Goal: Contribute content: Contribute content

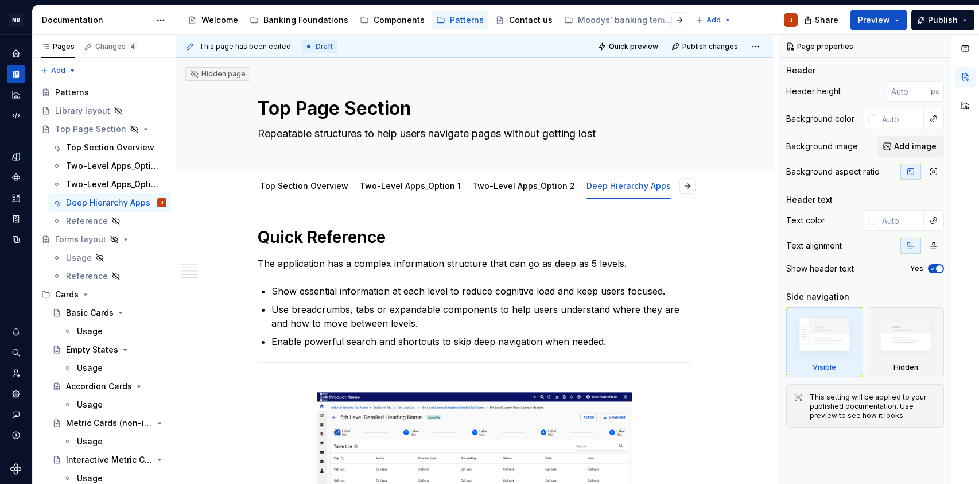
scroll to position [1497, 0]
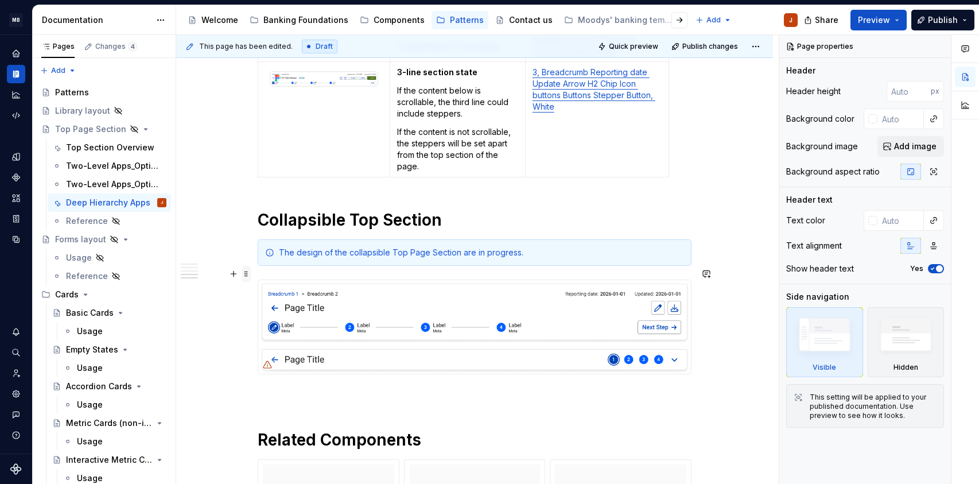
click at [249, 276] on span at bounding box center [246, 274] width 9 height 16
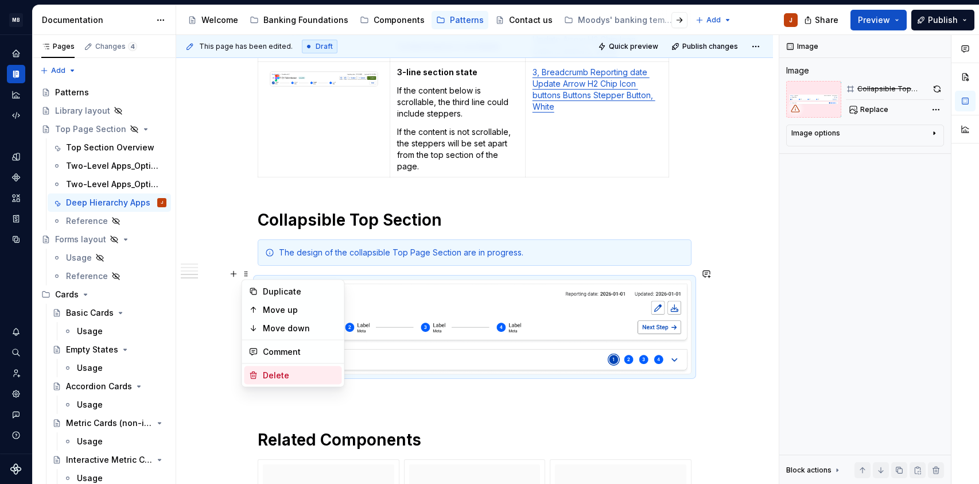
click at [284, 378] on div "Delete" at bounding box center [300, 375] width 75 height 11
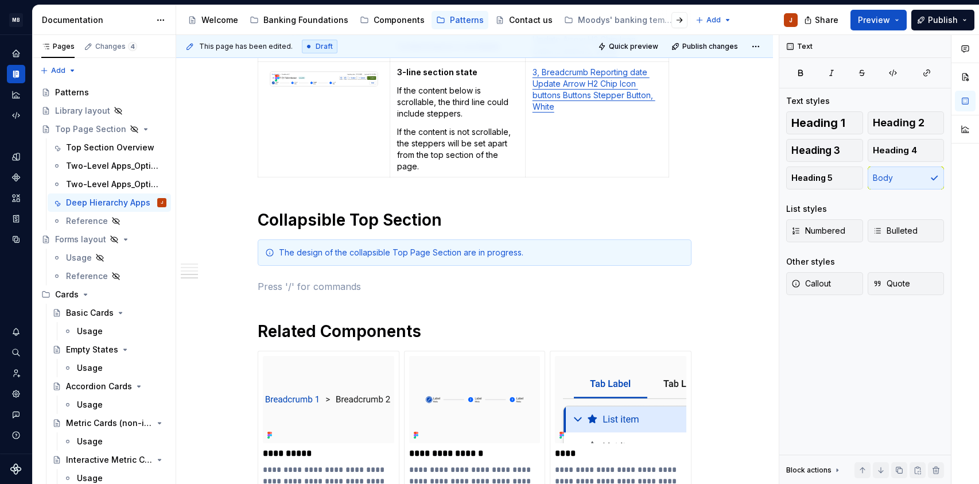
type textarea "*"
click at [327, 280] on p at bounding box center [475, 287] width 434 height 14
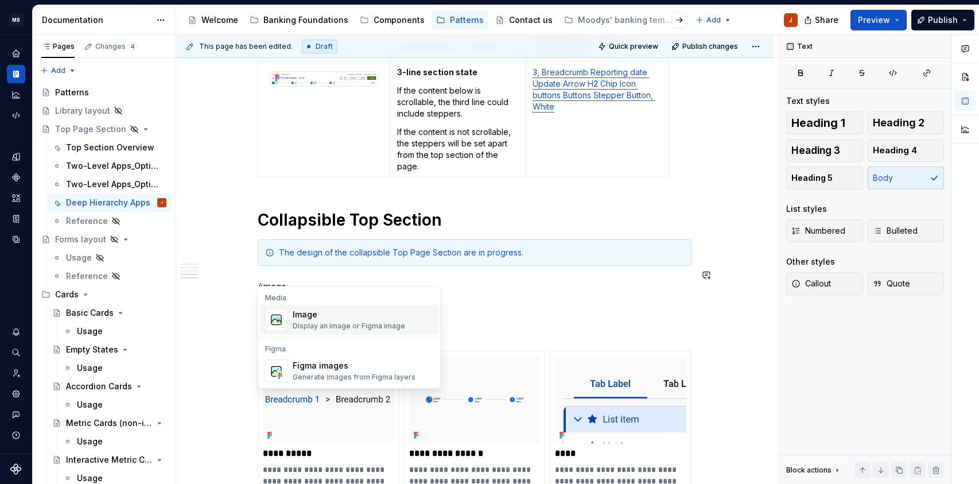
click at [293, 322] on div "Display an image or Figma image" at bounding box center [349, 326] width 113 height 9
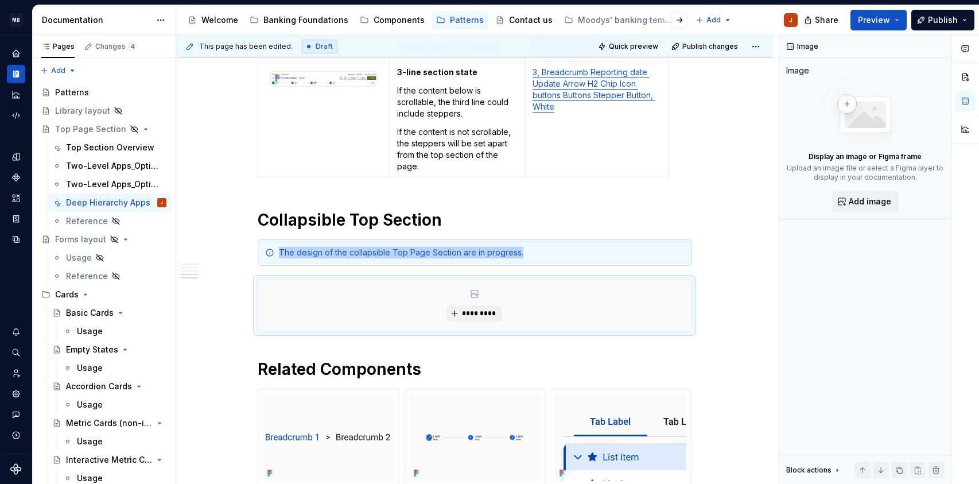
type textarea "*"
click at [473, 309] on span "*********" at bounding box center [479, 313] width 35 height 9
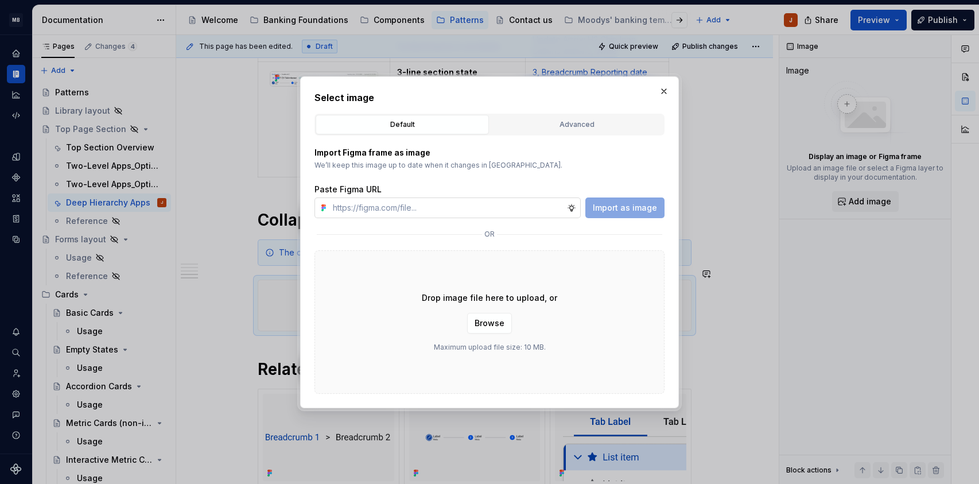
click at [433, 211] on input "text" at bounding box center [447, 207] width 239 height 21
type input "[URL][DOMAIN_NAME]"
click at [613, 204] on span "Import as image" at bounding box center [625, 207] width 64 height 11
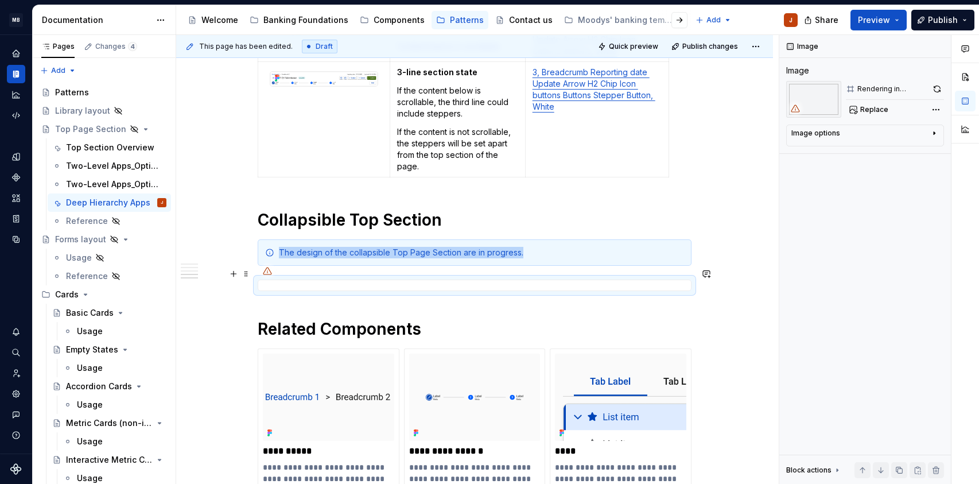
click at [576, 280] on div at bounding box center [475, 285] width 434 height 11
click at [296, 280] on div at bounding box center [475, 285] width 434 height 11
click at [242, 242] on span at bounding box center [246, 241] width 9 height 16
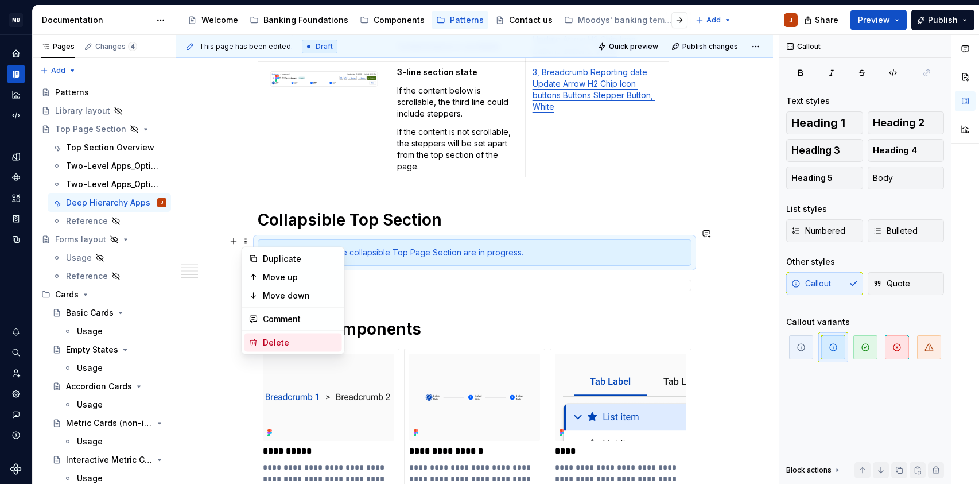
click at [283, 345] on div "Delete" at bounding box center [300, 342] width 75 height 11
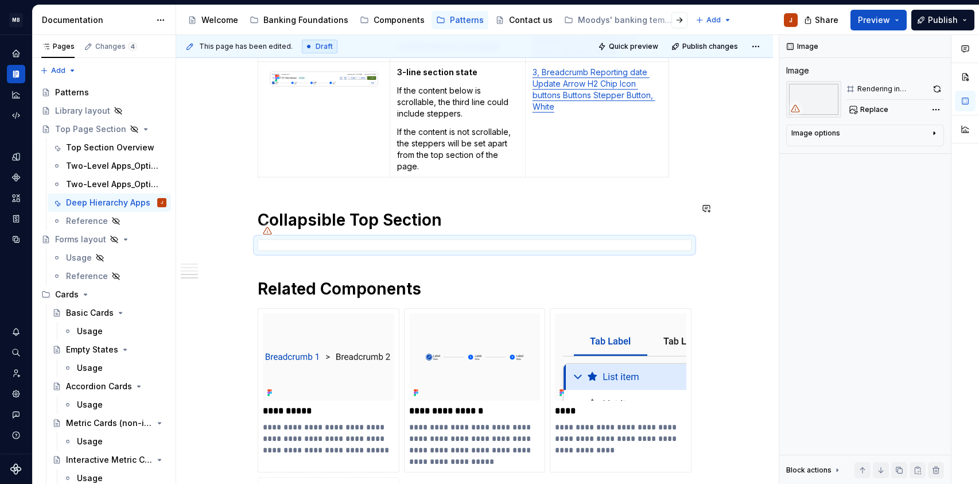
click at [455, 210] on h1 "Collapsible Top Section" at bounding box center [475, 220] width 434 height 21
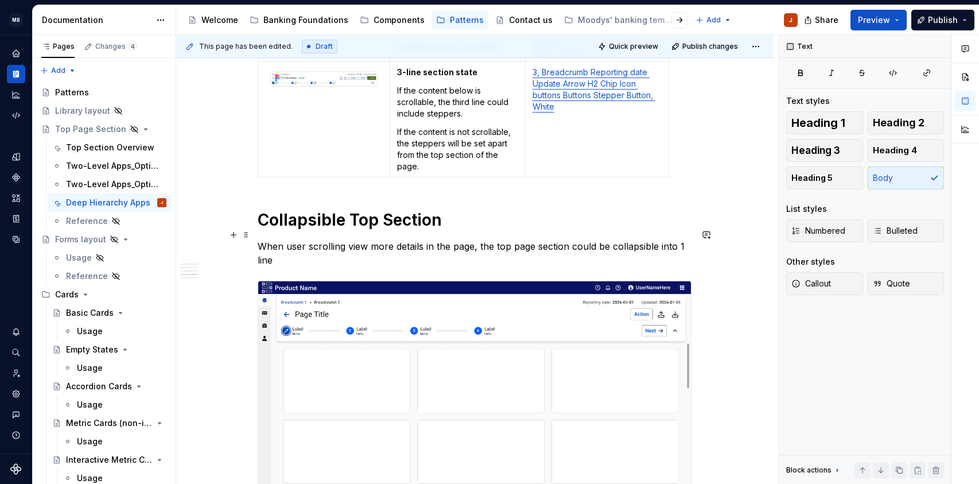
click at [681, 239] on p "When user scrolling view more details in the page, the top page section could b…" at bounding box center [475, 253] width 434 height 28
click at [660, 239] on p "When user scrolling view more details in the page, the top page section could b…" at bounding box center [475, 253] width 434 height 28
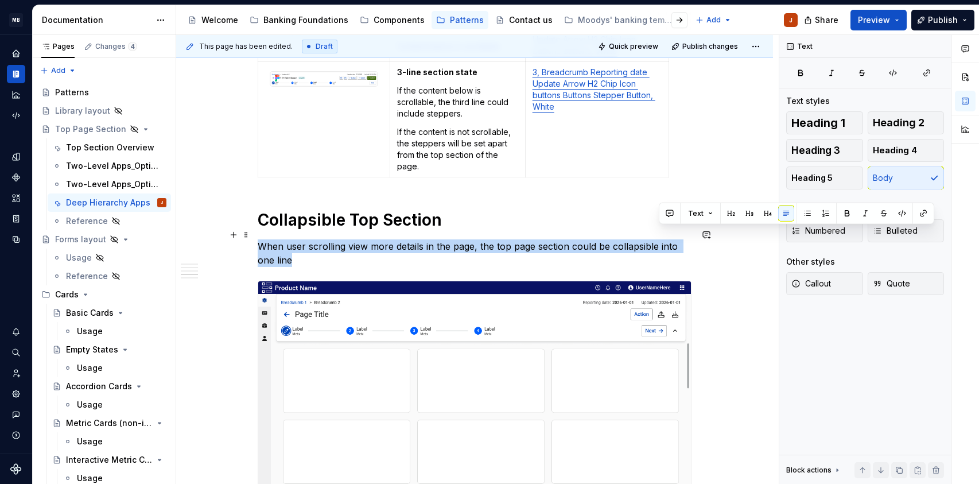
click at [660, 239] on p "When user scrolling view more details in the page, the top page section could b…" at bounding box center [475, 253] width 434 height 28
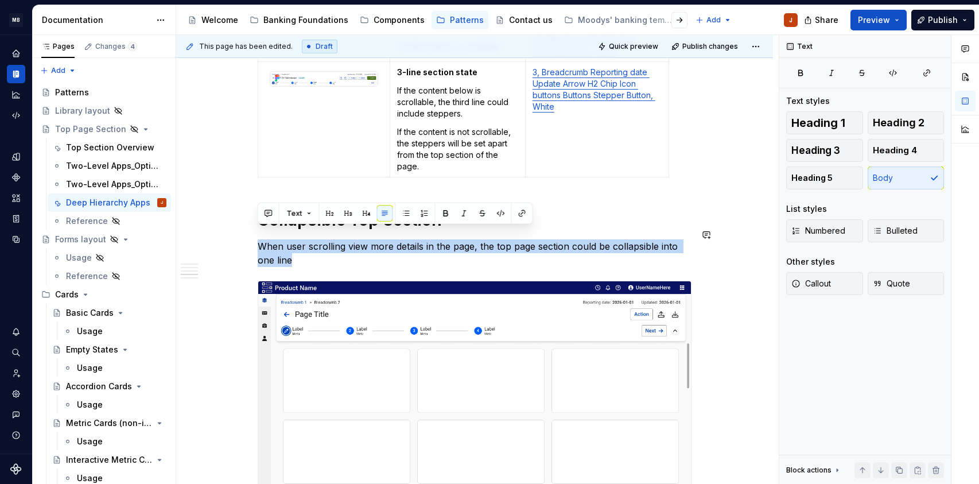
copy p "When user scrolling view more details in the page, the top page section could b…"
click at [343, 239] on p "When user scrolling view more details in the page, the top page section could b…" at bounding box center [475, 253] width 434 height 28
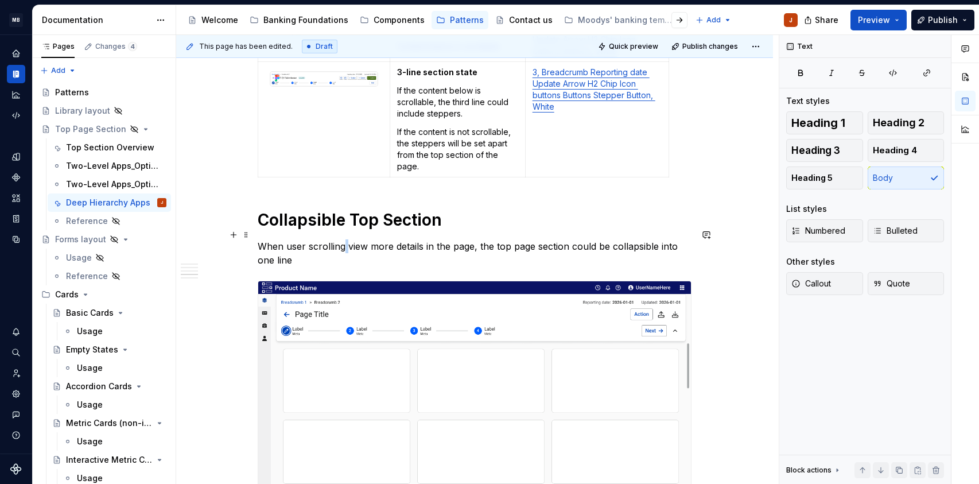
click at [343, 239] on p "When user scrolling view more details in the page, the top page section could b…" at bounding box center [475, 253] width 434 height 28
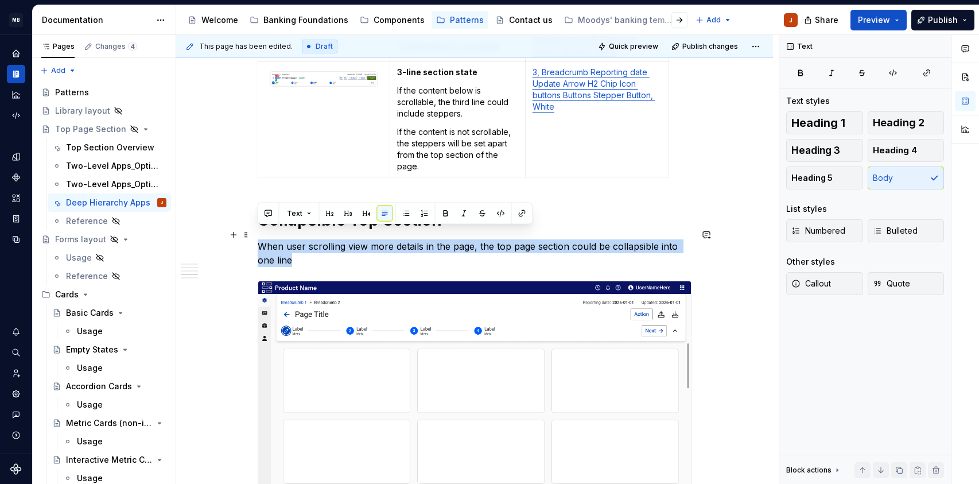
click at [343, 239] on p "When user scrolling view more details in the page, the top page section could b…" at bounding box center [475, 253] width 434 height 28
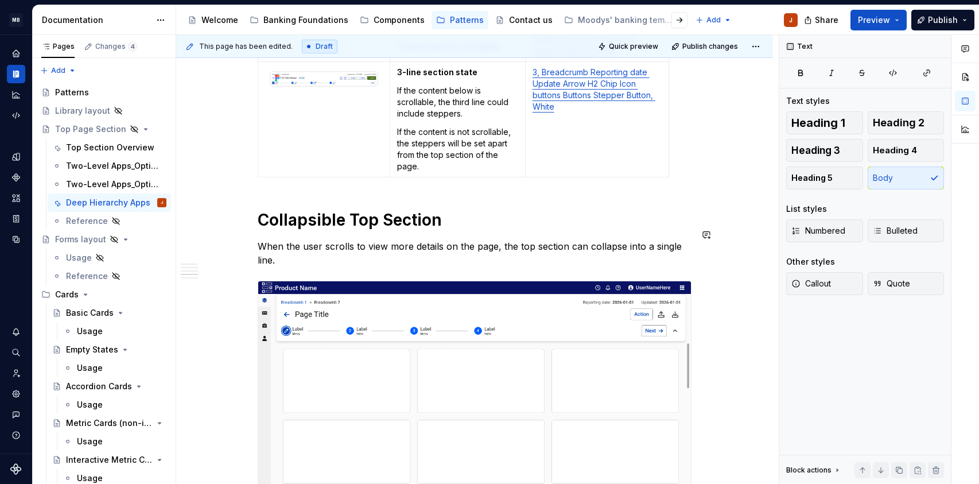
click at [343, 239] on p "When the user scrolls to view more details on the page, the top section can col…" at bounding box center [475, 253] width 434 height 28
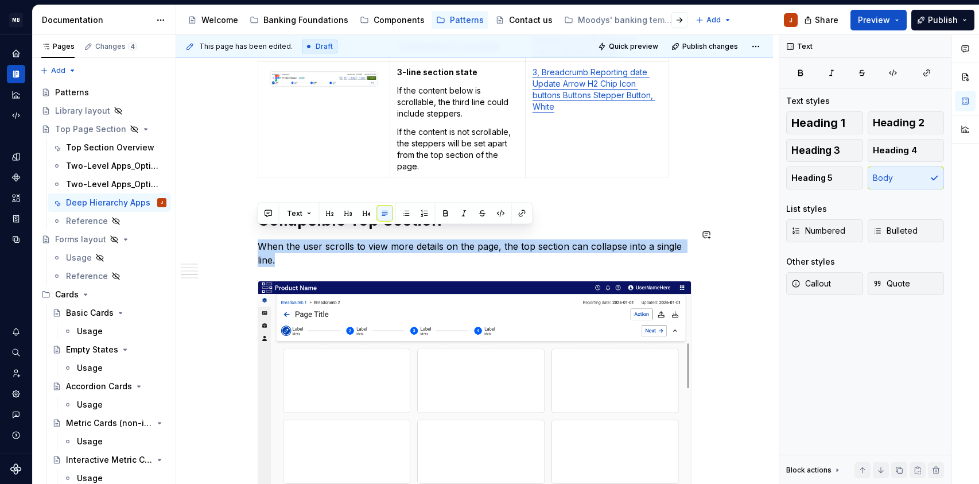
click at [343, 239] on p "When the user scrolls to view more details on the page, the top section can col…" at bounding box center [475, 253] width 434 height 28
copy p "When the user scrolls to view more details on the page, the top section can col…"
click at [458, 240] on p "When the user scrolls to view more details on the page, the top section can col…" at bounding box center [475, 253] width 434 height 28
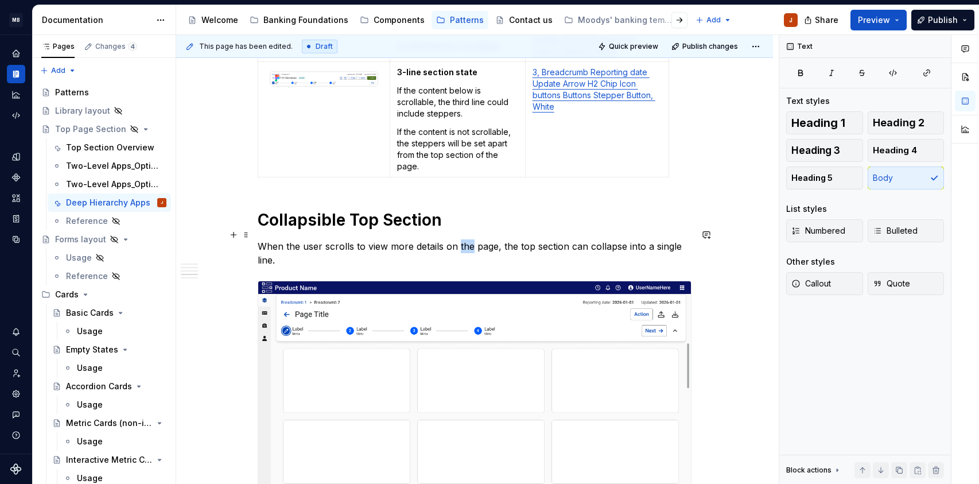
click at [458, 240] on p "When the user scrolls to view more details on the page, the top section can col…" at bounding box center [475, 253] width 434 height 28
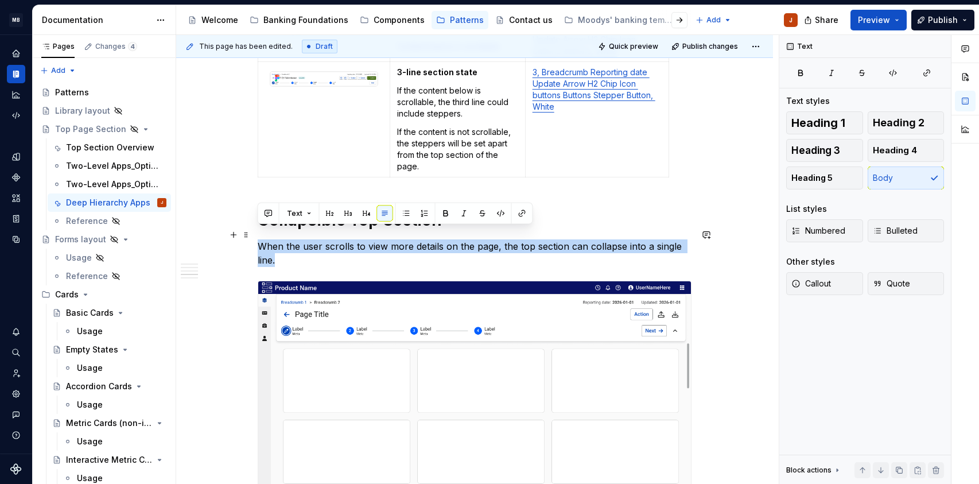
click at [458, 240] on p "When the user scrolls to view more details on the page, the top section can col…" at bounding box center [475, 253] width 434 height 28
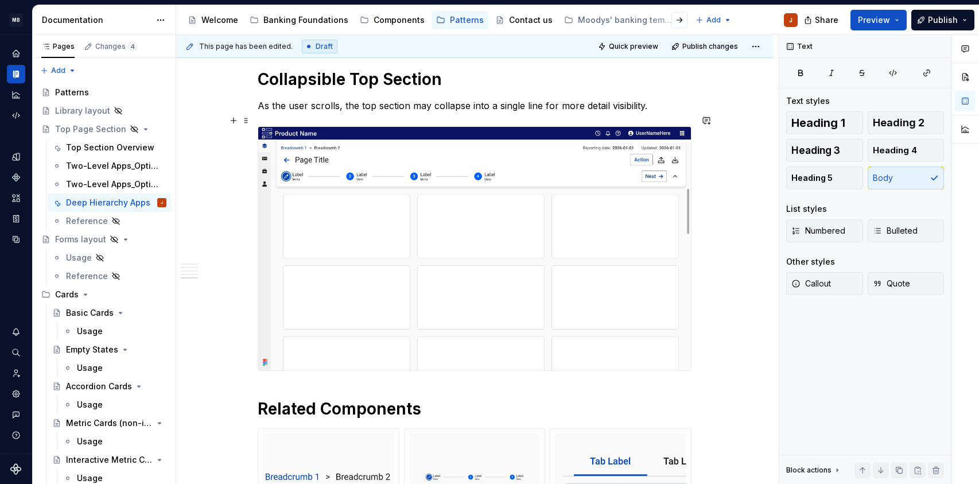
scroll to position [1482, 0]
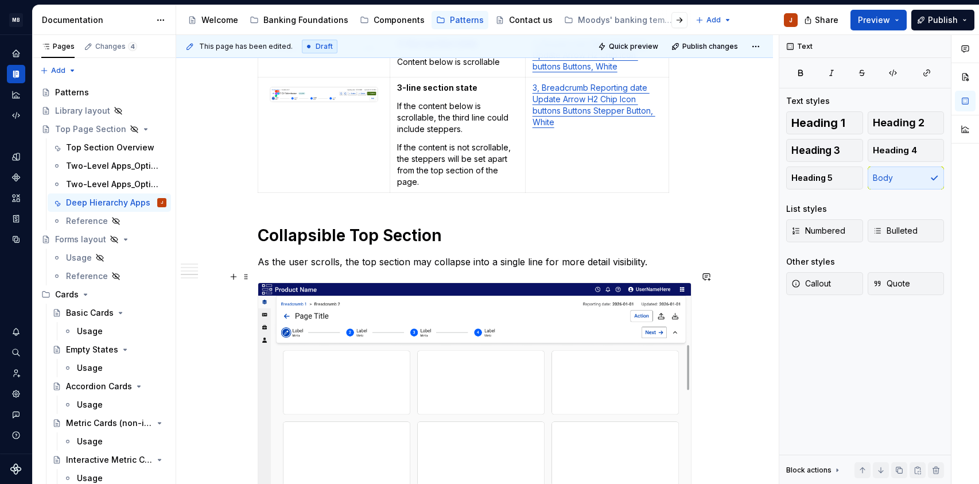
click at [425, 303] on img at bounding box center [474, 404] width 433 height 243
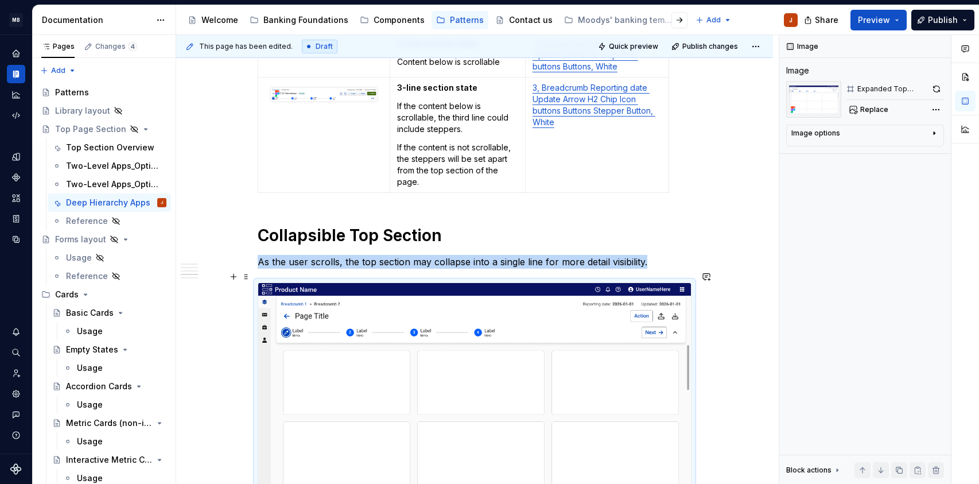
click at [427, 317] on img at bounding box center [474, 404] width 433 height 243
click at [246, 277] on span at bounding box center [246, 277] width 9 height 16
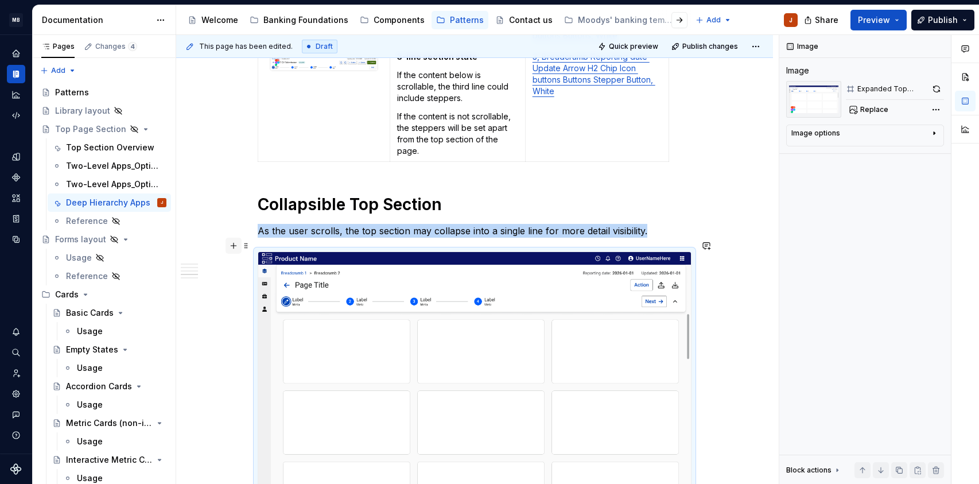
click at [233, 246] on button "button" at bounding box center [234, 246] width 16 height 16
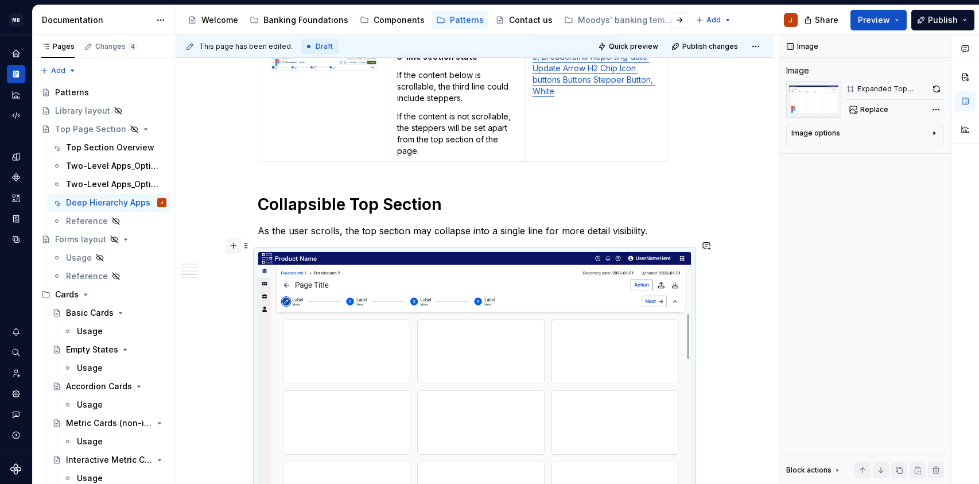
scroll to position [1541, 0]
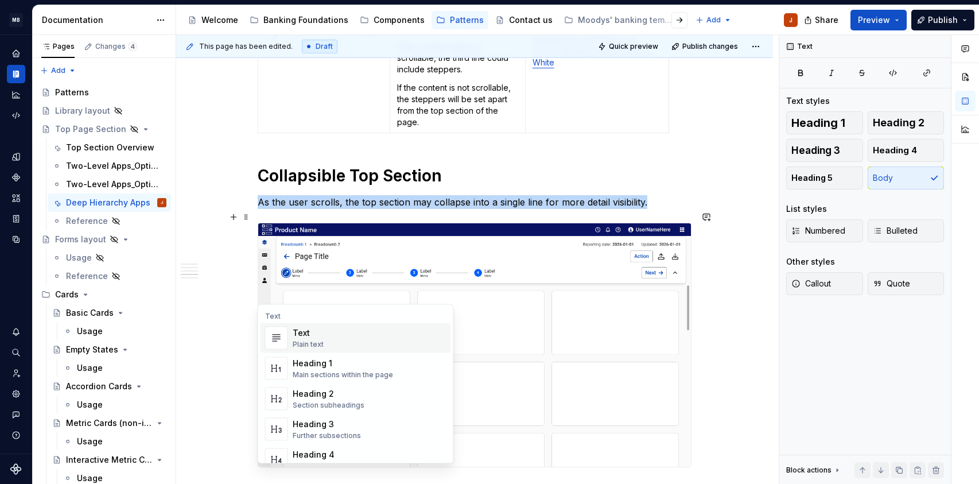
click at [503, 278] on img at bounding box center [474, 344] width 433 height 243
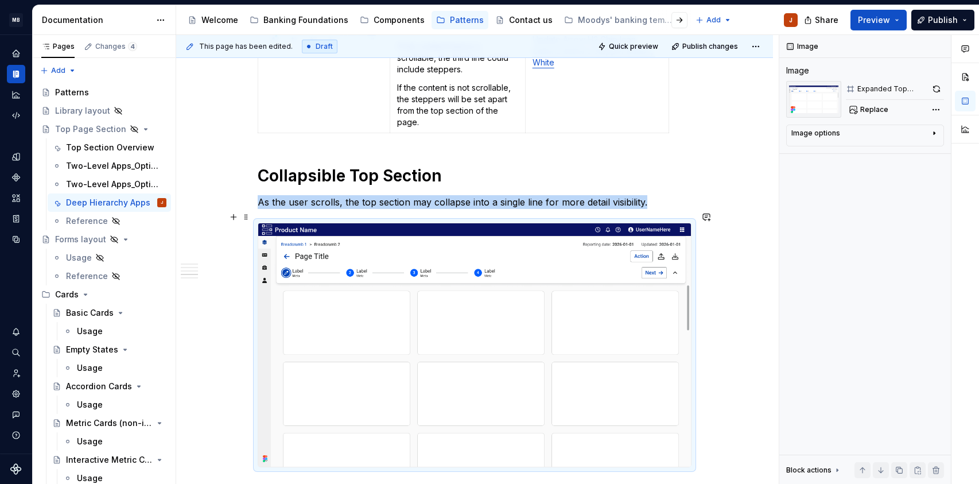
click at [421, 223] on img at bounding box center [474, 344] width 433 height 243
click at [874, 111] on span "Replace" at bounding box center [875, 109] width 28 height 9
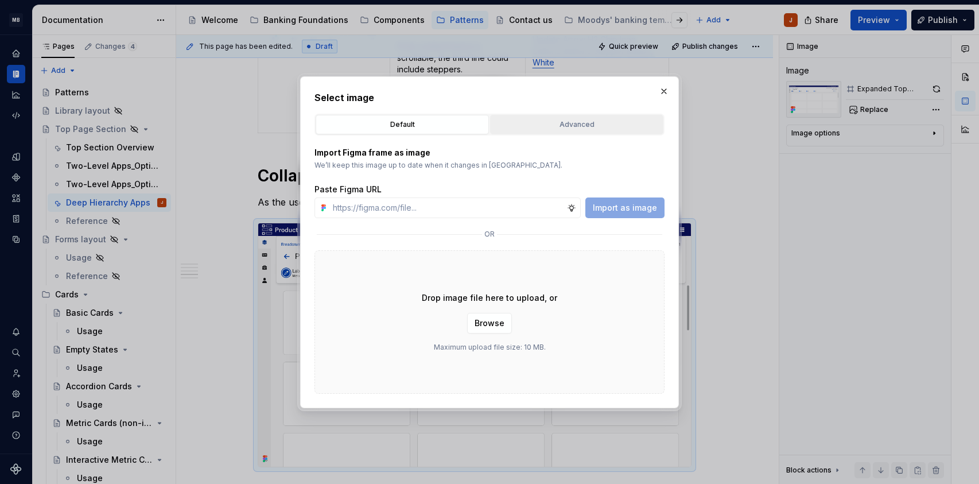
click at [564, 125] on div "Advanced" at bounding box center [576, 124] width 165 height 11
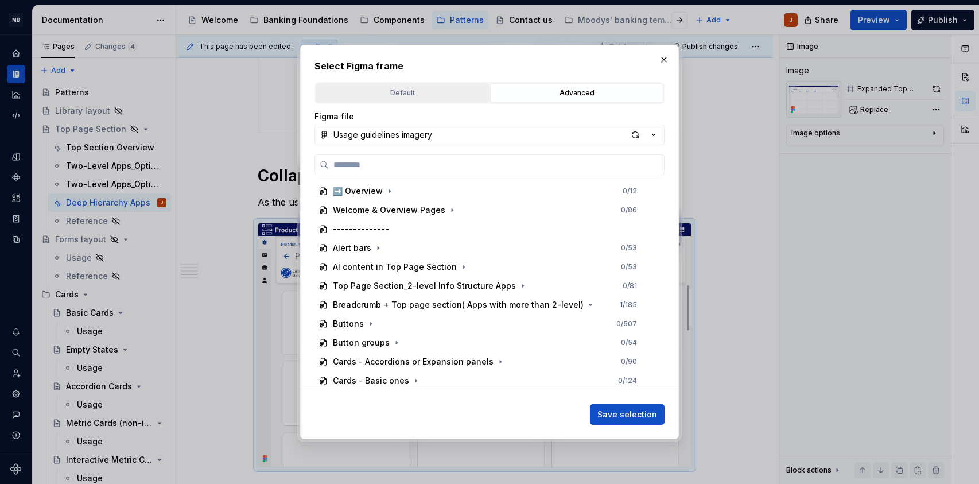
click at [459, 101] on button "Default" at bounding box center [402, 93] width 173 height 20
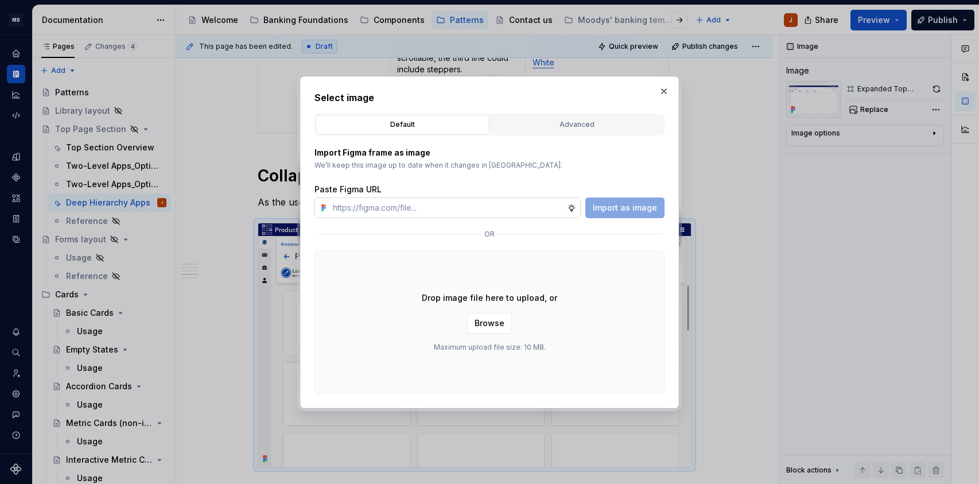
click at [406, 214] on input "text" at bounding box center [447, 207] width 239 height 21
click at [384, 156] on p "Import Figma frame as image" at bounding box center [490, 152] width 350 height 11
click at [664, 89] on button "button" at bounding box center [664, 91] width 16 height 16
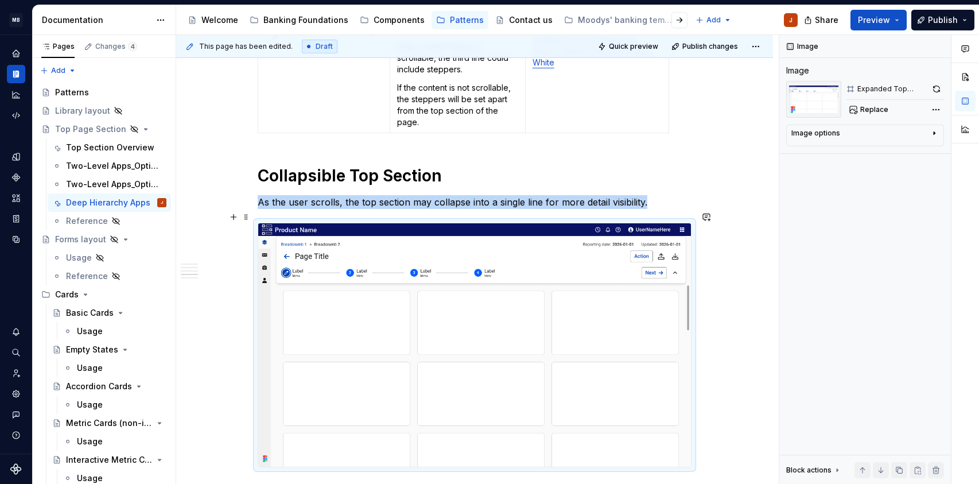
click at [292, 265] on img at bounding box center [474, 344] width 433 height 243
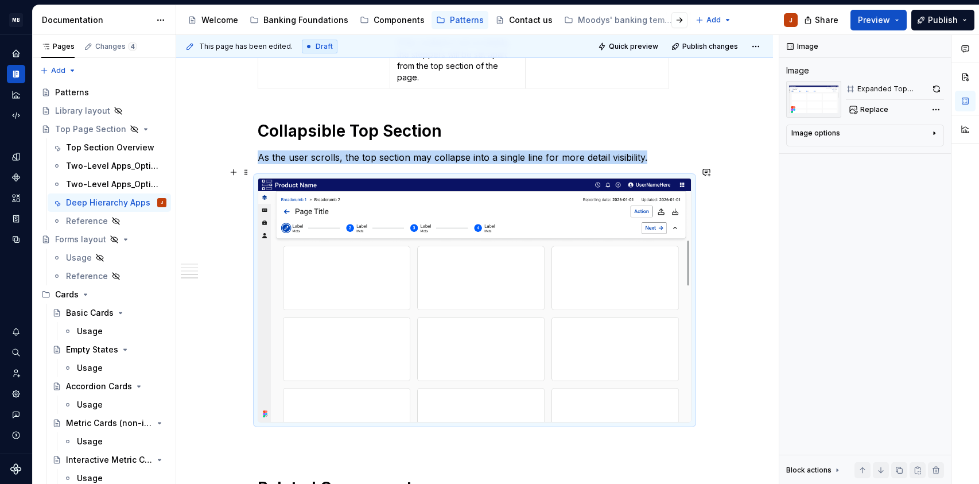
scroll to position [1591, 0]
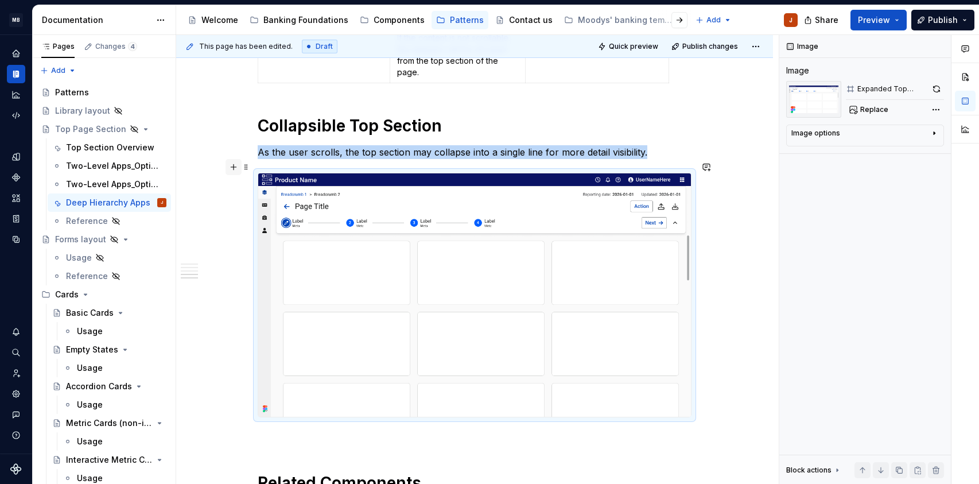
click at [234, 167] on button "button" at bounding box center [234, 167] width 16 height 16
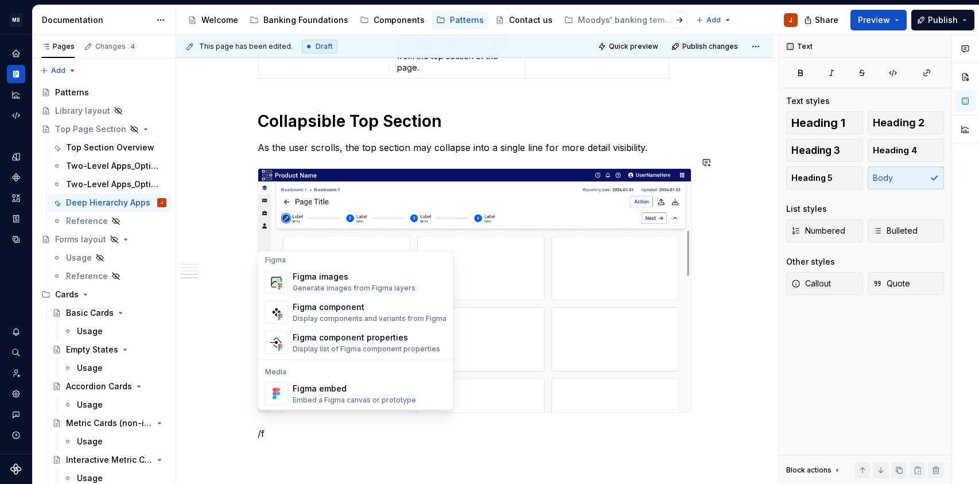
scroll to position [0, 0]
click at [349, 290] on div "Generate images from Figma layers" at bounding box center [354, 290] width 123 height 9
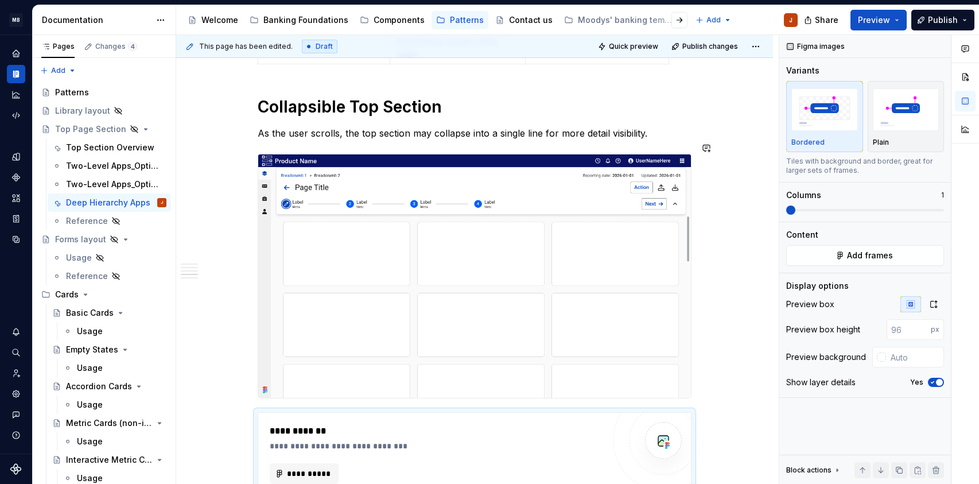
type textarea "*"
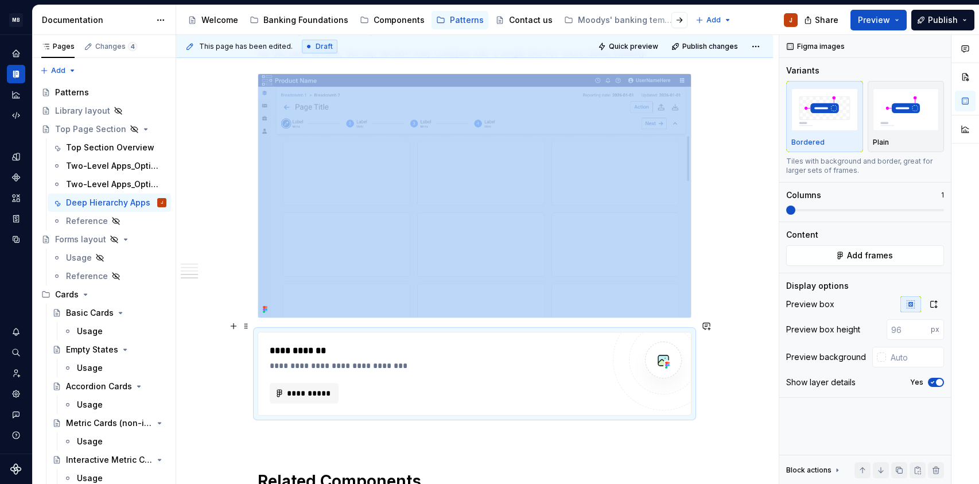
scroll to position [1777, 0]
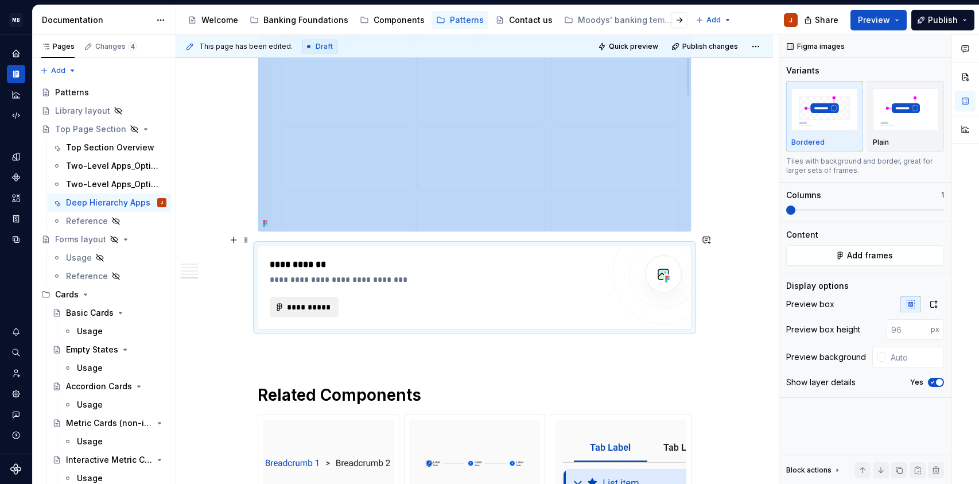
click at [314, 301] on span "**********" at bounding box center [308, 306] width 45 height 11
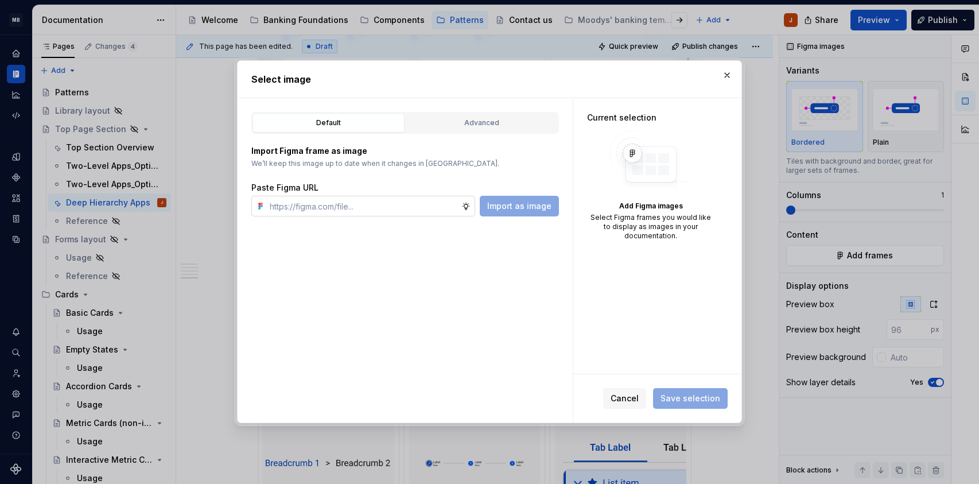
click at [327, 204] on input "text" at bounding box center [363, 206] width 196 height 21
click at [320, 208] on input "text" at bounding box center [363, 206] width 196 height 21
paste input "[URL][DOMAIN_NAME]"
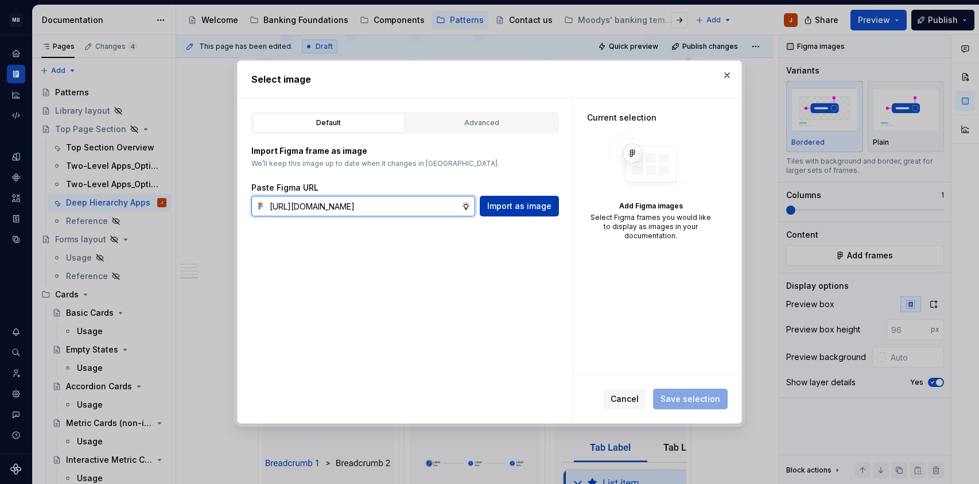
type input "[URL][DOMAIN_NAME]"
click at [520, 206] on span "Import as image" at bounding box center [519, 205] width 64 height 11
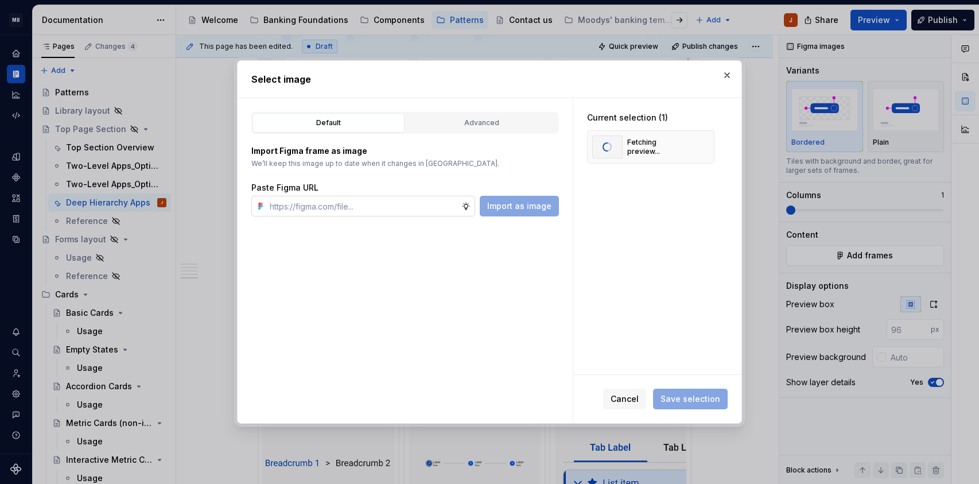
click at [375, 207] on input "text" at bounding box center [363, 206] width 196 height 21
paste input "[URL][DOMAIN_NAME]"
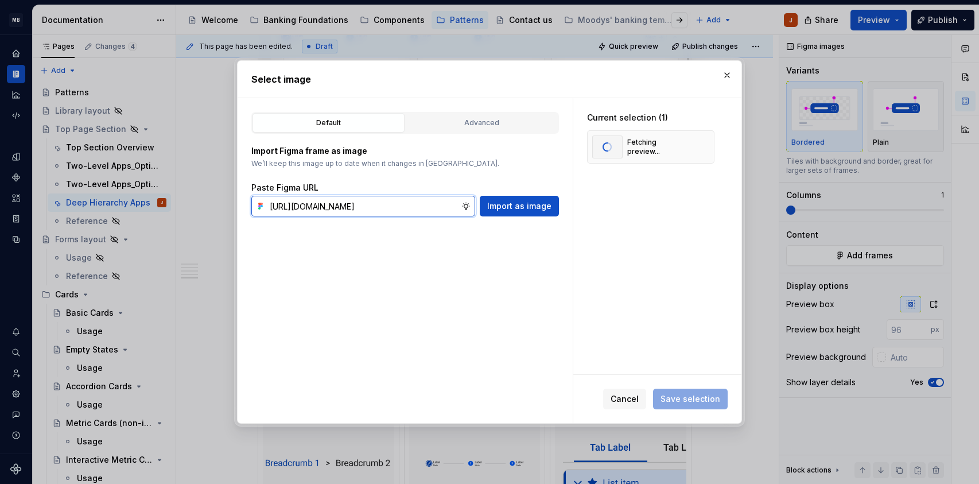
scroll to position [0, 327]
type input "[URL][DOMAIN_NAME]"
click at [501, 210] on span "Import as image" at bounding box center [519, 205] width 64 height 11
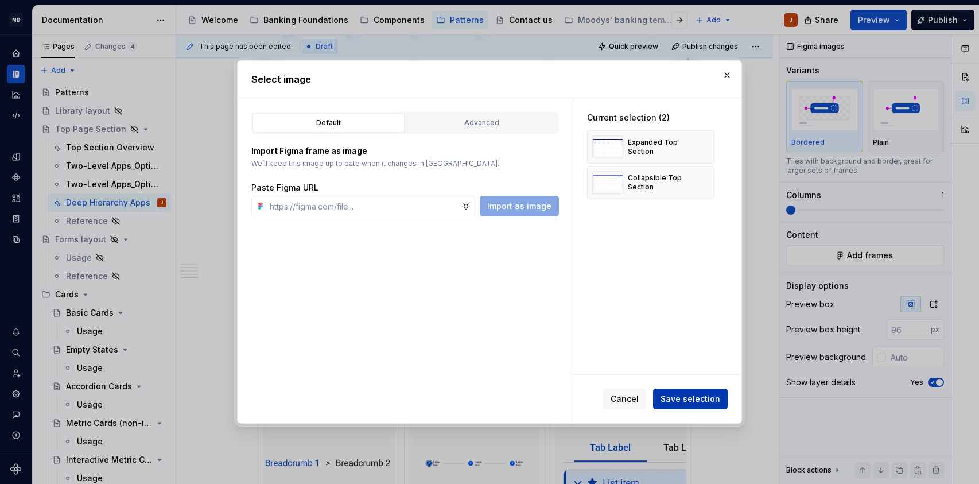
click at [682, 393] on span "Save selection" at bounding box center [691, 398] width 60 height 11
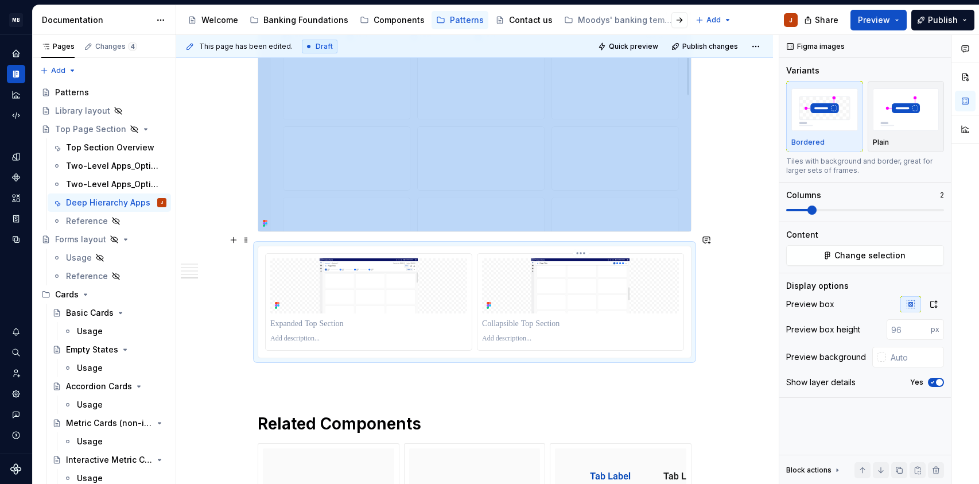
click at [642, 316] on div at bounding box center [580, 324] width 197 height 16
click at [937, 307] on icon "button" at bounding box center [934, 304] width 6 height 7
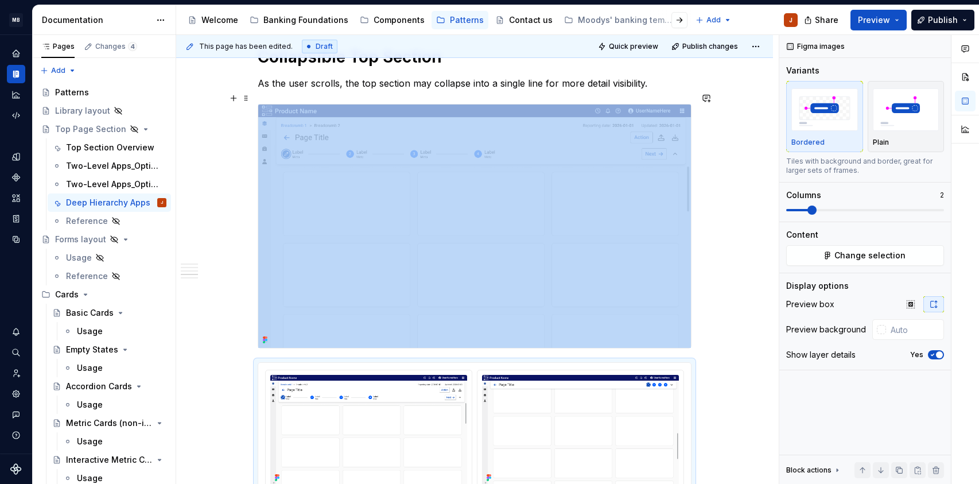
scroll to position [1651, 0]
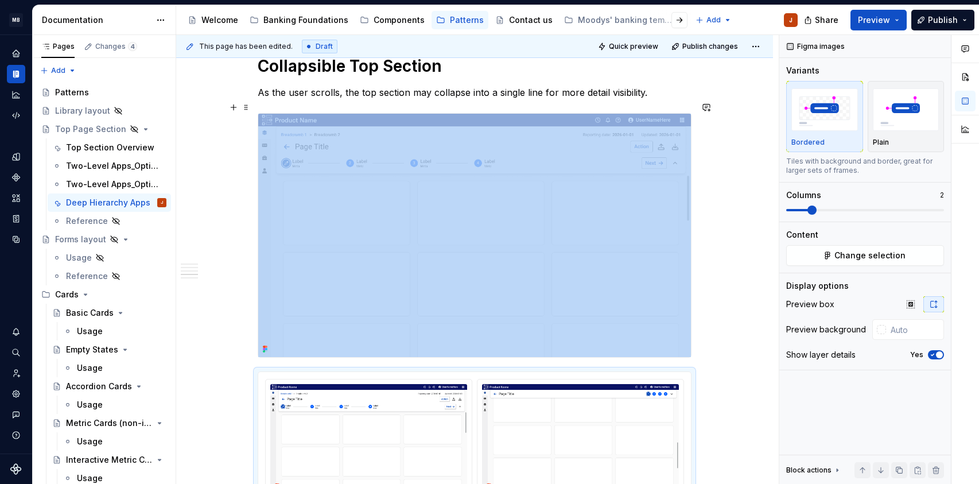
click at [580, 282] on img at bounding box center [474, 235] width 433 height 243
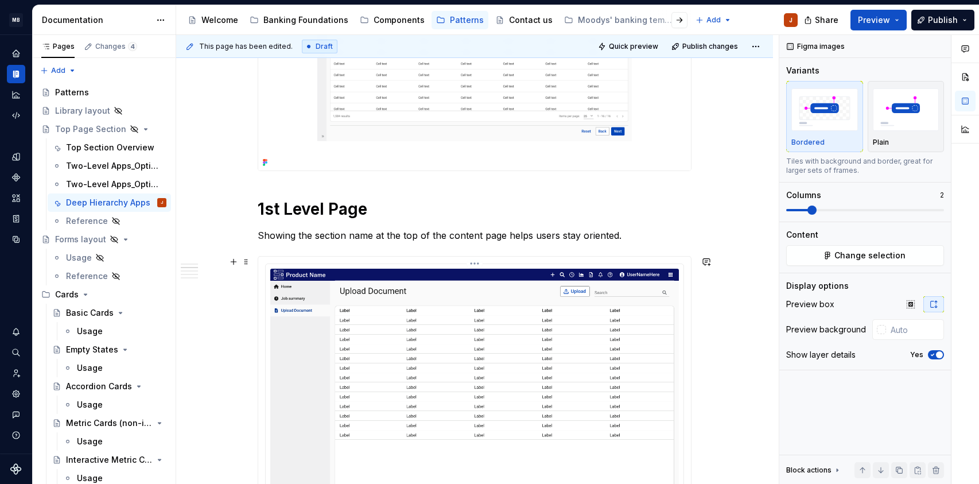
scroll to position [435, 0]
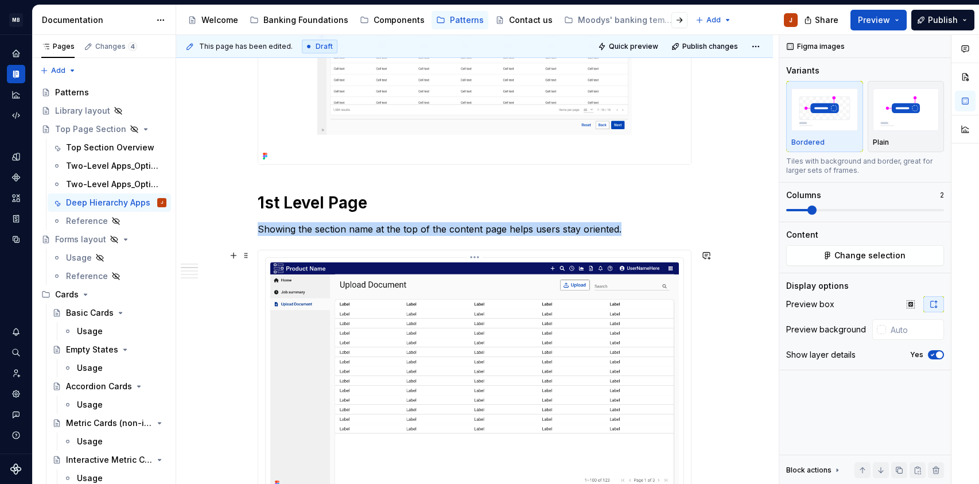
click at [332, 352] on img at bounding box center [474, 377] width 409 height 230
click at [477, 255] on html "MB [PERSON_NAME] Banking Fusion Design System J Design system data Documentatio…" at bounding box center [489, 242] width 979 height 484
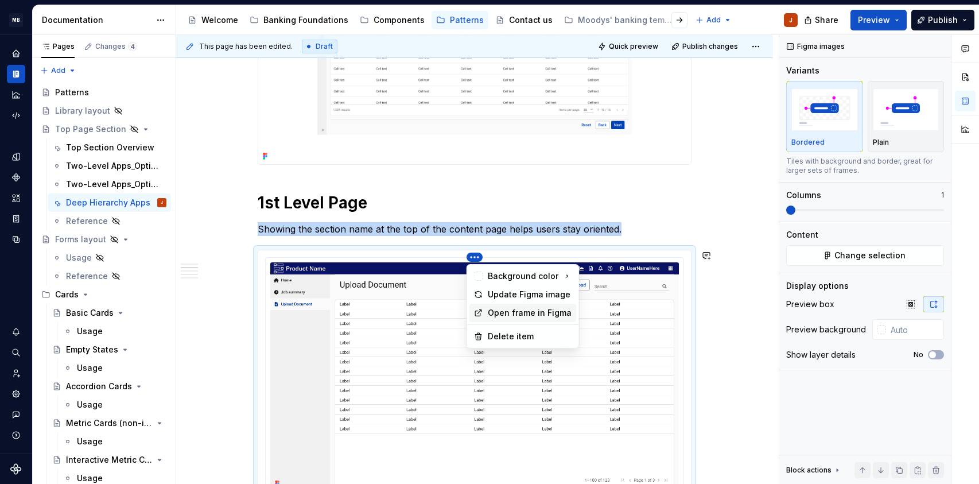
click at [514, 313] on div "Open frame in Figma" at bounding box center [530, 312] width 84 height 11
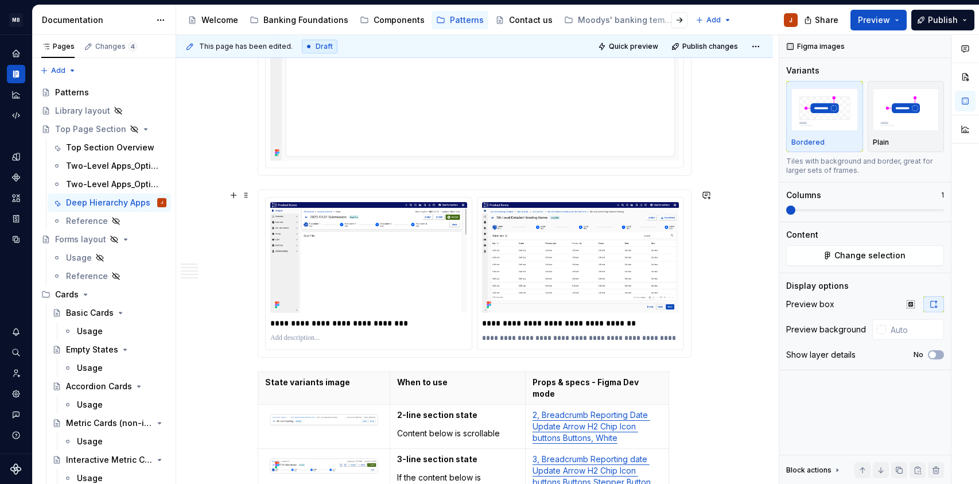
scroll to position [1141, 0]
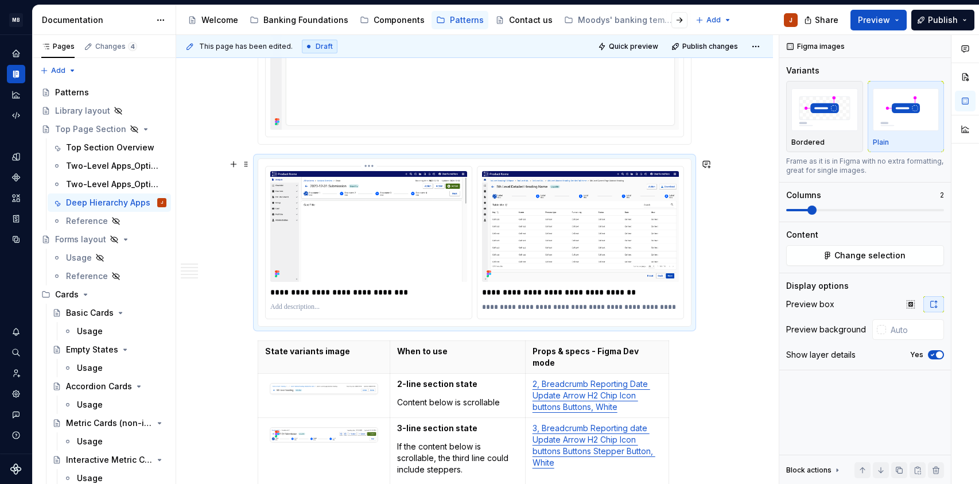
click at [348, 227] on img at bounding box center [368, 226] width 197 height 111
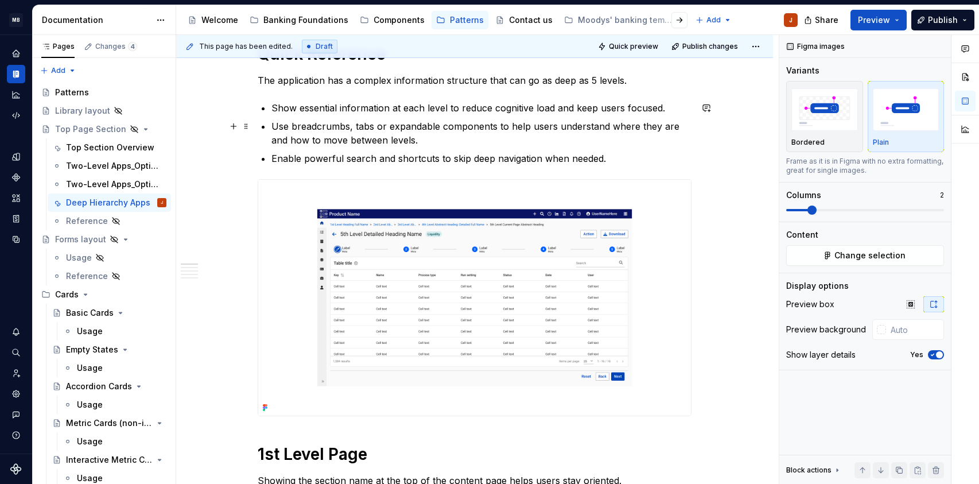
scroll to position [0, 0]
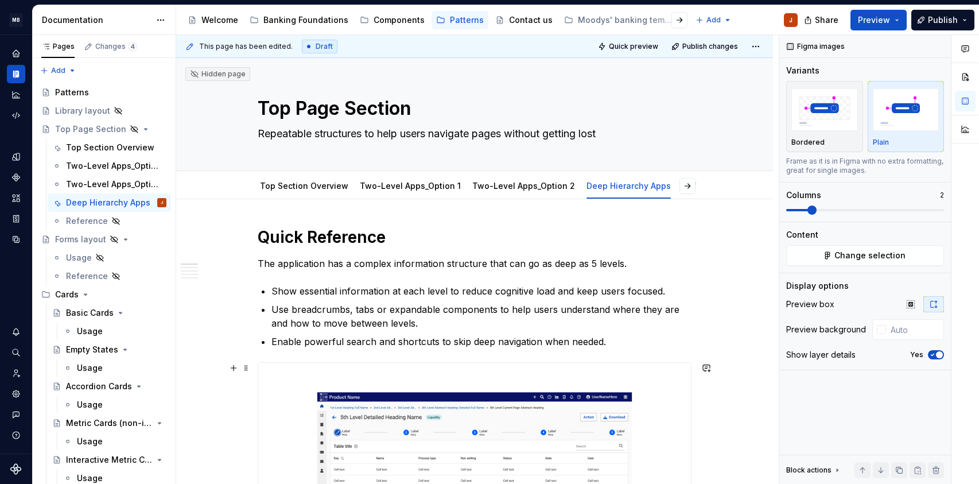
click at [470, 414] on img at bounding box center [474, 481] width 433 height 236
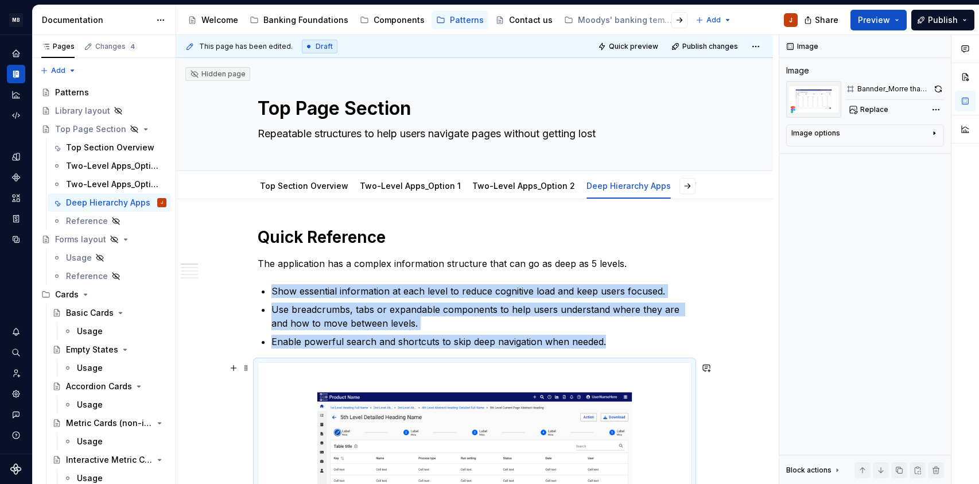
click at [482, 386] on img at bounding box center [474, 481] width 433 height 236
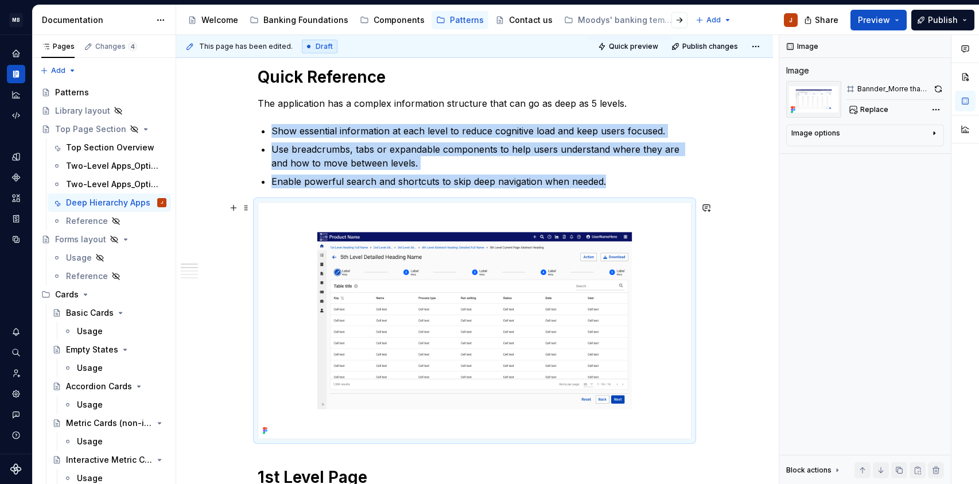
scroll to position [159, 0]
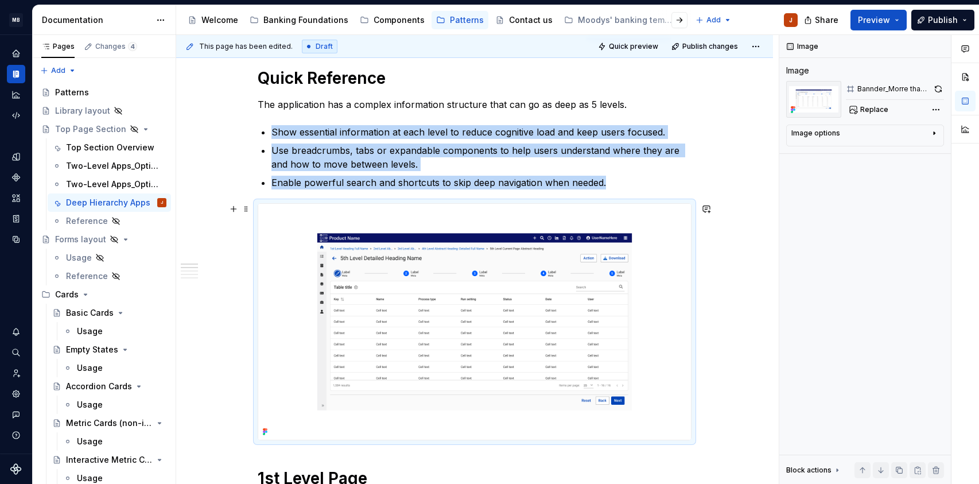
click at [490, 379] on img at bounding box center [474, 322] width 433 height 236
click at [606, 251] on img at bounding box center [474, 322] width 433 height 236
click at [934, 111] on div "Comments Open comments No comments yet Select ‘Comment’ from the block context …" at bounding box center [880, 260] width 200 height 450
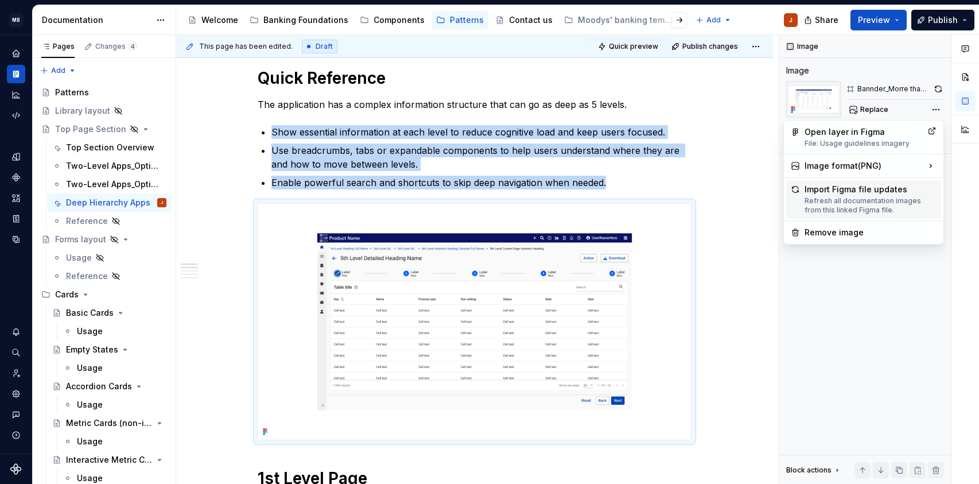
click at [881, 191] on div "Import Figma file updates Refresh all documentation images from this linked Fig…" at bounding box center [871, 199] width 132 height 31
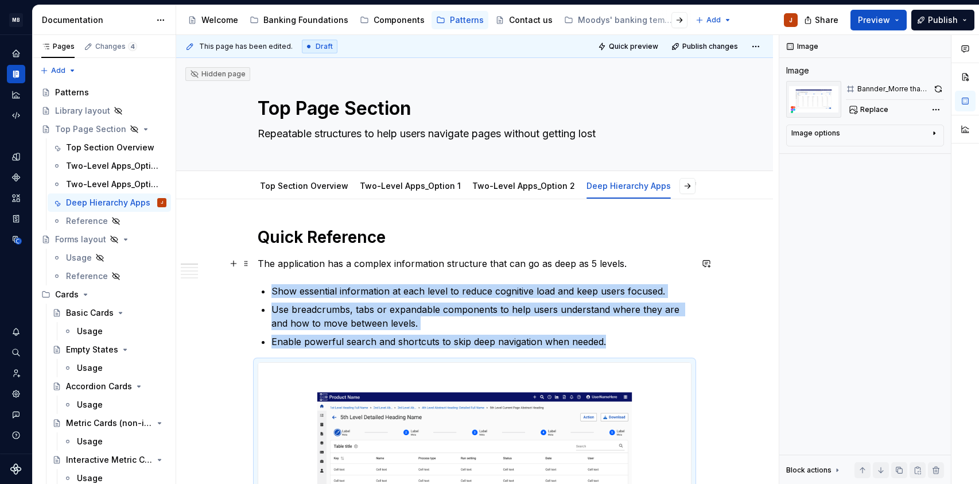
scroll to position [183, 0]
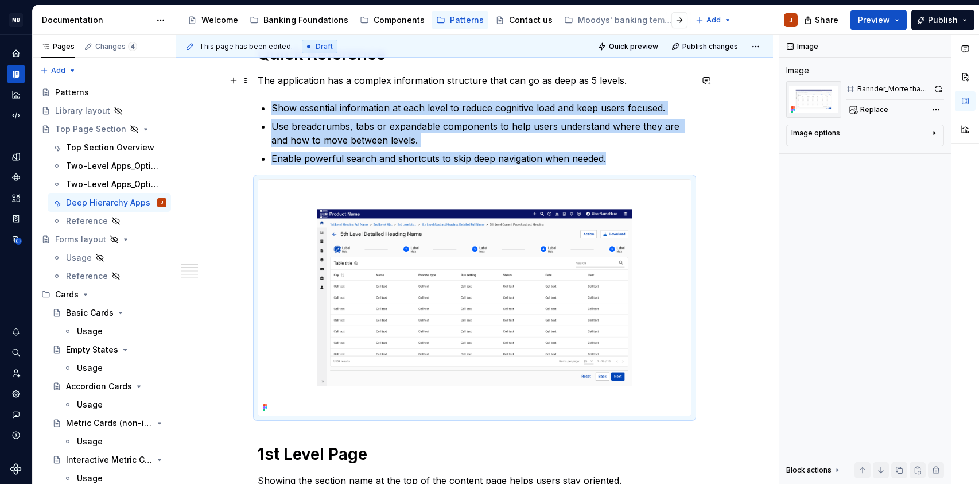
click at [602, 261] on img at bounding box center [474, 298] width 433 height 236
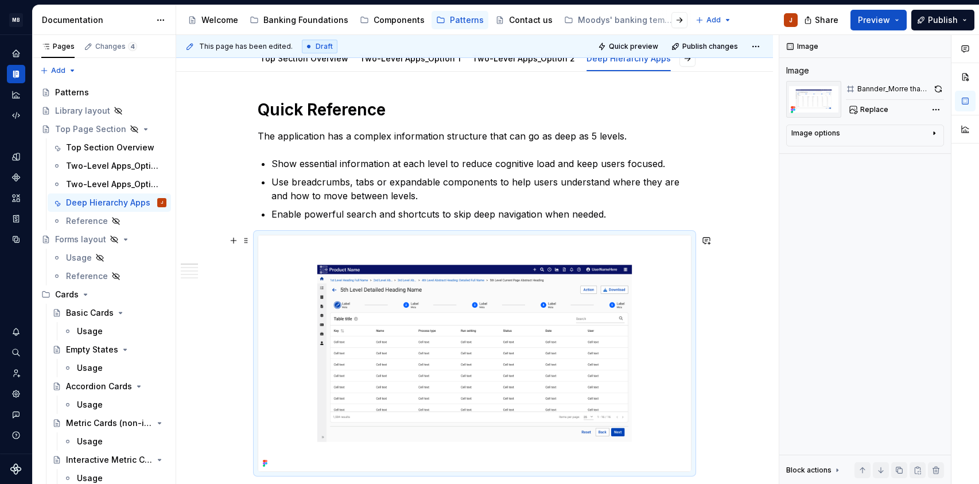
scroll to position [0, 0]
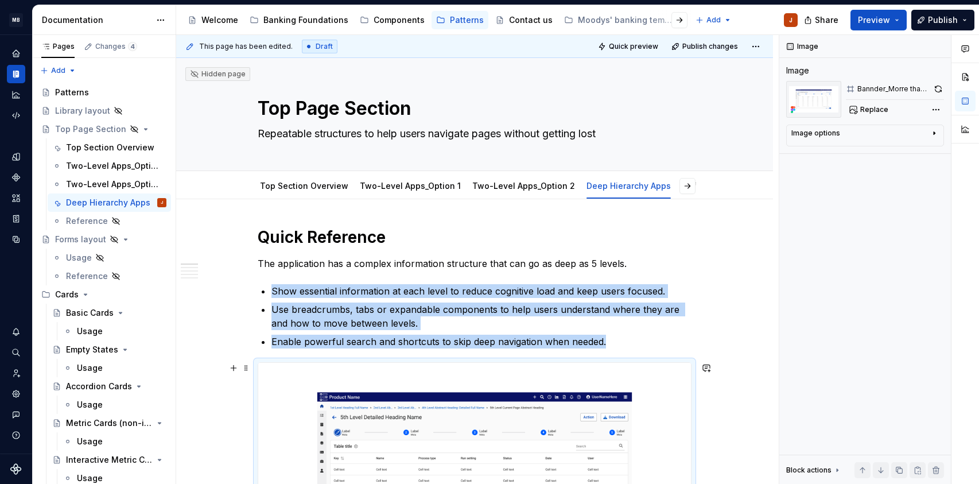
click at [560, 409] on img at bounding box center [474, 481] width 433 height 236
click at [941, 90] on button "button" at bounding box center [939, 89] width 11 height 16
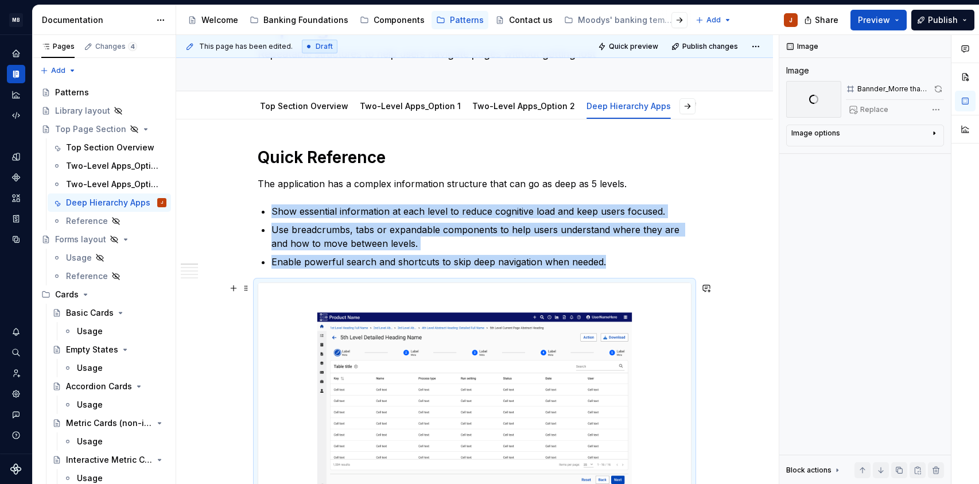
scroll to position [90, 0]
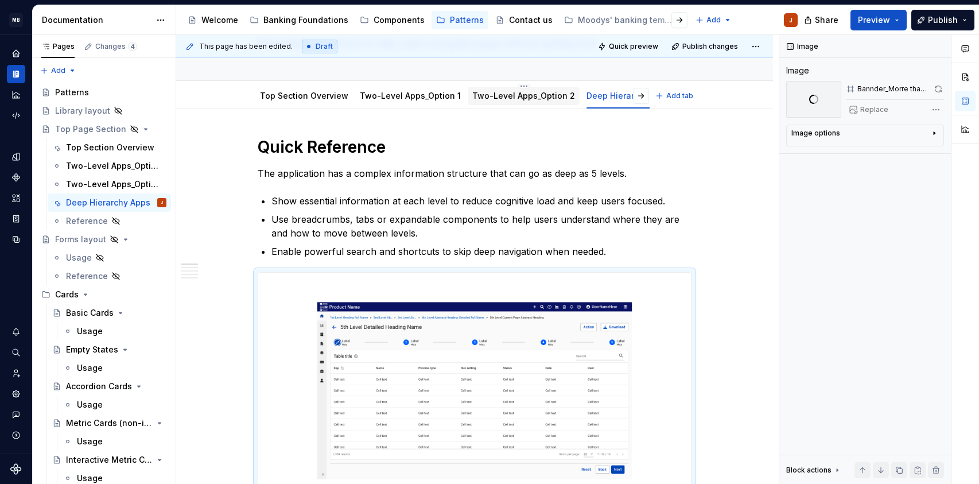
click at [548, 103] on div "Two-Level Apps_Option 2" at bounding box center [524, 96] width 112 height 18
click at [505, 97] on link "Two-Level Apps_Option 2" at bounding box center [523, 96] width 103 height 10
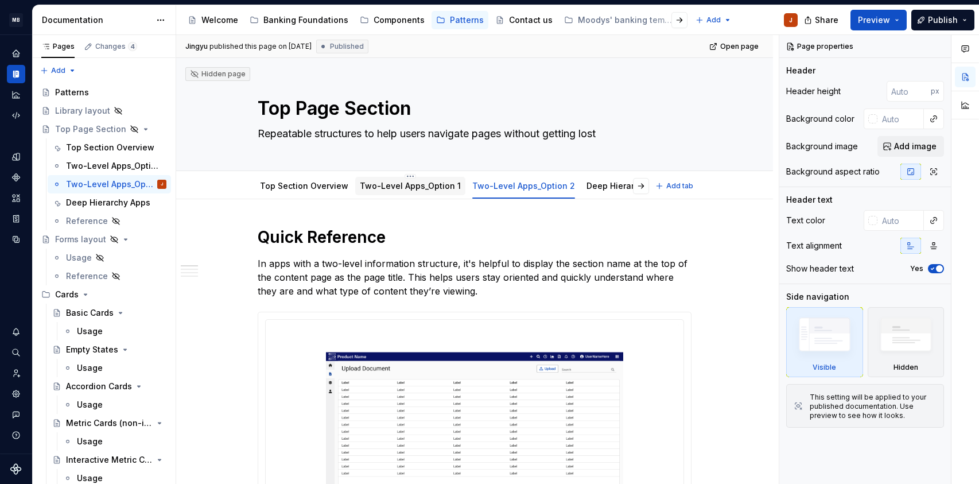
click at [397, 189] on link "Two-Level Apps_Option 1" at bounding box center [410, 186] width 101 height 10
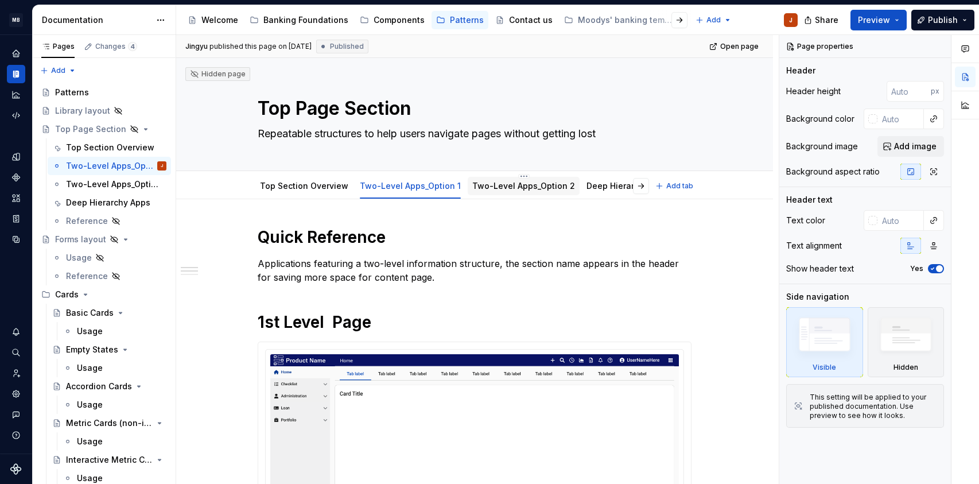
click at [485, 185] on link "Two-Level Apps_Option 2" at bounding box center [523, 186] width 103 height 10
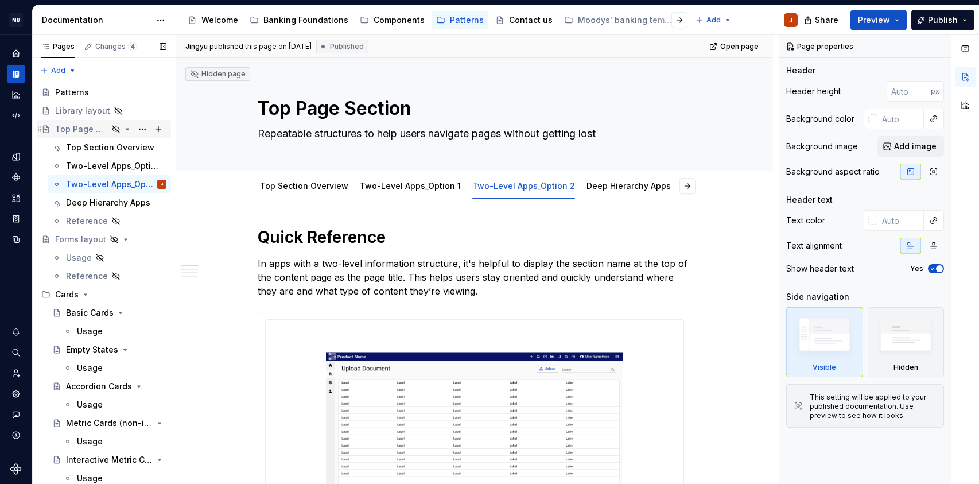
click at [113, 126] on icon "Page tree" at bounding box center [116, 129] width 7 height 7
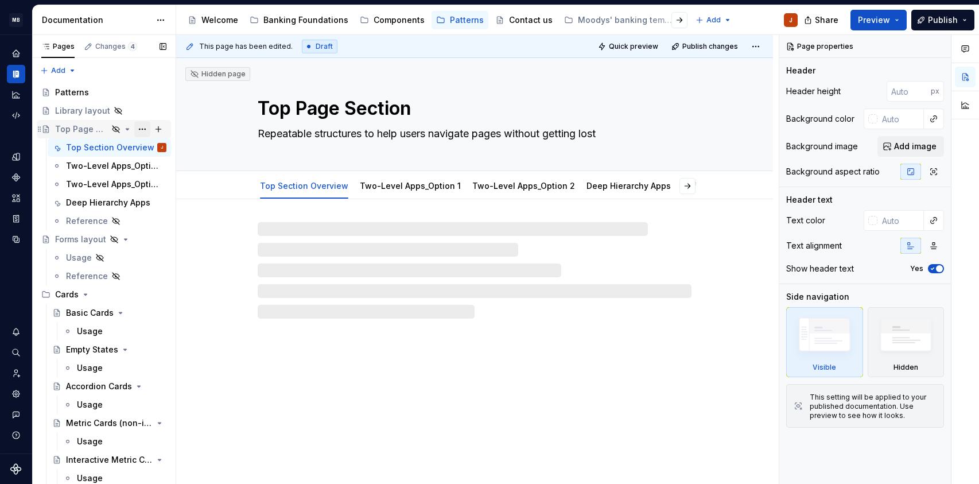
click at [137, 127] on button "Page tree" at bounding box center [142, 129] width 16 height 16
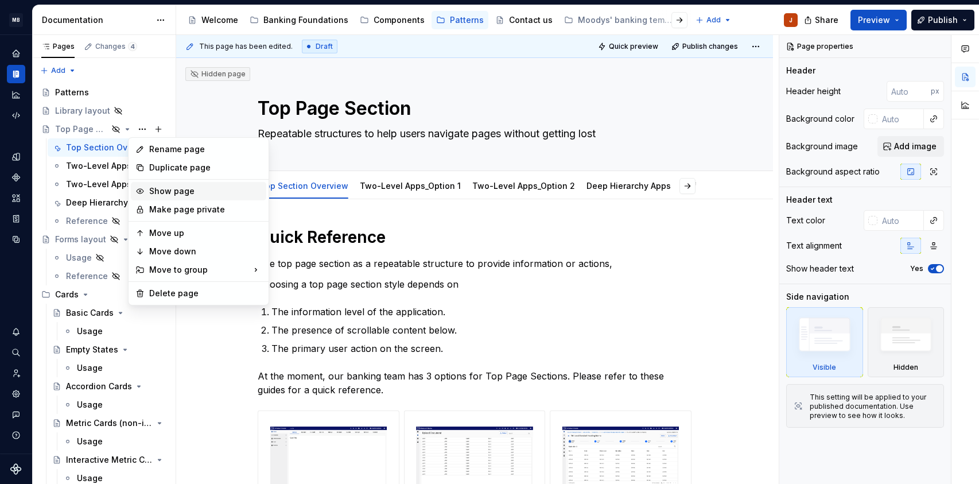
click at [179, 193] on div "Show page" at bounding box center [205, 190] width 113 height 11
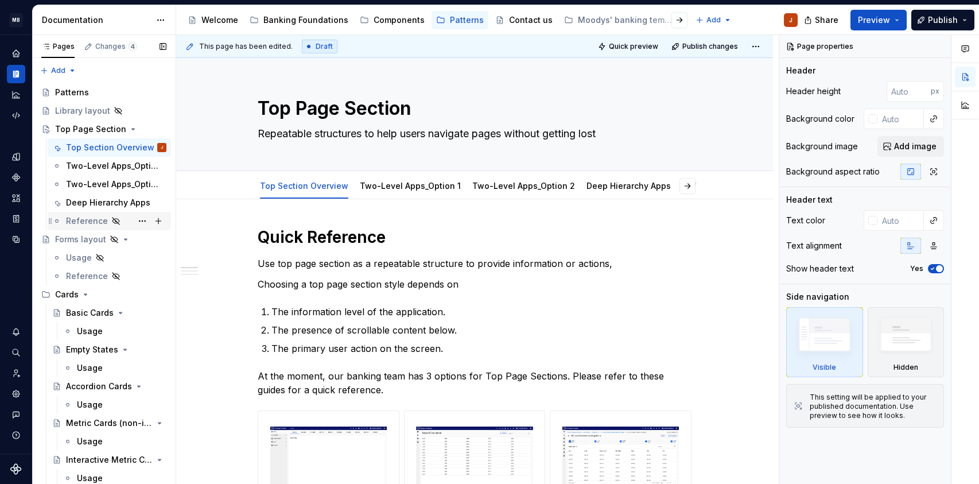
click at [76, 224] on div "Reference" at bounding box center [87, 220] width 42 height 11
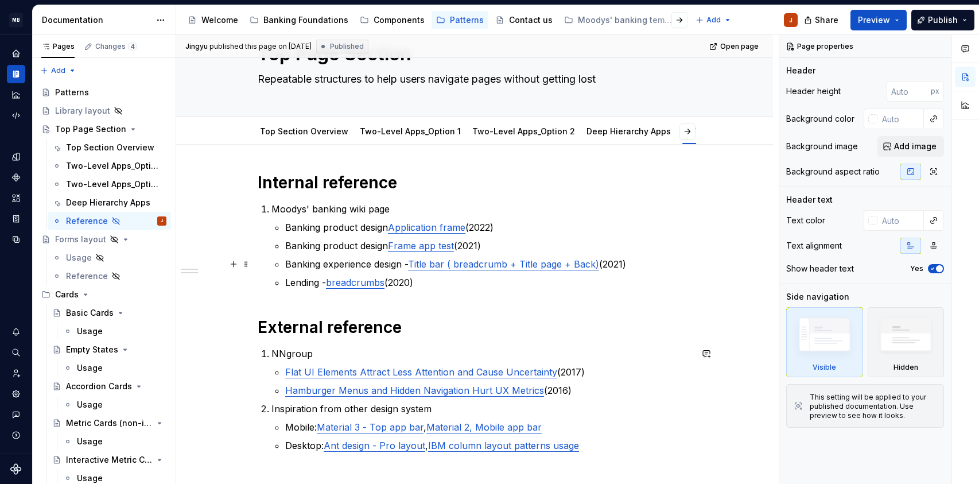
scroll to position [95, 0]
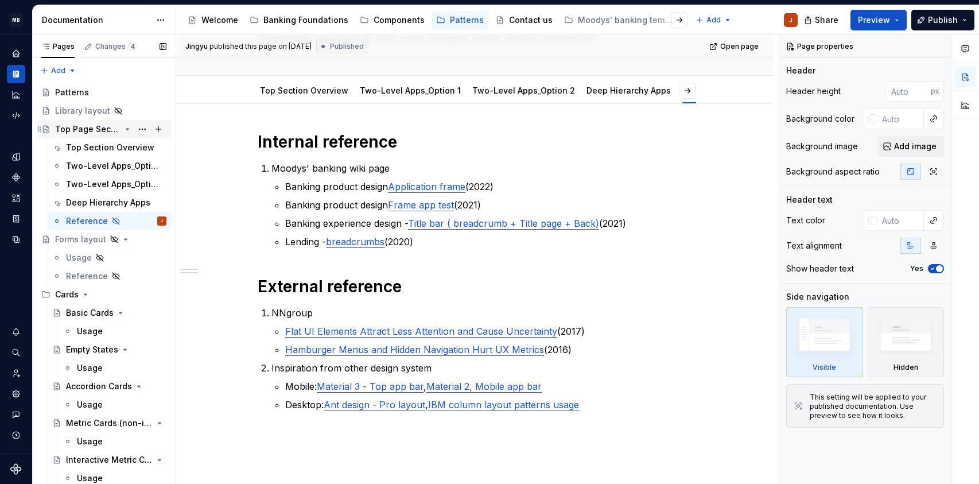
click at [96, 127] on div "Top Page Section" at bounding box center [87, 128] width 65 height 11
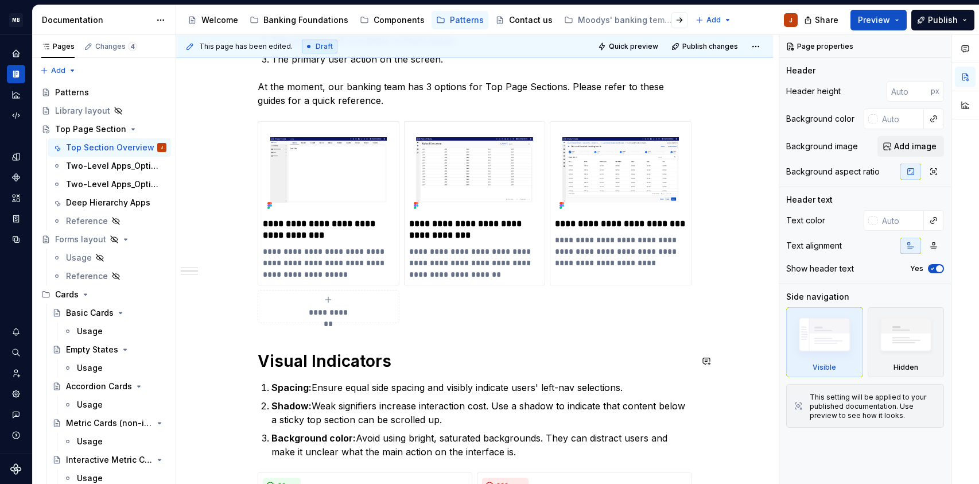
scroll to position [291, 0]
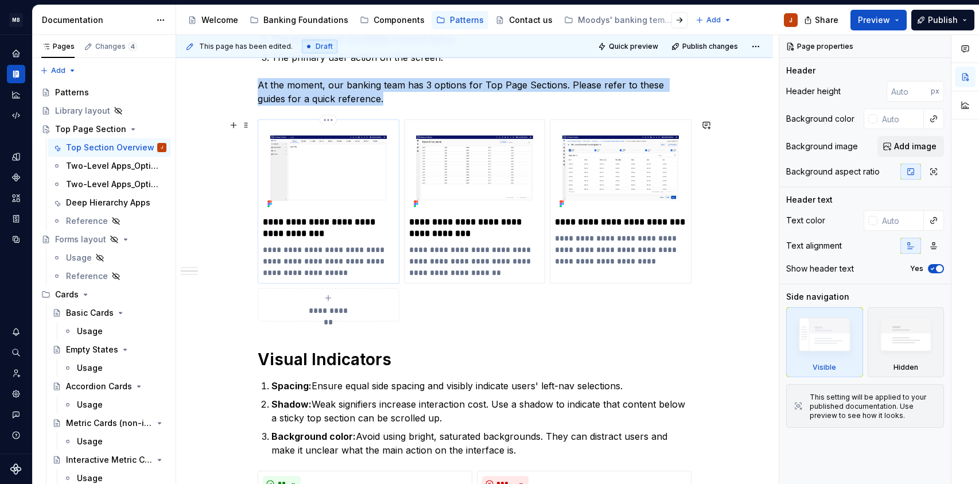
click at [298, 195] on img at bounding box center [328, 168] width 131 height 87
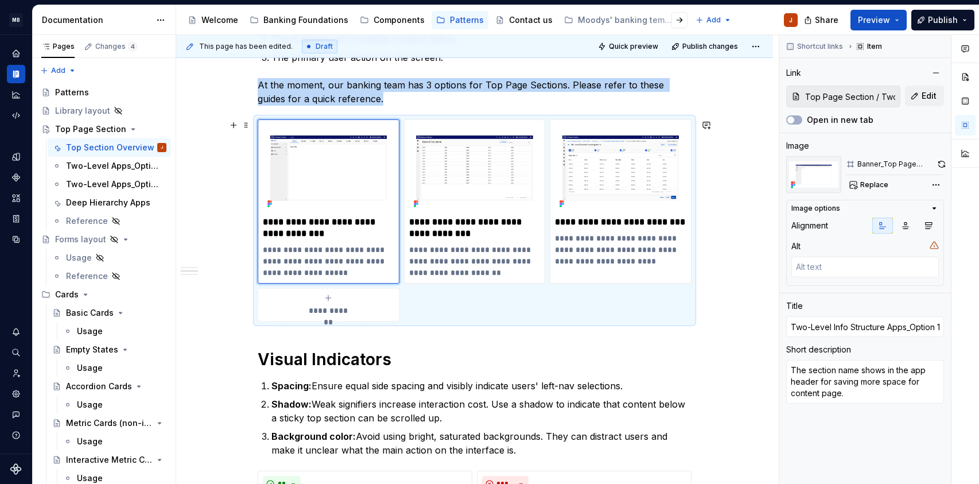
click at [444, 312] on div "**********" at bounding box center [475, 220] width 434 height 202
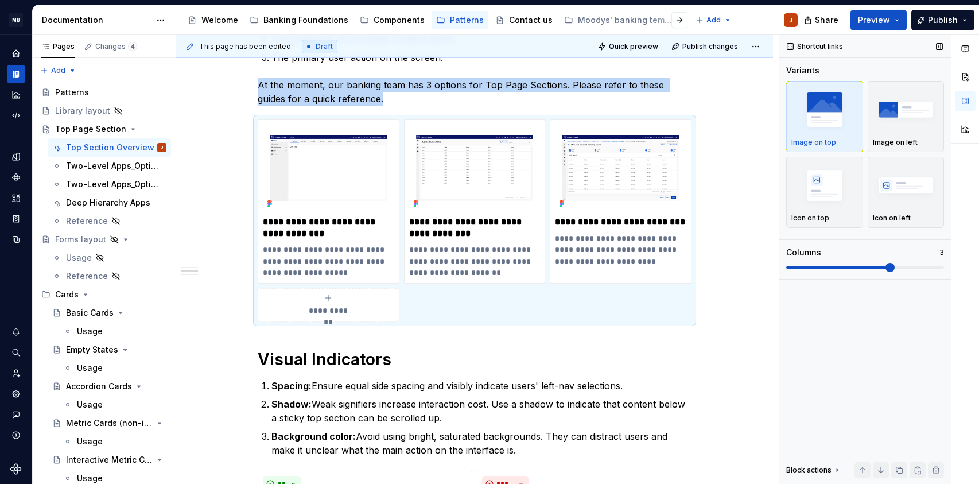
scroll to position [311, 0]
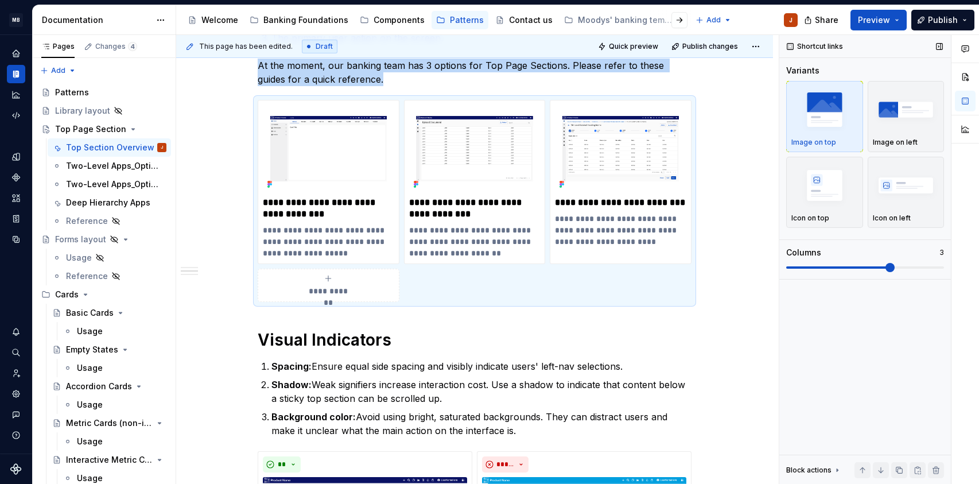
click at [886, 269] on span at bounding box center [890, 267] width 9 height 9
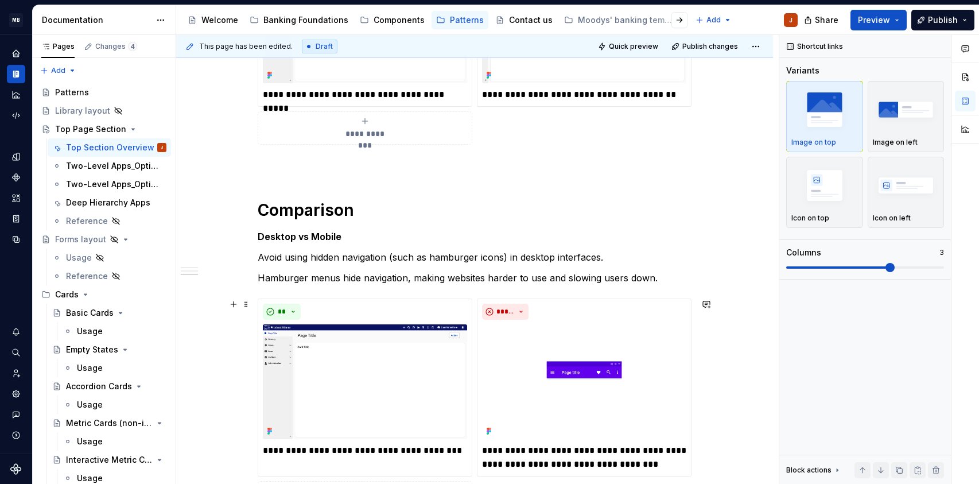
scroll to position [820, 0]
click at [358, 166] on p at bounding box center [475, 165] width 434 height 14
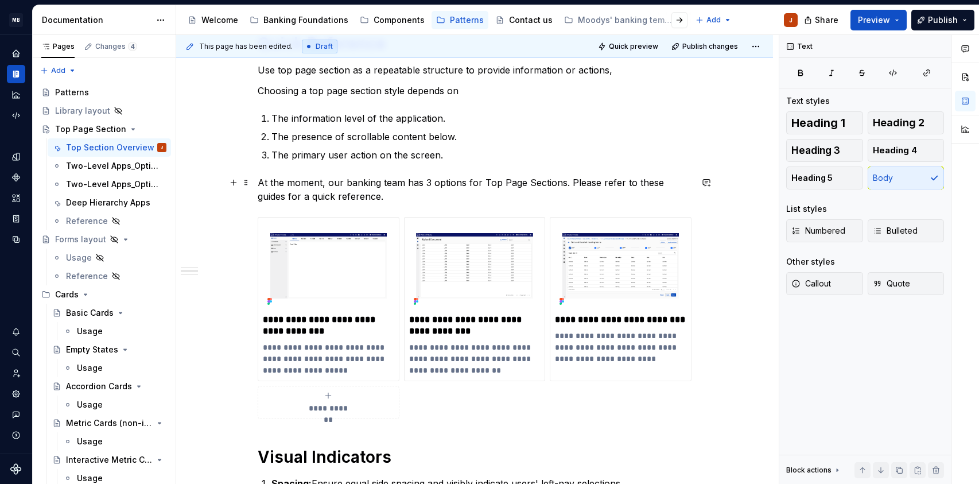
scroll to position [185, 0]
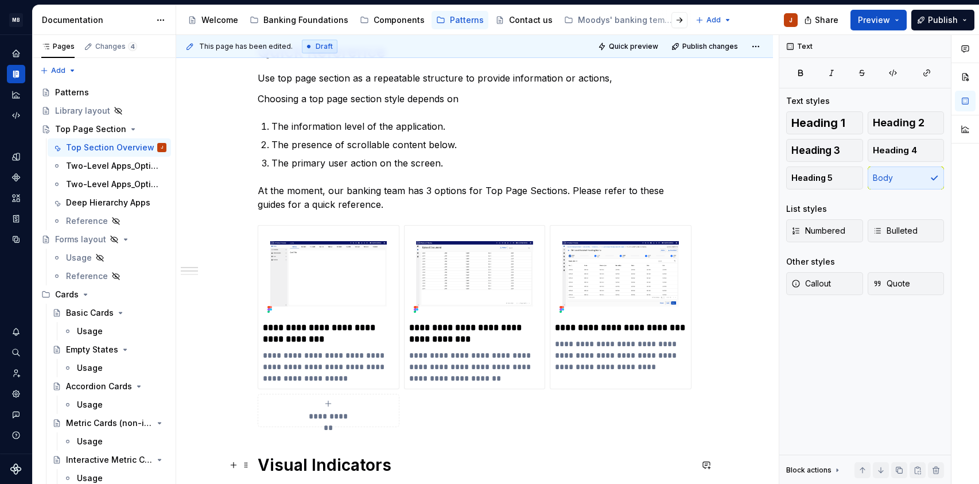
click at [259, 459] on h1 "Visual Indicators" at bounding box center [475, 465] width 434 height 21
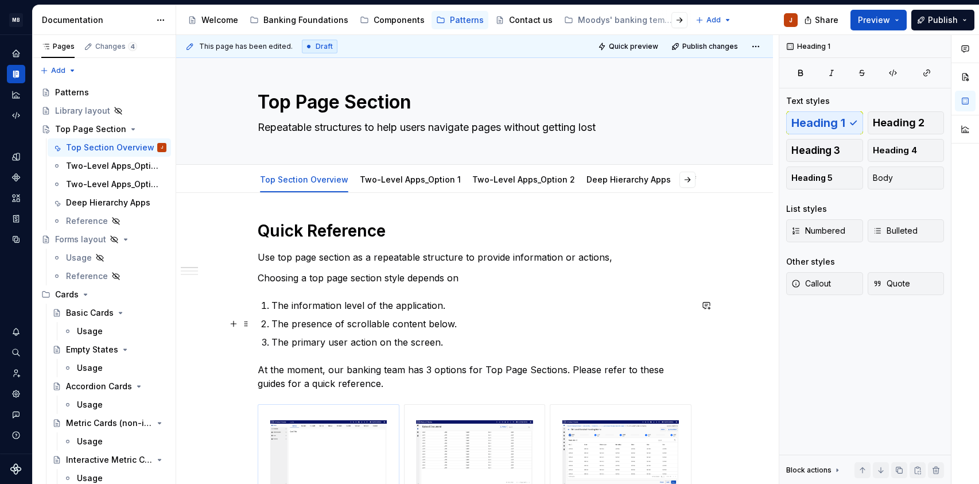
scroll to position [0, 0]
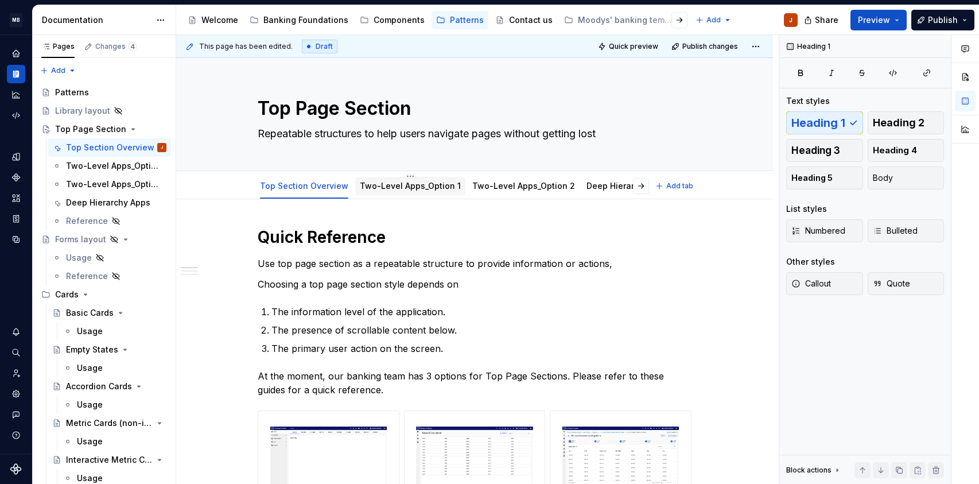
click at [394, 185] on link "Two-Level Apps_Option 1" at bounding box center [410, 186] width 101 height 10
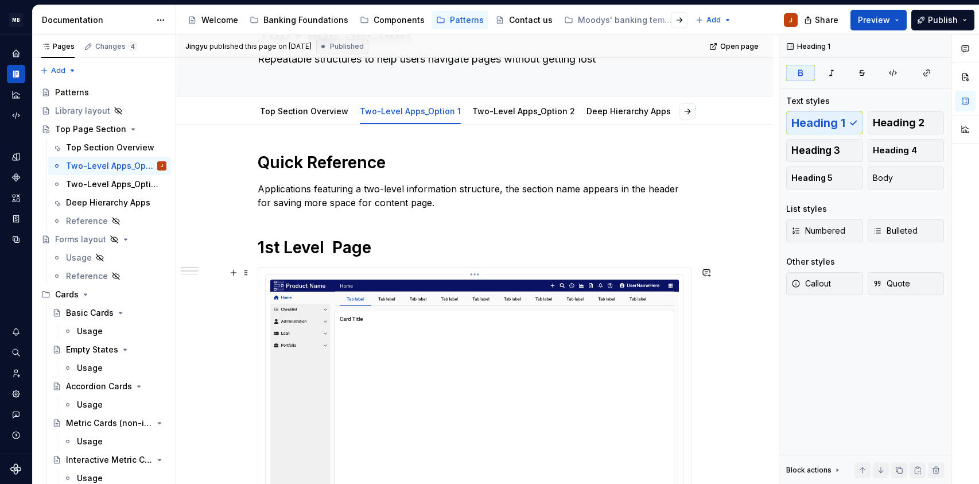
scroll to position [53, 0]
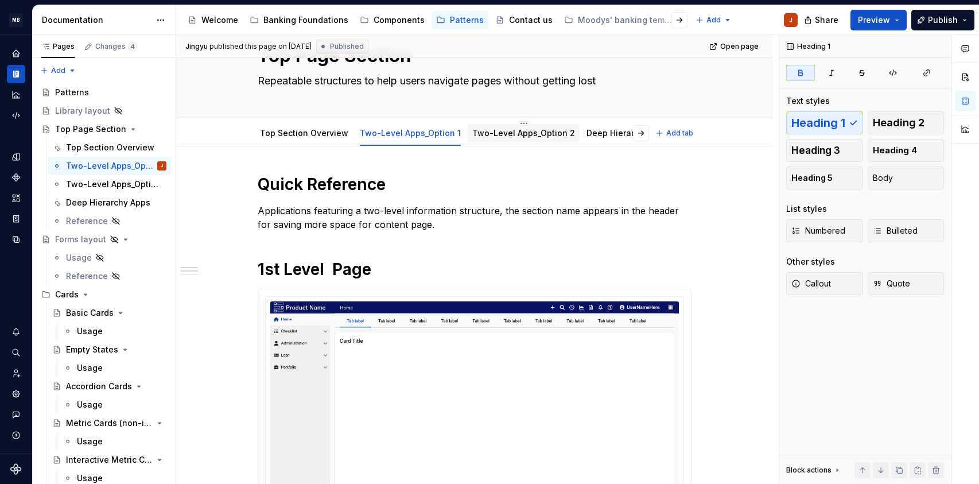
click at [479, 139] on div "Two-Level Apps_Option 2" at bounding box center [523, 133] width 103 height 14
click at [478, 134] on link "Two-Level Apps_Option 2" at bounding box center [523, 133] width 103 height 10
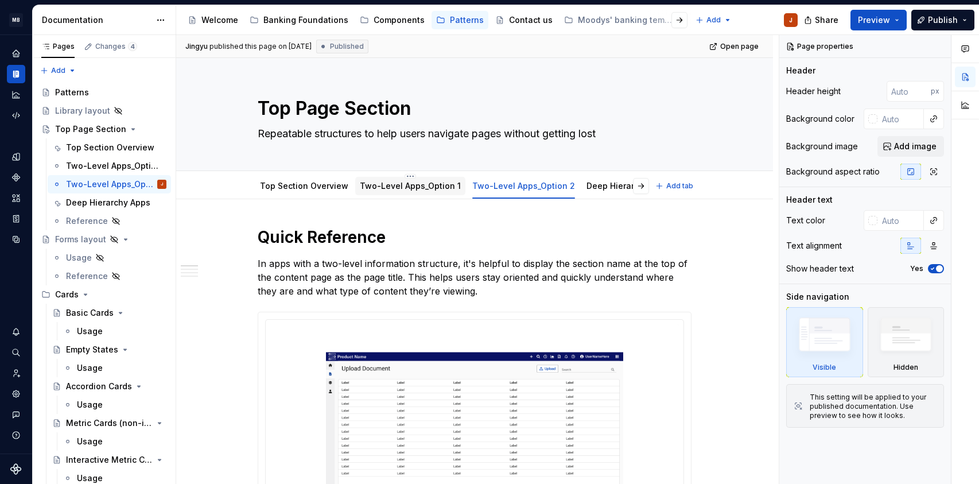
click at [373, 190] on link "Two-Level Apps_Option 1" at bounding box center [410, 186] width 101 height 10
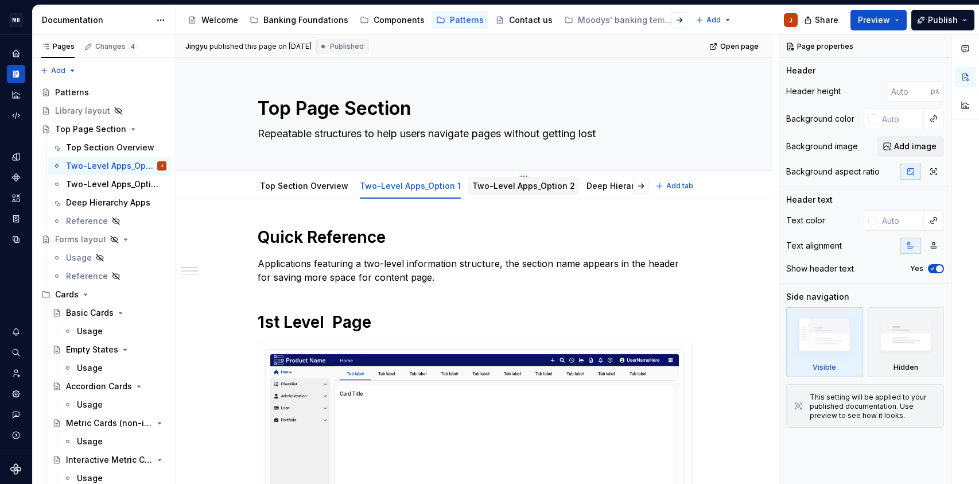
click at [490, 188] on link "Two-Level Apps_Option 2" at bounding box center [523, 186] width 103 height 10
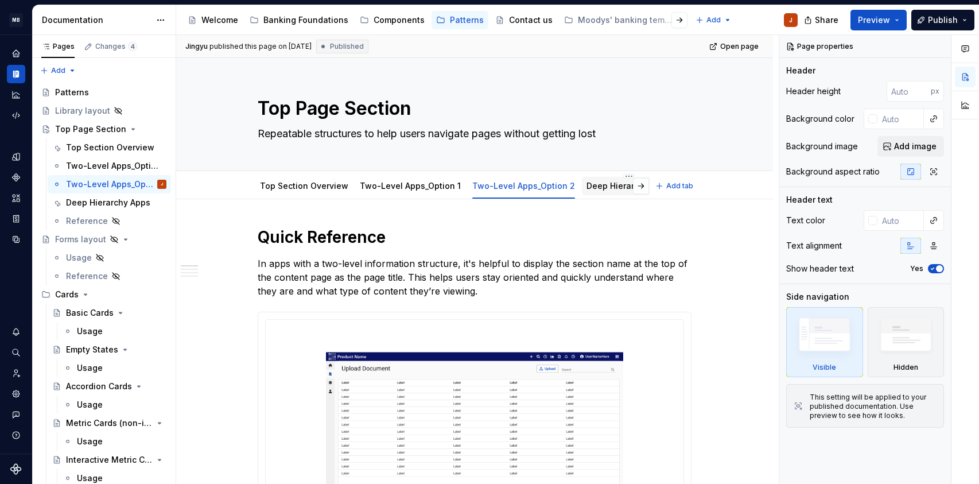
click at [594, 190] on link "Deep Hierarchy Apps" at bounding box center [629, 186] width 84 height 10
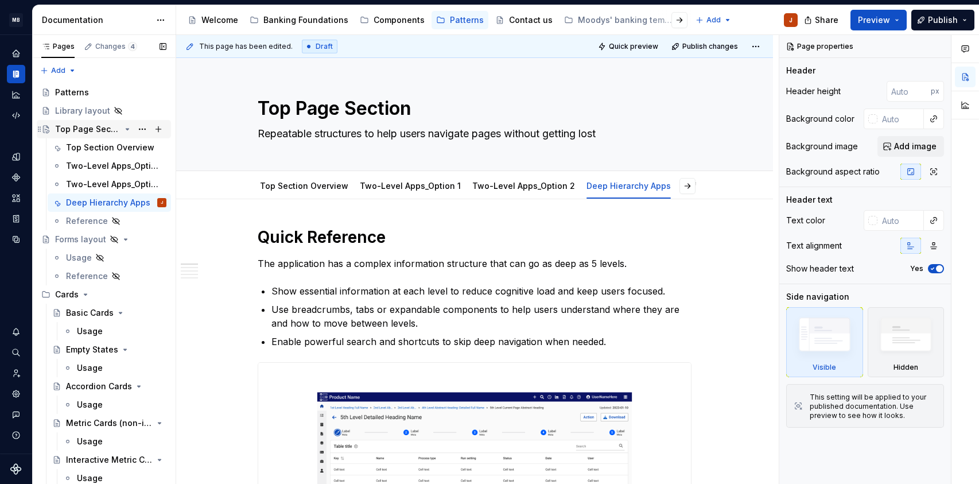
click at [75, 127] on div "Top Page Section" at bounding box center [87, 128] width 65 height 11
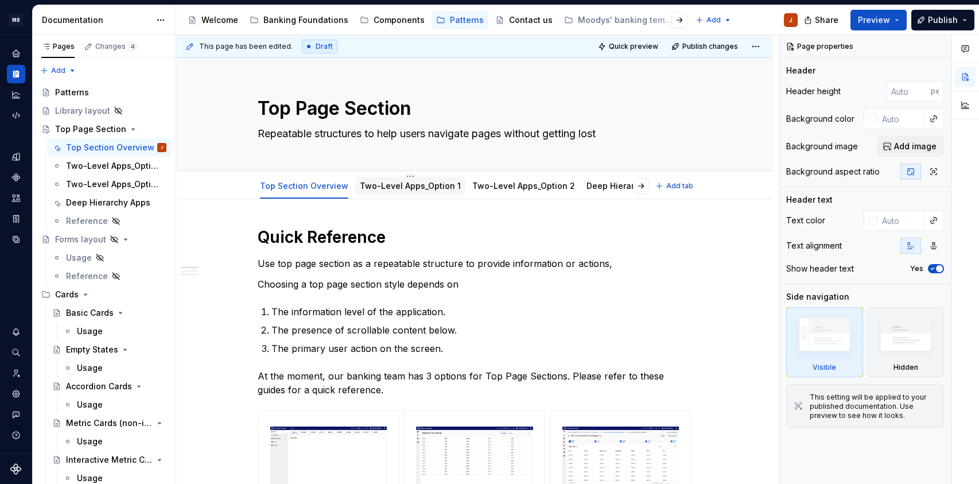
click at [396, 192] on div "Two-Level Apps_Option 1" at bounding box center [410, 186] width 101 height 14
click at [369, 188] on link "Two-Level Apps_Option 1" at bounding box center [410, 186] width 101 height 10
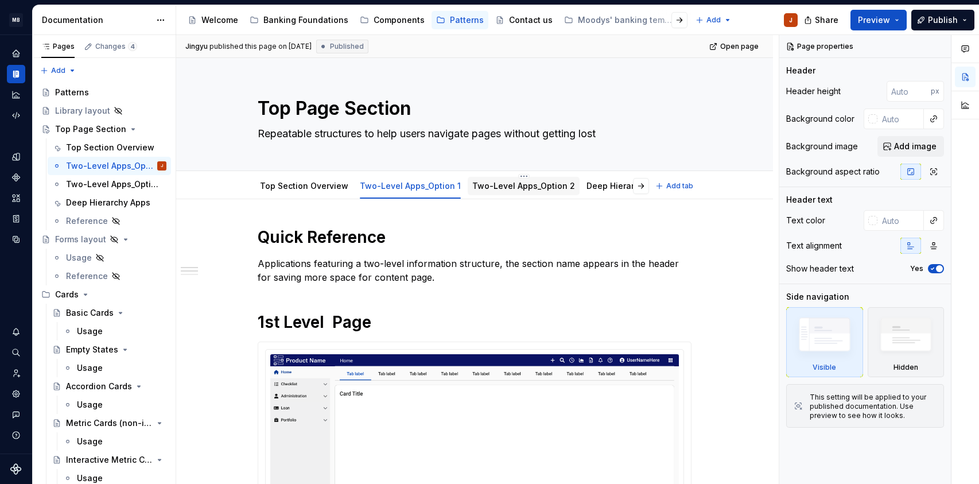
click at [485, 184] on link "Two-Level Apps_Option 2" at bounding box center [523, 186] width 103 height 10
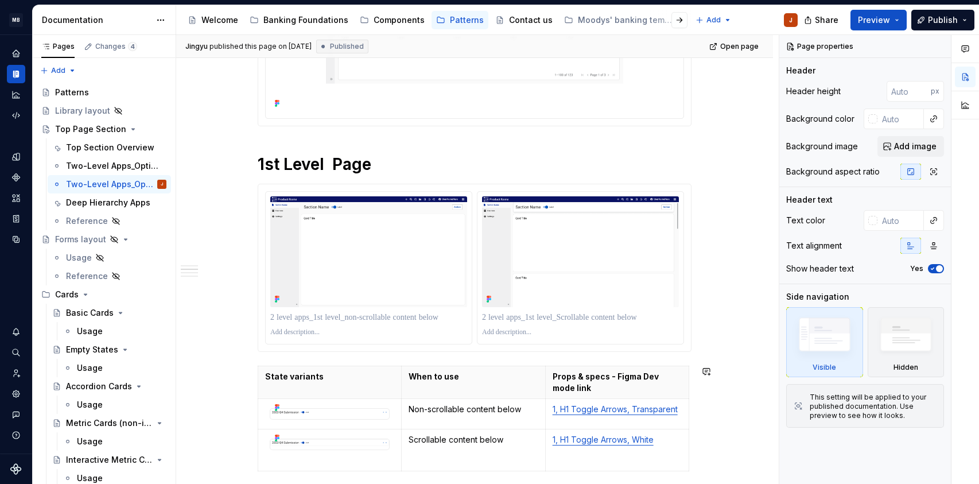
scroll to position [435, 0]
click at [351, 277] on img at bounding box center [368, 252] width 197 height 111
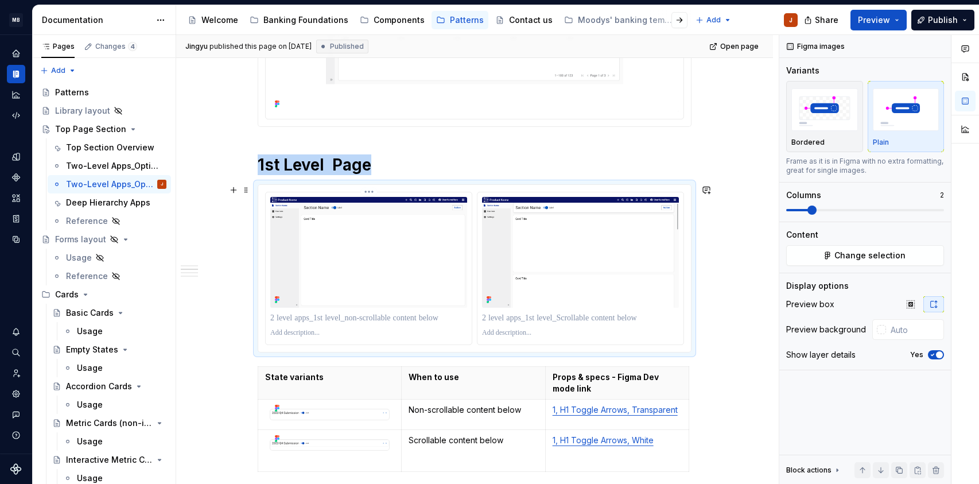
click at [367, 191] on html "MB [PERSON_NAME] Banking Fusion Design System J Design system data Documentatio…" at bounding box center [489, 242] width 979 height 484
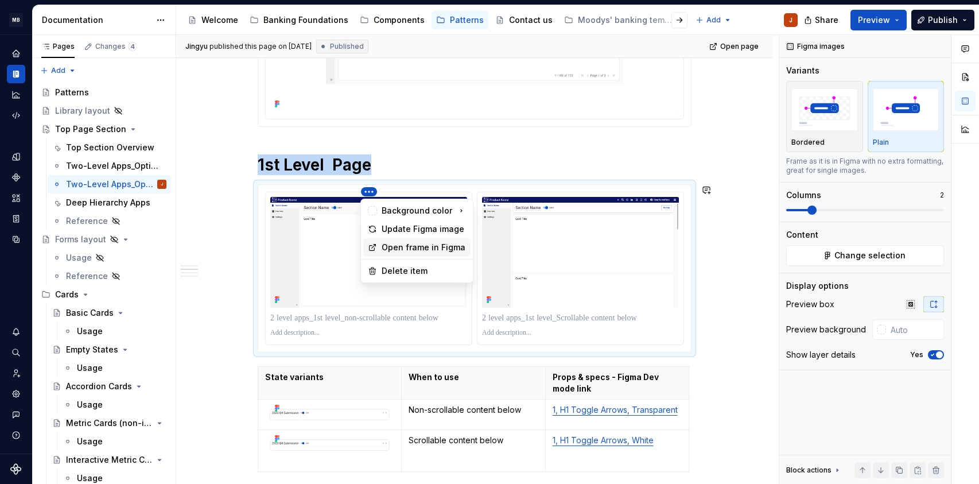
click at [415, 252] on div "Open frame in Figma" at bounding box center [424, 247] width 84 height 11
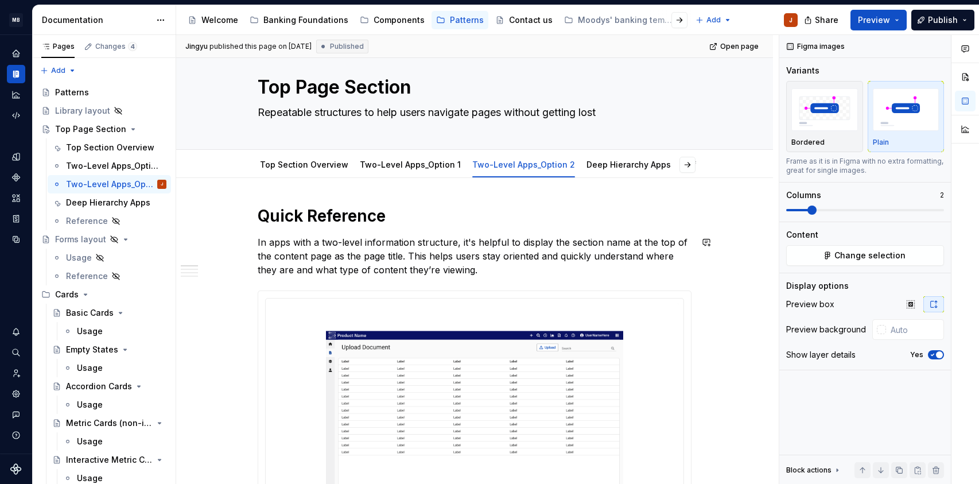
scroll to position [0, 0]
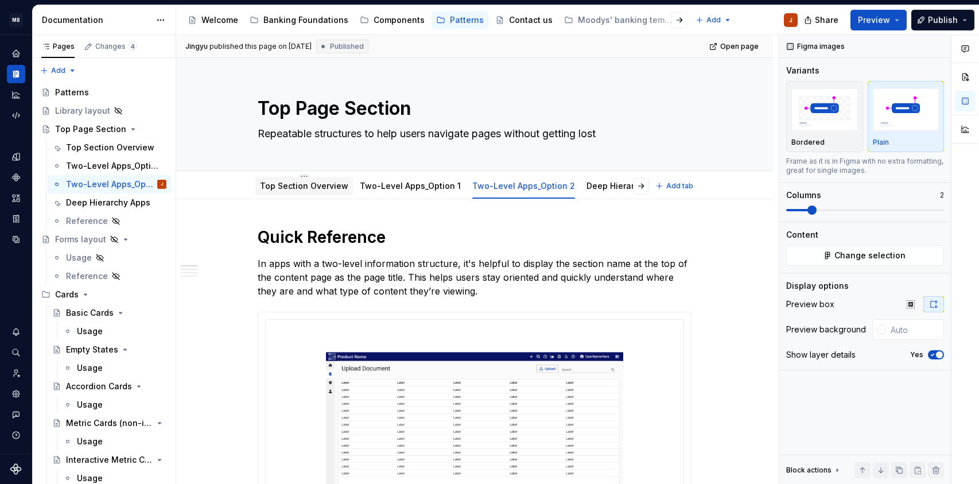
click at [278, 183] on link "Top Section Overview" at bounding box center [304, 186] width 88 height 10
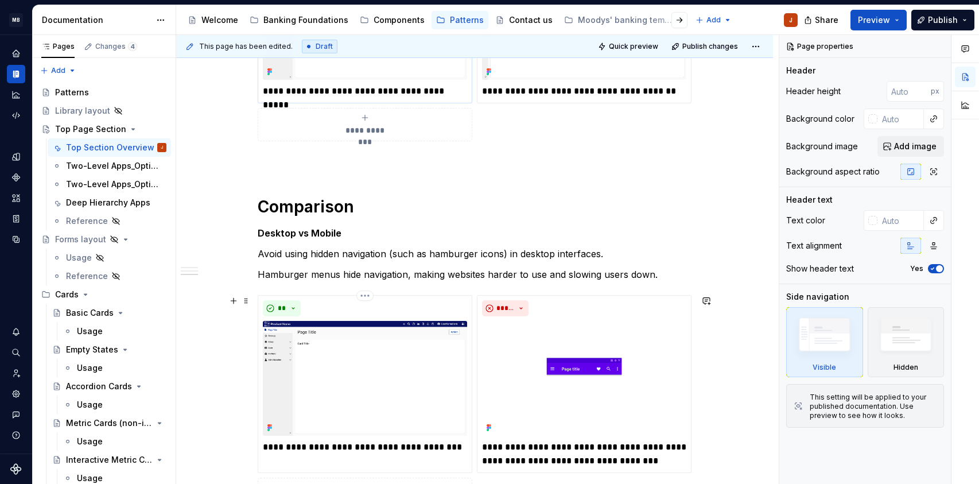
scroll to position [1063, 0]
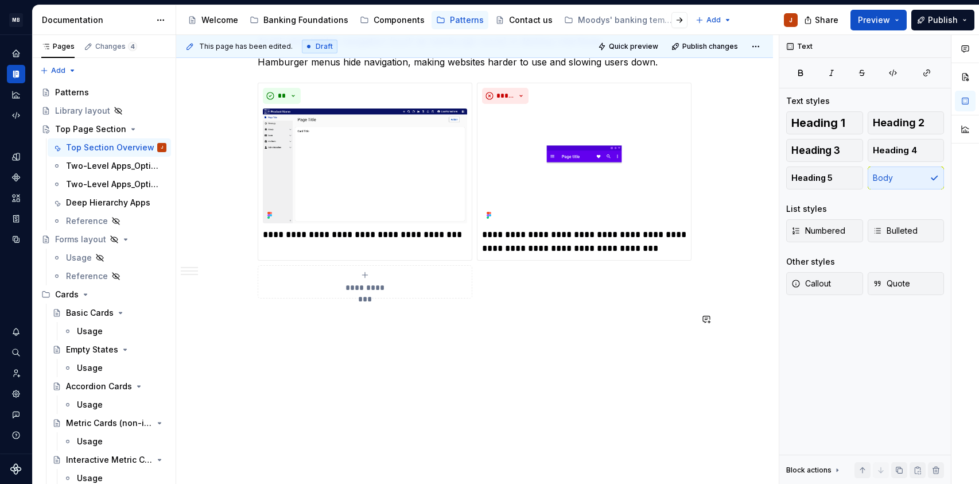
type textarea "*"
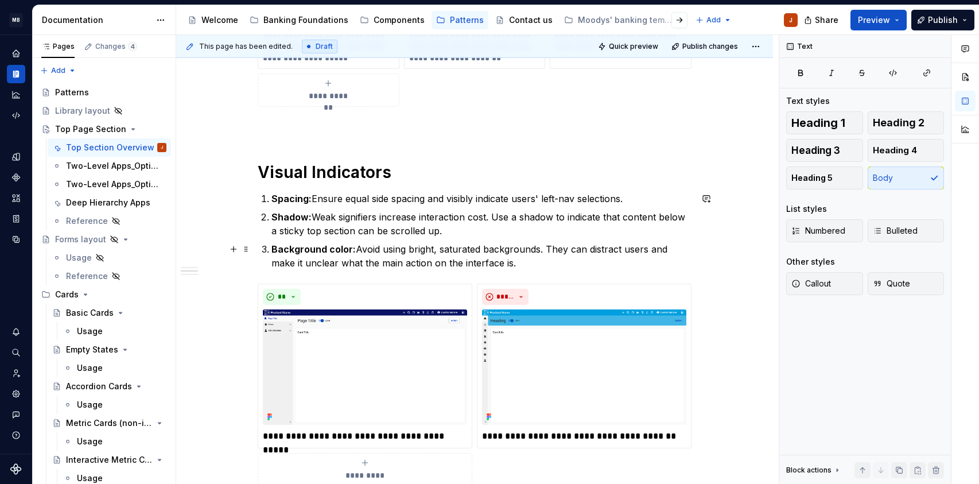
scroll to position [299, 0]
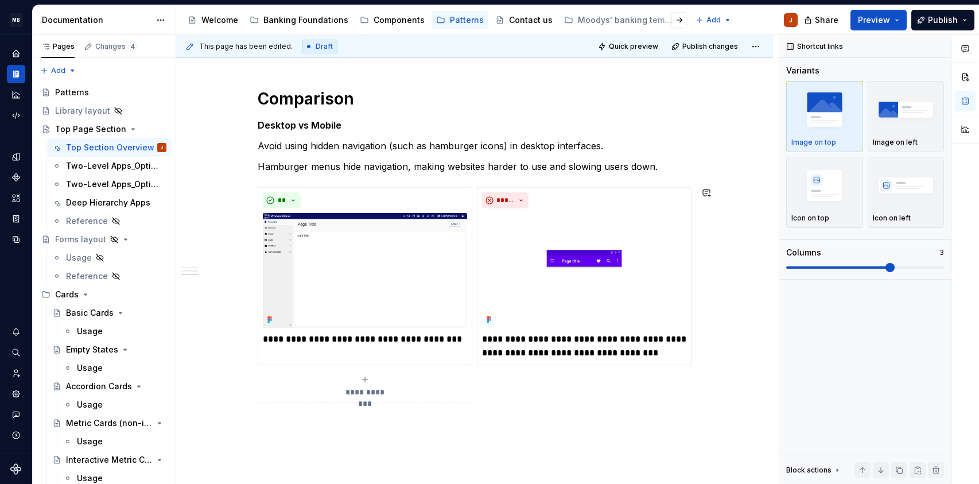
scroll to position [1036, 0]
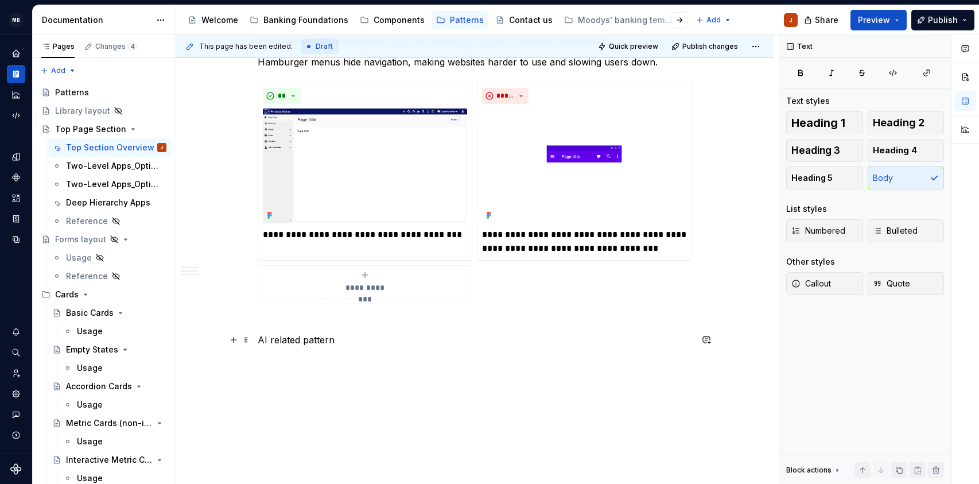
click at [297, 344] on p "AI related pattern" at bounding box center [475, 340] width 434 height 14
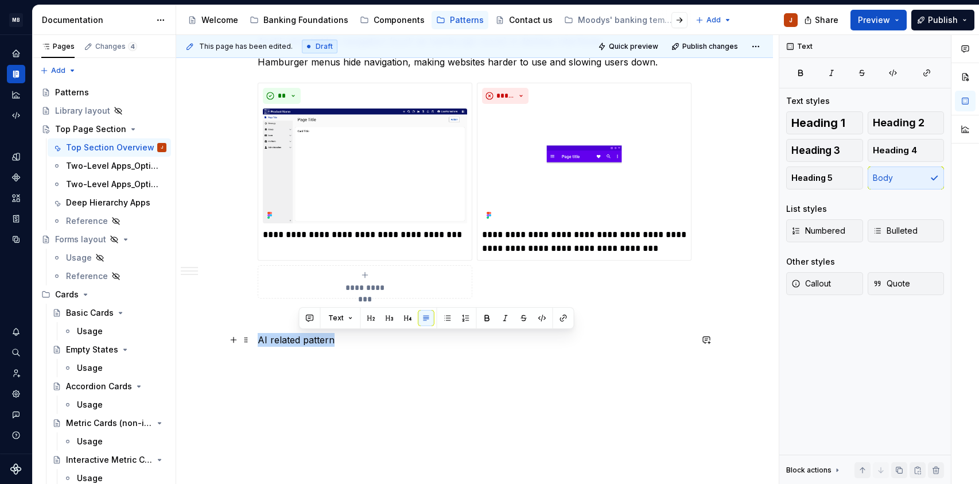
click at [297, 344] on p "AI related pattern" at bounding box center [475, 340] width 434 height 14
click at [332, 320] on button "button" at bounding box center [330, 318] width 16 height 16
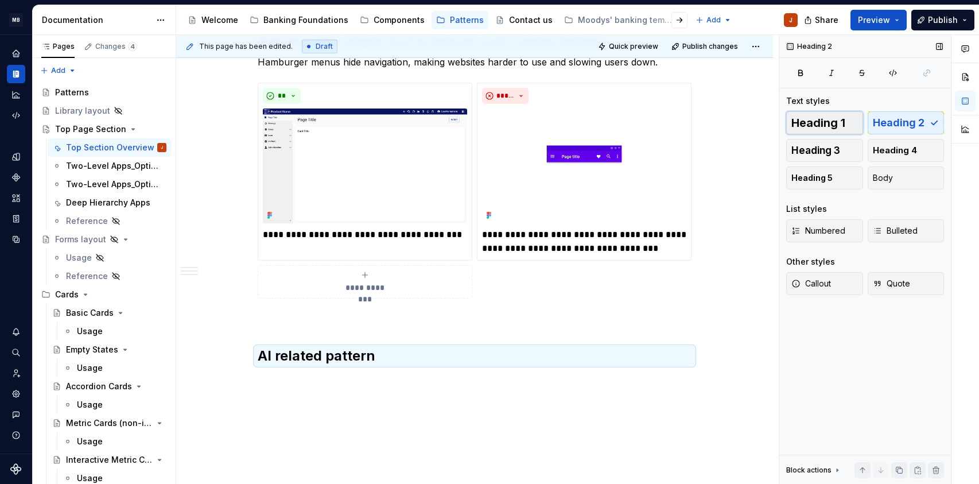
click at [838, 133] on button "Heading 1" at bounding box center [825, 122] width 77 height 23
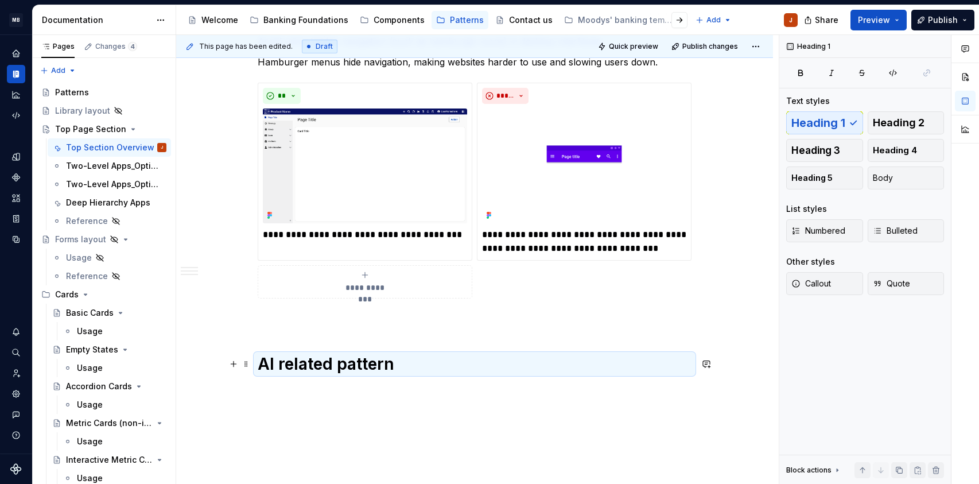
click at [284, 370] on h1 "AI related pattern" at bounding box center [475, 364] width 434 height 21
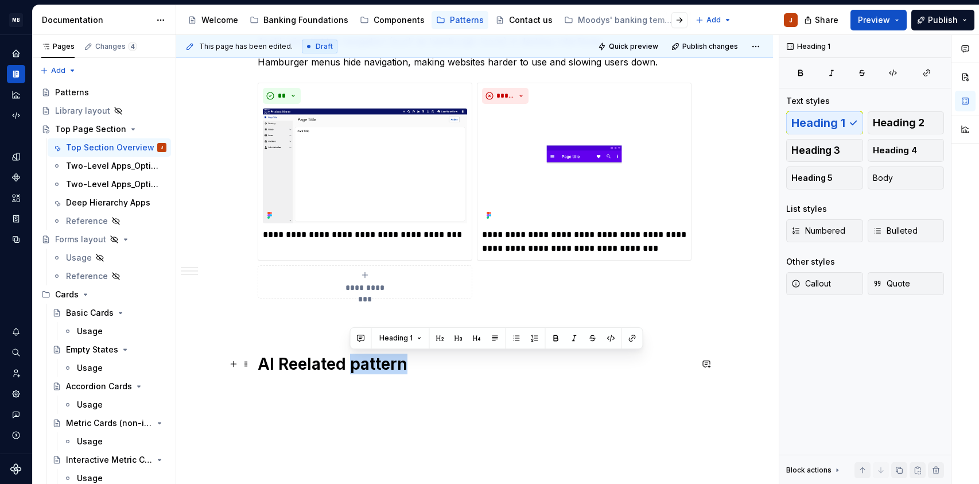
drag, startPoint x: 348, startPoint y: 366, endPoint x: 468, endPoint y: 367, distance: 120.0
click at [468, 367] on h1 "AI Reelated pattern" at bounding box center [475, 364] width 434 height 21
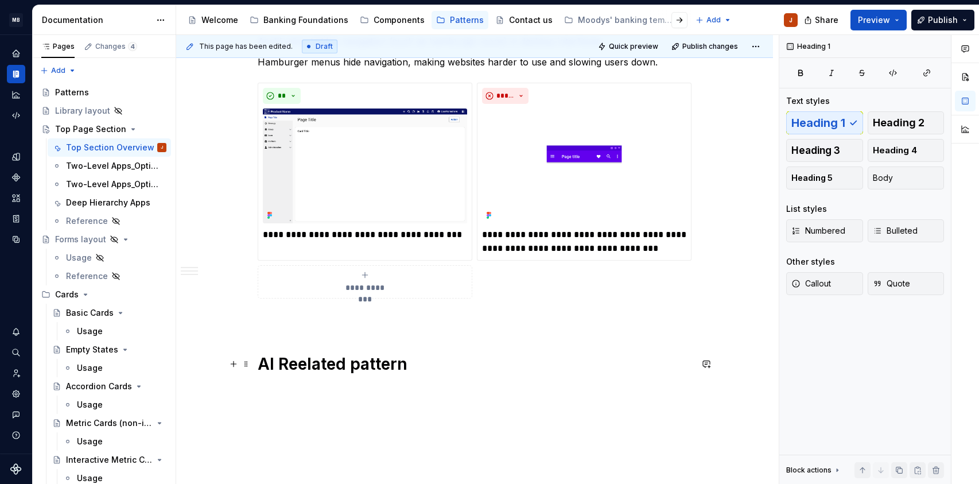
click at [304, 366] on h1 "AI Reelated pattern" at bounding box center [475, 364] width 434 height 21
click at [348, 365] on h1 "AI Related pattern" at bounding box center [475, 364] width 434 height 21
click at [423, 364] on h1 "AI Related Pattern" at bounding box center [475, 364] width 434 height 21
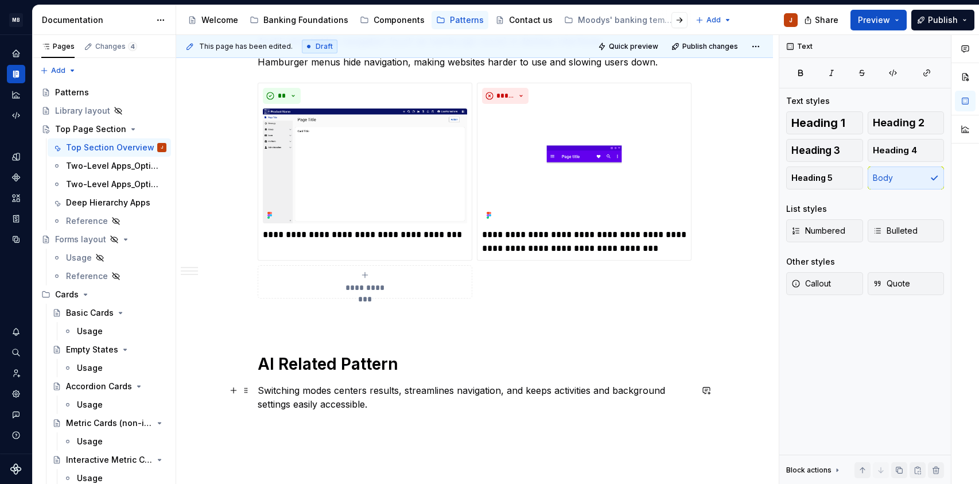
click at [359, 390] on p "Switching modes centers results, streamlines navigation, and keeps activities a…" at bounding box center [475, 398] width 434 height 28
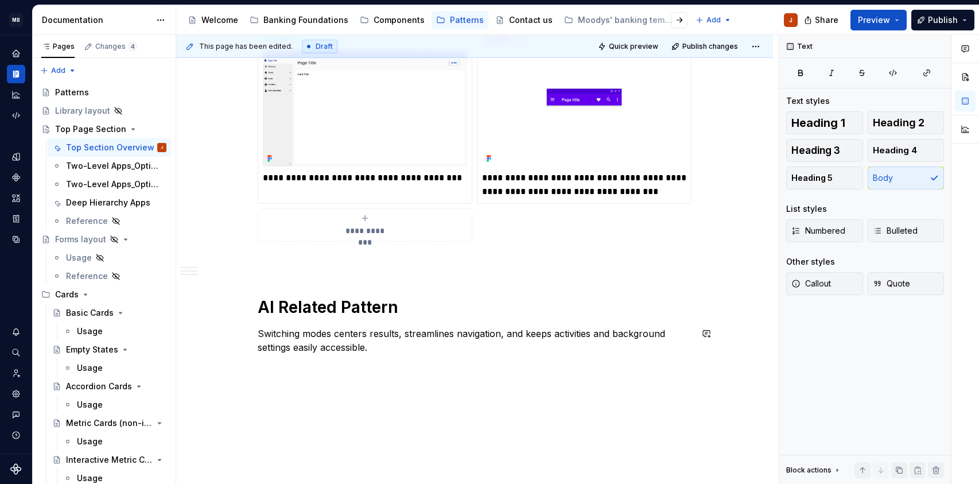
scroll to position [1121, 0]
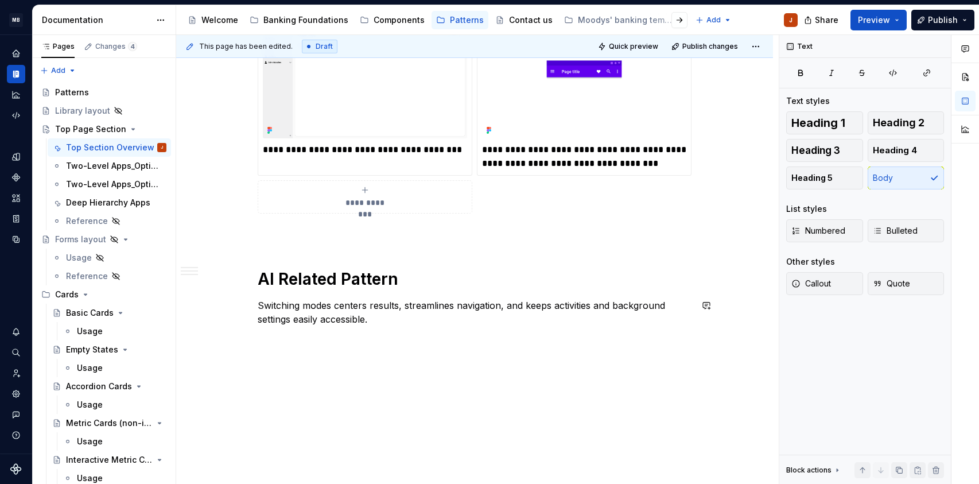
click at [402, 320] on p "Switching modes centers results, streamlines navigation, and keeps activities a…" at bounding box center [475, 313] width 434 height 28
click at [365, 276] on h1 "AI Related Pattern" at bounding box center [475, 279] width 434 height 21
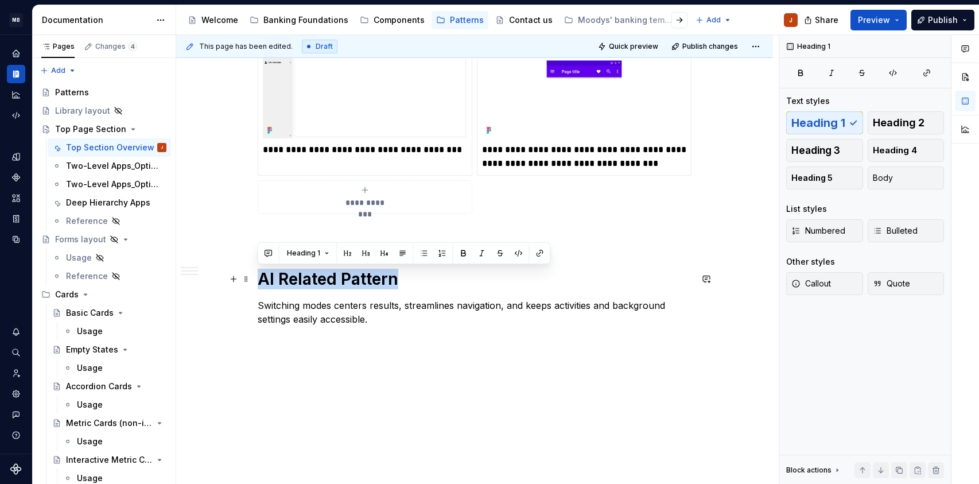
click at [365, 276] on h1 "AI Related Pattern" at bounding box center [475, 279] width 434 height 21
copy h1 "AI Related Pattern"
click at [414, 324] on p "Switching modes centers results, streamlines navigation, and keeps activities a…" at bounding box center [475, 313] width 434 height 28
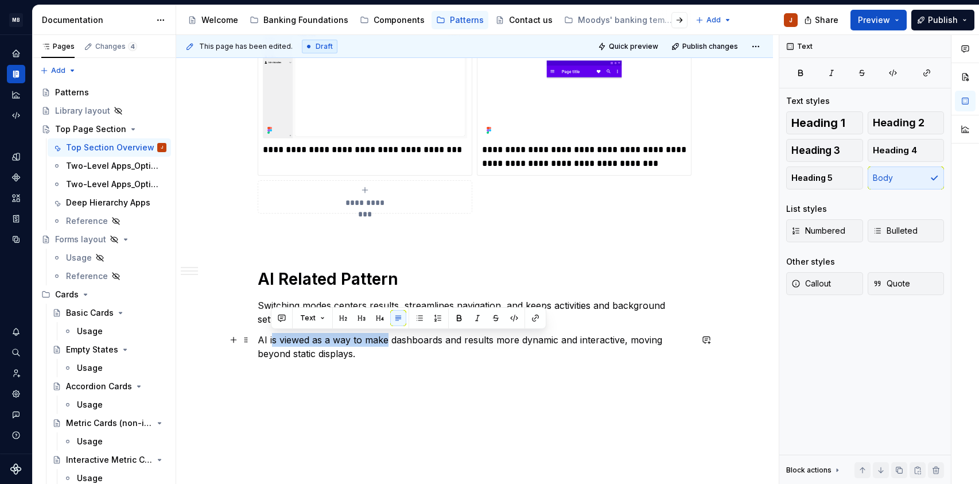
drag, startPoint x: 270, startPoint y: 341, endPoint x: 386, endPoint y: 338, distance: 115.4
click at [386, 338] on p "AI is viewed as a way to make dashboards and results more dynamic and interacti…" at bounding box center [475, 347] width 434 height 28
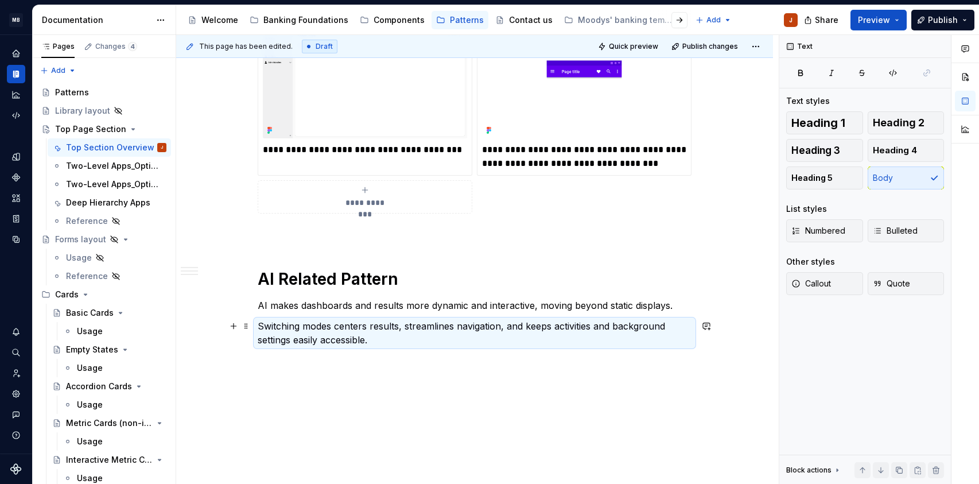
click at [429, 328] on p "Switching modes centers results, streamlines navigation, and keeps activities a…" at bounding box center [475, 333] width 434 height 28
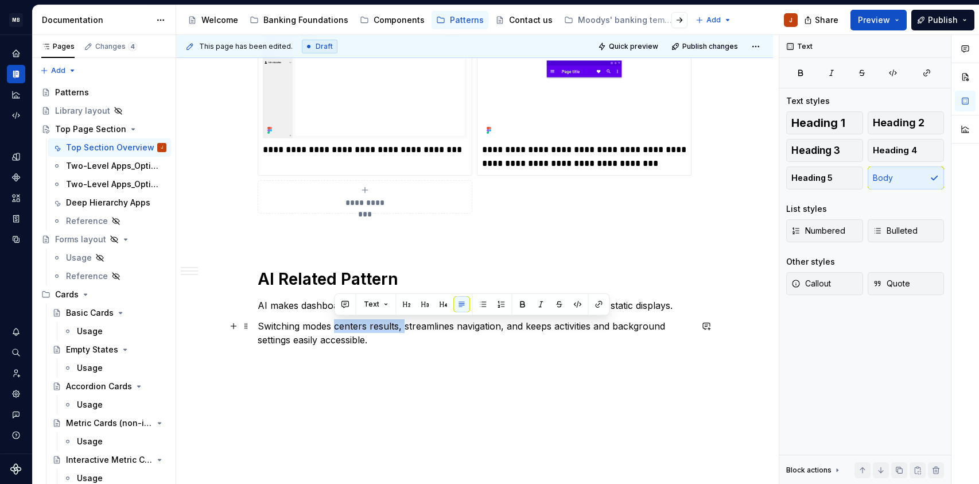
drag, startPoint x: 404, startPoint y: 328, endPoint x: 334, endPoint y: 331, distance: 70.1
click at [334, 331] on p "Switching modes centers results, streamlines navigation, and keeps activities a…" at bounding box center [475, 333] width 434 height 28
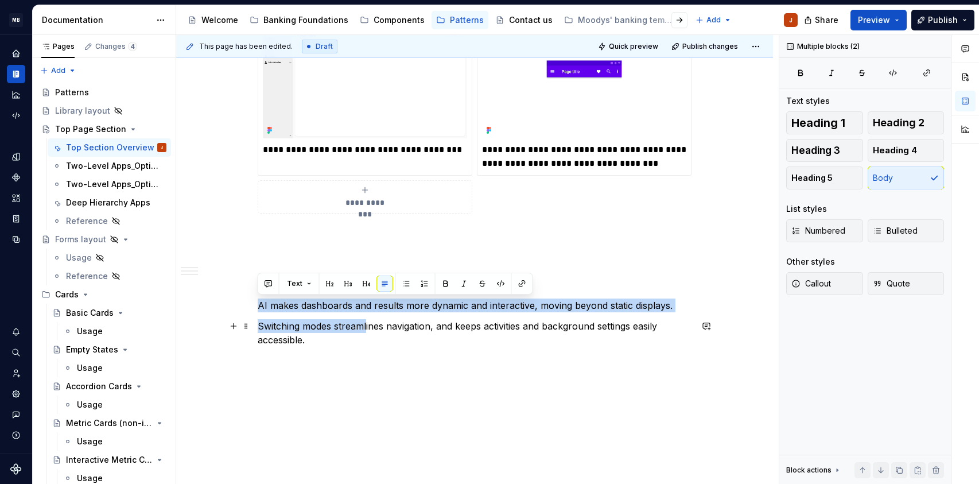
drag, startPoint x: 258, startPoint y: 307, endPoint x: 367, endPoint y: 325, distance: 110.6
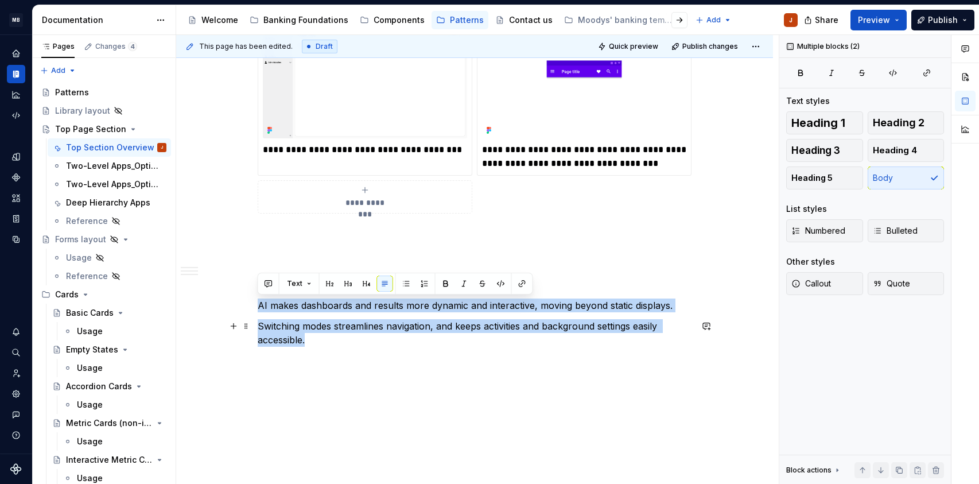
drag, startPoint x: 258, startPoint y: 303, endPoint x: 353, endPoint y: 341, distance: 102.0
click at [433, 330] on p "Switching modes streamlines navigation, and keeps activities and background set…" at bounding box center [475, 333] width 434 height 28
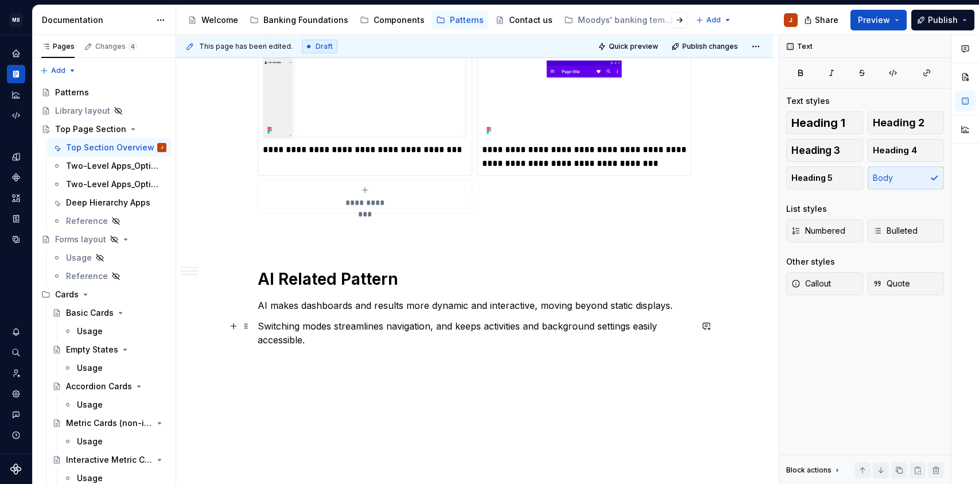
click at [411, 344] on p "Switching modes streamlines navigation, and keeps activities and background set…" at bounding box center [475, 333] width 434 height 28
click at [330, 329] on p "Switching modes streamlines navigation, and keeps activities and background set…" at bounding box center [475, 333] width 434 height 28
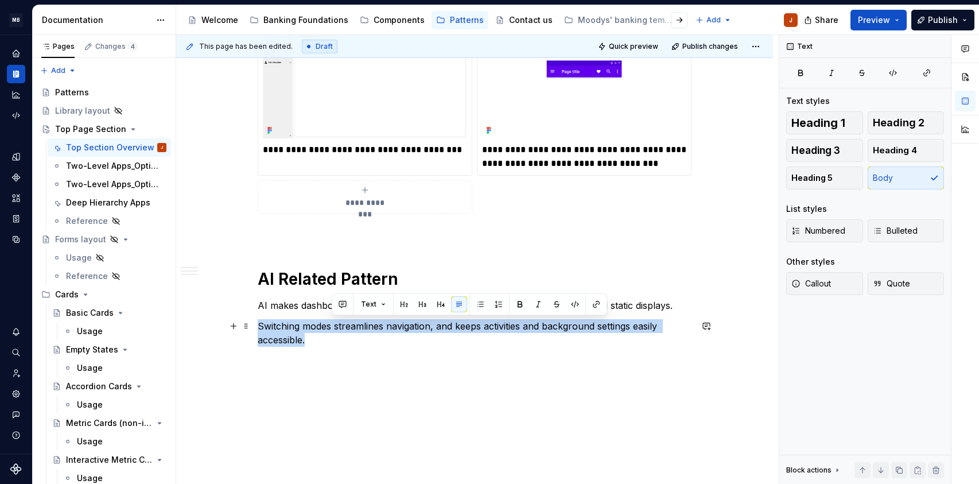
click at [330, 329] on p "Switching modes streamlines navigation, and keeps activities and background set…" at bounding box center [475, 333] width 434 height 28
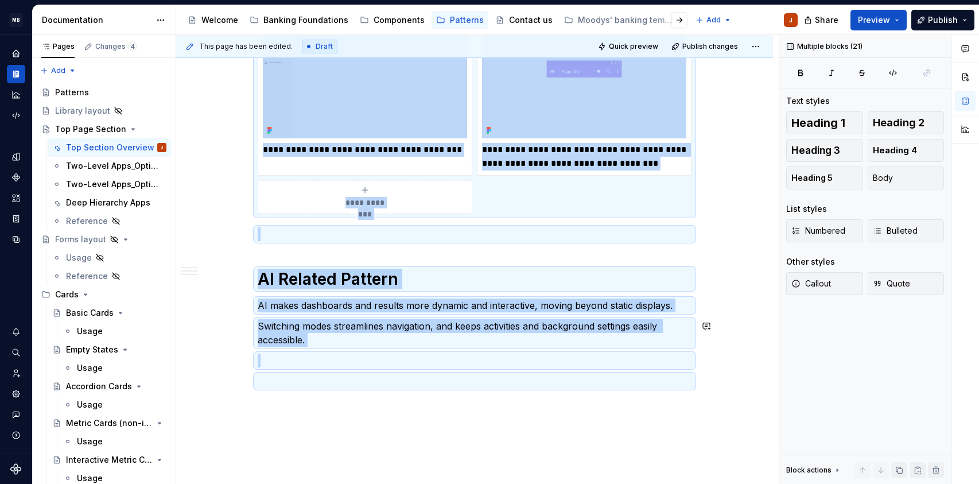
click at [330, 329] on p "Switching modes streamlines navigation, and keeps activities and background set…" at bounding box center [475, 333] width 434 height 28
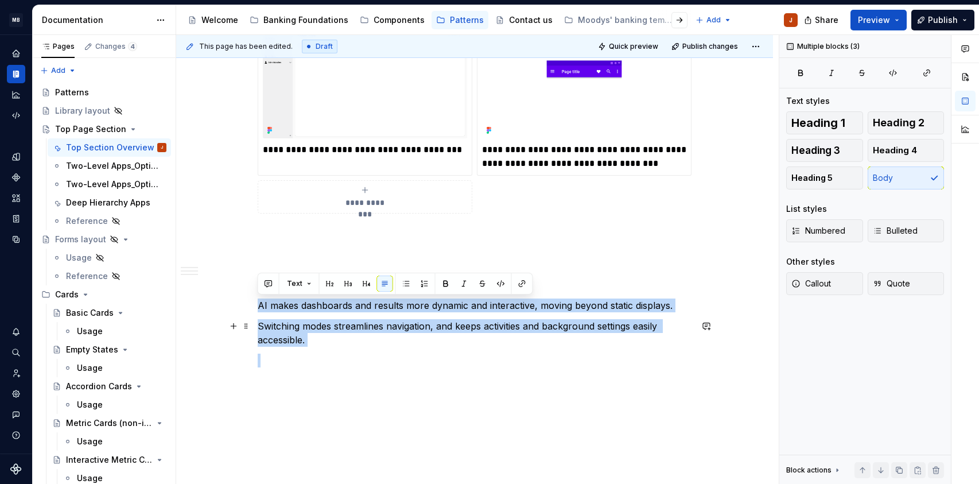
drag, startPoint x: 259, startPoint y: 304, endPoint x: 326, endPoint y: 346, distance: 78.2
copy div "AI makes dashboards and results more dynamic and interactive, moving beyond sta…"
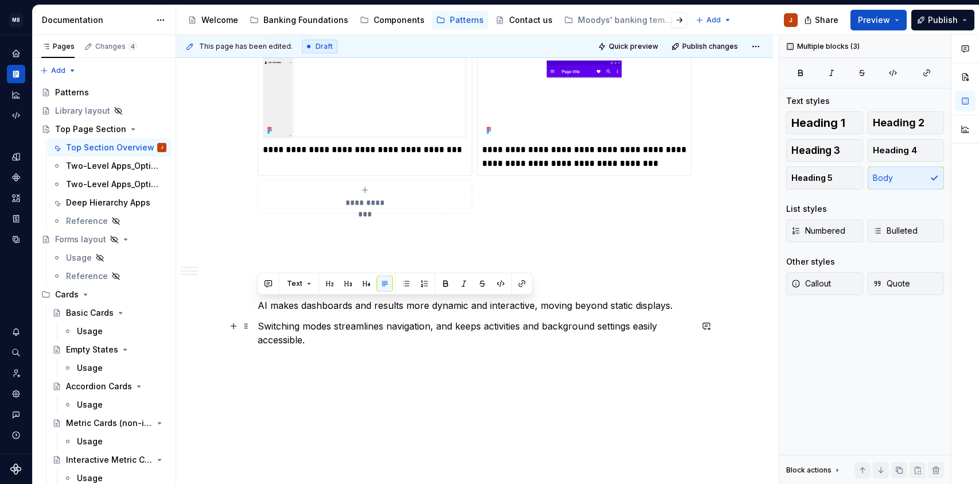
click at [404, 331] on p "Switching modes streamlines navigation, and keeps activities and background set…" at bounding box center [475, 333] width 434 height 28
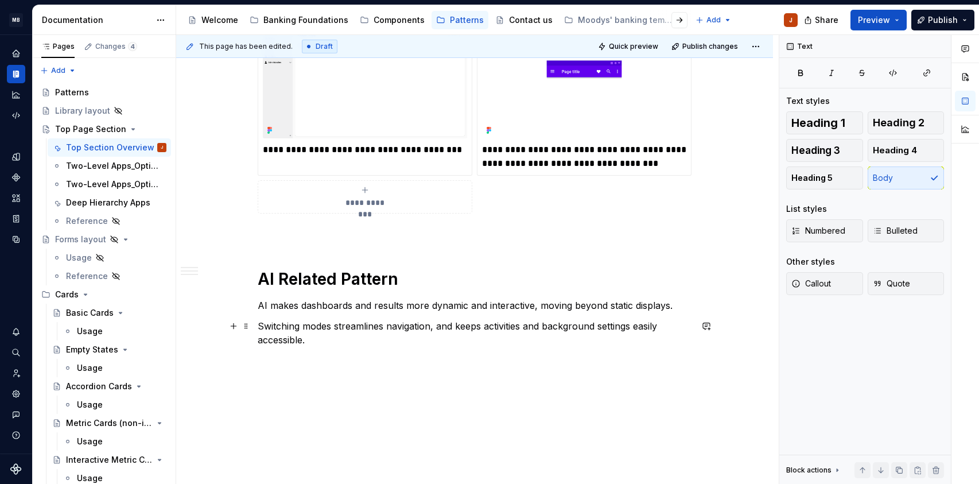
click at [374, 344] on p "Switching modes streamlines navigation, and keeps activities and background set…" at bounding box center [475, 333] width 434 height 28
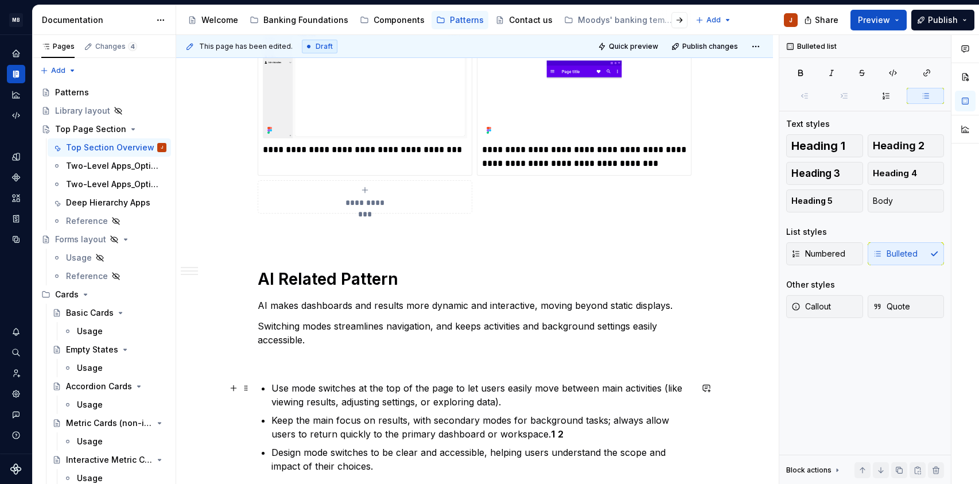
click at [607, 390] on p "Use mode switches at the top of the page to let users easily move between main …" at bounding box center [482, 395] width 420 height 28
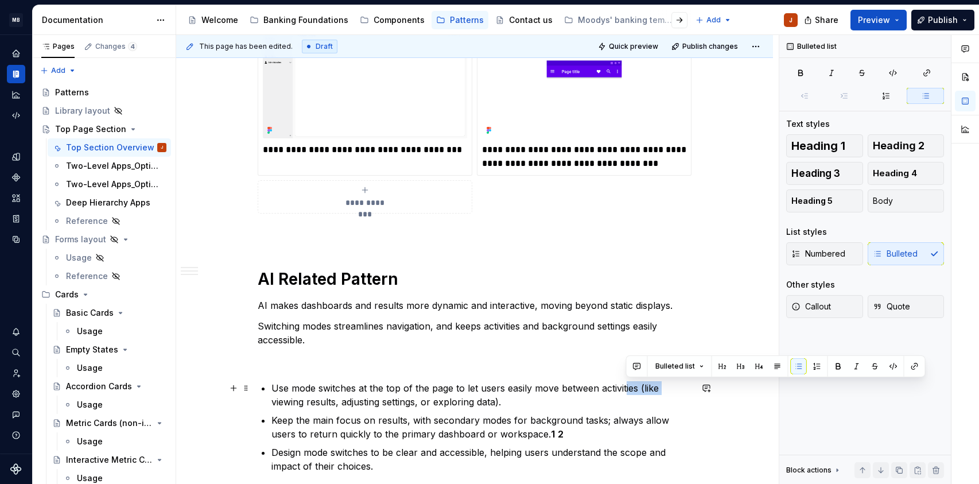
drag, startPoint x: 626, startPoint y: 387, endPoint x: 672, endPoint y: 388, distance: 45.4
click at [672, 388] on p "Use mode switches at the top of the page to let users easily move between activ…" at bounding box center [482, 395] width 420 height 28
click at [645, 387] on p "Use mode switches at the top of the page to let users easily move between activ…" at bounding box center [482, 395] width 420 height 28
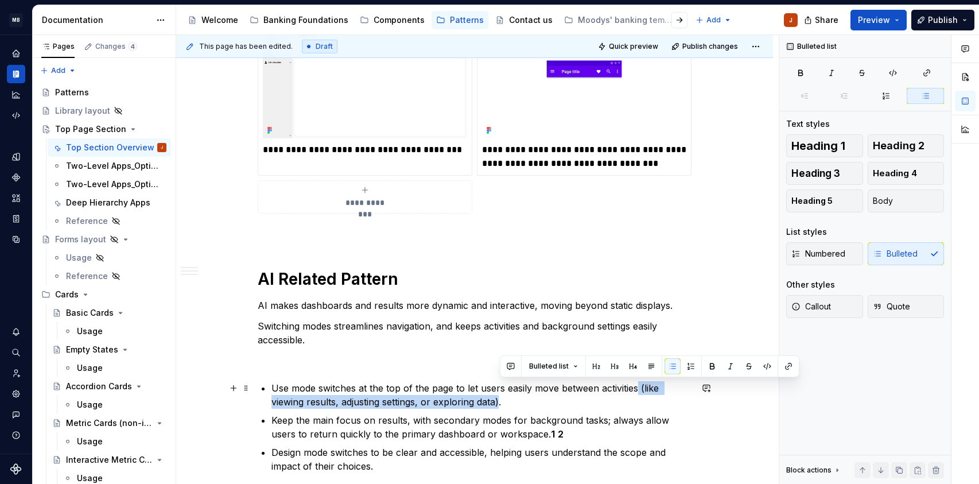
drag, startPoint x: 638, startPoint y: 388, endPoint x: 500, endPoint y: 397, distance: 138.7
click at [500, 397] on p "Use mode switches at the top of the page to let users easily move between activ…" at bounding box center [482, 395] width 420 height 28
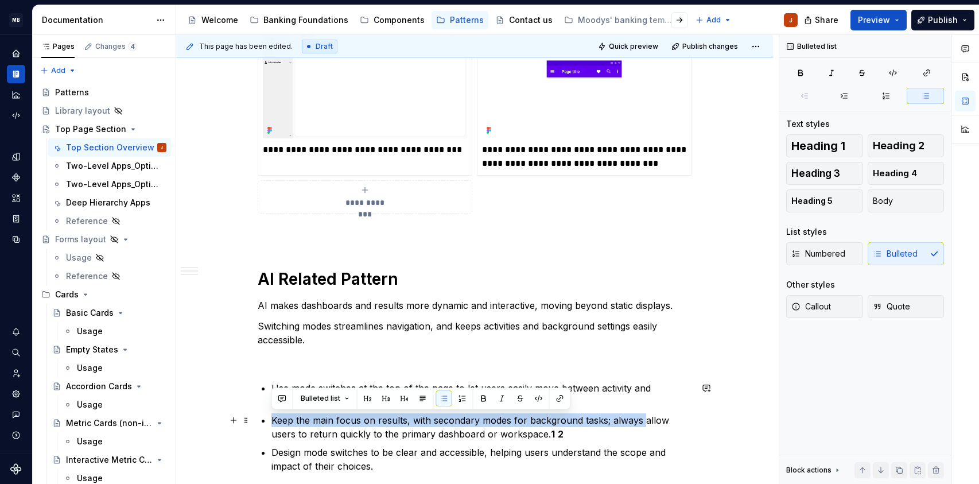
drag, startPoint x: 641, startPoint y: 421, endPoint x: 271, endPoint y: 418, distance: 370.3
click at [272, 418] on p "Keep the main focus on results, with secondary modes for background tasks; alwa…" at bounding box center [482, 427] width 420 height 28
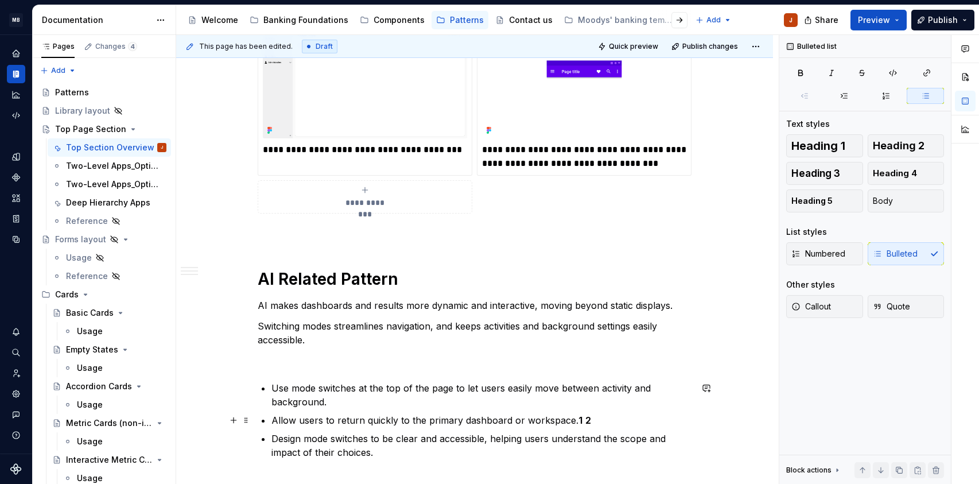
click at [489, 419] on p "Allow users to return quickly to the primary dashboard or workspace. 1 2" at bounding box center [482, 420] width 420 height 14
click at [594, 416] on p "Allow users to return quickly to the primary dashboard or workspace. 1 2" at bounding box center [482, 420] width 420 height 14
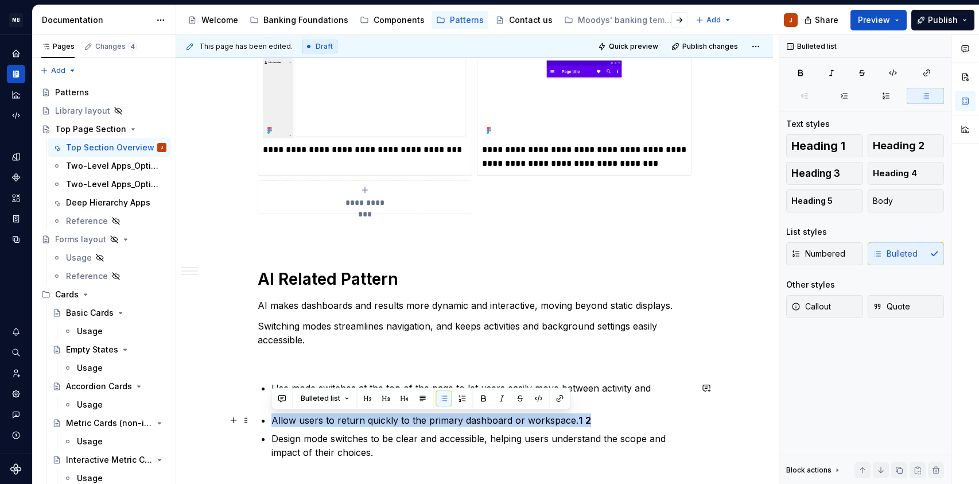
click at [594, 416] on p "Allow users to return quickly to the primary dashboard or workspace. 1 2" at bounding box center [482, 420] width 420 height 14
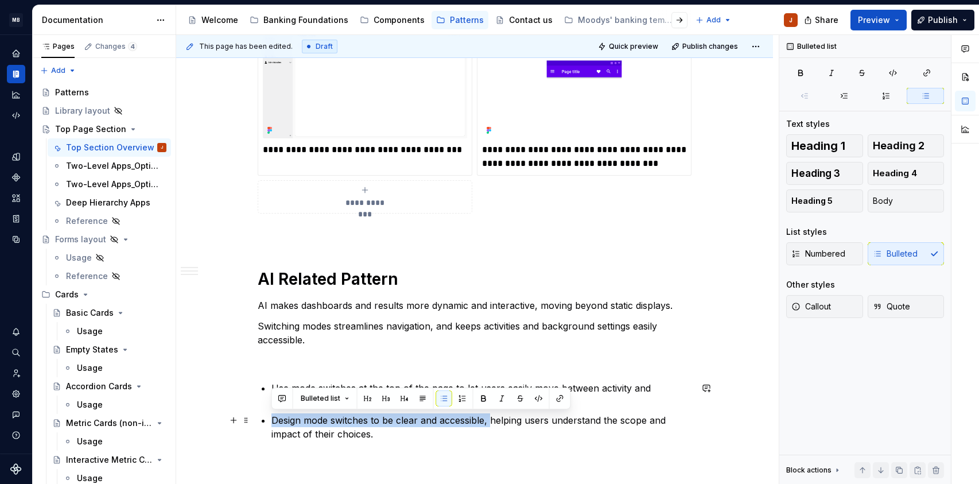
drag, startPoint x: 491, startPoint y: 421, endPoint x: 266, endPoint y: 416, distance: 224.5
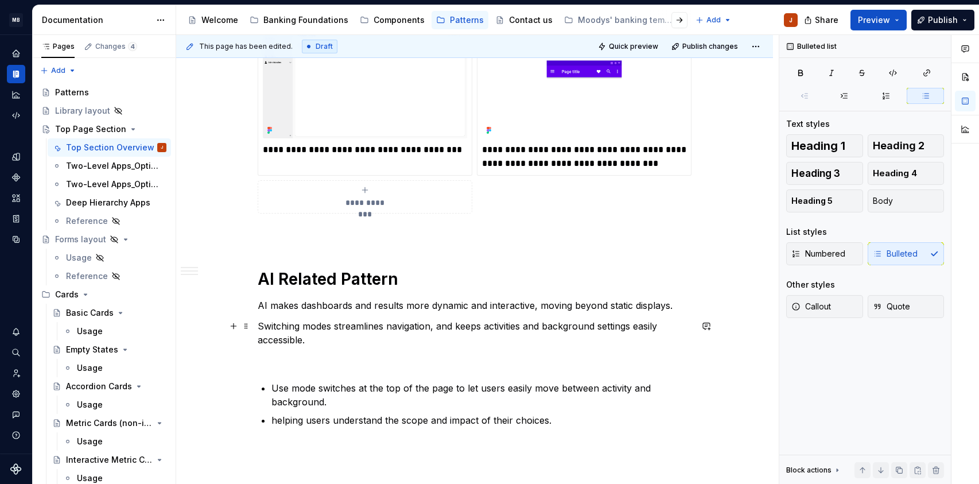
click at [347, 323] on p "Switching modes streamlines navigation, and keeps activities and background set…" at bounding box center [475, 333] width 434 height 28
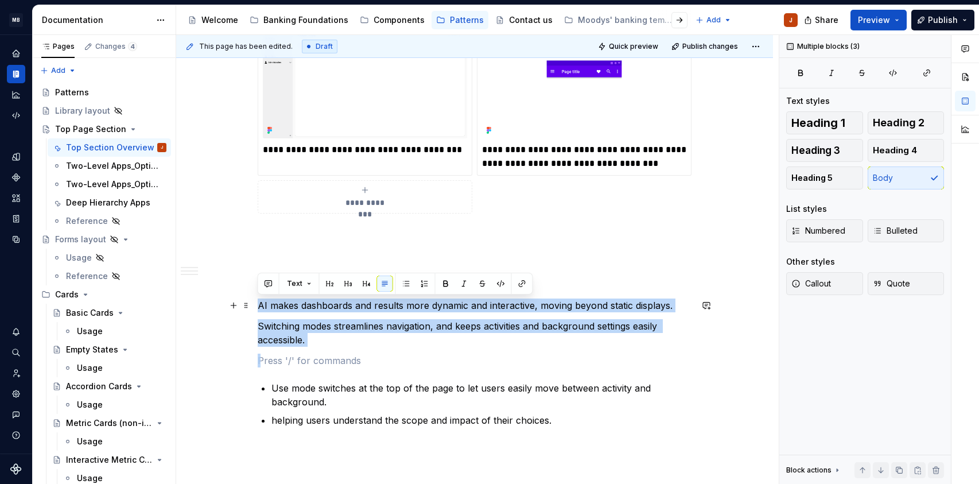
drag, startPoint x: 309, startPoint y: 355, endPoint x: 253, endPoint y: 303, distance: 76.8
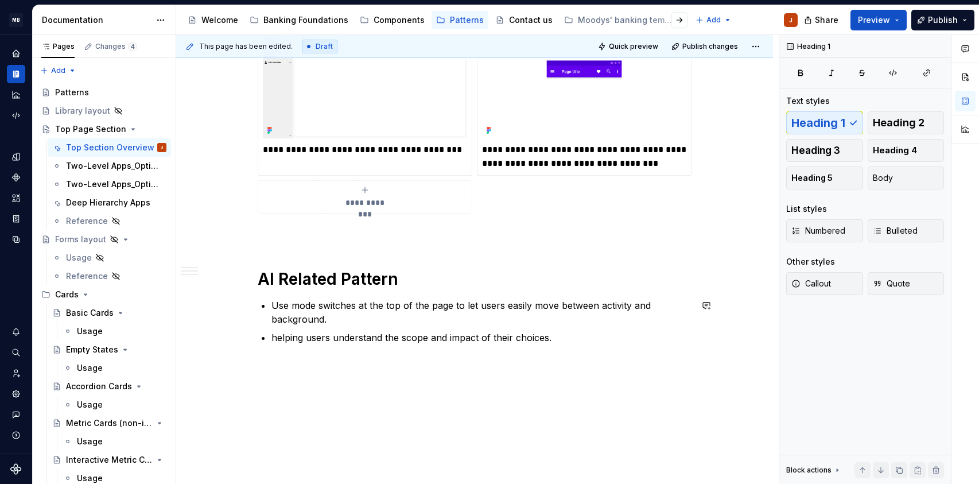
click at [516, 360] on p at bounding box center [475, 365] width 434 height 14
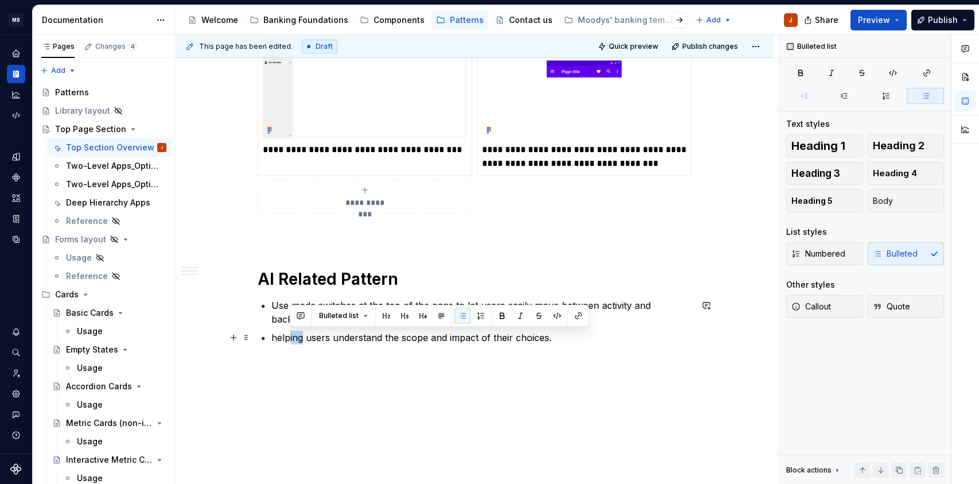
drag, startPoint x: 302, startPoint y: 339, endPoint x: 289, endPoint y: 339, distance: 13.2
click at [289, 339] on p "helping users understand the scope and impact of their choices." at bounding box center [482, 338] width 420 height 14
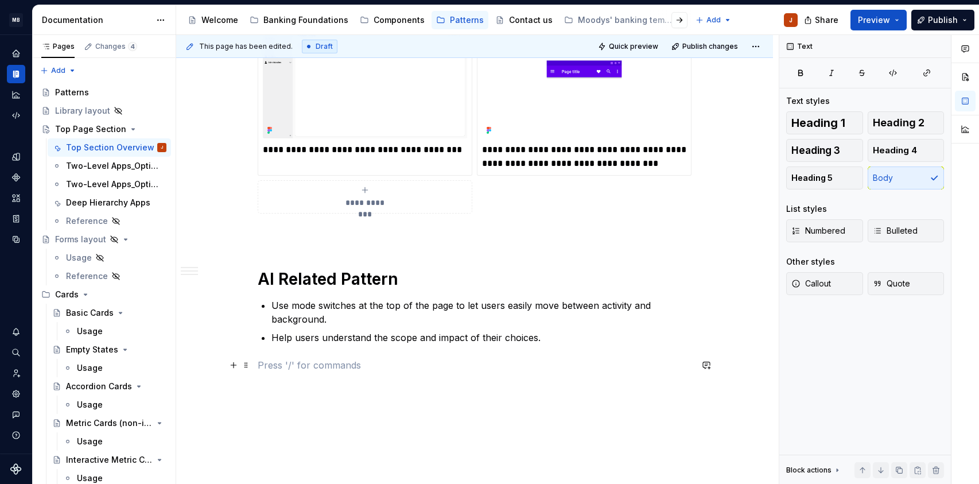
click at [338, 366] on p at bounding box center [475, 365] width 434 height 14
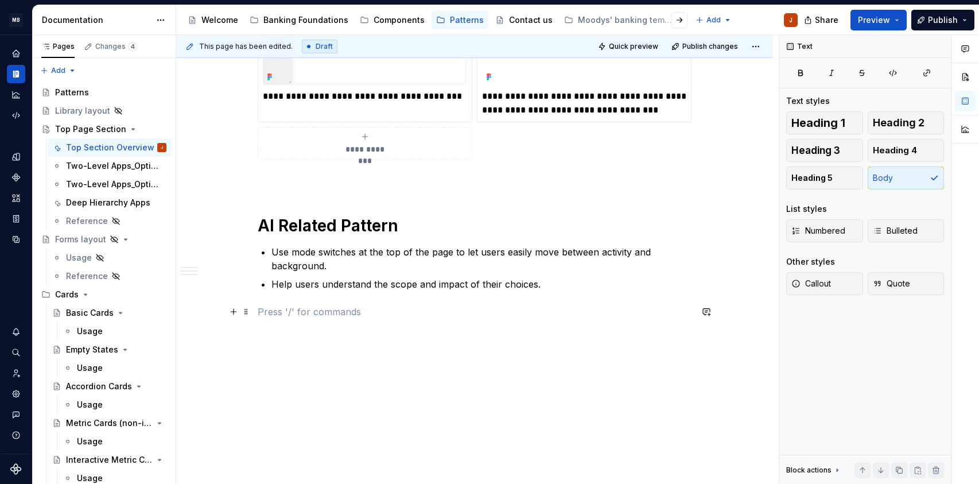
scroll to position [1187, 0]
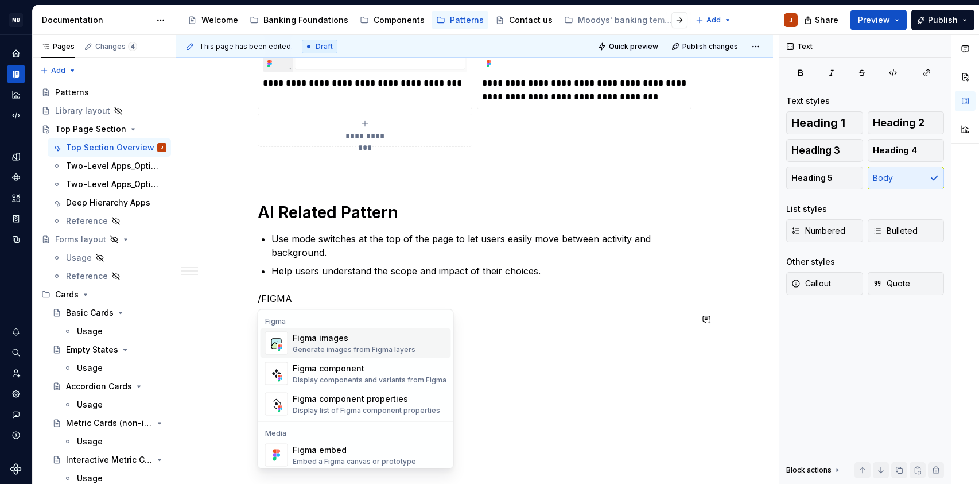
click at [377, 343] on div "Figma images" at bounding box center [354, 337] width 123 height 11
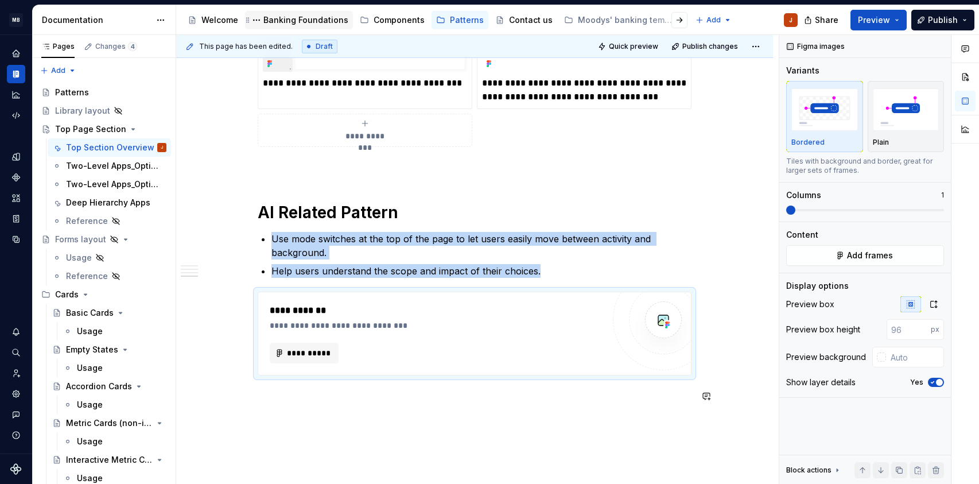
type textarea "*"
click at [313, 355] on span "**********" at bounding box center [308, 352] width 45 height 11
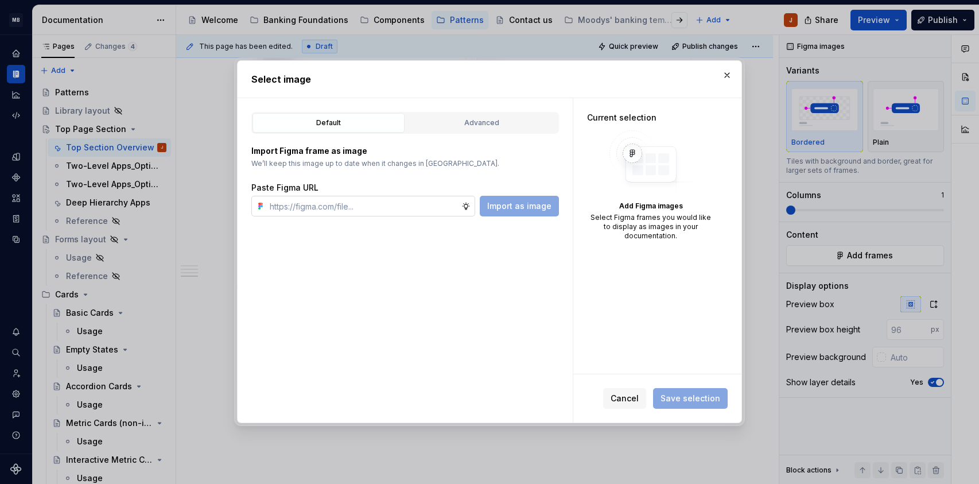
click at [355, 208] on input "text" at bounding box center [363, 206] width 196 height 21
type input "[URL][DOMAIN_NAME]"
type textarea "*"
type input "[URL][DOMAIN_NAME]"
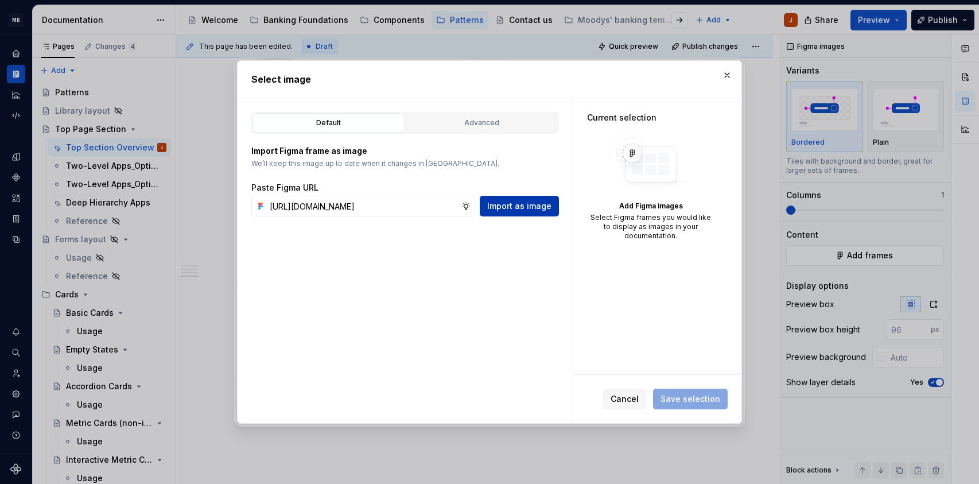
click at [517, 212] on button "Import as image" at bounding box center [519, 206] width 79 height 21
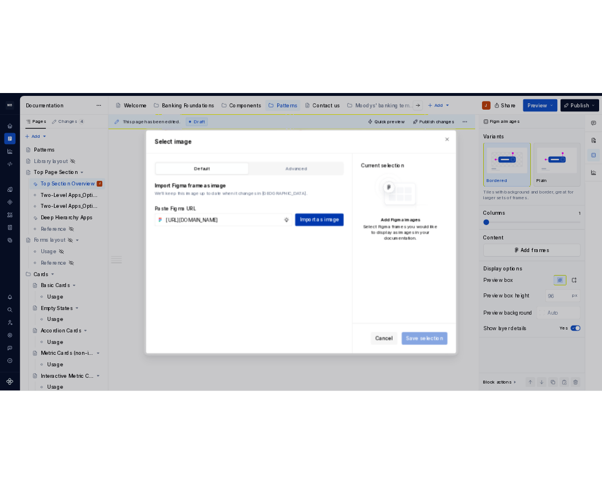
scroll to position [0, 0]
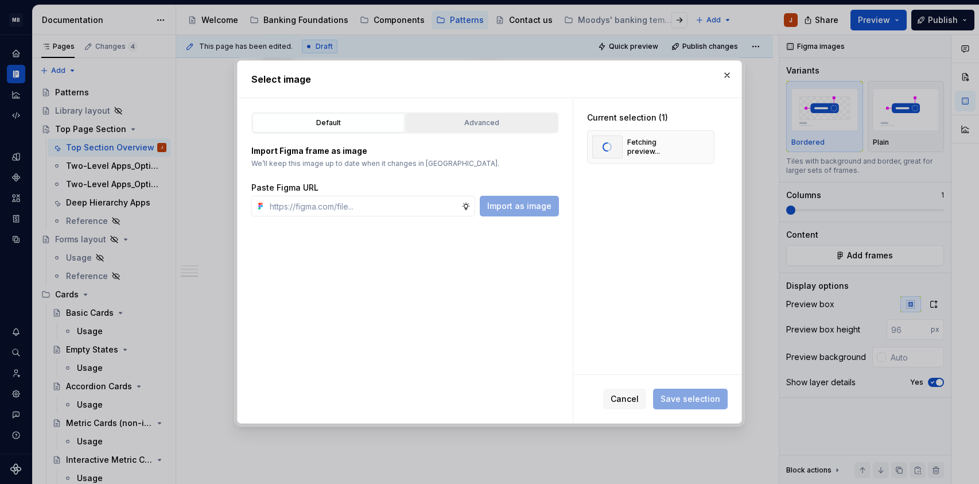
click at [486, 119] on div "Advanced" at bounding box center [482, 122] width 144 height 11
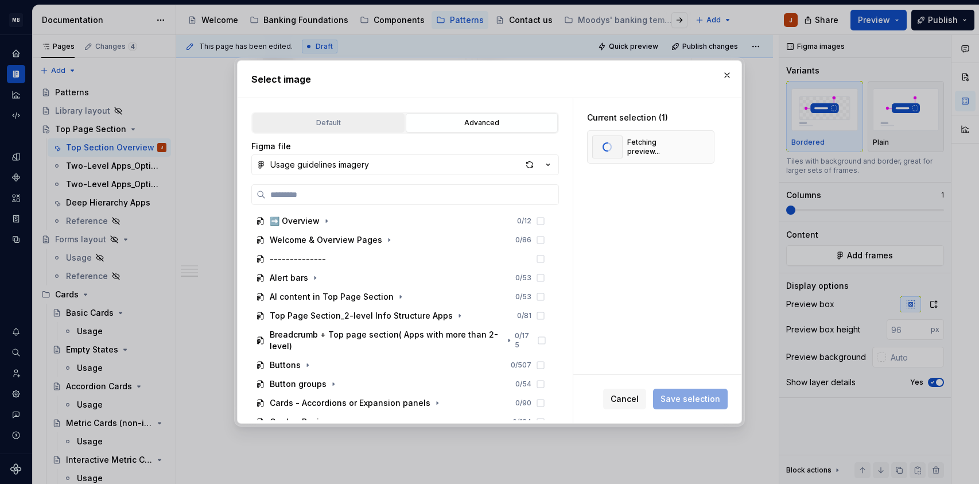
click at [369, 126] on div "Default" at bounding box center [329, 122] width 144 height 11
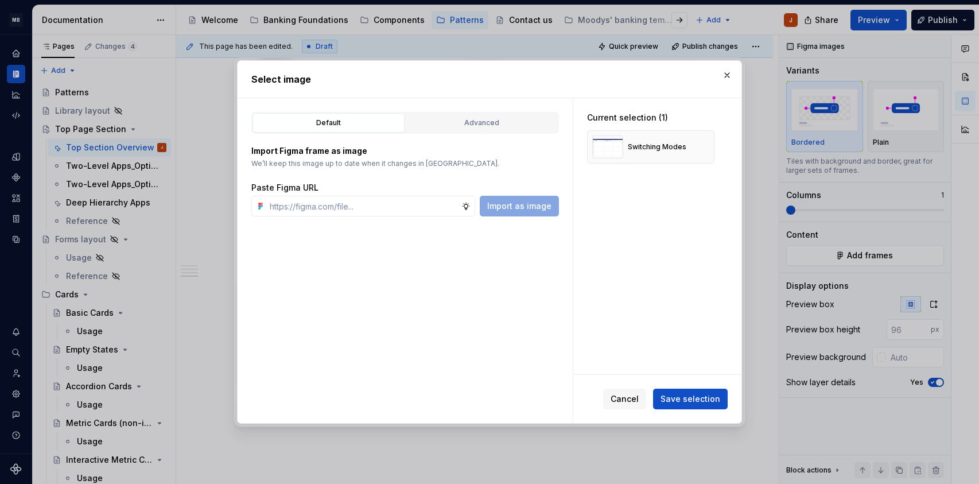
type textarea "*"
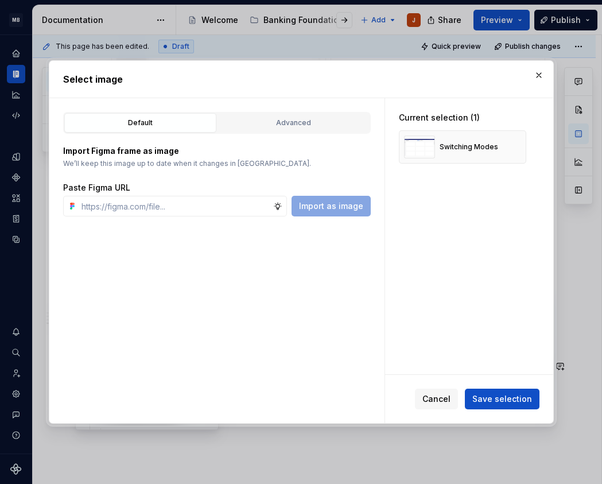
scroll to position [1201, 0]
click at [96, 208] on input "text" at bounding box center [175, 206] width 196 height 21
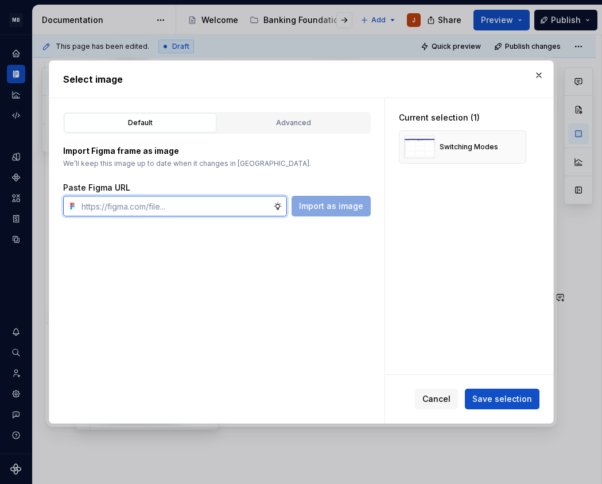
paste input "[URL][DOMAIN_NAME]"
type input "[URL][DOMAIN_NAME]"
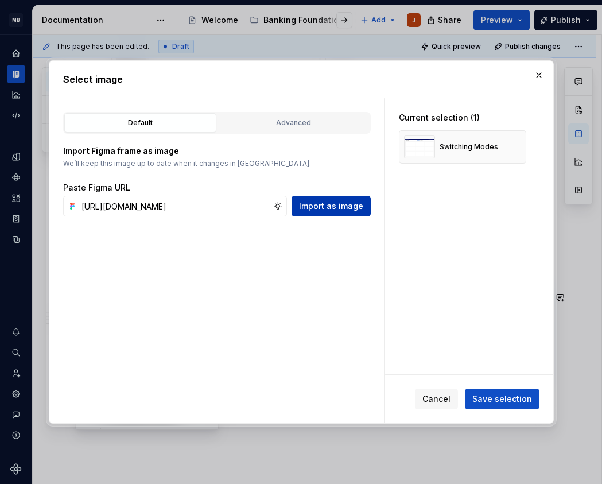
click at [322, 207] on span "Import as image" at bounding box center [331, 205] width 64 height 11
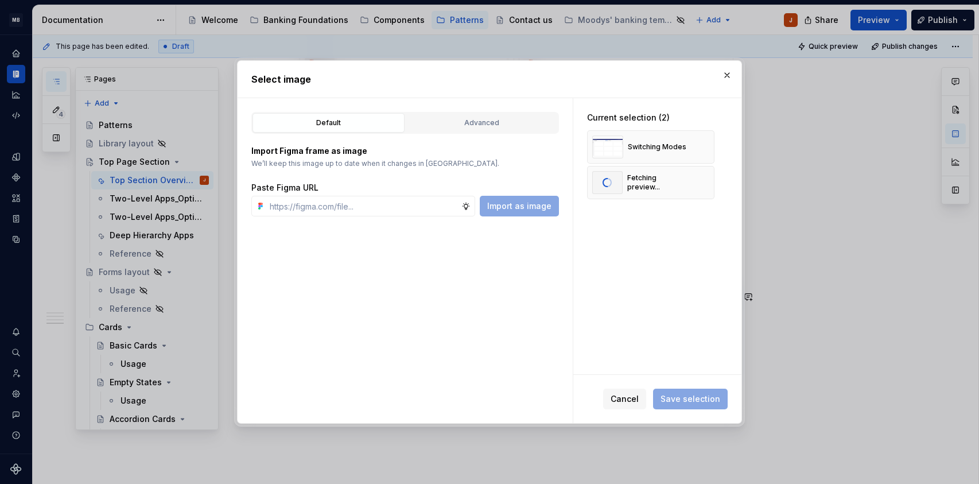
scroll to position [1200, 0]
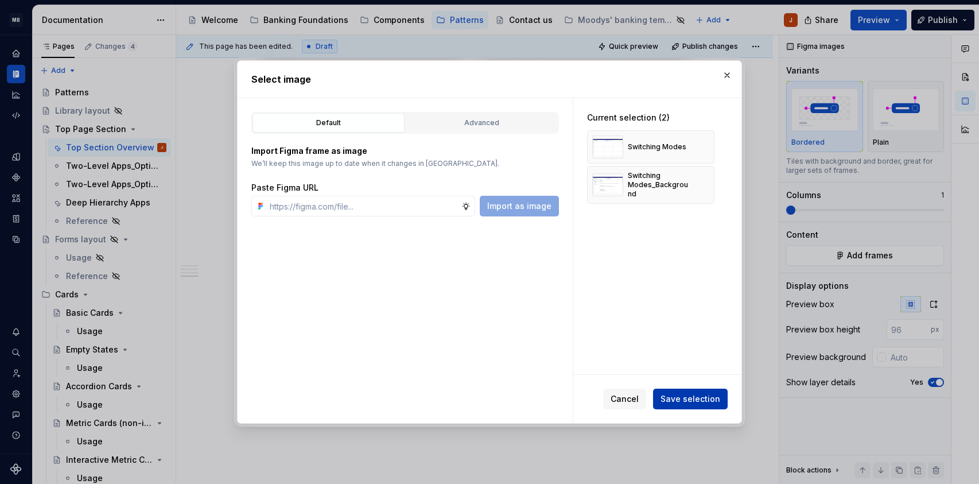
click at [693, 403] on span "Save selection" at bounding box center [691, 398] width 60 height 11
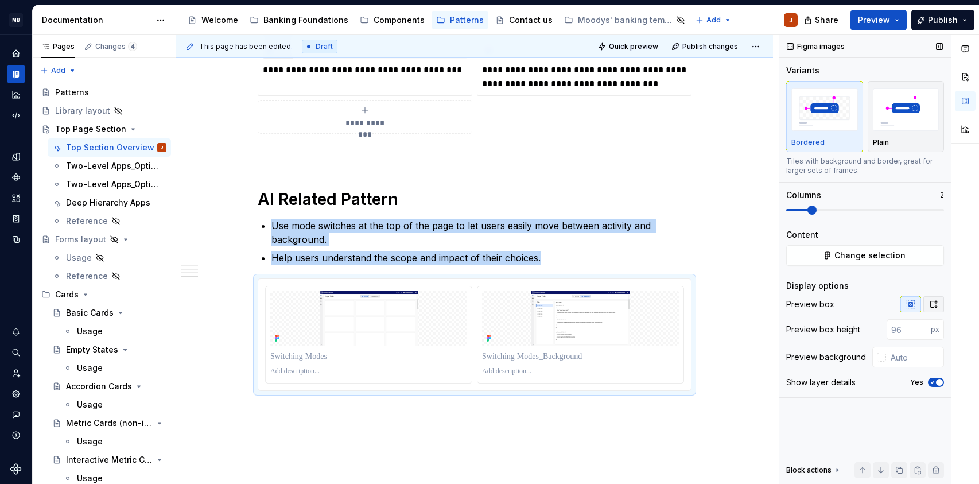
click at [935, 300] on icon "button" at bounding box center [933, 304] width 9 height 9
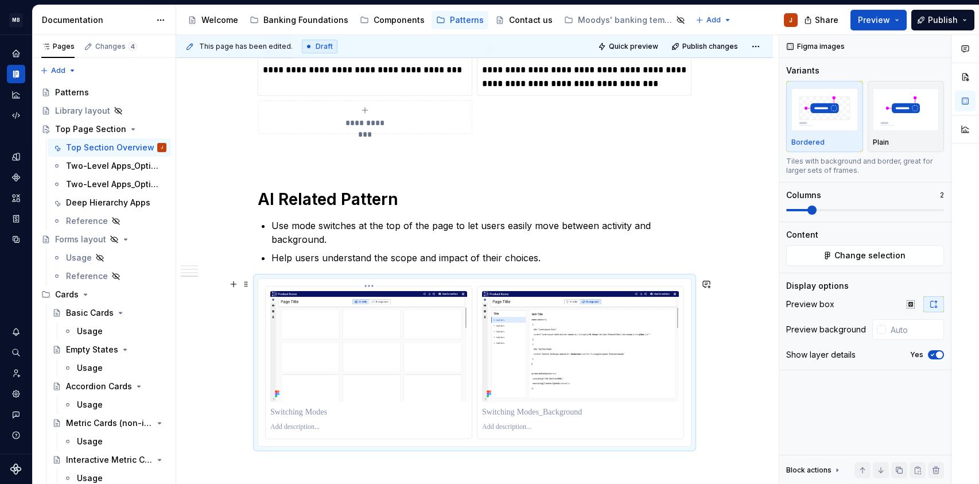
click at [375, 415] on p at bounding box center [368, 411] width 197 height 11
click at [369, 284] on html "MB [PERSON_NAME] Banking Fusion Design System J Design system data Documentatio…" at bounding box center [489, 242] width 979 height 484
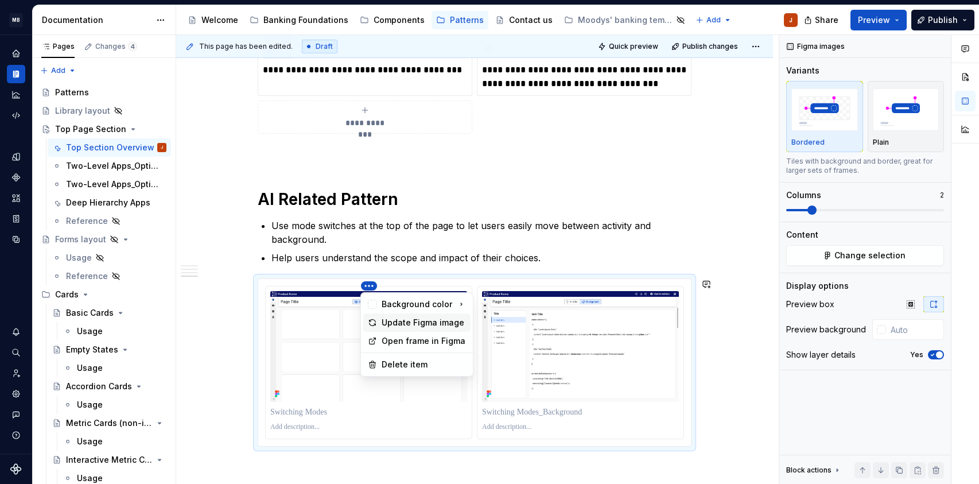
click at [428, 323] on div "Update Figma image" at bounding box center [424, 322] width 84 height 11
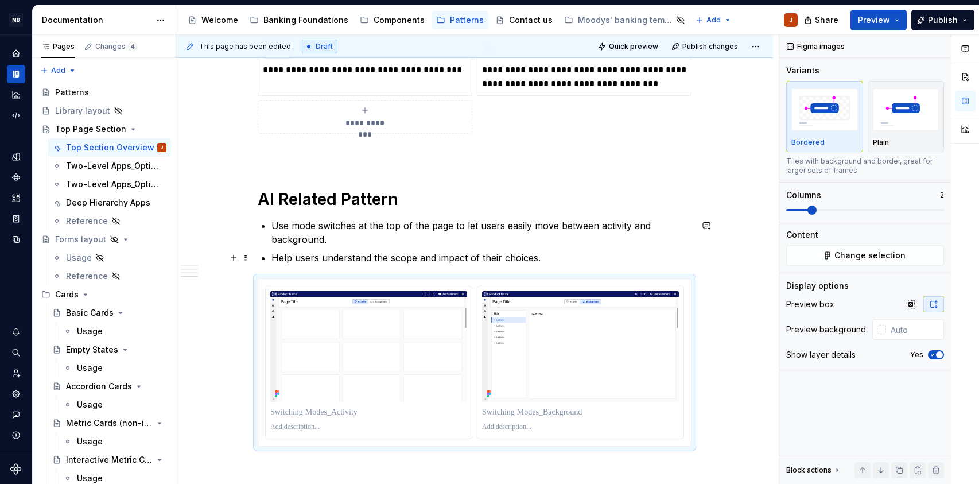
click at [276, 260] on p "Help users understand the scope and impact of their choices." at bounding box center [482, 258] width 420 height 14
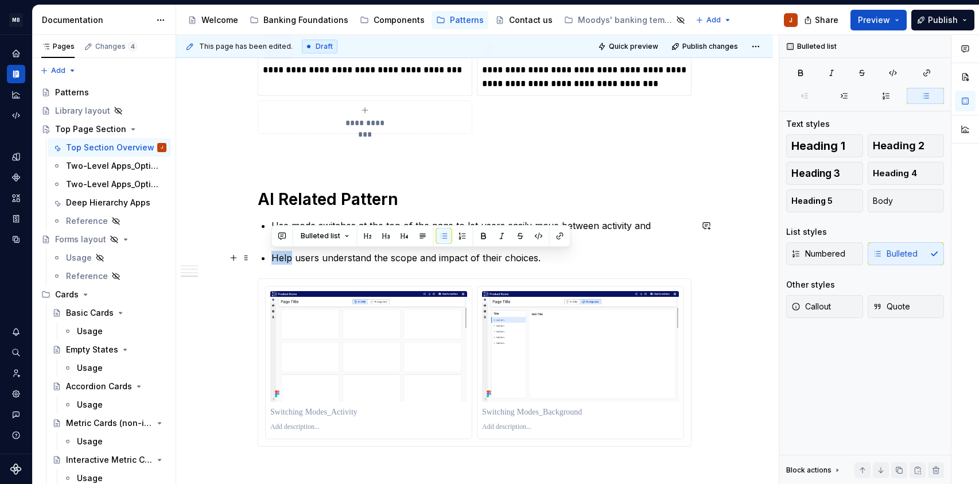
click at [276, 260] on p "Help users understand the scope and impact of their choices." at bounding box center [482, 258] width 420 height 14
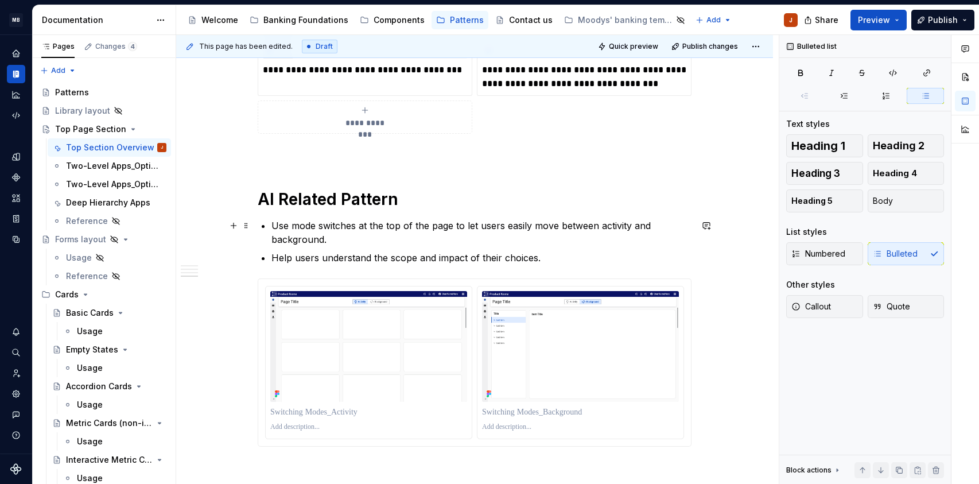
click at [274, 225] on p "Use mode switches at the top of the page to let users easily move between activ…" at bounding box center [482, 233] width 420 height 28
click at [273, 226] on p "Use mode switches at the top of the page to let users easily move between activ…" at bounding box center [482, 233] width 420 height 28
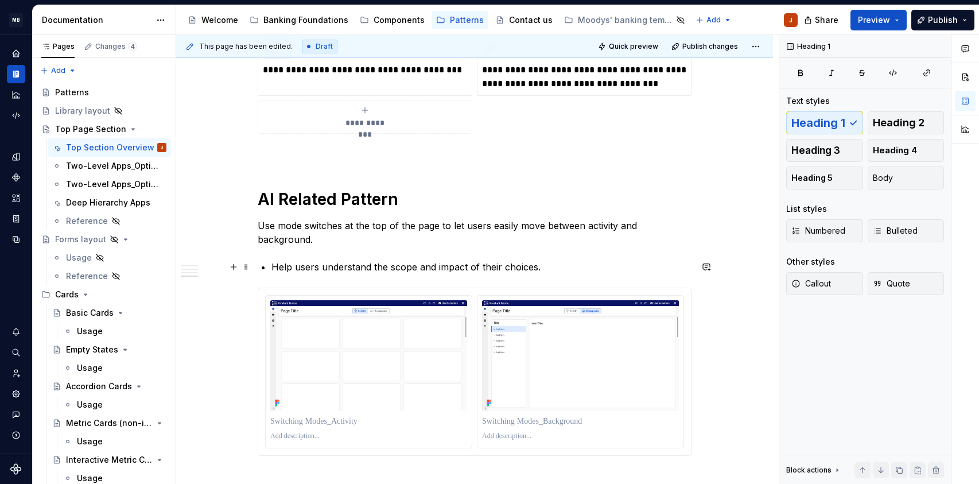
click at [272, 265] on p "Help users understand the scope and impact of their choices." at bounding box center [482, 267] width 420 height 14
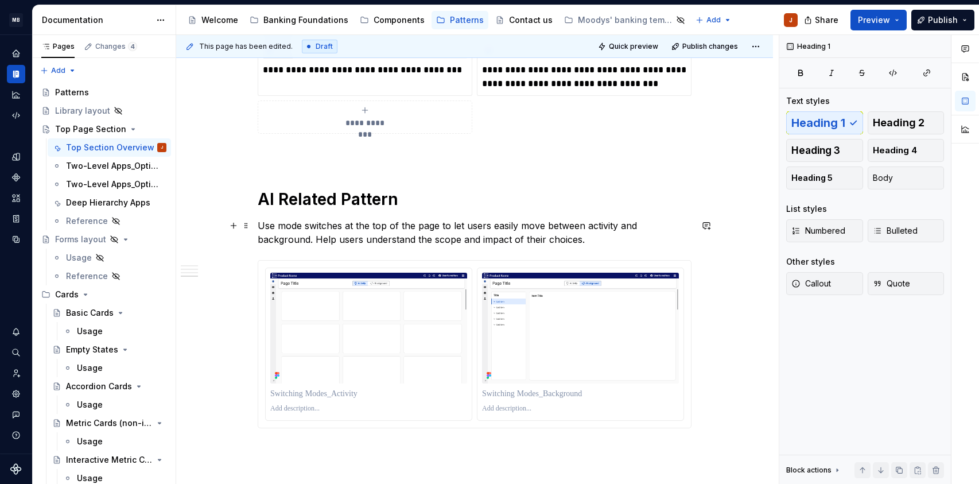
click at [331, 237] on p "Use mode switches at the top of the page to let users easily move between activ…" at bounding box center [475, 233] width 434 height 28
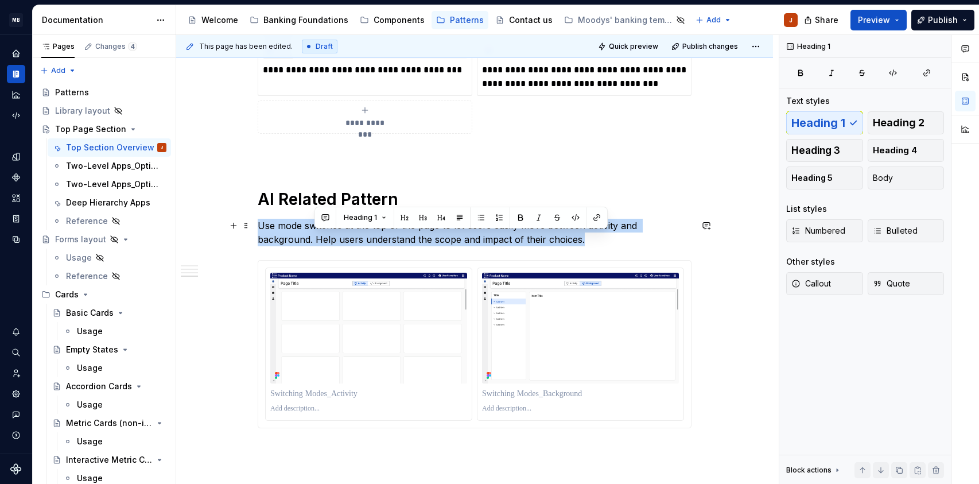
click at [331, 237] on p "Use mode switches at the top of the page to let users easily move between activ…" at bounding box center [475, 233] width 434 height 28
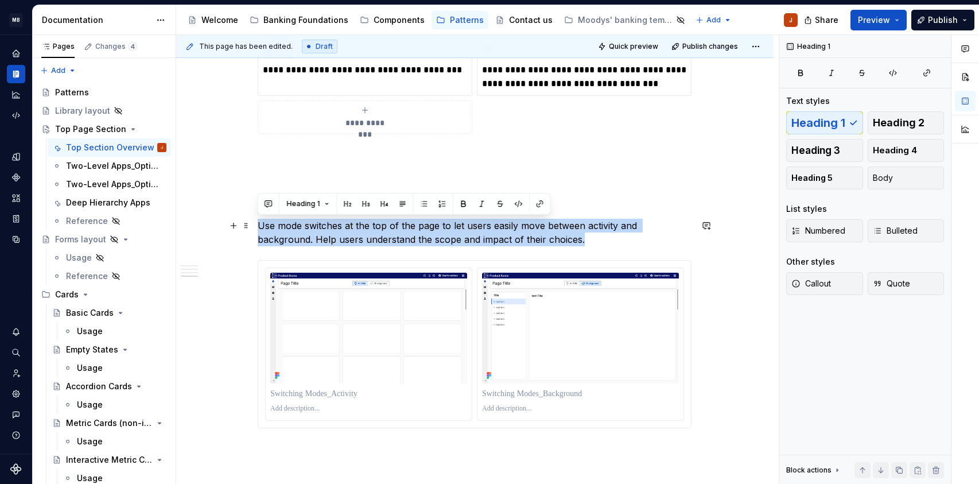
click at [616, 244] on p "Use mode switches at the top of the page to let users easily move between activ…" at bounding box center [475, 233] width 434 height 28
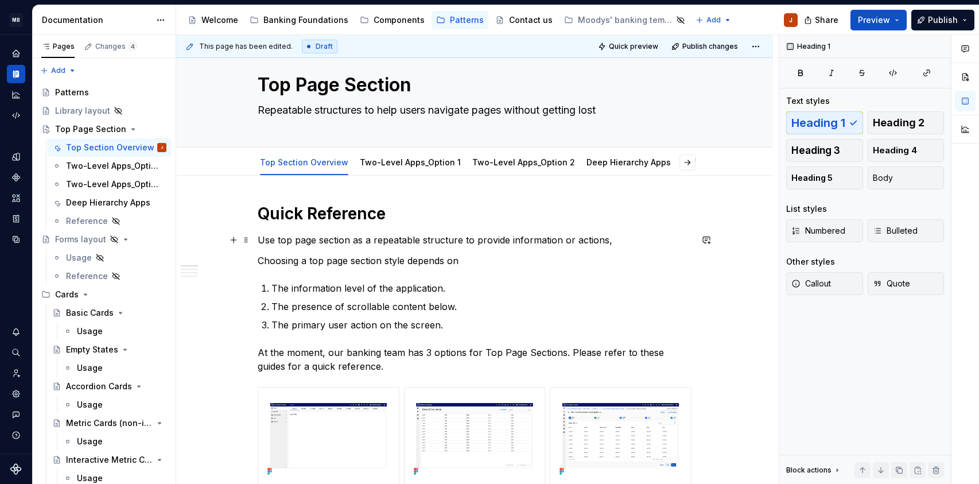
scroll to position [0, 0]
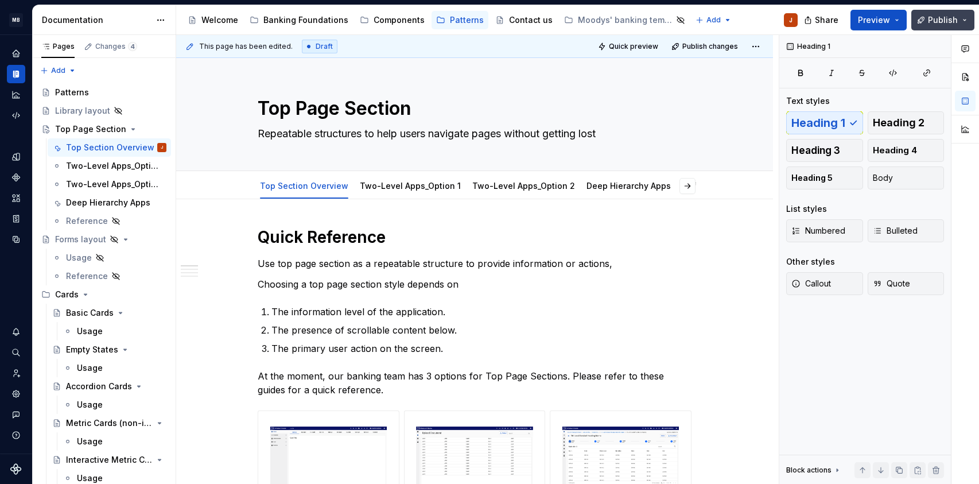
click at [941, 19] on span "Publish" at bounding box center [943, 19] width 30 height 11
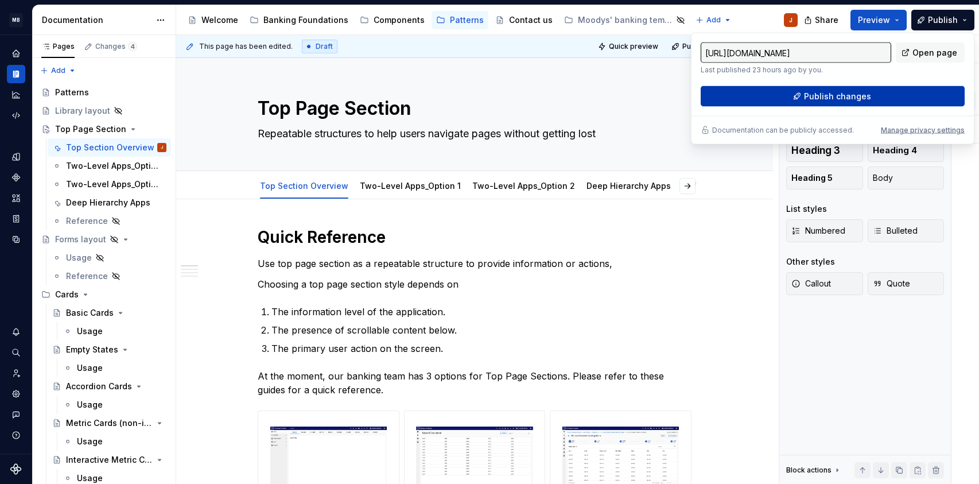
click at [845, 92] on span "Publish changes" at bounding box center [837, 96] width 67 height 11
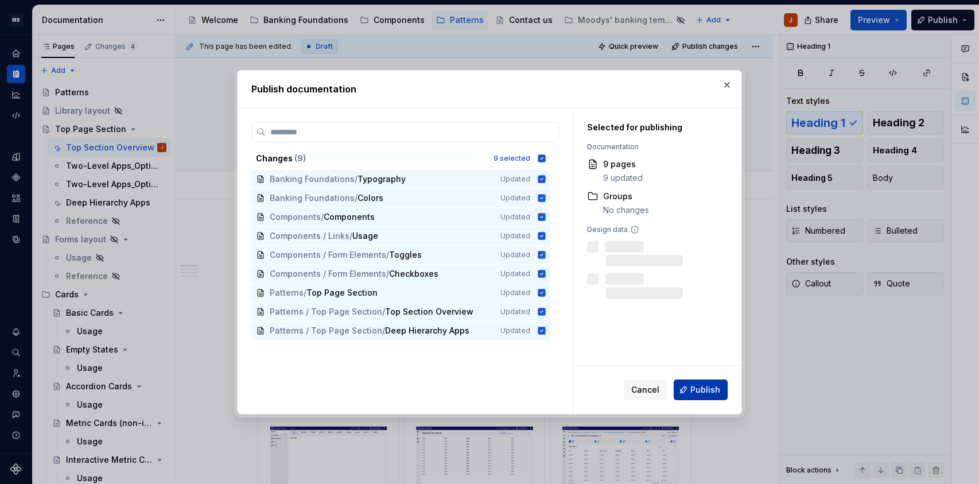
click at [708, 394] on span "Publish" at bounding box center [706, 389] width 30 height 11
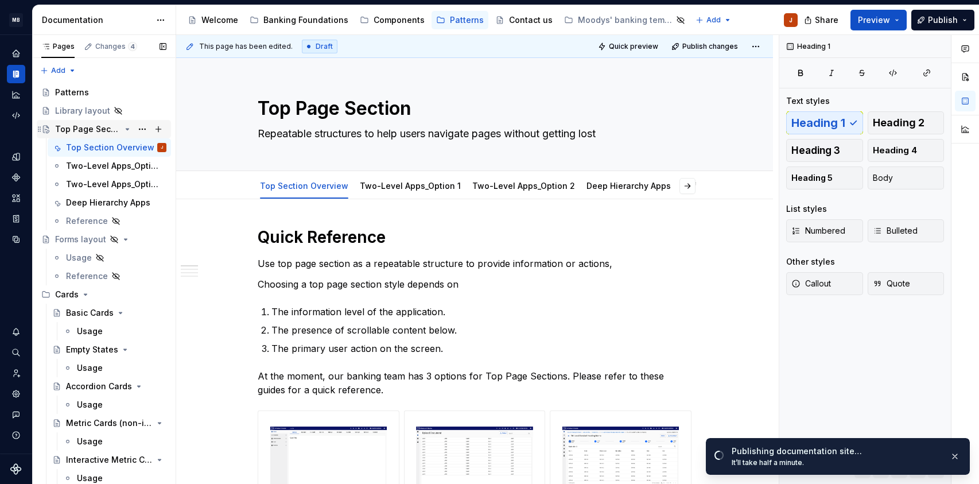
click at [100, 131] on div "Top Page Section" at bounding box center [87, 128] width 65 height 11
click at [95, 89] on div "Patterns" at bounding box center [110, 92] width 111 height 16
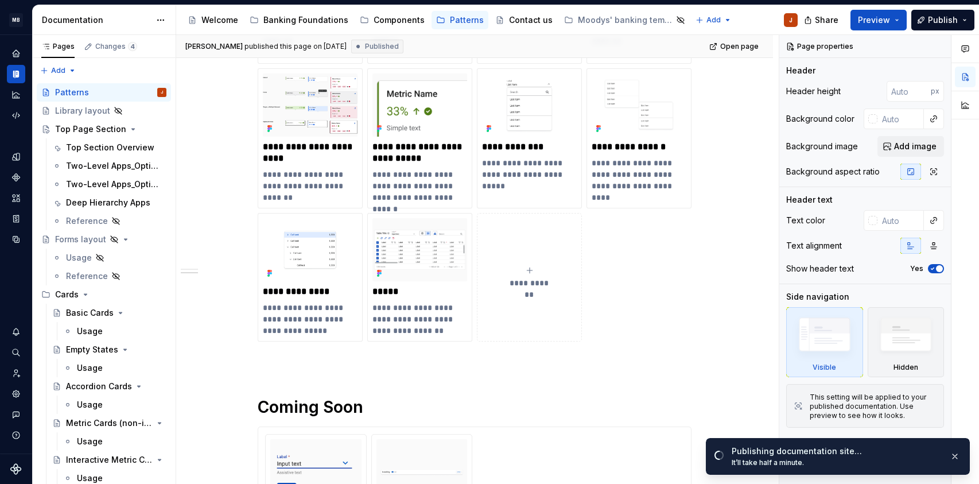
scroll to position [344, 0]
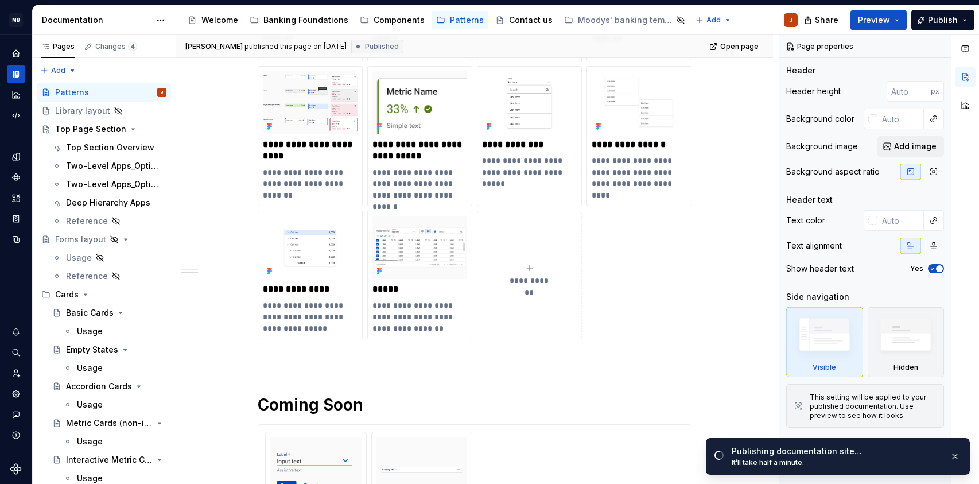
click at [530, 268] on icon "submit" at bounding box center [529, 267] width 5 height 5
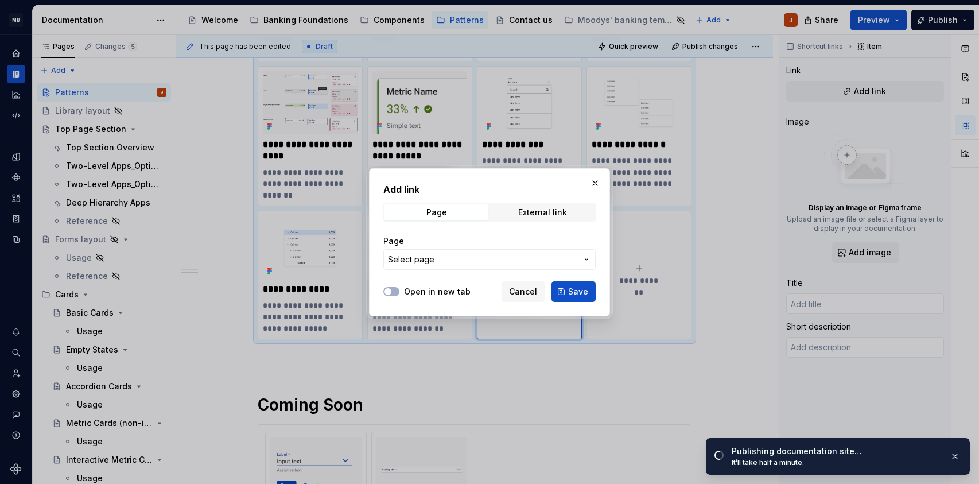
click at [532, 258] on span "Select page" at bounding box center [482, 259] width 189 height 11
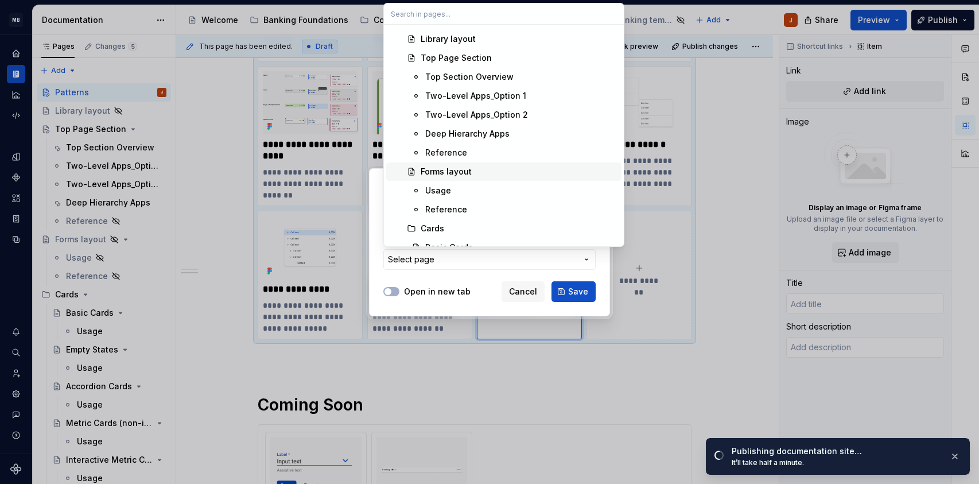
scroll to position [1879, 0]
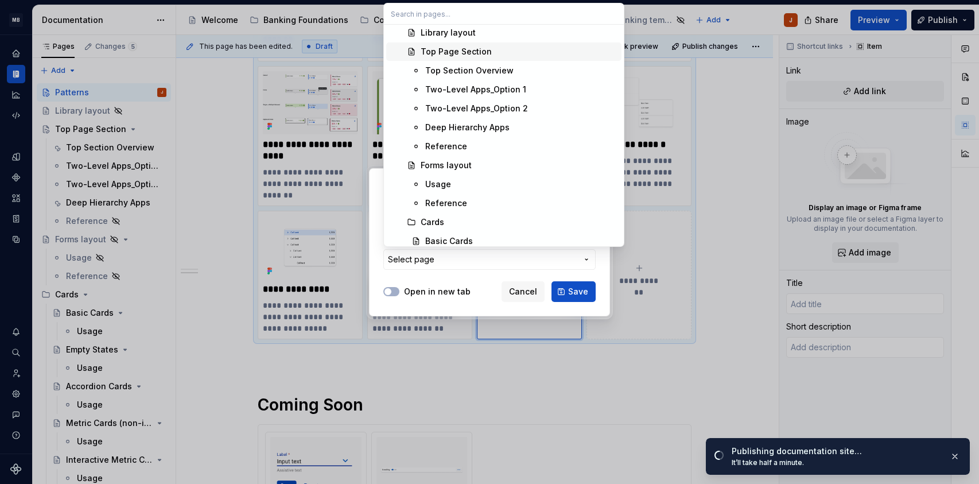
click at [464, 53] on div "Top Page Section" at bounding box center [456, 51] width 71 height 11
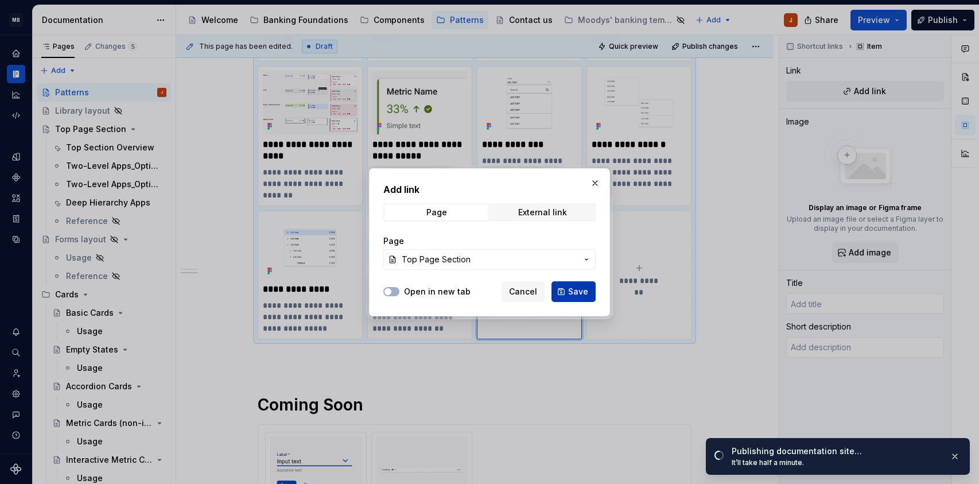
click at [571, 292] on span "Save" at bounding box center [578, 291] width 20 height 11
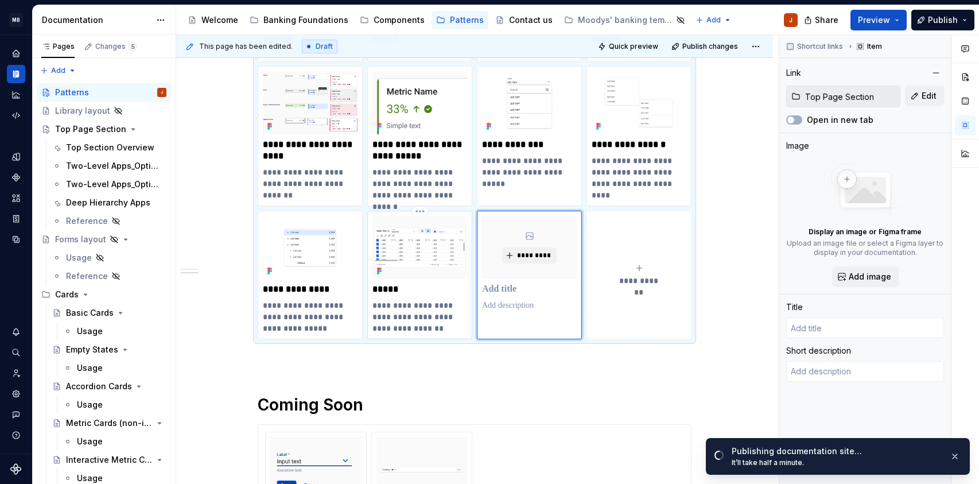
click at [431, 307] on p "**********" at bounding box center [420, 317] width 95 height 34
type textarea "*"
type input "Table"
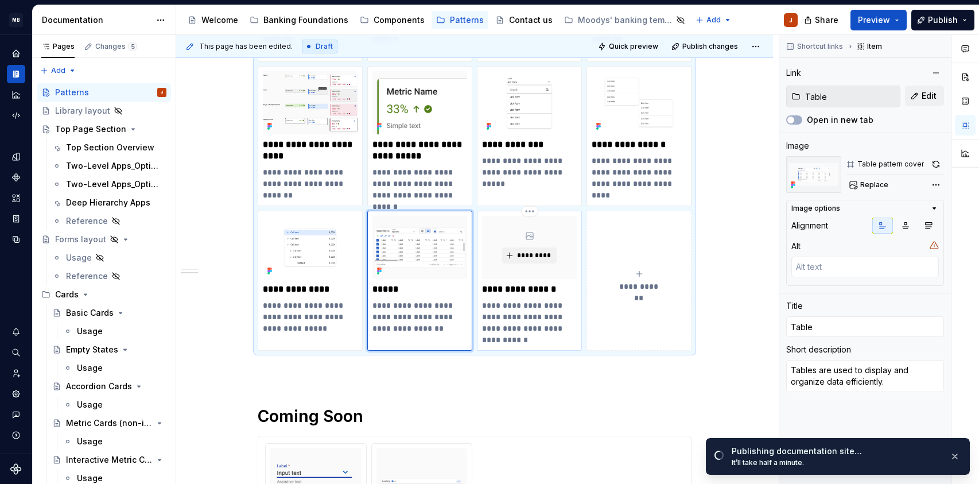
click at [532, 324] on p "**********" at bounding box center [529, 323] width 95 height 46
type textarea "*"
type input "Top Page Section"
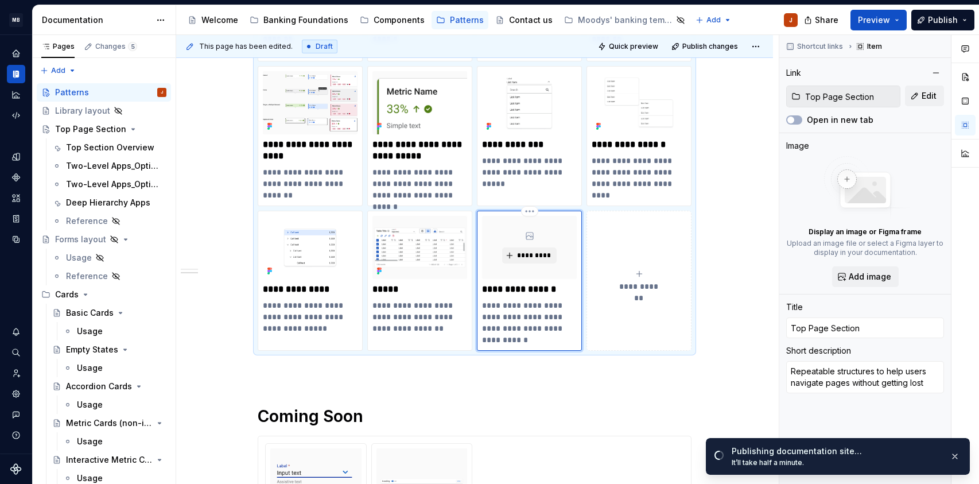
click at [559, 292] on p "**********" at bounding box center [529, 289] width 95 height 11
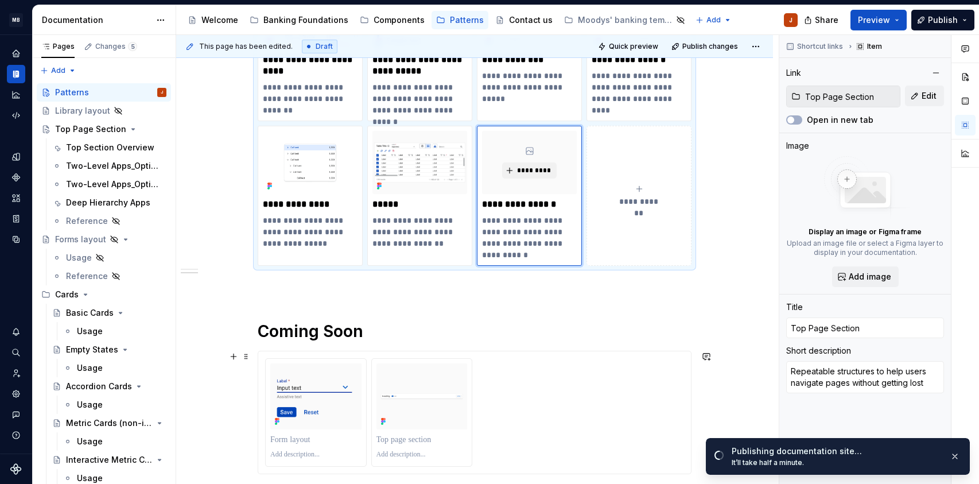
scroll to position [447, 0]
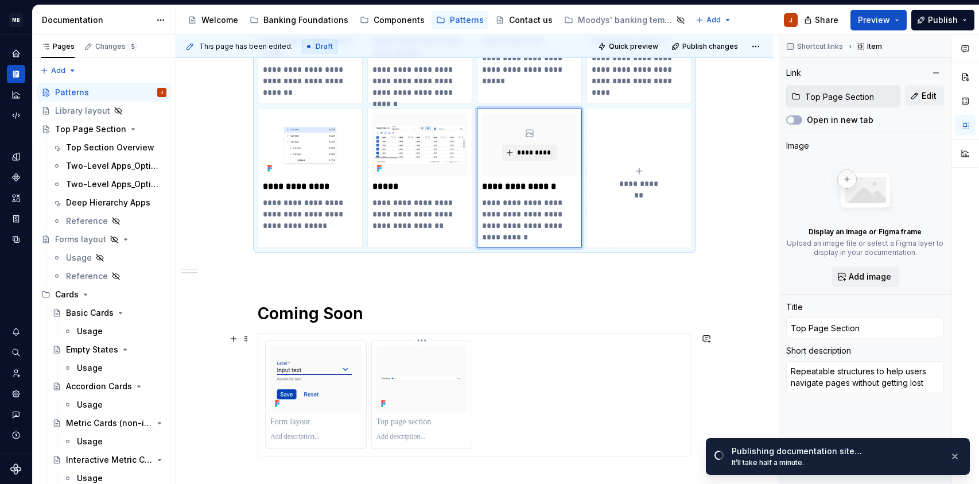
click at [434, 402] on img at bounding box center [422, 379] width 91 height 66
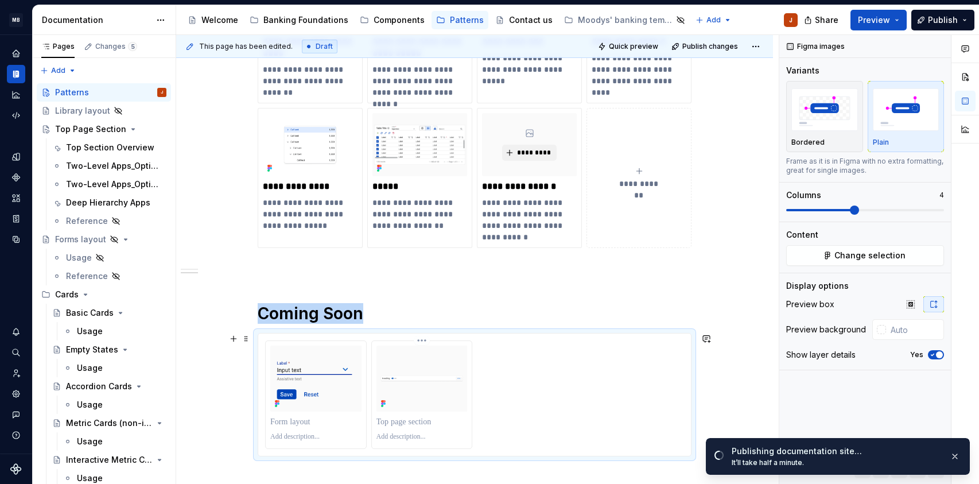
click at [420, 341] on html "MB [PERSON_NAME] Banking Fusion Design System J Design system data Documentatio…" at bounding box center [489, 242] width 979 height 484
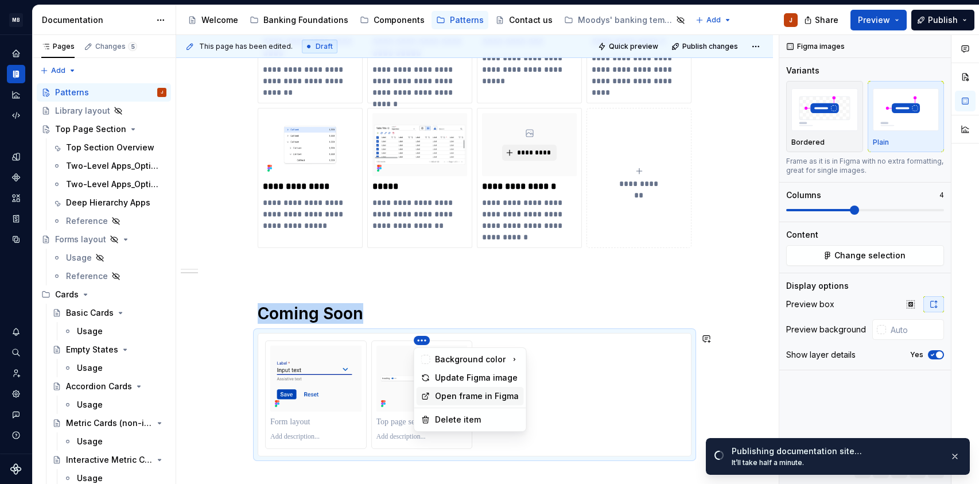
click at [451, 398] on div "Open frame in Figma" at bounding box center [477, 395] width 84 height 11
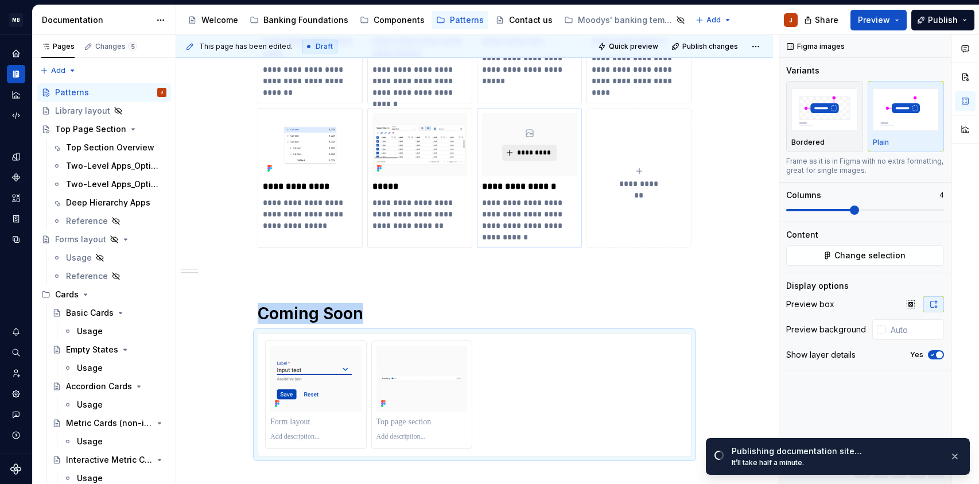
click at [539, 153] on span "*********" at bounding box center [534, 152] width 35 height 9
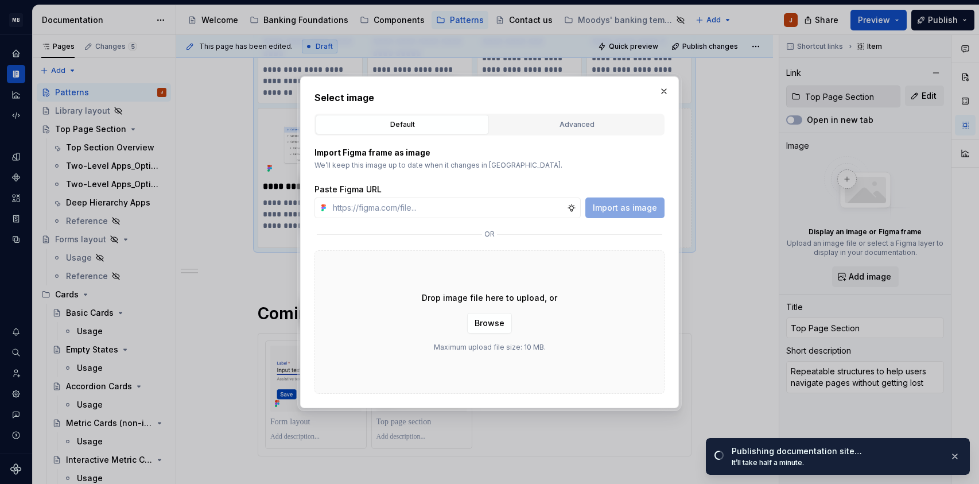
type textarea "*"
click at [466, 206] on input "text" at bounding box center [447, 207] width 239 height 21
type input "[URL][DOMAIN_NAME]"
click at [629, 213] on button "Import as image" at bounding box center [625, 207] width 79 height 21
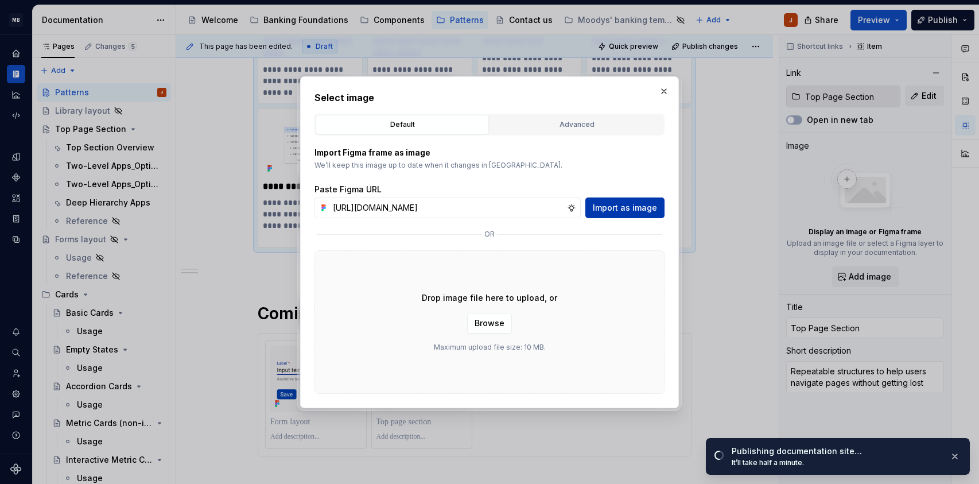
scroll to position [0, 0]
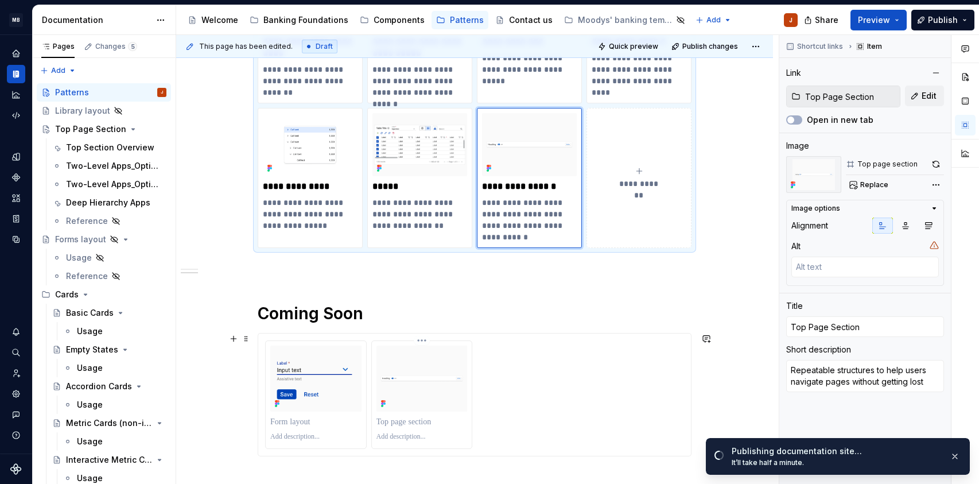
click at [423, 342] on html "MB [PERSON_NAME] Banking Fusion Design System J Design system data Documentatio…" at bounding box center [489, 242] width 979 height 484
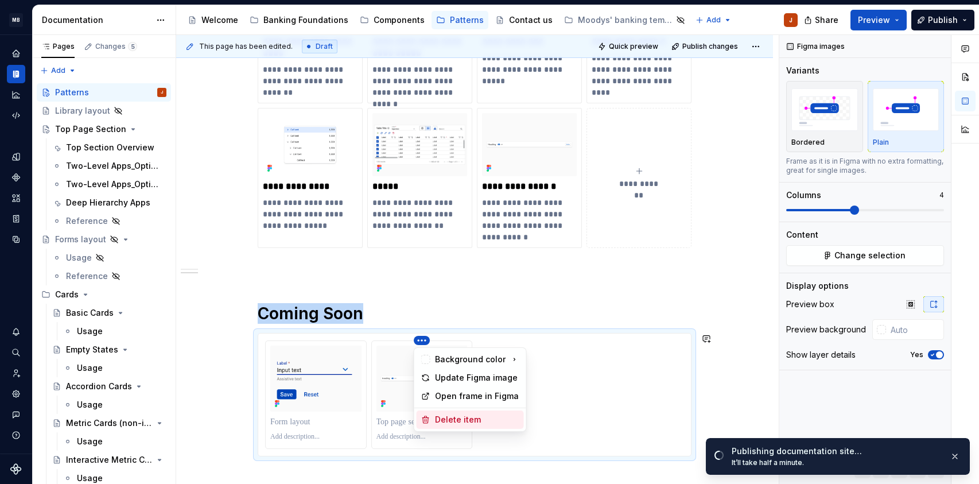
click at [476, 419] on div "Delete item" at bounding box center [477, 419] width 84 height 11
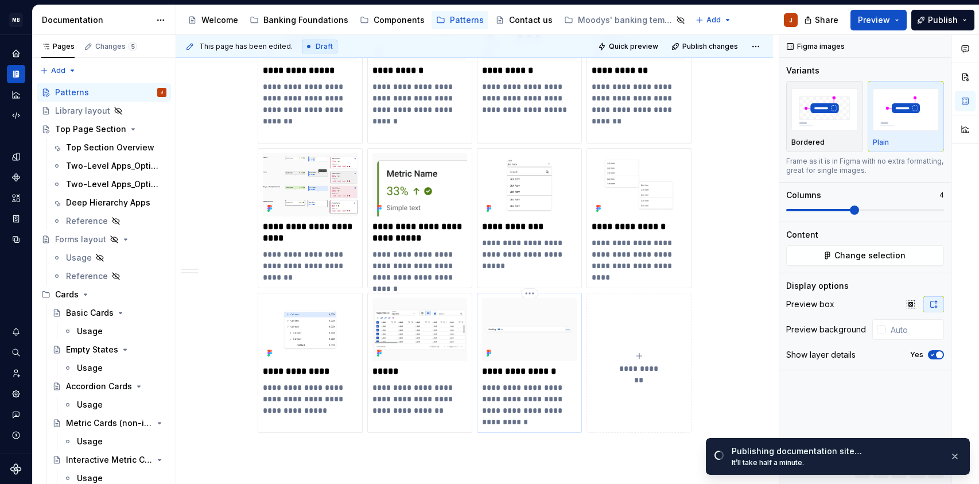
scroll to position [261, 0]
click at [222, 23] on div "Welcome" at bounding box center [220, 19] width 37 height 11
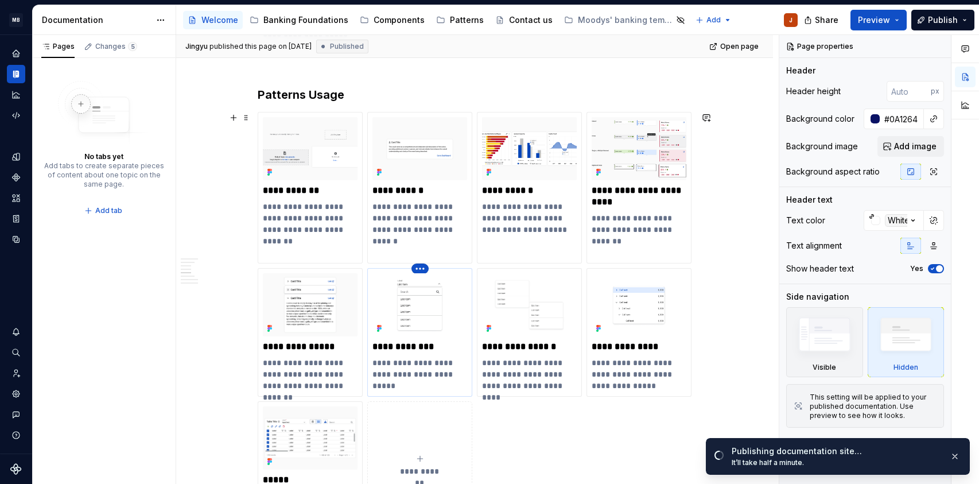
scroll to position [1168, 0]
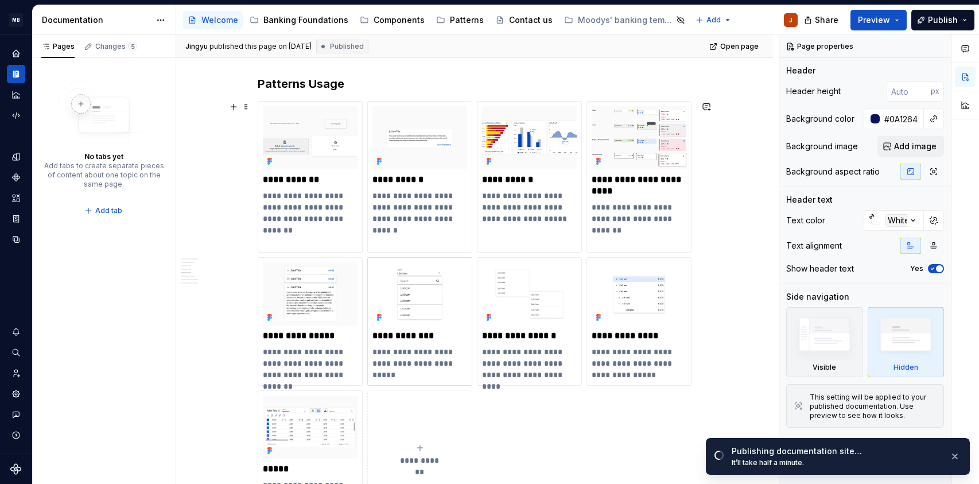
click at [419, 447] on icon "submit" at bounding box center [419, 448] width 5 height 5
type textarea "*"
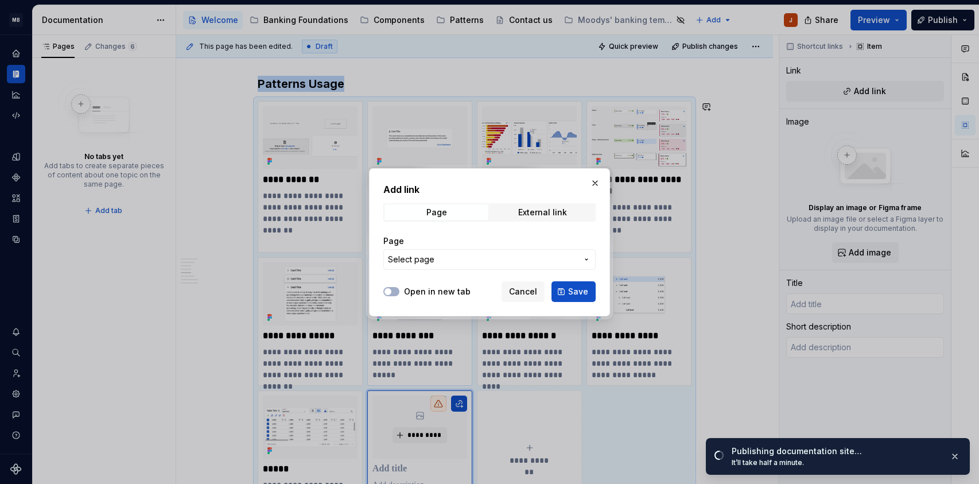
click at [478, 258] on span "Select page" at bounding box center [482, 259] width 189 height 11
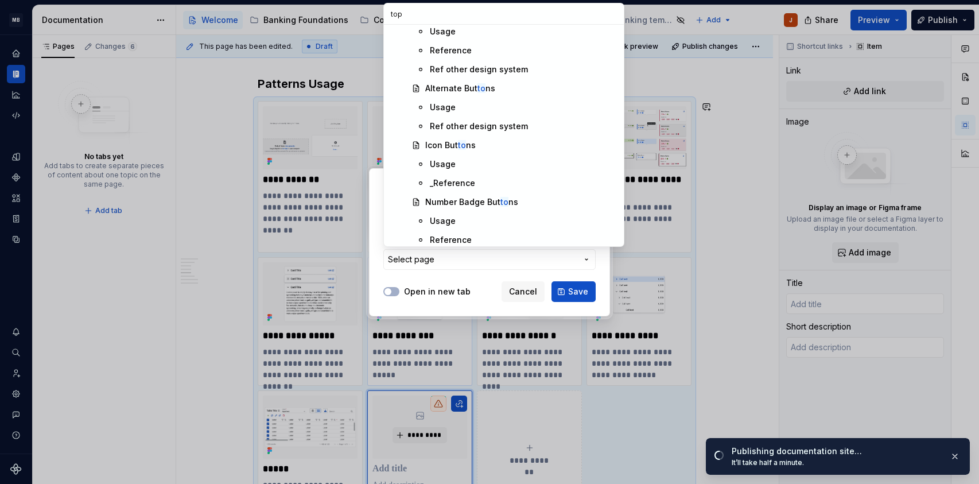
scroll to position [0, 0]
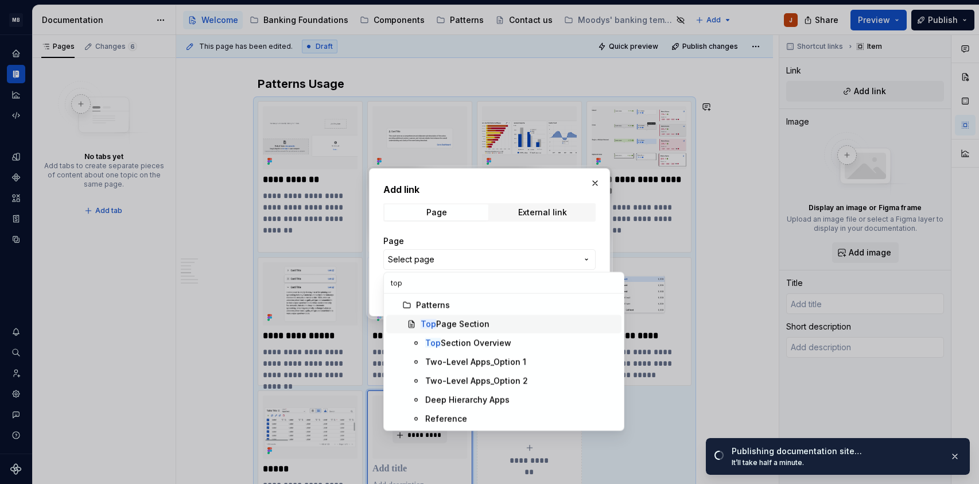
type input "top"
click at [470, 328] on div "Top Page Section" at bounding box center [455, 324] width 69 height 11
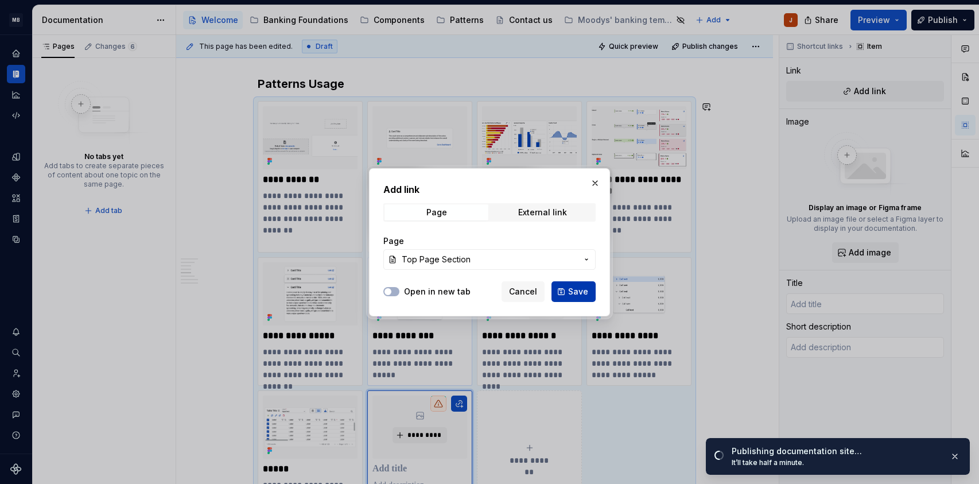
click at [580, 289] on span "Save" at bounding box center [578, 291] width 20 height 11
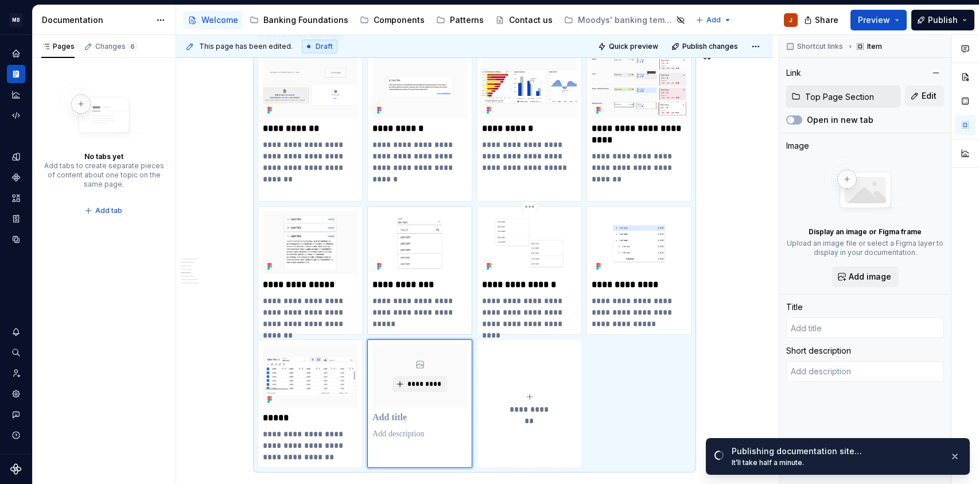
type textarea "*"
type input "Top Page Section"
type textarea "Repeatable structures to help users navigate pages without getting lost"
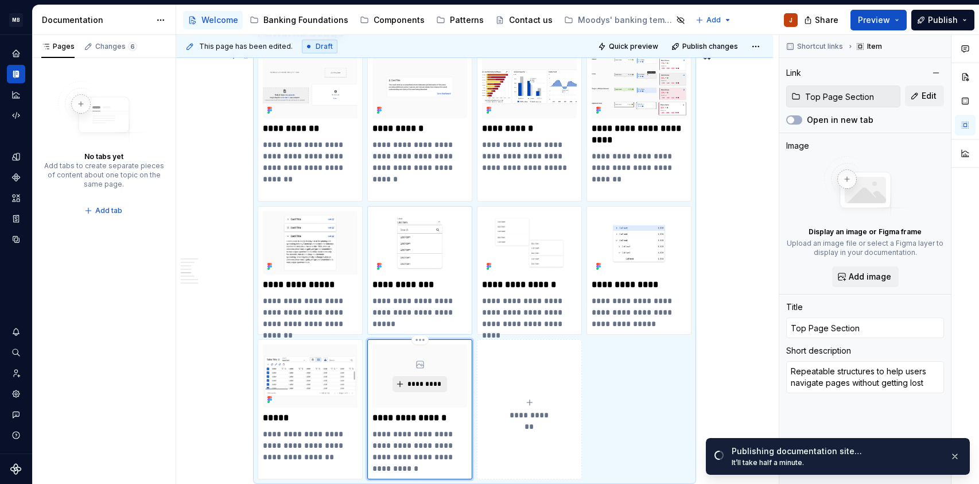
click at [429, 385] on span "*********" at bounding box center [424, 383] width 35 height 9
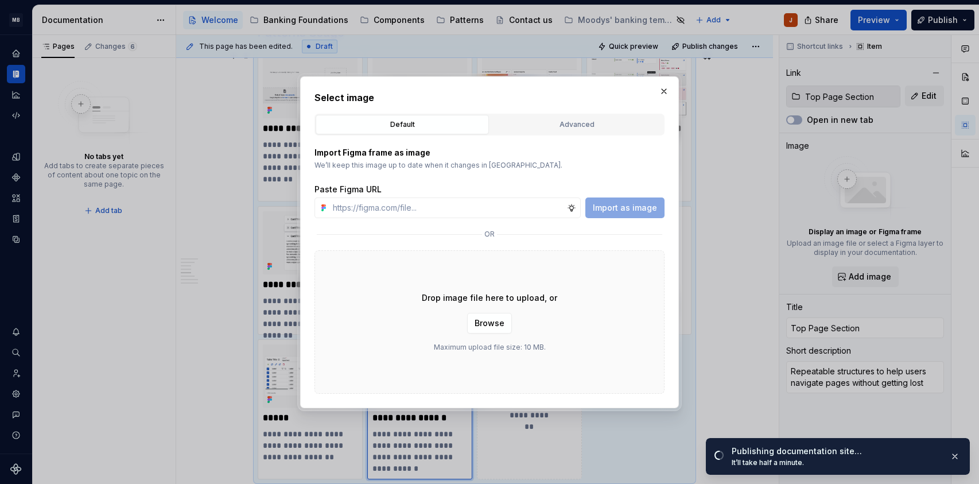
type textarea "*"
click at [435, 211] on input "text" at bounding box center [447, 207] width 239 height 21
type input "[URL][DOMAIN_NAME]"
click at [614, 208] on span "Import as image" at bounding box center [625, 207] width 64 height 11
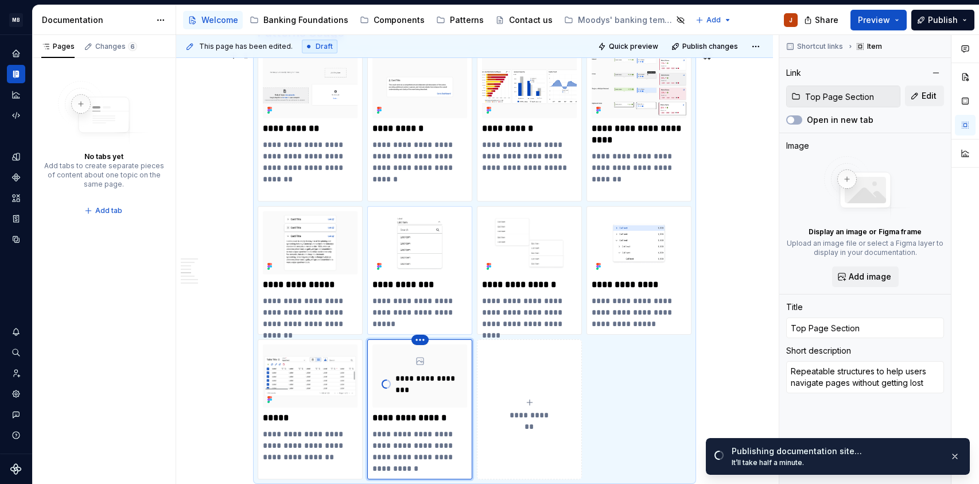
scroll to position [1230, 0]
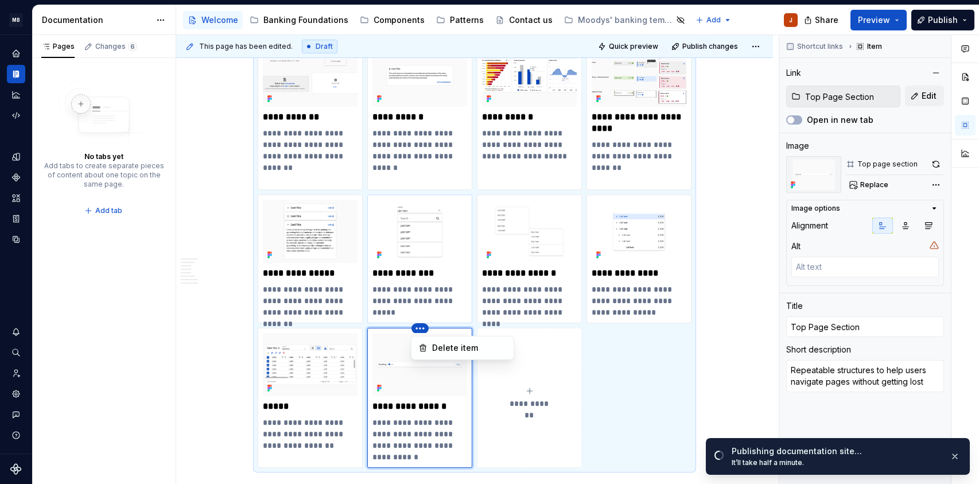
click at [313, 138] on html "MB [PERSON_NAME] Banking Fusion Design System J Design system data Documentatio…" at bounding box center [489, 242] width 979 height 484
click at [351, 293] on html "MB [PERSON_NAME] Banking Fusion Design System J Design system data Documentatio…" at bounding box center [489, 242] width 979 height 484
click at [400, 389] on html "MB [PERSON_NAME] Banking Fusion Design System J Design system data Documentatio…" at bounding box center [489, 242] width 979 height 484
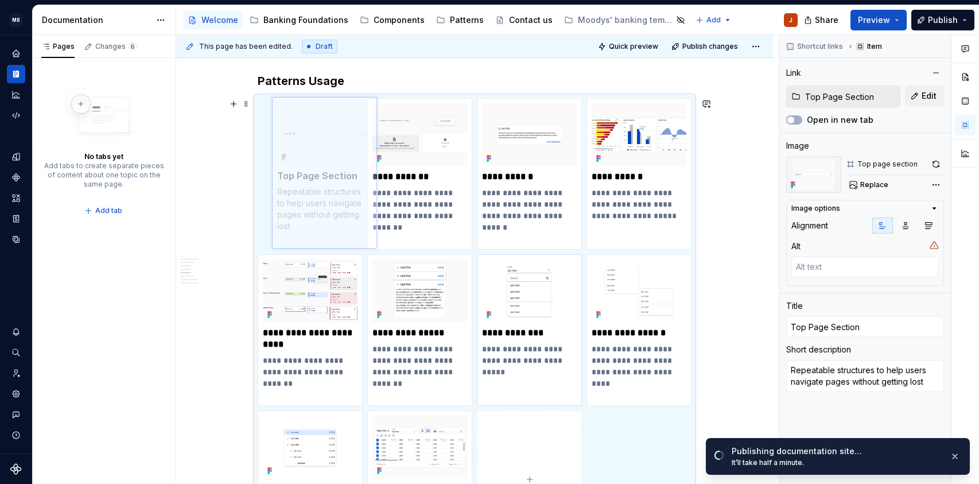
scroll to position [1150, 0]
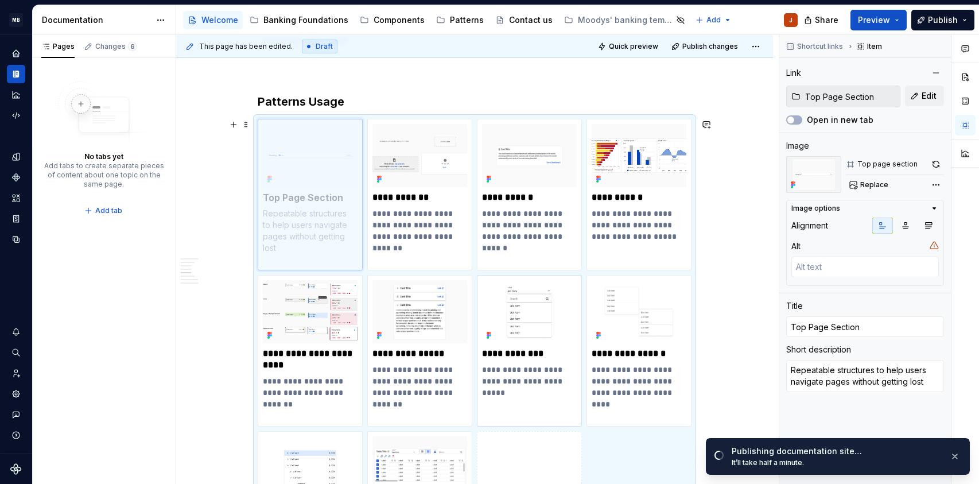
drag, startPoint x: 385, startPoint y: 340, endPoint x: 288, endPoint y: 162, distance: 203.2
click at [288, 162] on body "MB [PERSON_NAME] Banking Fusion Design System J Design system data Documentatio…" at bounding box center [489, 242] width 979 height 484
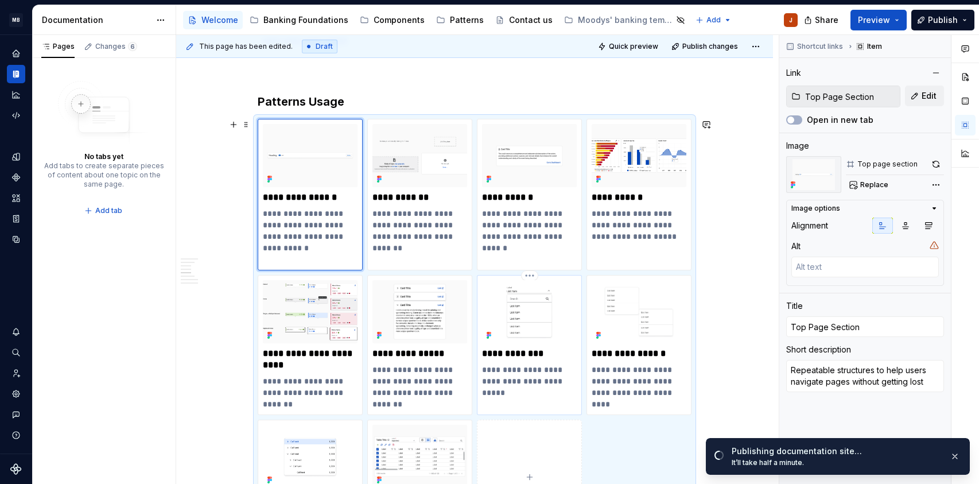
type textarea "*"
type input "Dropdown Menu"
type textarea "Allows users to select an option from a list."
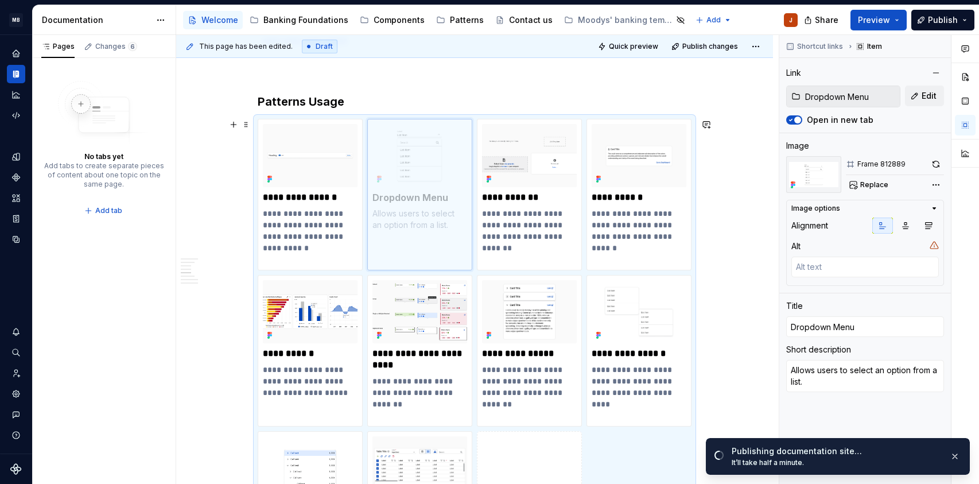
drag, startPoint x: 528, startPoint y: 320, endPoint x: 417, endPoint y: 210, distance: 156.3
click at [417, 210] on body "MB [PERSON_NAME] Banking Fusion Design System J Design system data Documentatio…" at bounding box center [489, 242] width 979 height 484
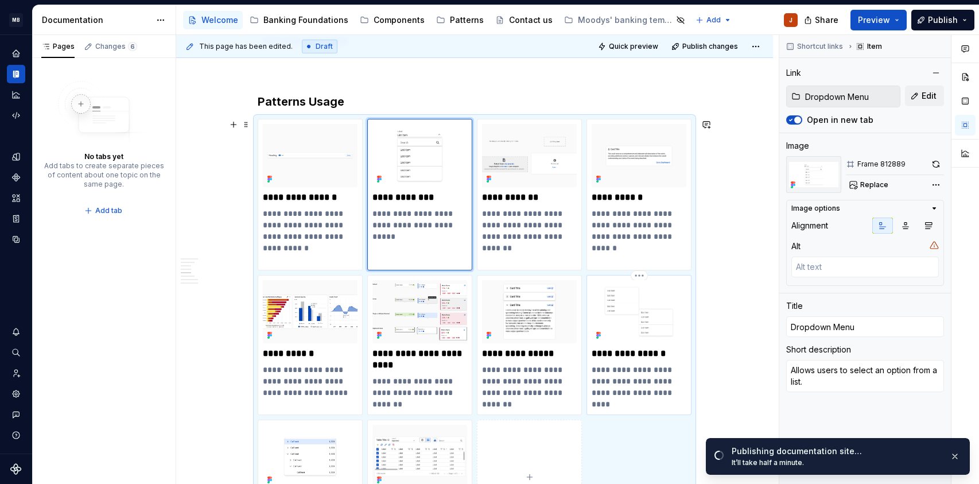
type textarea "*"
type input "Nested View Menu"
type textarea "Allowing users navigate through different layers of information."
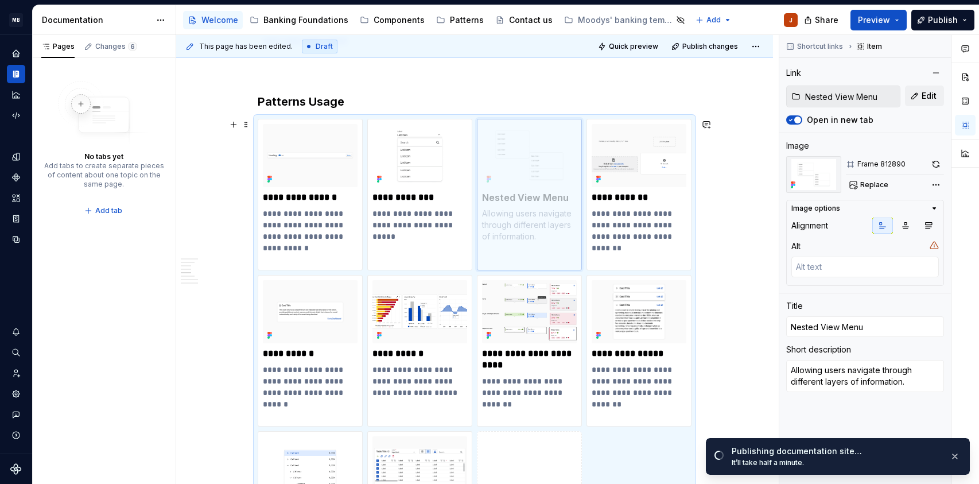
drag, startPoint x: 626, startPoint y: 341, endPoint x: 545, endPoint y: 208, distance: 155.6
click at [545, 208] on body "MB [PERSON_NAME] Banking Fusion Design System J Design system data Documentatio…" at bounding box center [489, 242] width 979 height 484
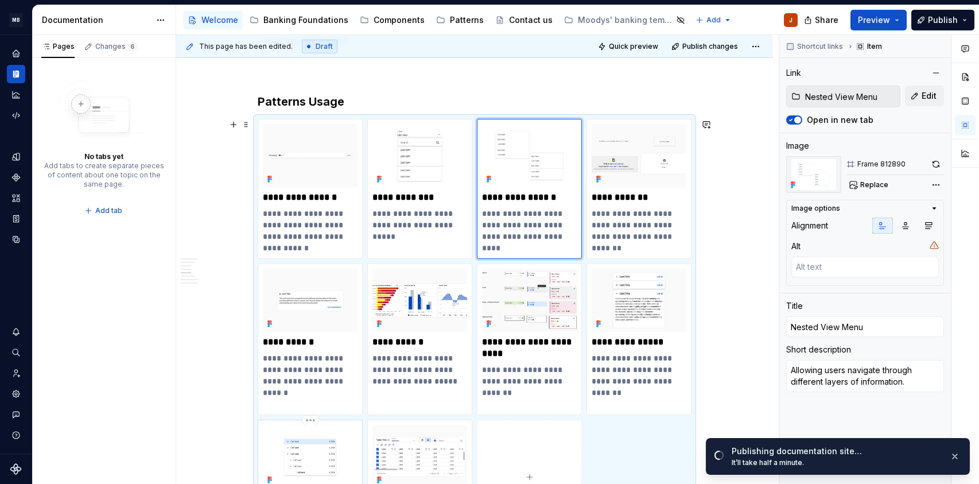
type textarea "*"
type input "Tree View Menu"
type textarea "Displays hierarchical data in a parent-child structure."
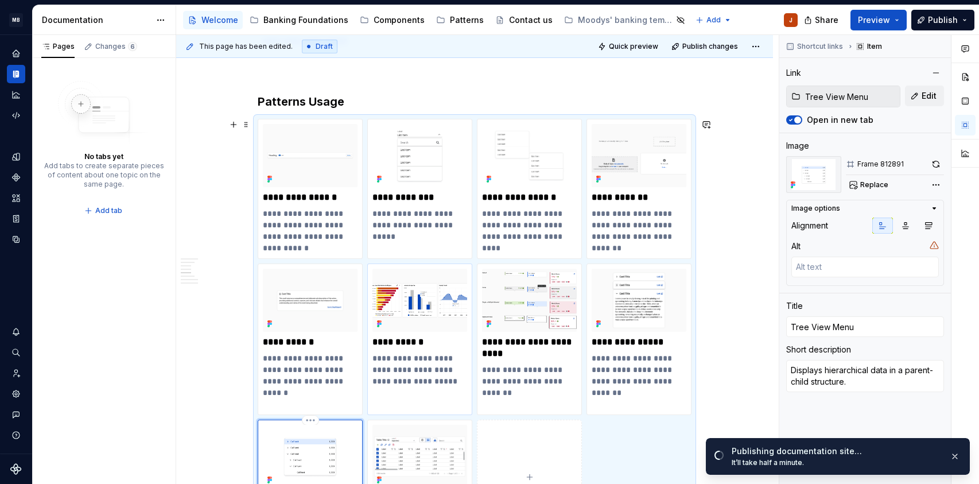
scroll to position [1161, 0]
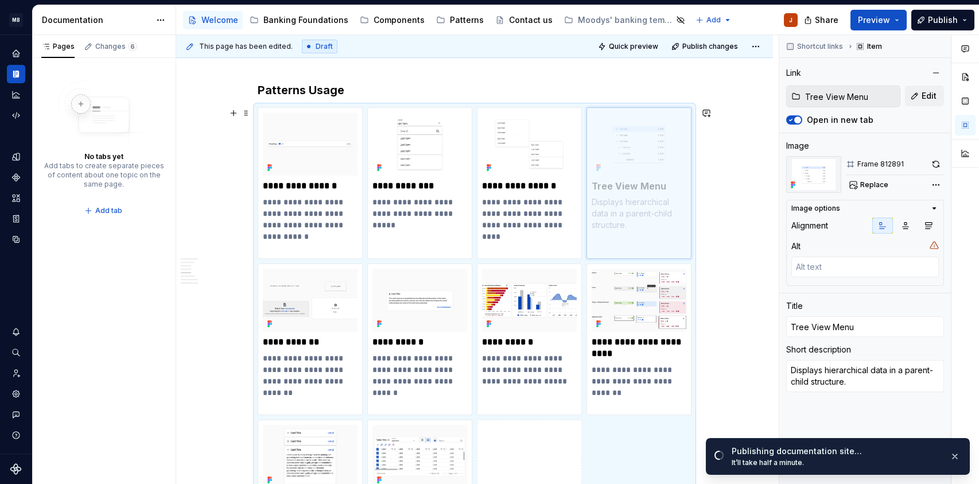
drag, startPoint x: 324, startPoint y: 444, endPoint x: 611, endPoint y: 153, distance: 409.6
click at [611, 153] on body "MB [PERSON_NAME] Banking Fusion Design System J Design system data Documentatio…" at bounding box center [489, 242] width 979 height 484
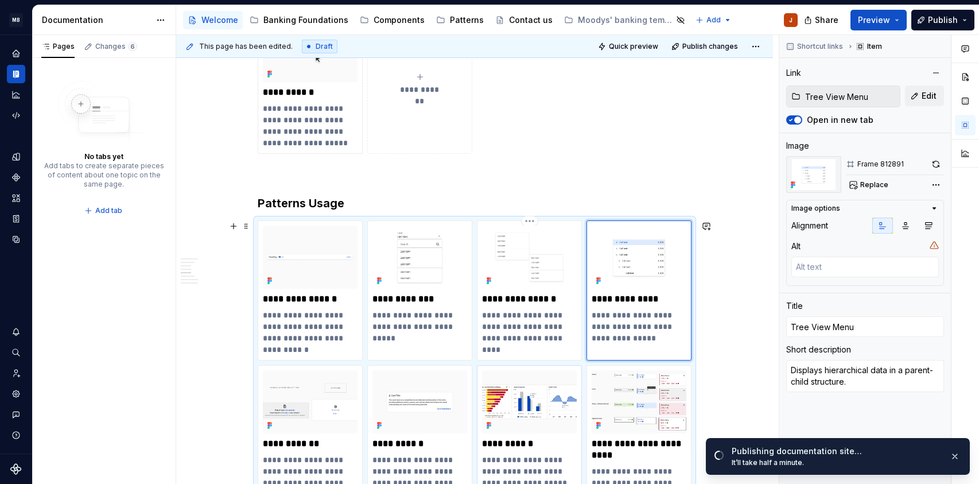
scroll to position [1048, 0]
type textarea "*"
type input "Nested View Menu"
type textarea "Allowing users navigate through different layers of information."
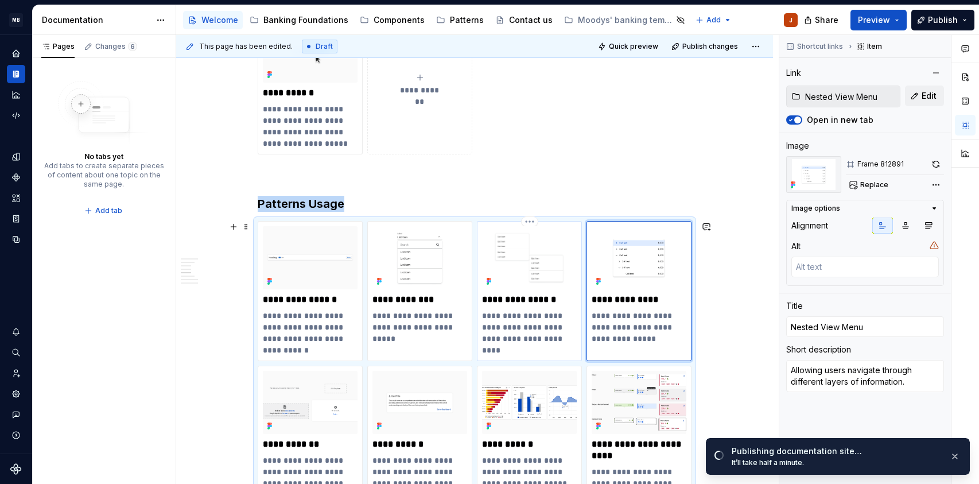
click at [522, 266] on img at bounding box center [529, 257] width 95 height 63
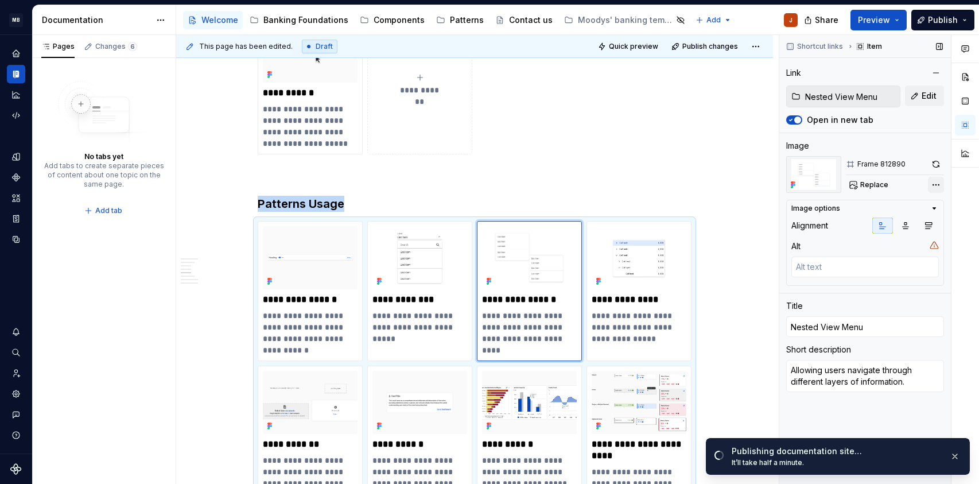
click at [936, 184] on div "Comments Open comments No comments yet Select ‘Comment’ from the block context …" at bounding box center [880, 260] width 200 height 450
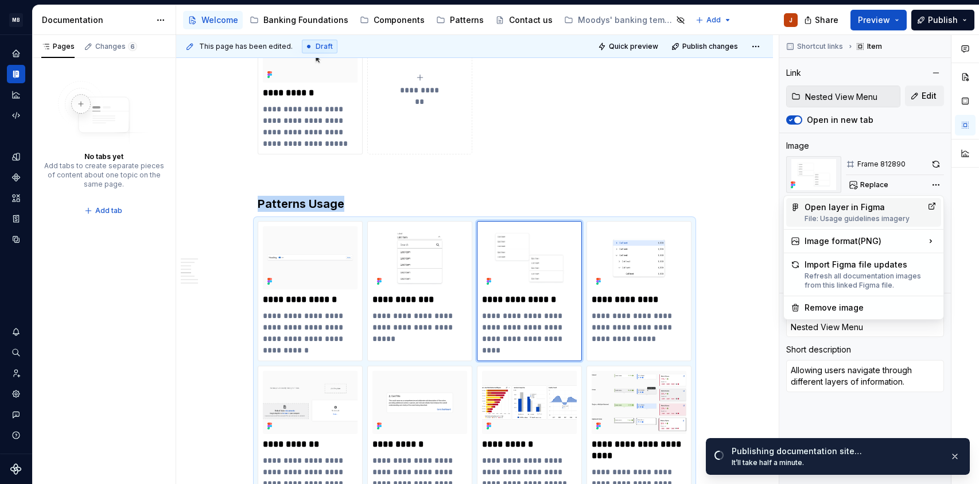
click at [851, 213] on div "Open layer in Figma File: Usage guidelines imagery" at bounding box center [864, 213] width 118 height 22
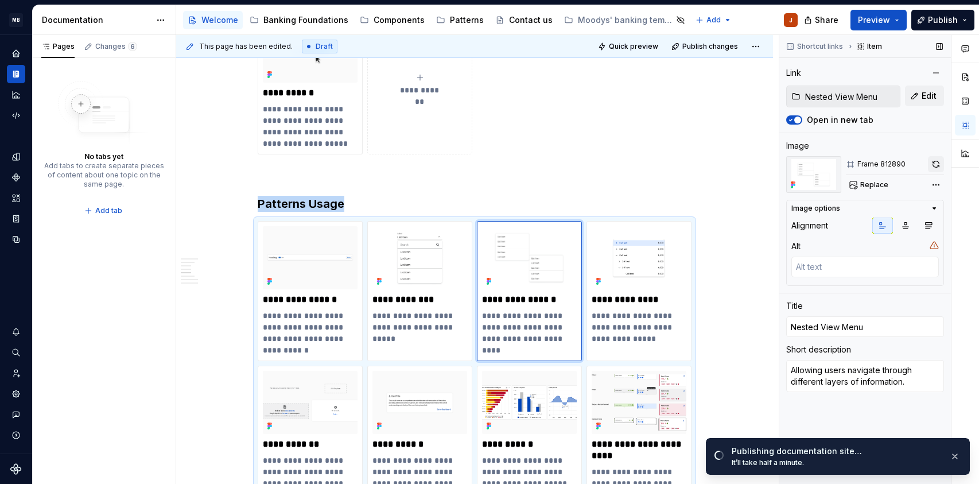
click at [937, 164] on button "button" at bounding box center [936, 164] width 16 height 16
type textarea "*"
type input "Top Page Section"
type textarea "Repeatable structures to help users navigate pages without getting lost"
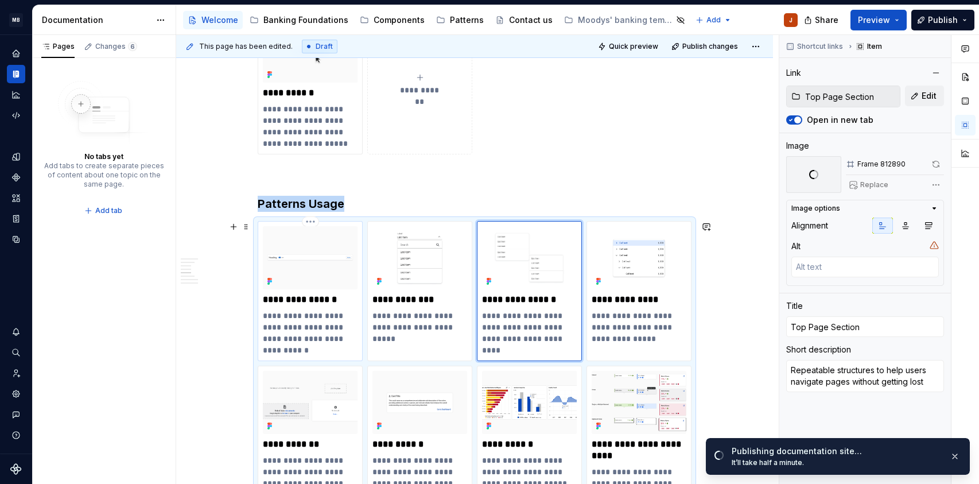
click at [308, 247] on img at bounding box center [310, 257] width 95 height 63
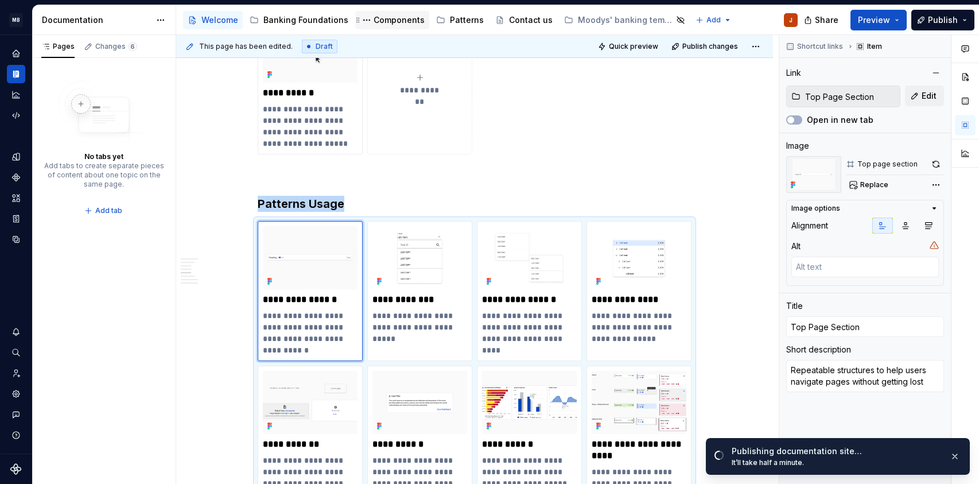
click at [396, 19] on div "Components" at bounding box center [399, 19] width 51 height 11
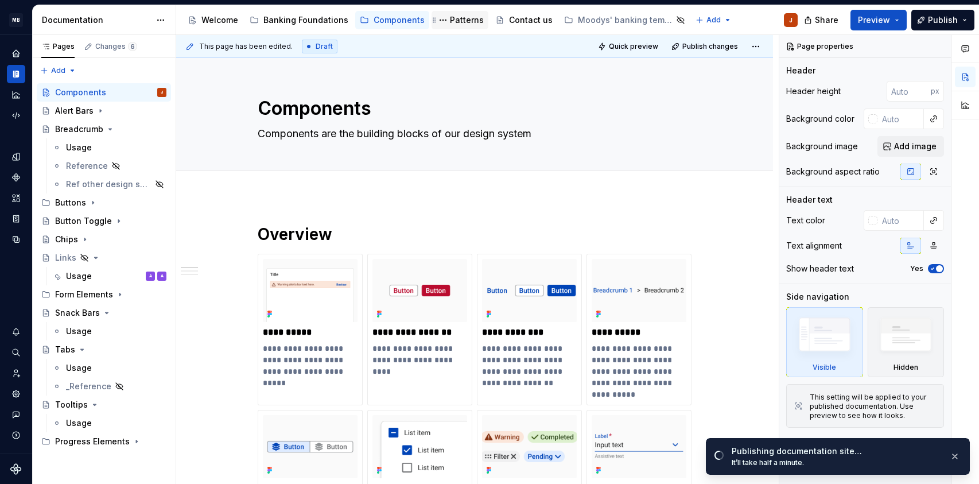
click at [465, 24] on div "Patterns" at bounding box center [467, 19] width 34 height 11
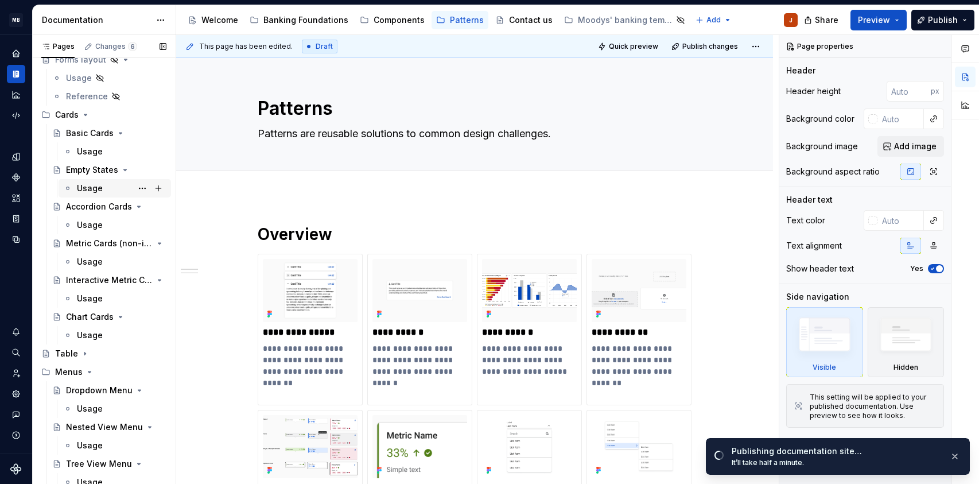
scroll to position [184, 0]
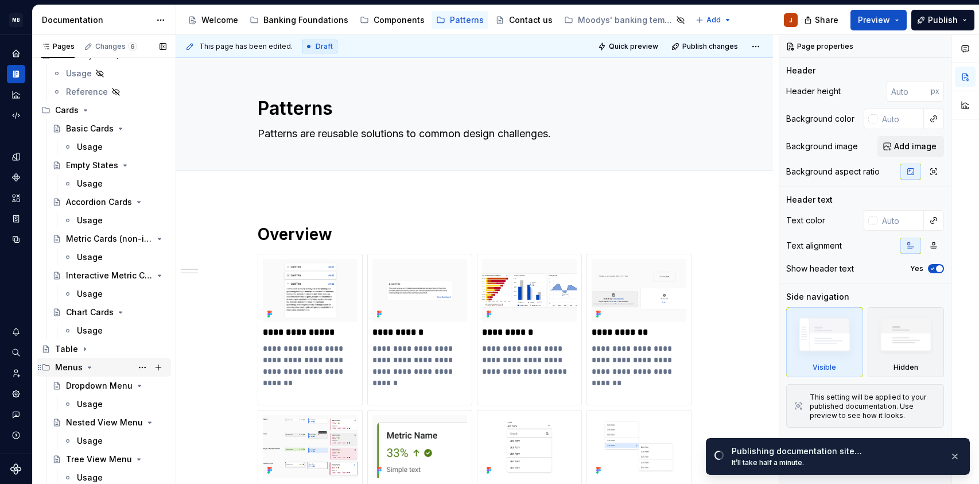
click at [75, 371] on div "Menus" at bounding box center [69, 367] width 28 height 11
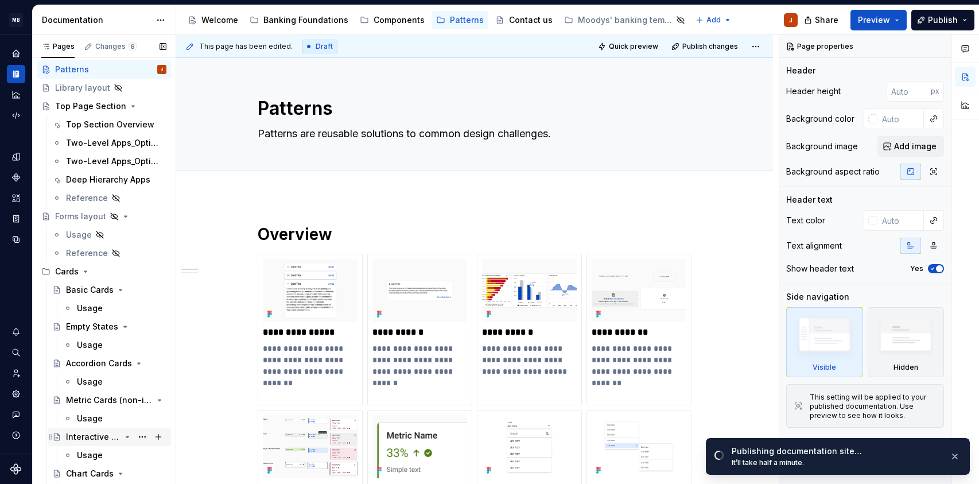
scroll to position [74, 0]
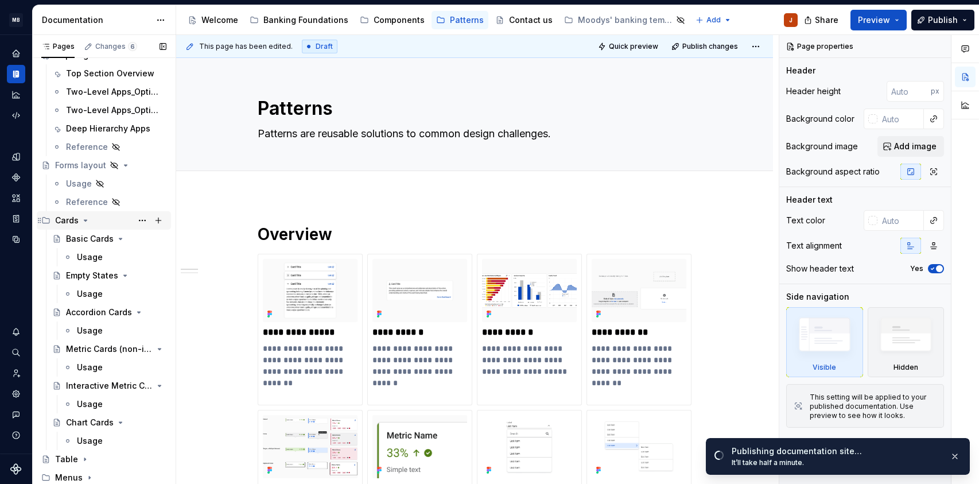
click at [85, 220] on icon "Page tree" at bounding box center [85, 220] width 3 height 1
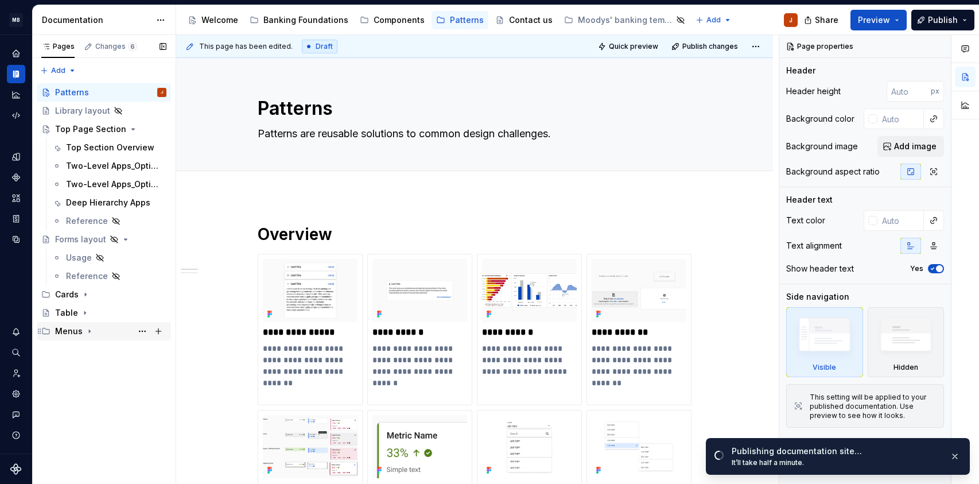
click at [66, 332] on div "Menus" at bounding box center [69, 331] width 28 height 11
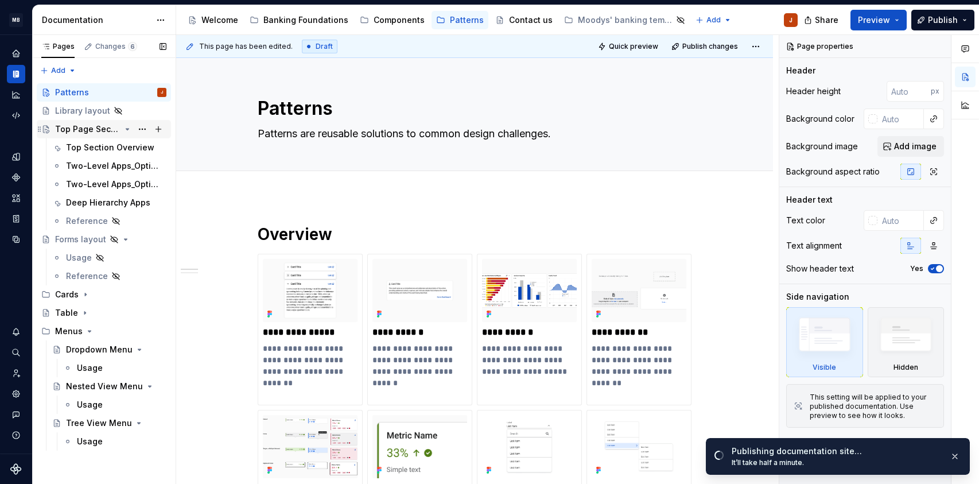
click at [72, 127] on div "Top Page Section" at bounding box center [87, 128] width 65 height 11
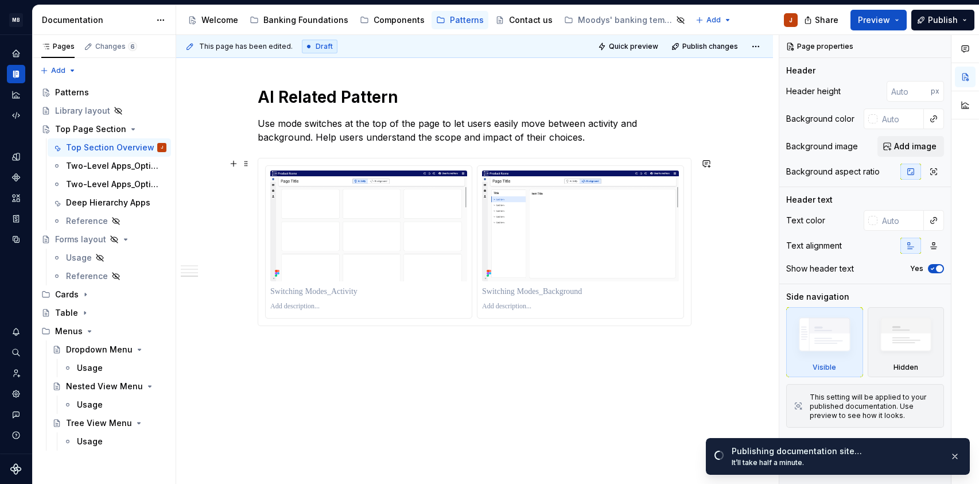
scroll to position [1306, 0]
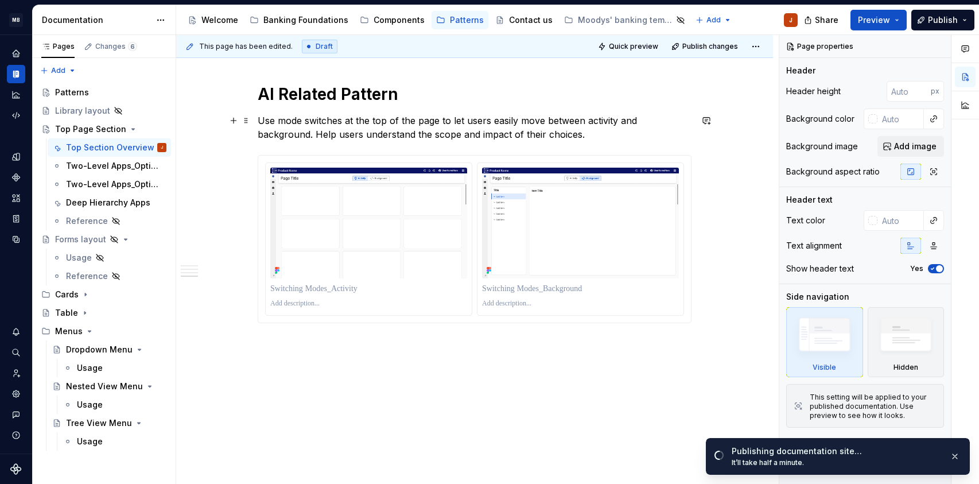
type textarea "*"
click at [357, 134] on p "Use mode switches at the top of the page to let users easily move between activ…" at bounding box center [475, 128] width 434 height 28
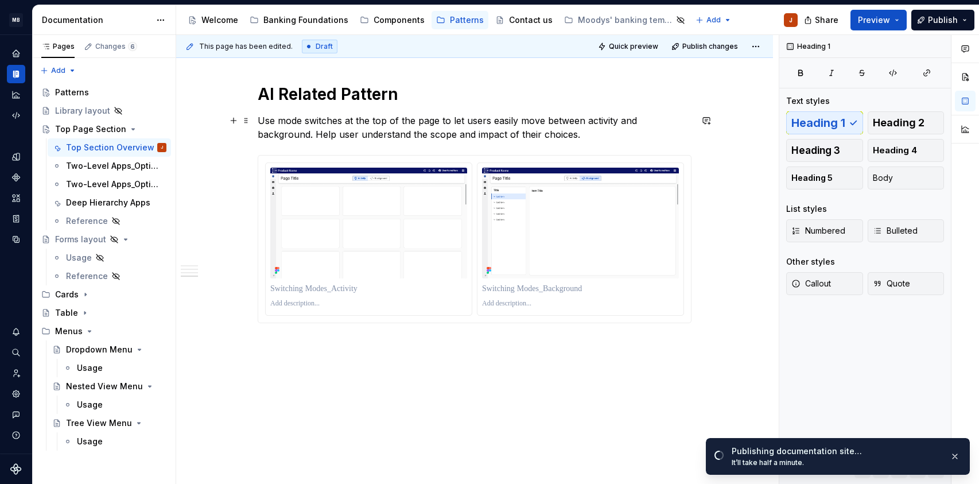
click at [489, 122] on p "Use mode switches at the top of the page to let users easily move between activ…" at bounding box center [475, 128] width 434 height 28
click at [109, 129] on div "Top Page Section" at bounding box center [87, 128] width 65 height 11
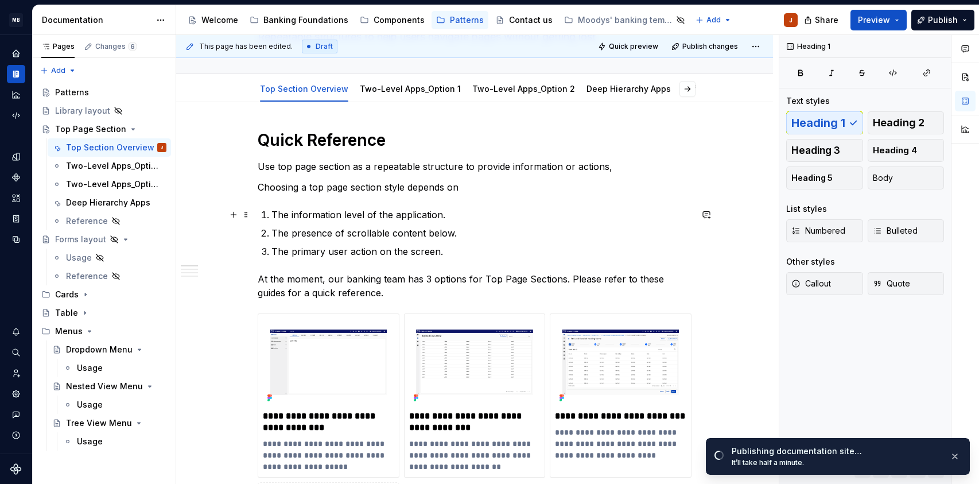
scroll to position [0, 0]
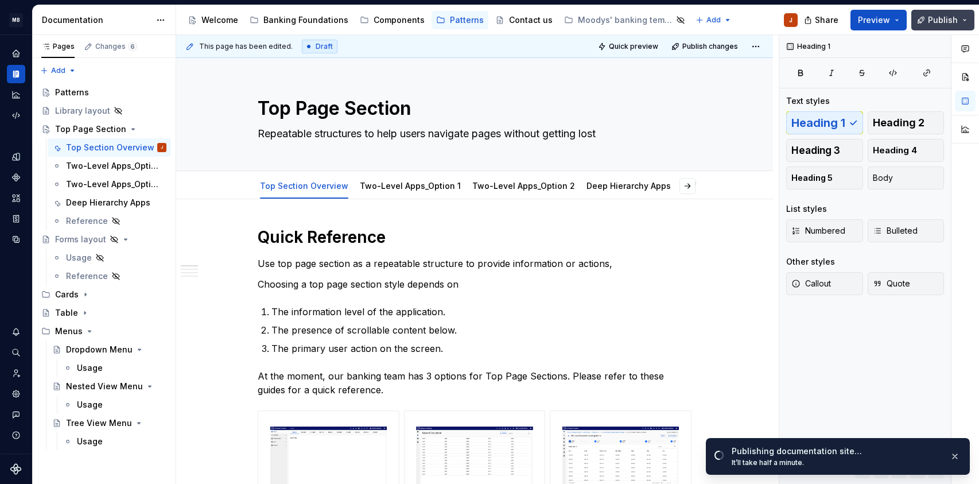
click at [946, 15] on span "Publish" at bounding box center [943, 19] width 30 height 11
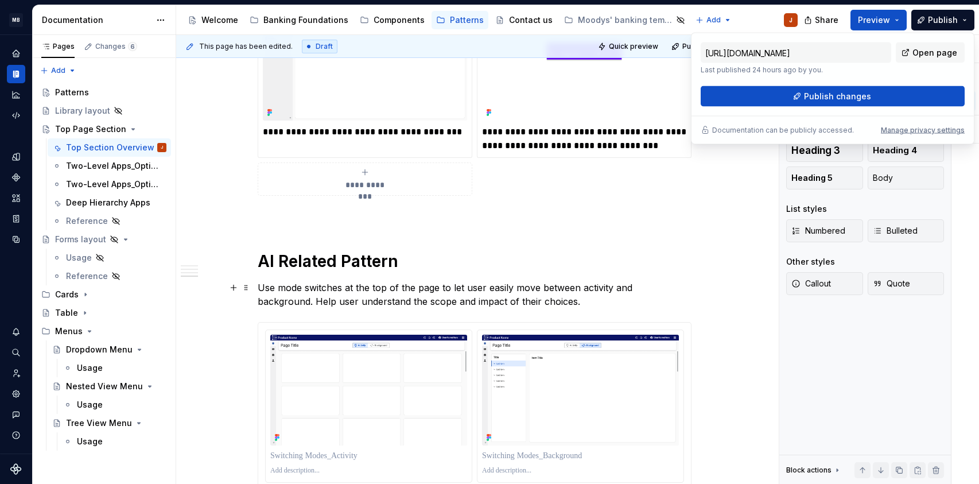
scroll to position [1141, 0]
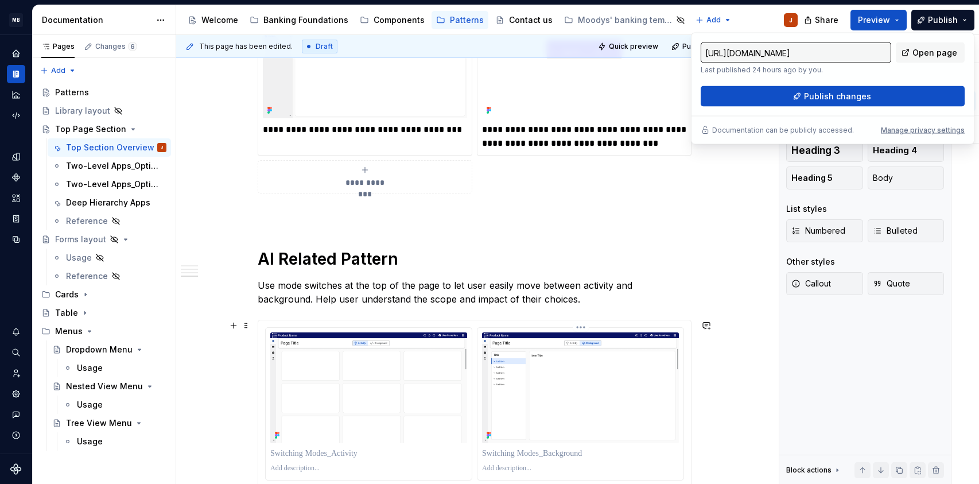
click at [579, 384] on img at bounding box center [580, 387] width 197 height 111
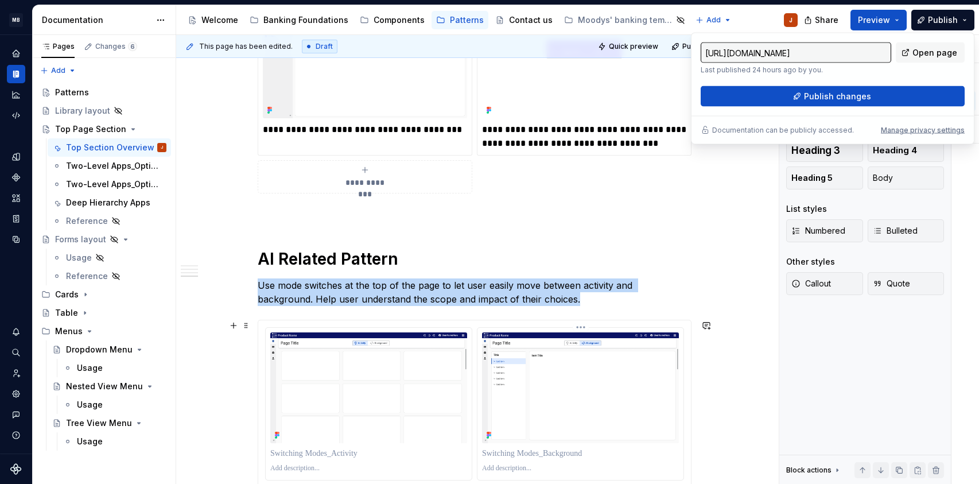
type textarea "*"
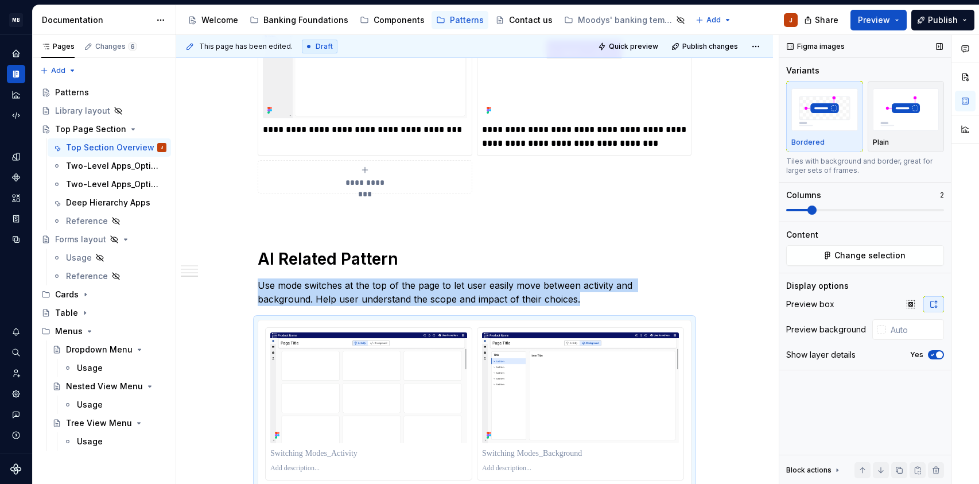
click at [939, 355] on span "button" at bounding box center [939, 354] width 7 height 7
click at [939, 355] on button "No" at bounding box center [936, 354] width 16 height 9
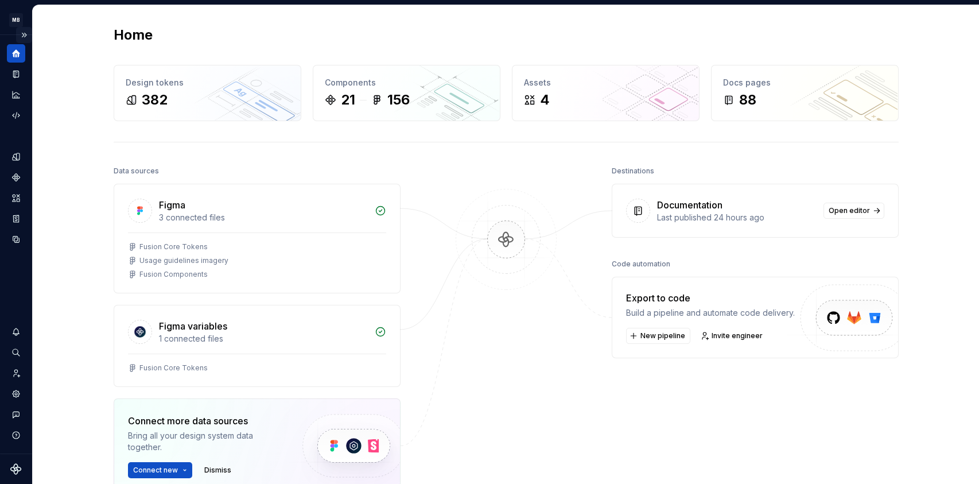
click at [24, 38] on button "Expand sidebar" at bounding box center [24, 35] width 16 height 16
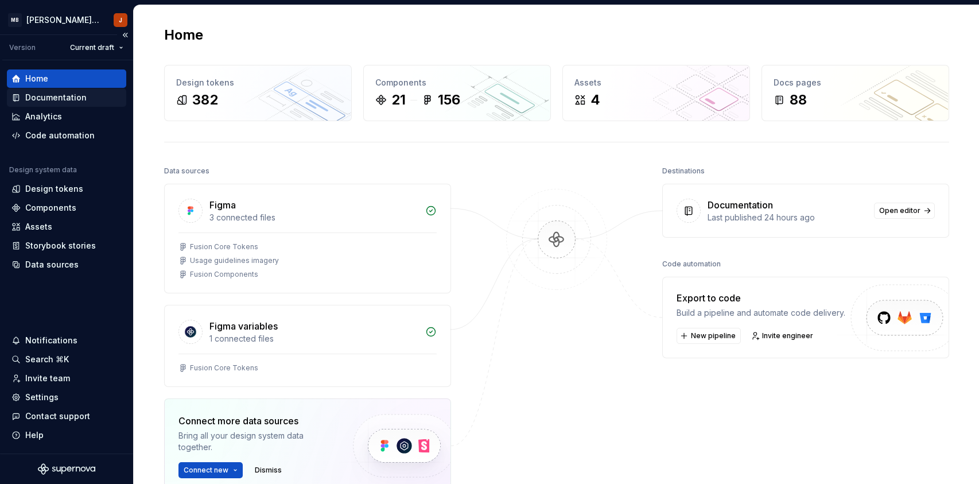
click at [46, 99] on div "Documentation" at bounding box center [55, 97] width 61 height 11
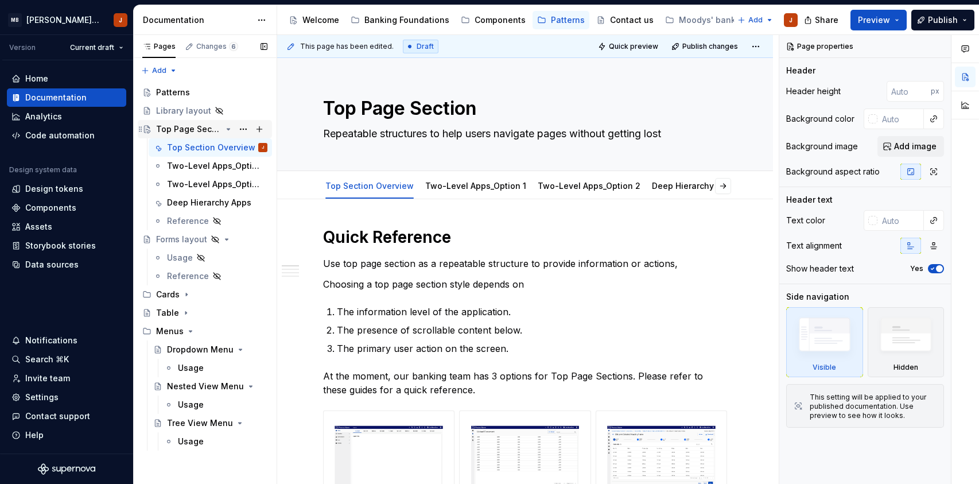
click at [184, 134] on div "Top Page Section" at bounding box center [188, 128] width 65 height 11
click at [184, 133] on div "Top Page Section" at bounding box center [188, 128] width 65 height 11
click at [965, 21] on button "Publish" at bounding box center [943, 20] width 63 height 21
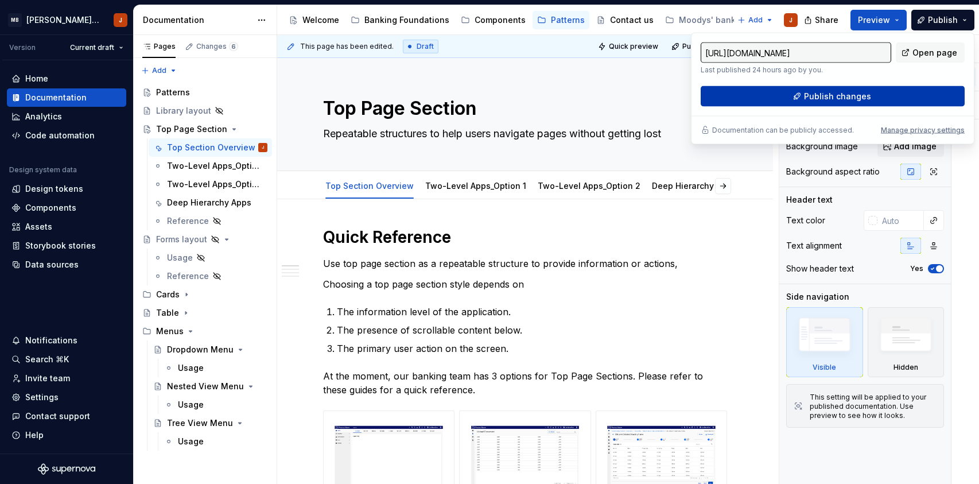
click at [813, 95] on span "Publish changes" at bounding box center [837, 96] width 67 height 11
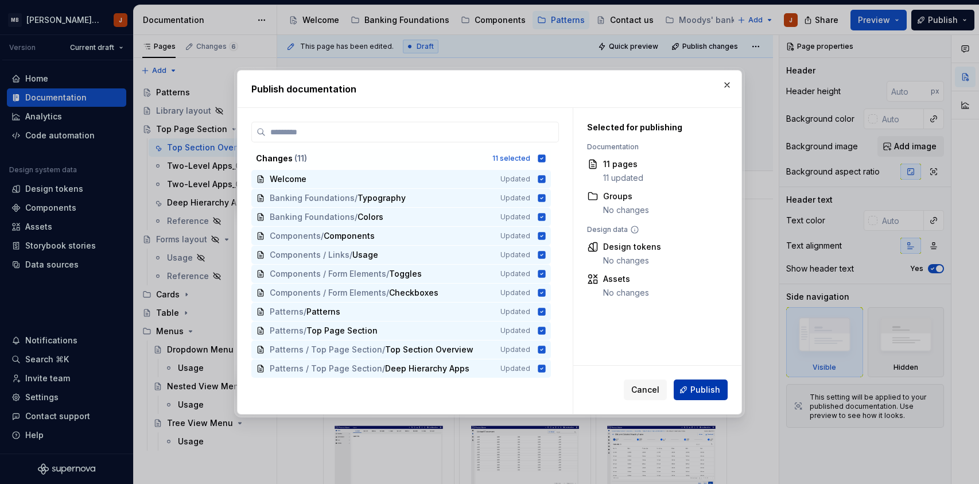
click at [706, 393] on span "Publish" at bounding box center [706, 389] width 30 height 11
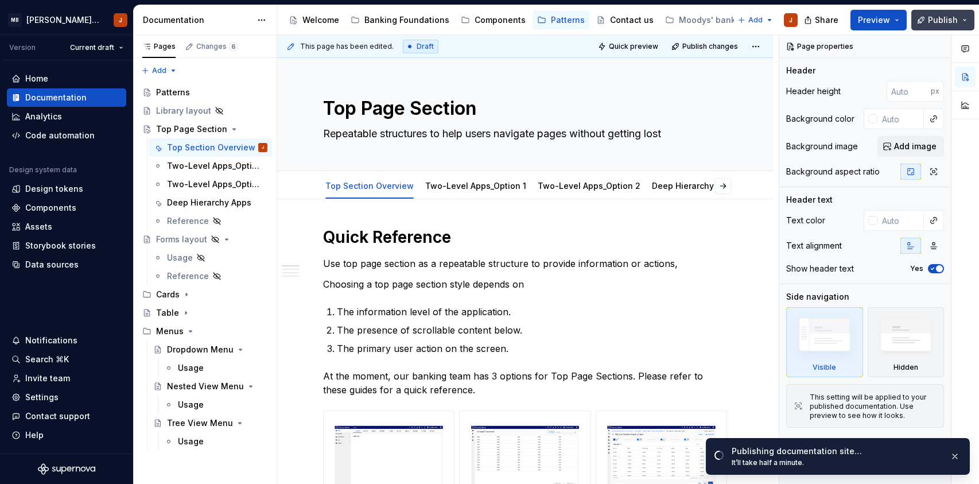
click at [963, 21] on button "Publish" at bounding box center [943, 20] width 63 height 21
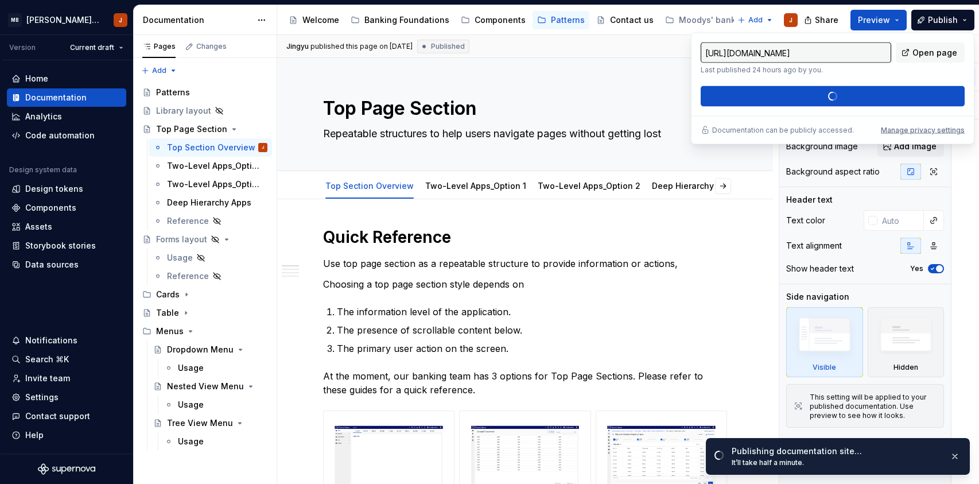
type textarea "*"
type input "https://banking.xd.moodys.com/latest/patterns/top-page-section/top-section-over…"
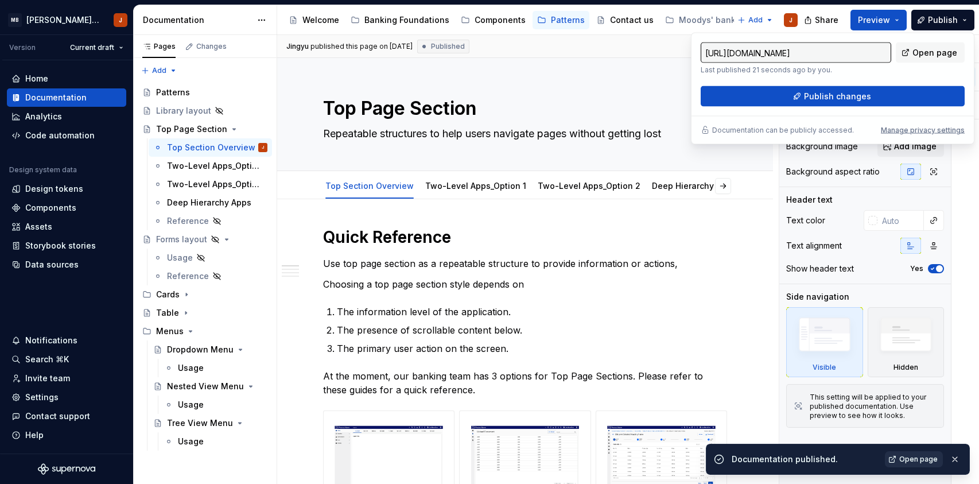
click at [907, 458] on span "Open page" at bounding box center [919, 459] width 38 height 9
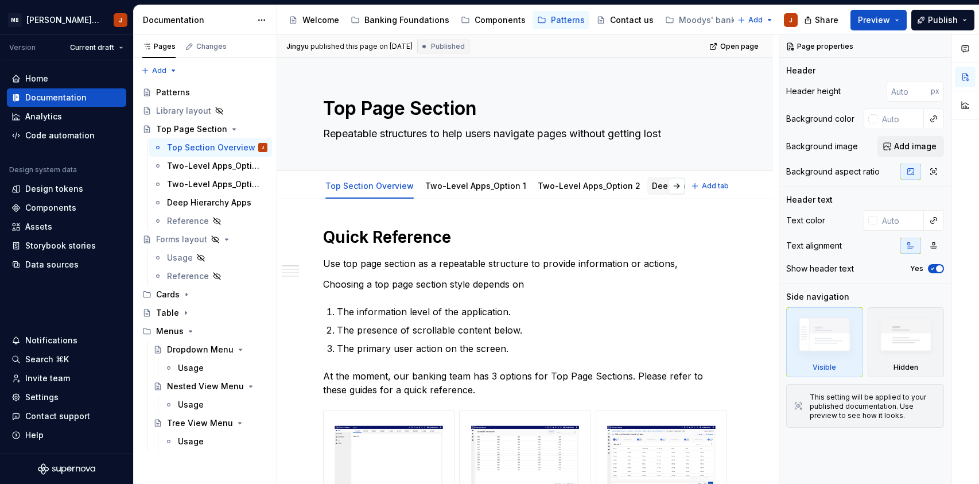
click at [658, 189] on link "Deep Hierarchy Apps" at bounding box center [694, 186] width 84 height 10
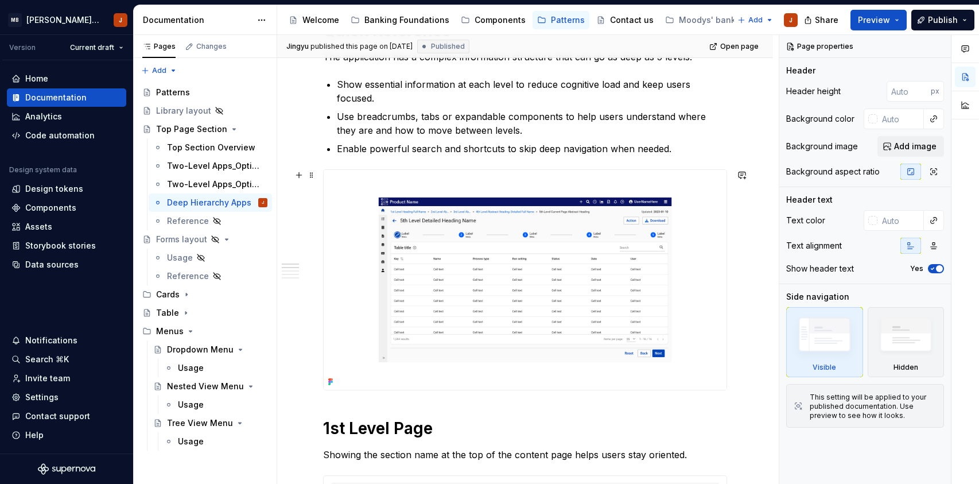
scroll to position [175, 0]
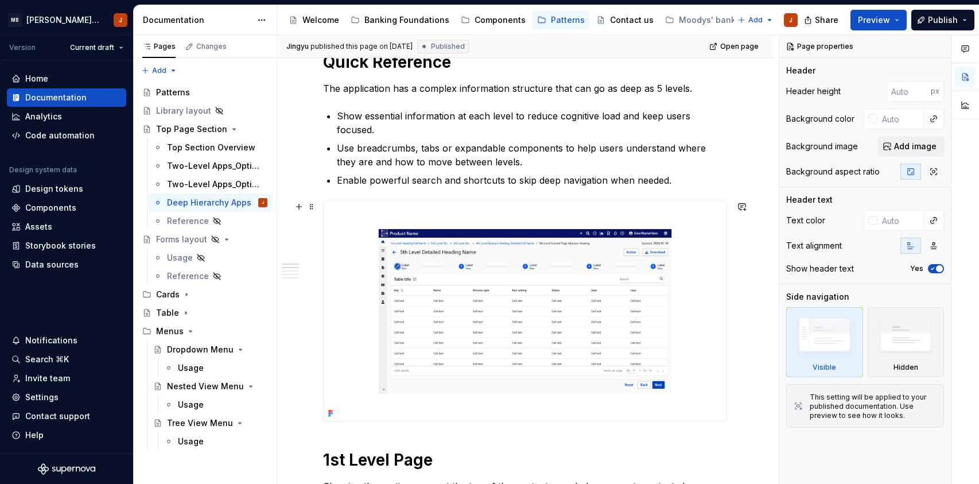
click at [646, 302] on img at bounding box center [525, 312] width 403 height 220
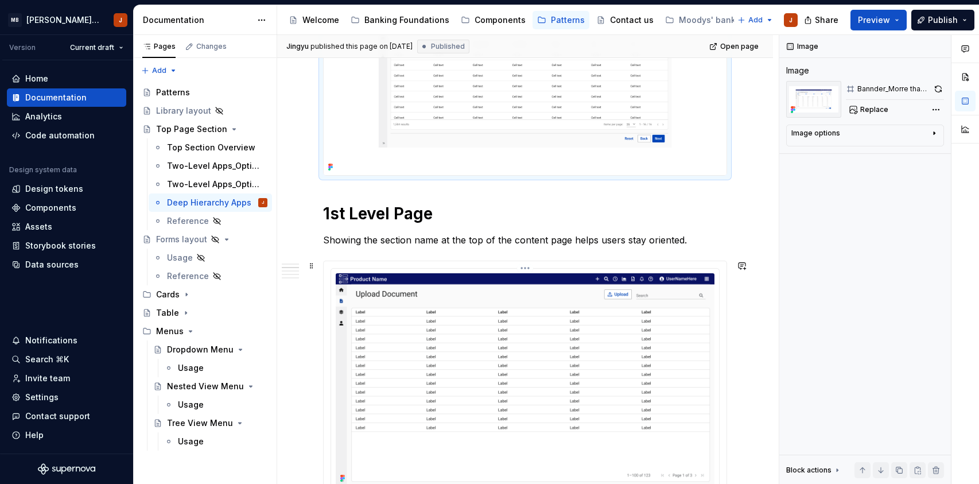
scroll to position [511, 0]
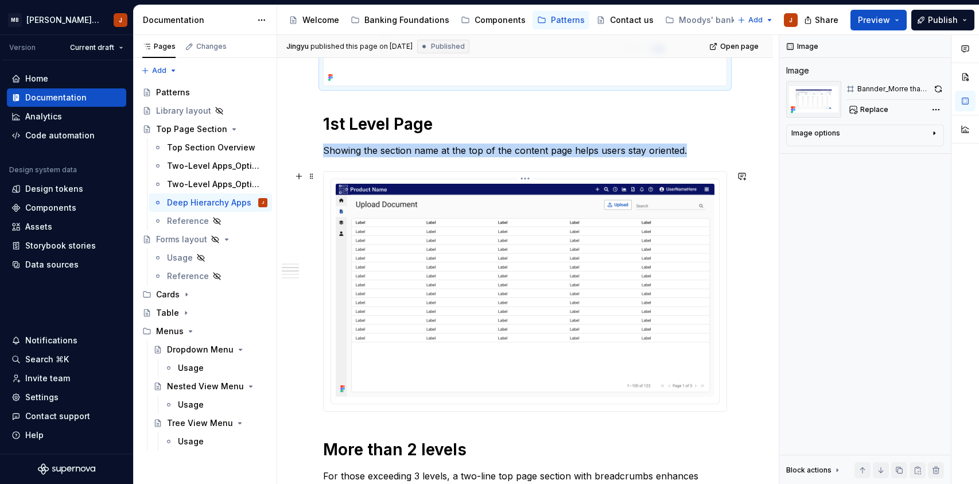
click at [625, 291] on img at bounding box center [525, 290] width 379 height 213
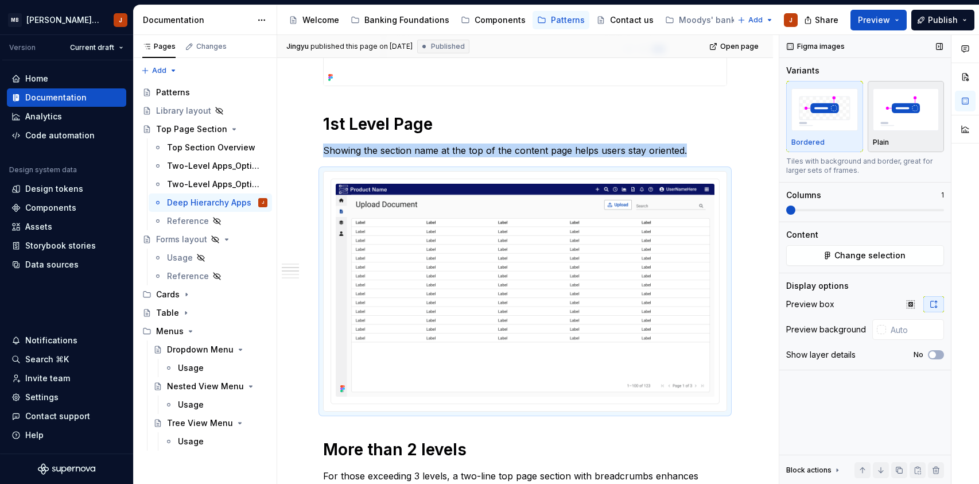
click at [921, 134] on div "Plain" at bounding box center [906, 116] width 67 height 61
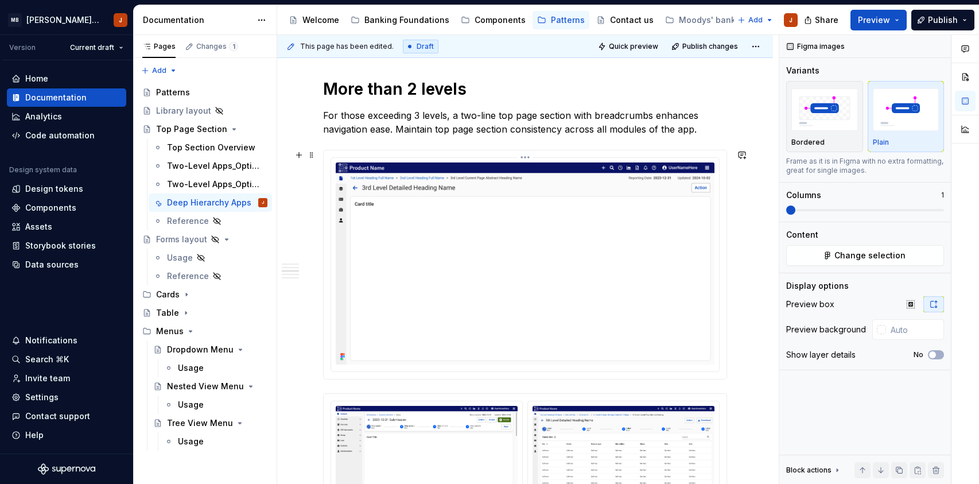
scroll to position [874, 0]
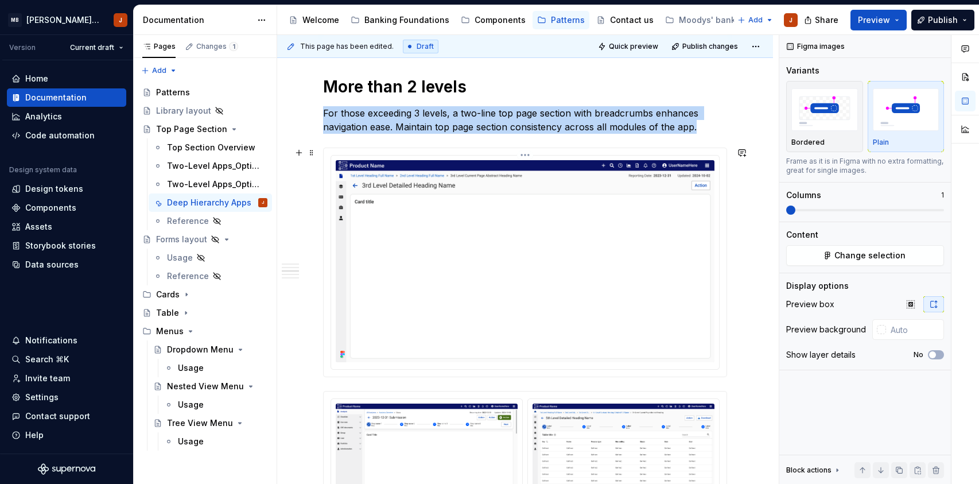
click at [650, 306] on img at bounding box center [525, 261] width 379 height 202
click at [899, 117] on img "button" at bounding box center [906, 109] width 67 height 42
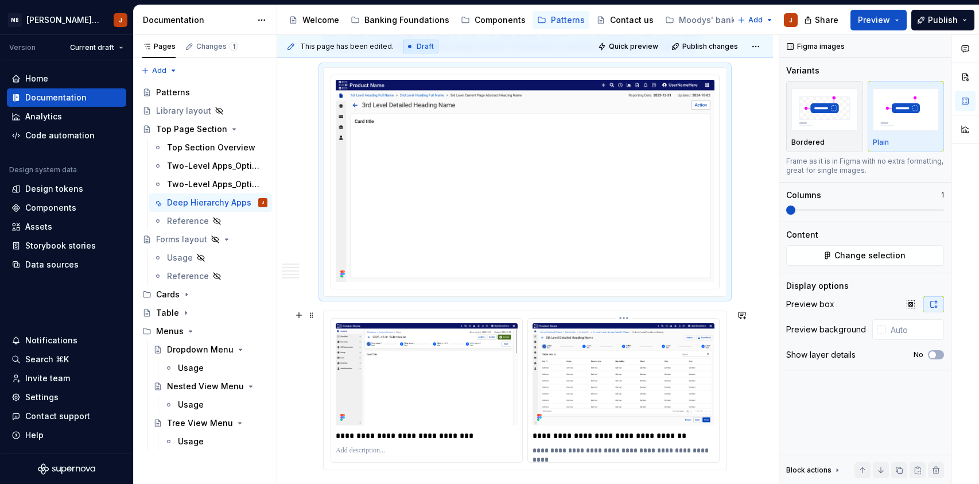
scroll to position [983, 0]
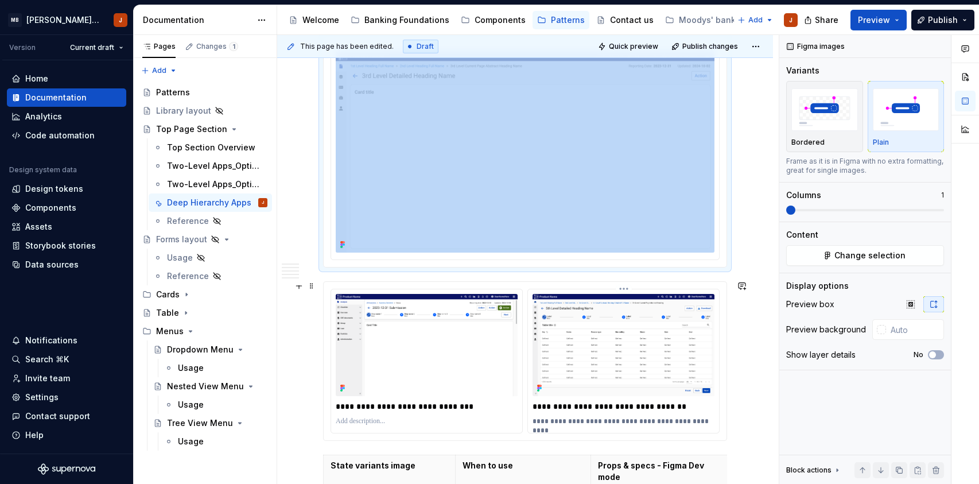
click at [600, 345] on img at bounding box center [624, 345] width 182 height 102
click at [906, 133] on div "button" at bounding box center [906, 109] width 67 height 47
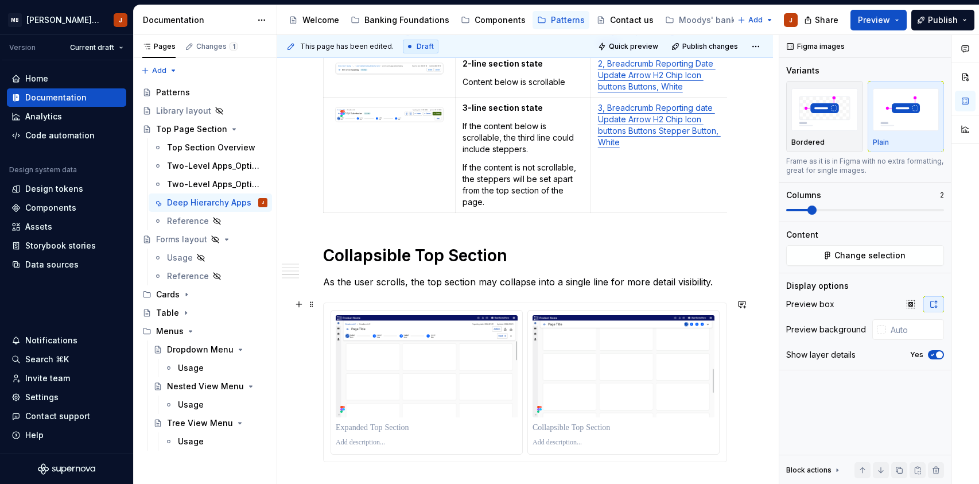
scroll to position [1430, 0]
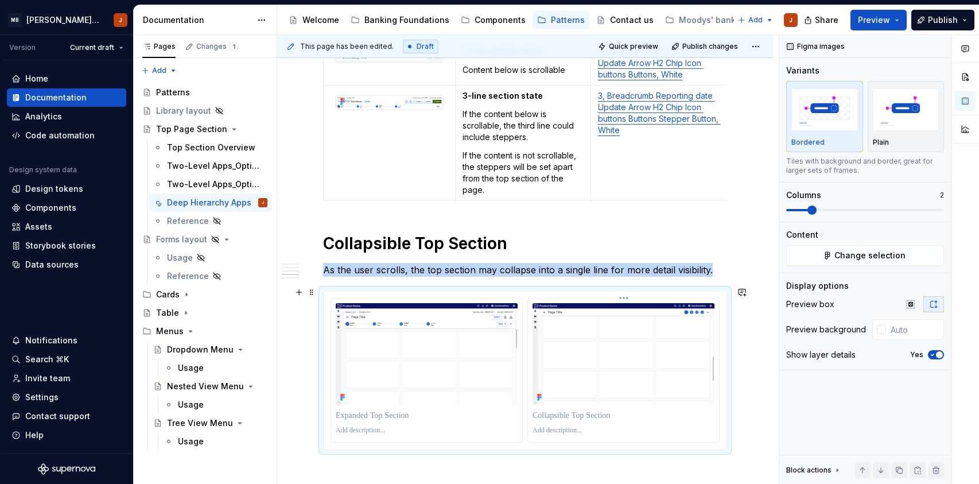
click at [599, 356] on img at bounding box center [624, 354] width 182 height 102
click at [877, 115] on img "button" at bounding box center [906, 109] width 67 height 42
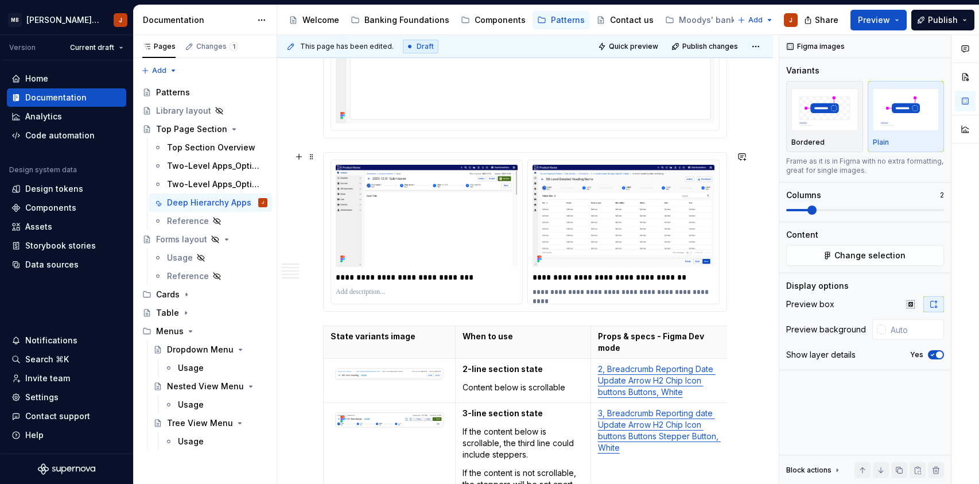
scroll to position [1111, 0]
click at [592, 286] on div "**********" at bounding box center [624, 293] width 182 height 14
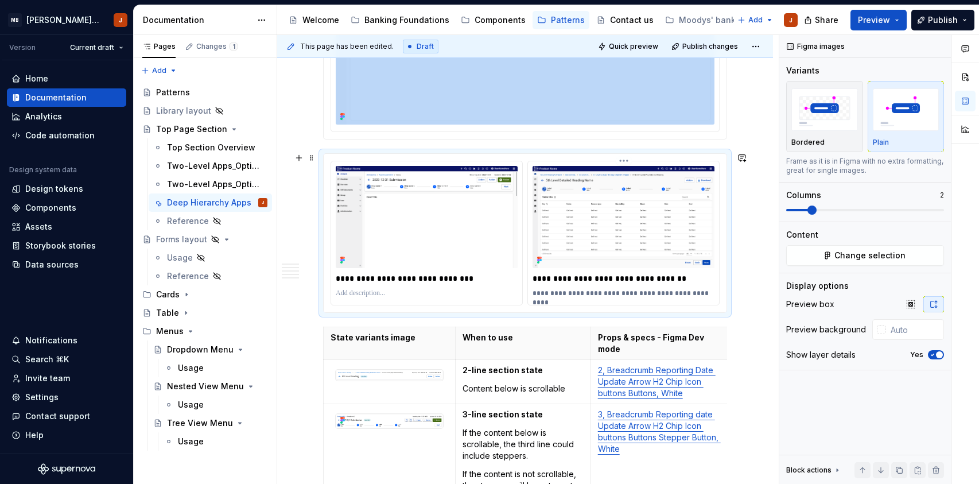
click at [592, 286] on div "**********" at bounding box center [624, 293] width 182 height 14
click at [592, 297] on div "**********" at bounding box center [624, 293] width 182 height 14
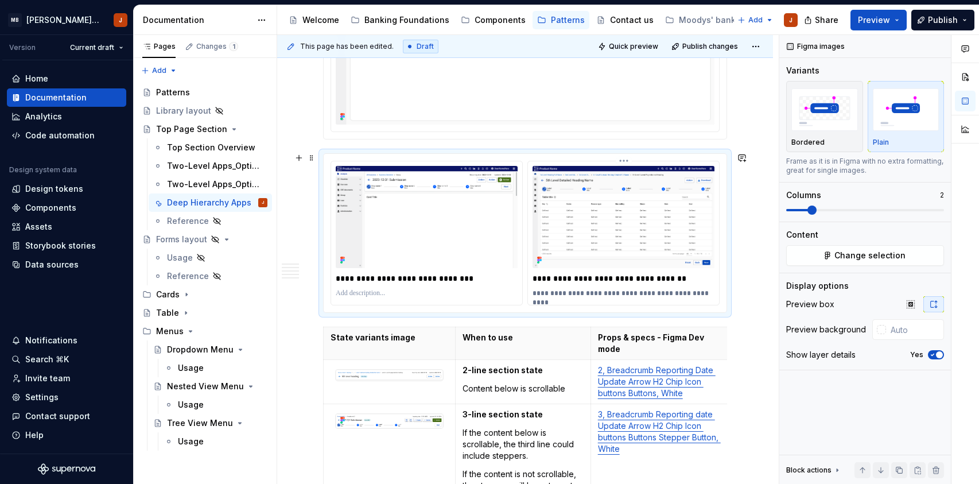
click at [593, 290] on p "**********" at bounding box center [624, 293] width 182 height 9
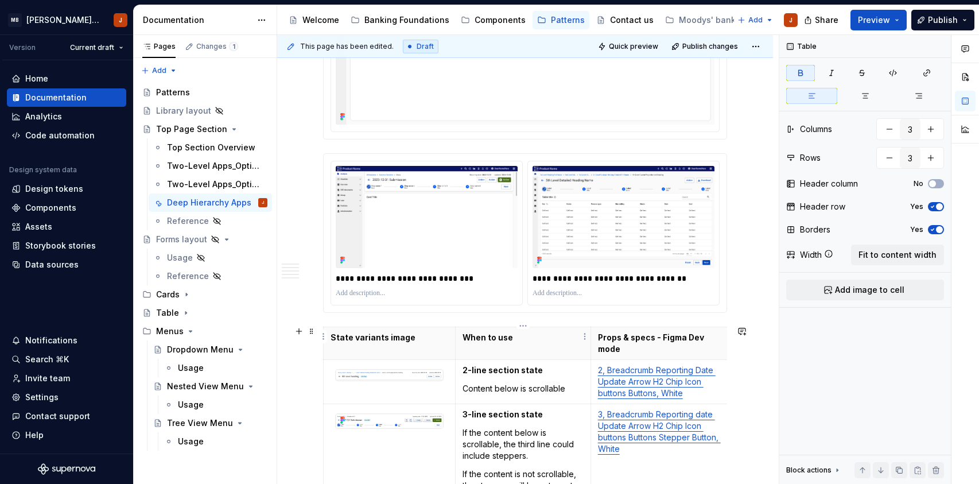
click at [503, 335] on strong "When to use" at bounding box center [488, 337] width 51 height 10
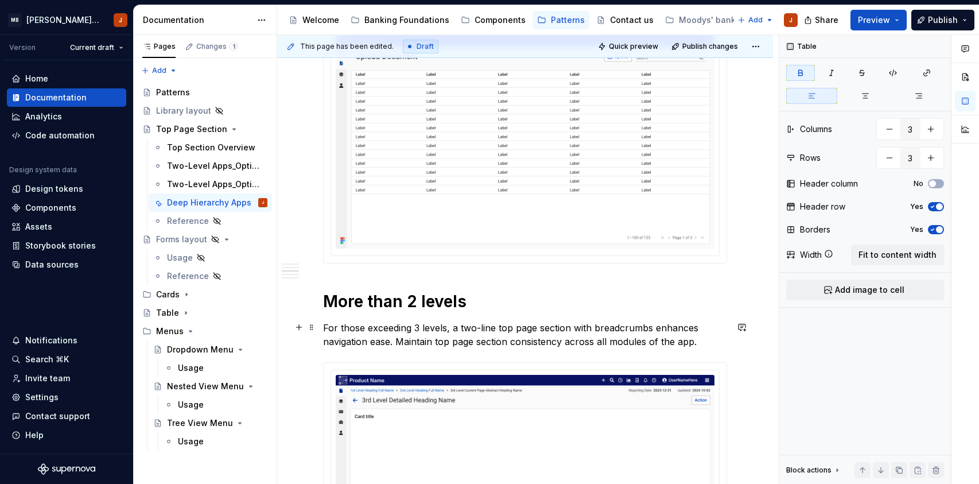
scroll to position [650, 0]
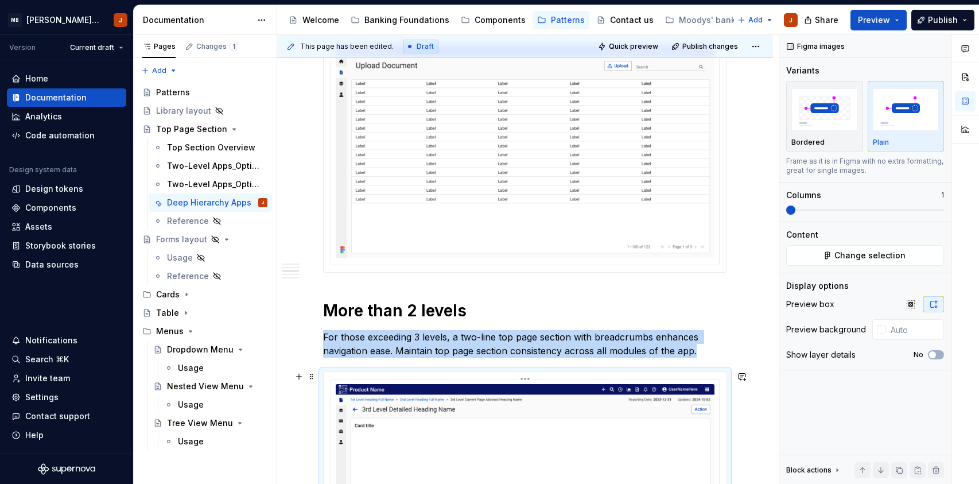
click at [522, 396] on img at bounding box center [525, 485] width 379 height 202
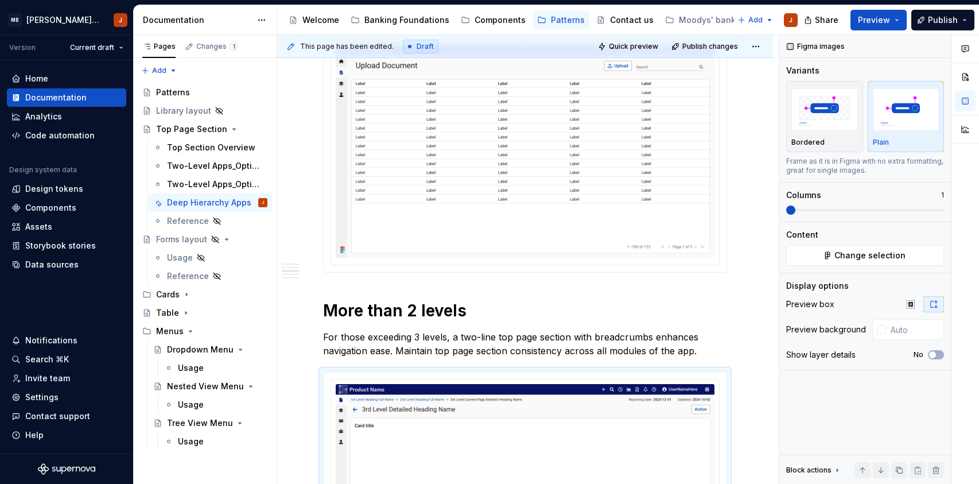
click at [506, 193] on img at bounding box center [525, 151] width 379 height 213
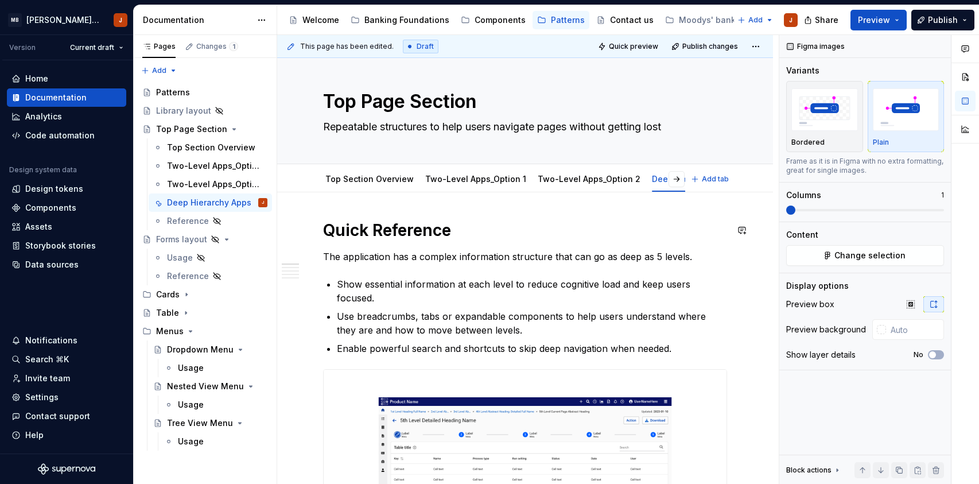
scroll to position [6, 0]
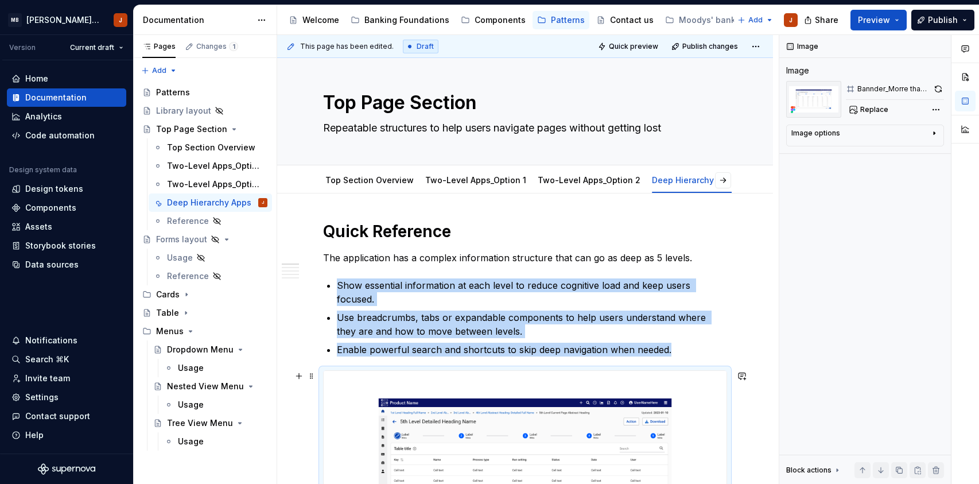
click at [561, 465] on img at bounding box center [525, 481] width 403 height 220
click at [548, 179] on link "Two-Level Apps_Option 2" at bounding box center [589, 180] width 103 height 10
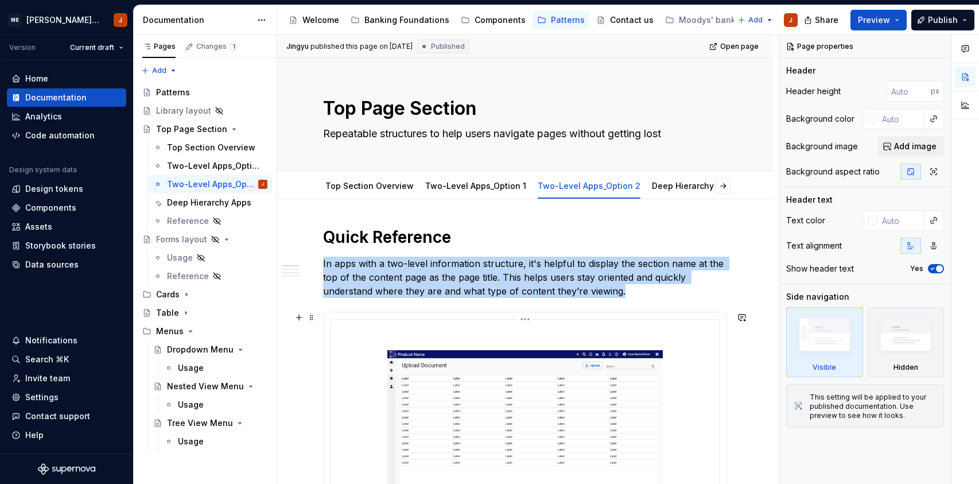
click at [563, 353] on img at bounding box center [525, 427] width 379 height 207
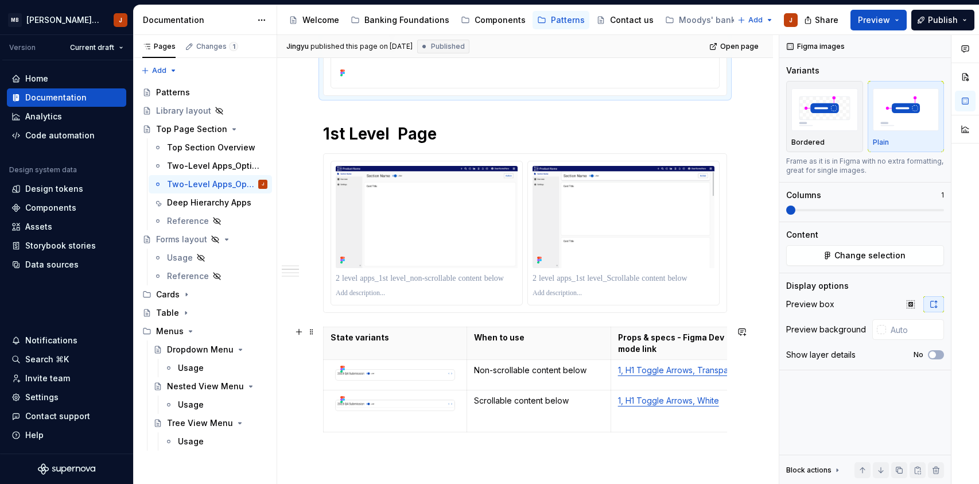
scroll to position [468, 0]
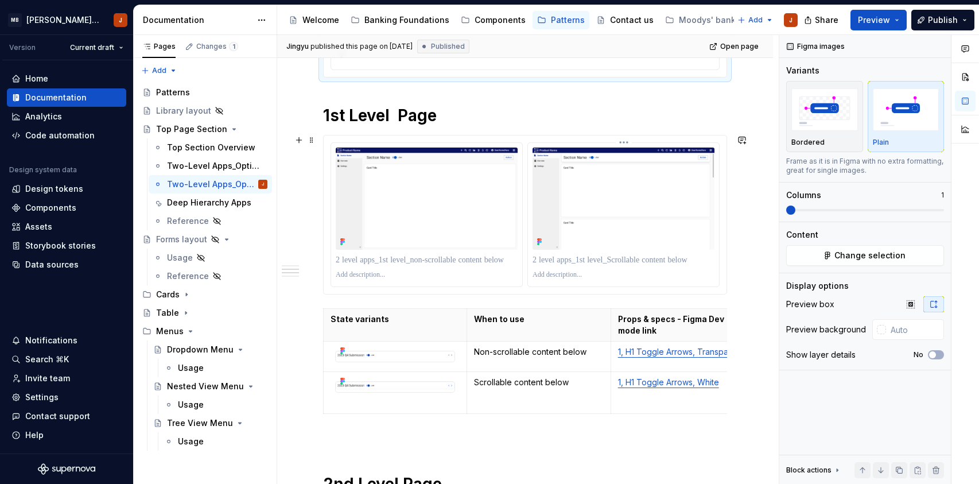
click at [550, 231] on img at bounding box center [624, 199] width 182 height 102
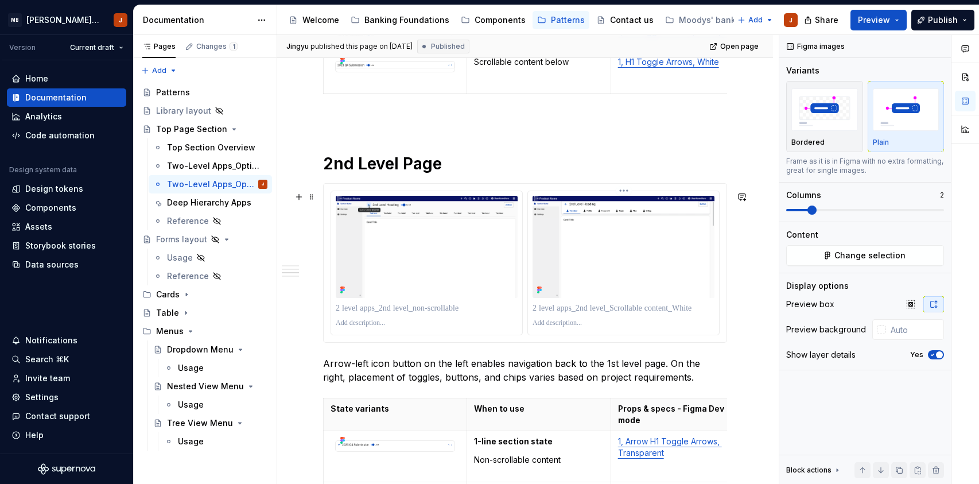
scroll to position [801, 0]
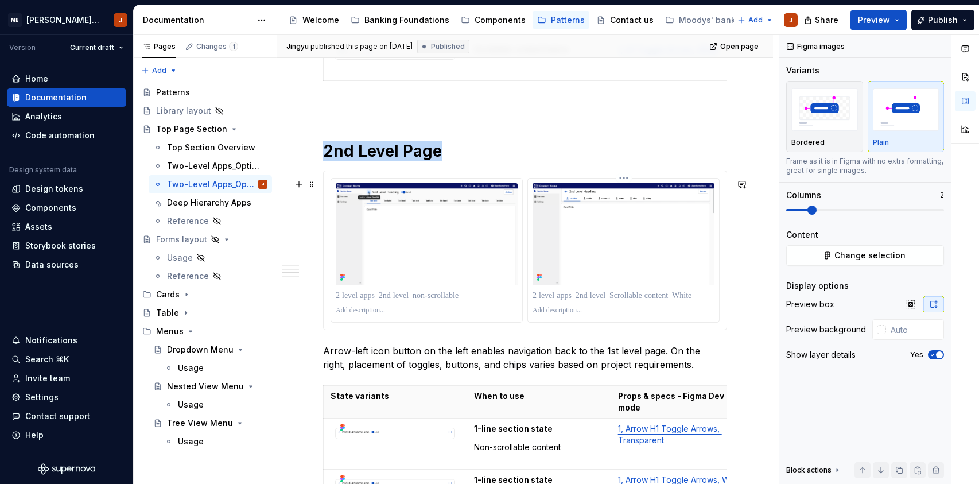
click at [550, 231] on img at bounding box center [624, 234] width 182 height 102
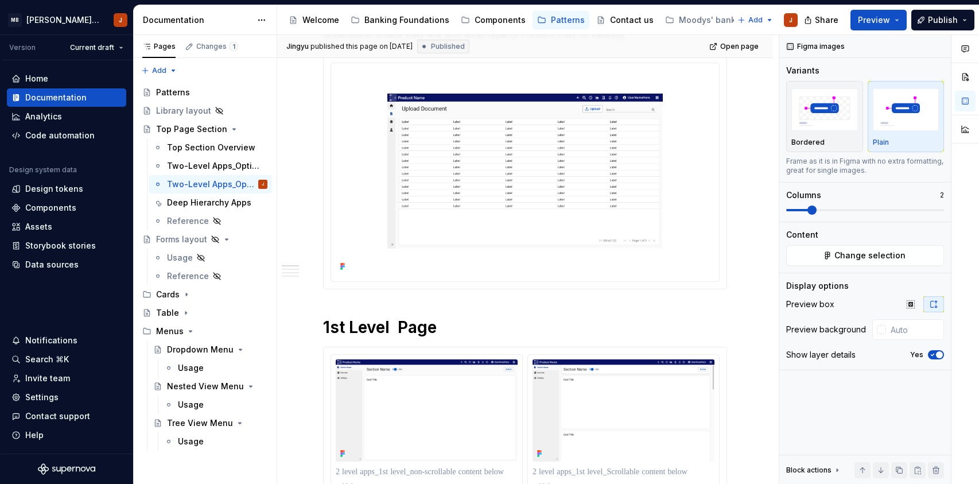
scroll to position [0, 0]
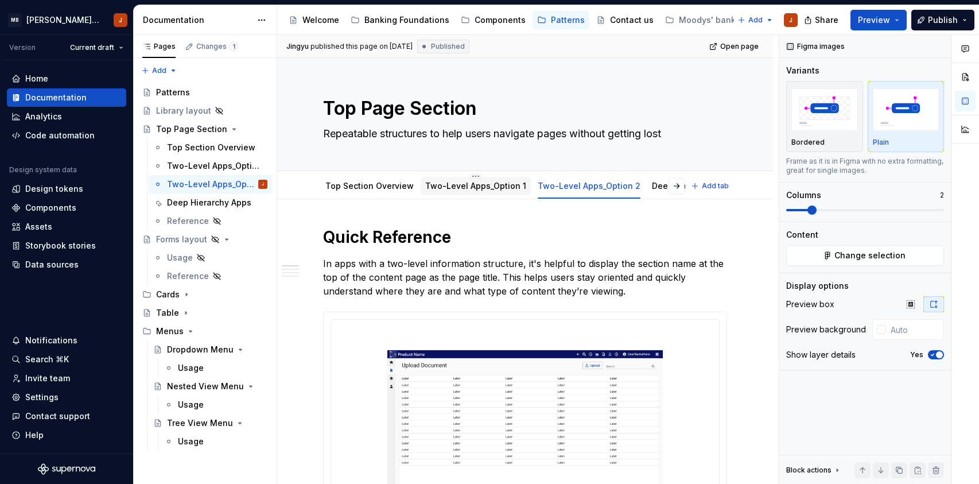
click at [466, 184] on link "Two-Level Apps_Option 1" at bounding box center [475, 186] width 101 height 10
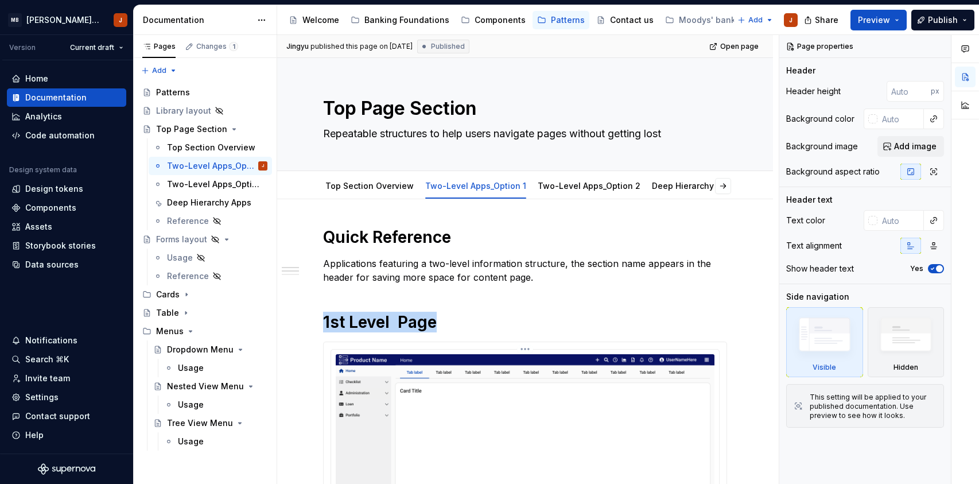
click at [582, 393] on img at bounding box center [525, 460] width 379 height 213
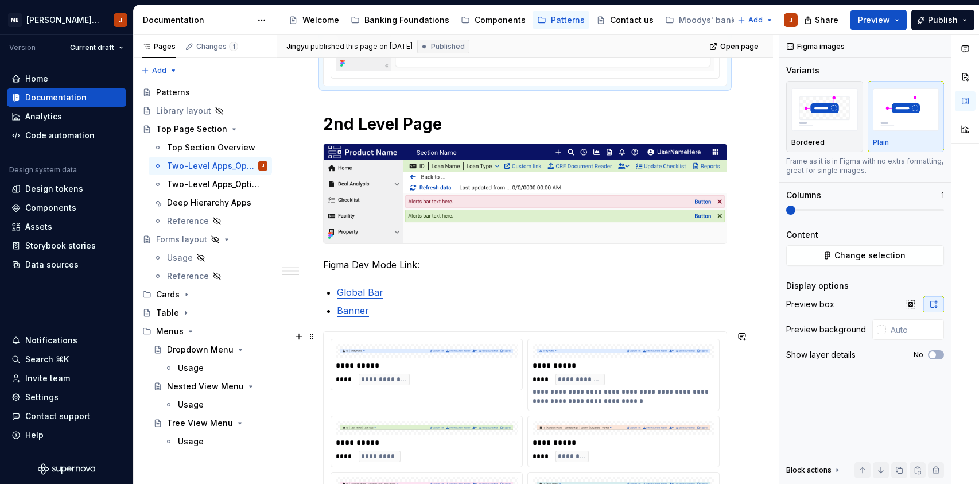
scroll to position [423, 0]
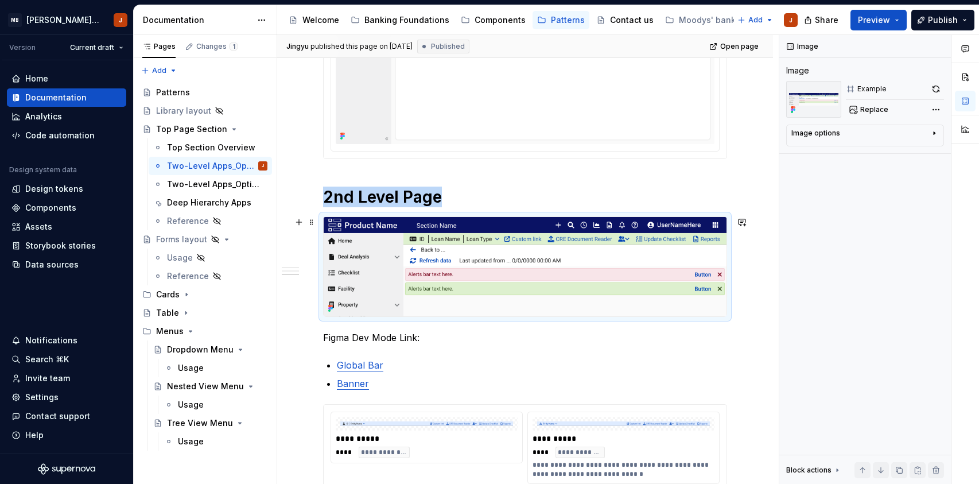
click at [577, 290] on img at bounding box center [525, 266] width 403 height 99
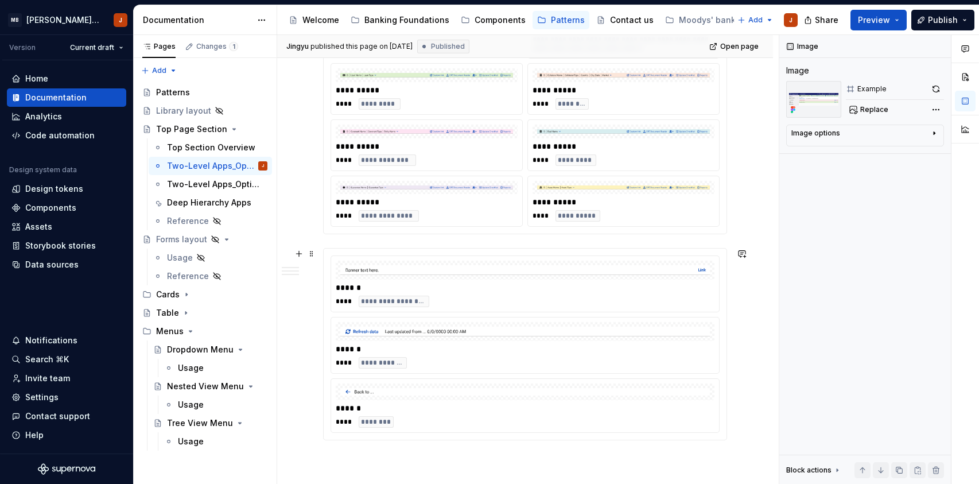
scroll to position [851, 0]
click at [588, 206] on div "**********" at bounding box center [624, 205] width 182 height 25
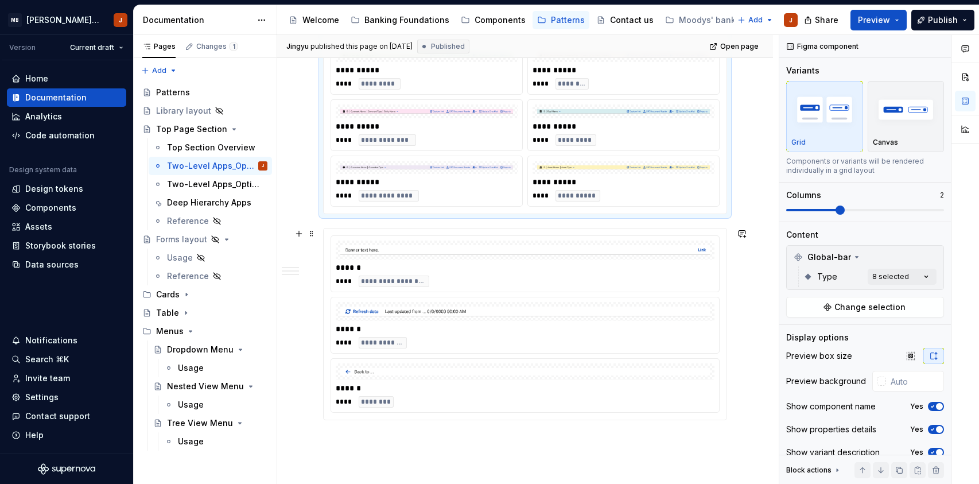
scroll to position [870, 0]
click at [578, 359] on div "****** **** ********" at bounding box center [525, 384] width 388 height 53
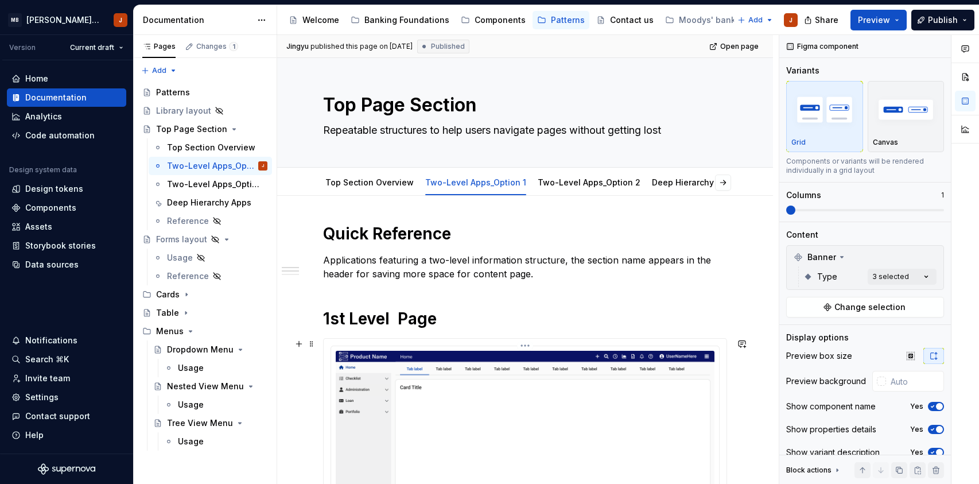
scroll to position [0, 0]
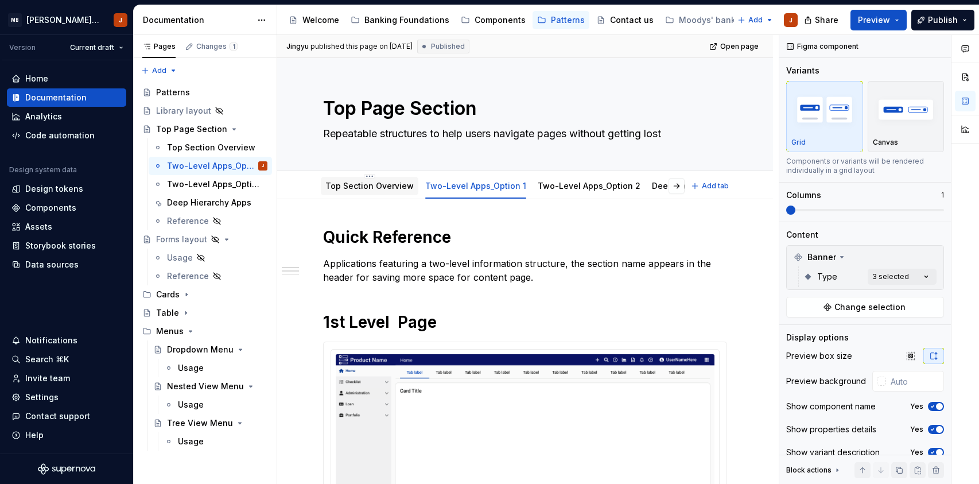
click at [341, 181] on link "Top Section Overview" at bounding box center [370, 186] width 88 height 10
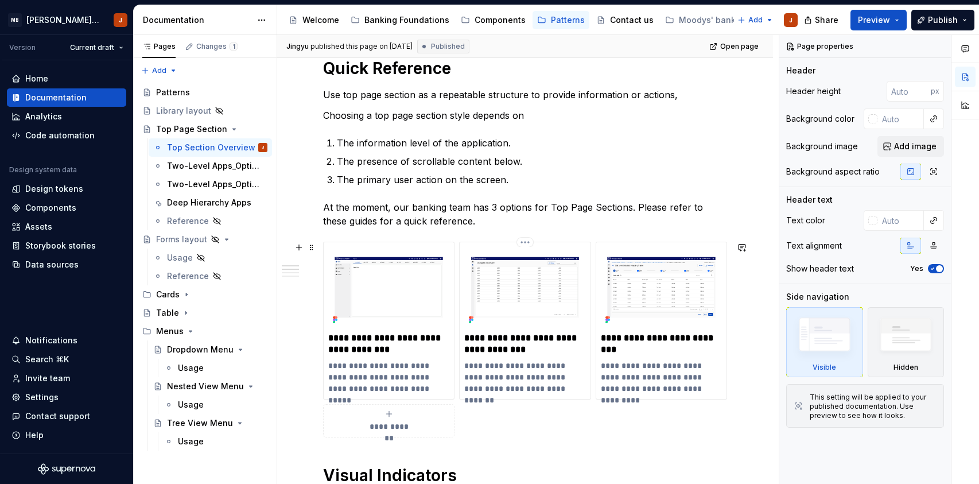
scroll to position [172, 0]
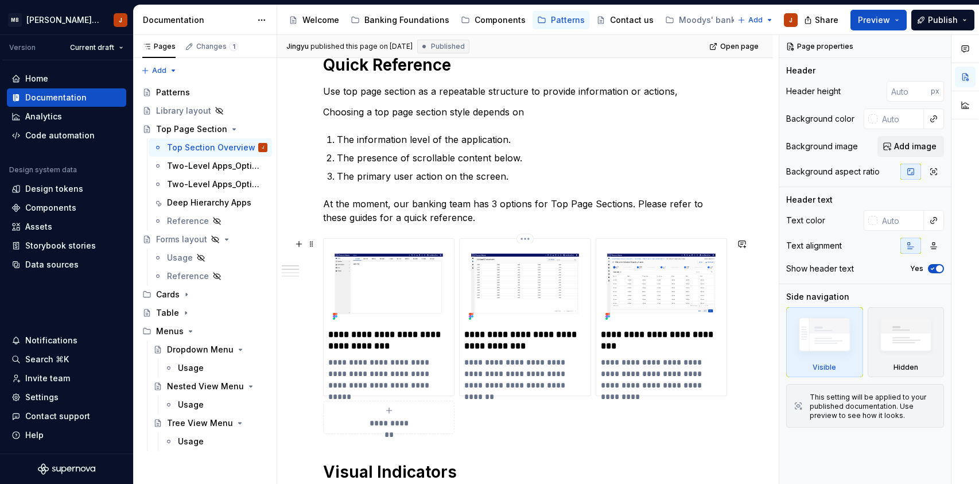
click at [548, 293] on img at bounding box center [524, 283] width 121 height 81
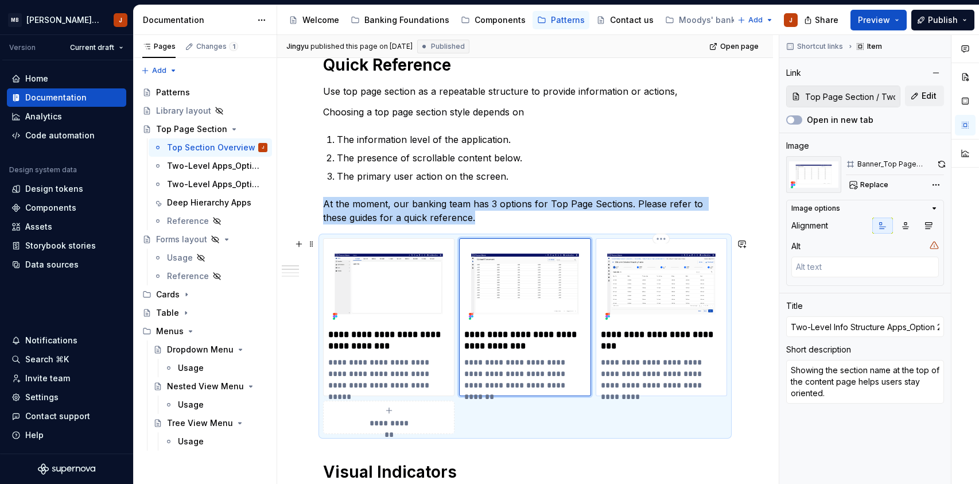
type textarea "*"
type input "Top Page Section / Deep Hierarchy Apps"
type input "Apps with more than 2 levels"
type textarea "The application has a complex information structure that can go as deep as 5 le…"
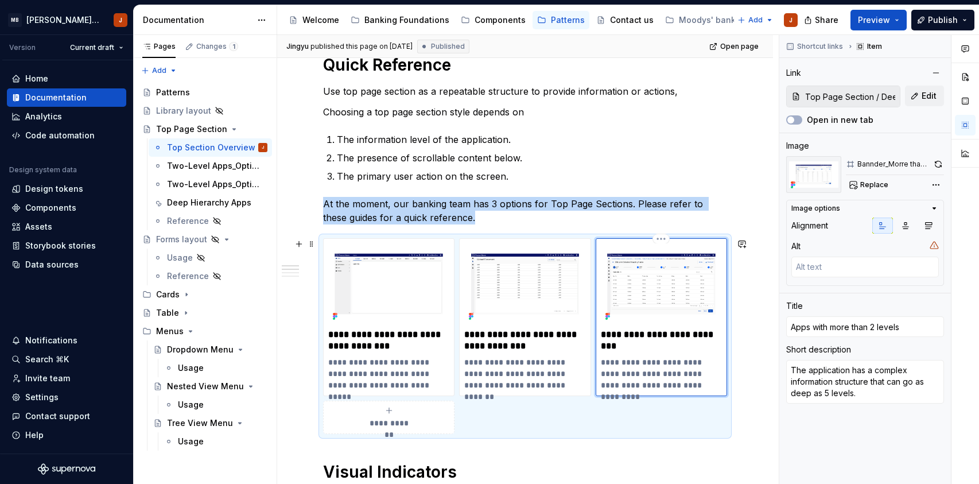
click at [671, 277] on img at bounding box center [661, 283] width 121 height 81
type textarea "*"
type input "Top Page Section / Two-Level Apps_Option 2"
type input "Two-Level Info Structure Apps_Option 2"
type textarea "Showing the section name at the top of the content page helps users stay orient…"
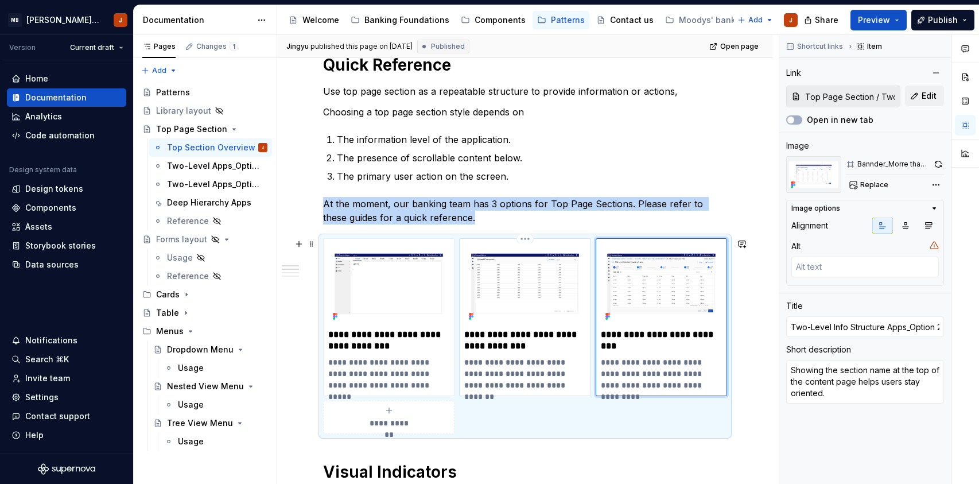
click at [513, 281] on img at bounding box center [524, 283] width 121 height 81
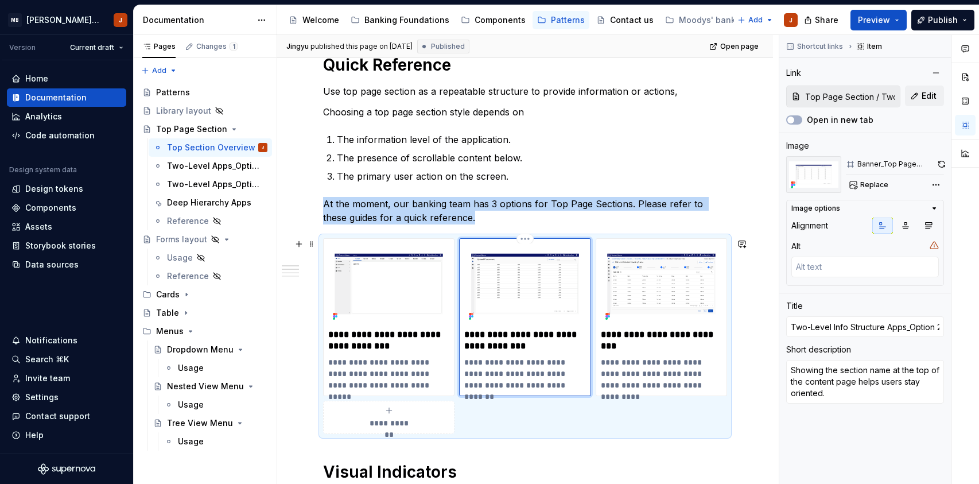
type input "Top Page Section / Two-Level Apps_Option 2/ Quick Reference"
type textarea "*"
type input "Top Page Section / Two-Level Apps_Option 1"
type input "Two-Level Info Structure Apps_Option 1"
type textarea "The section name shows in the app header for saving more space for content page."
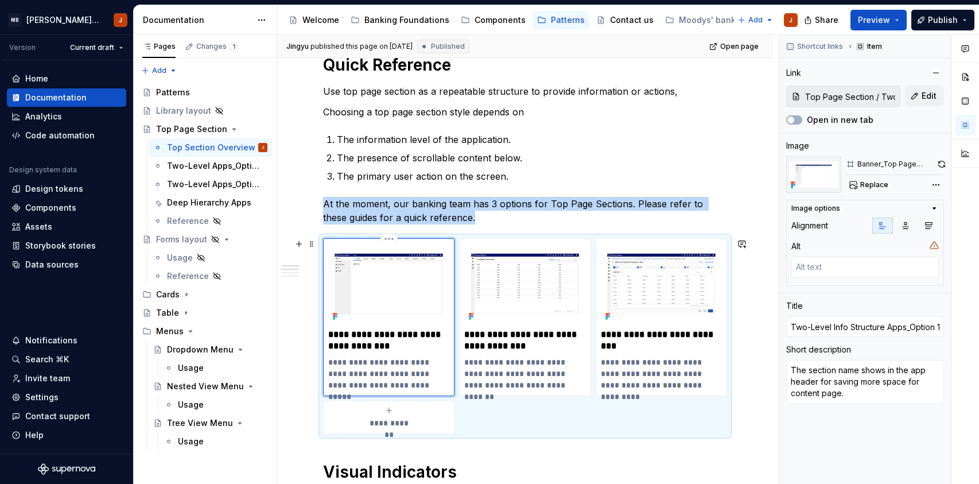
click at [407, 297] on img at bounding box center [388, 283] width 121 height 81
type input "Top Page Section / Two-Level Apps_Option 1/ Quick Reference"
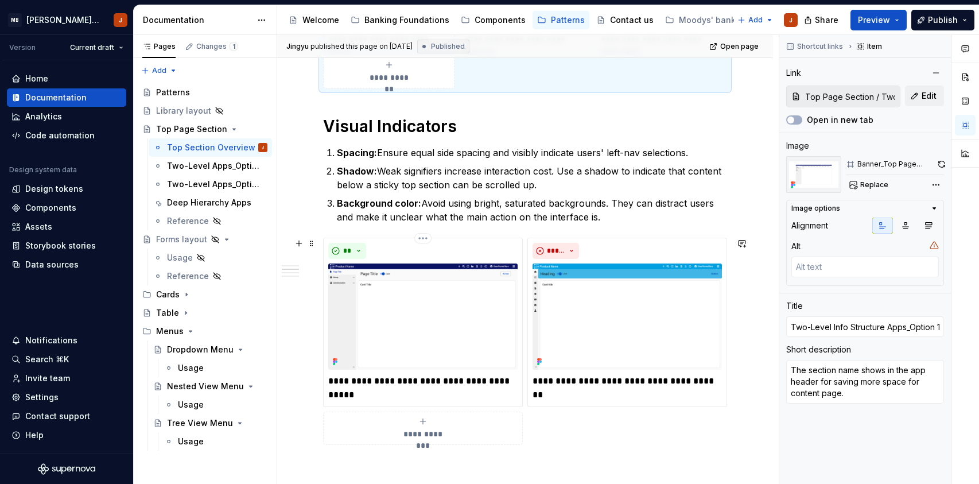
scroll to position [520, 0]
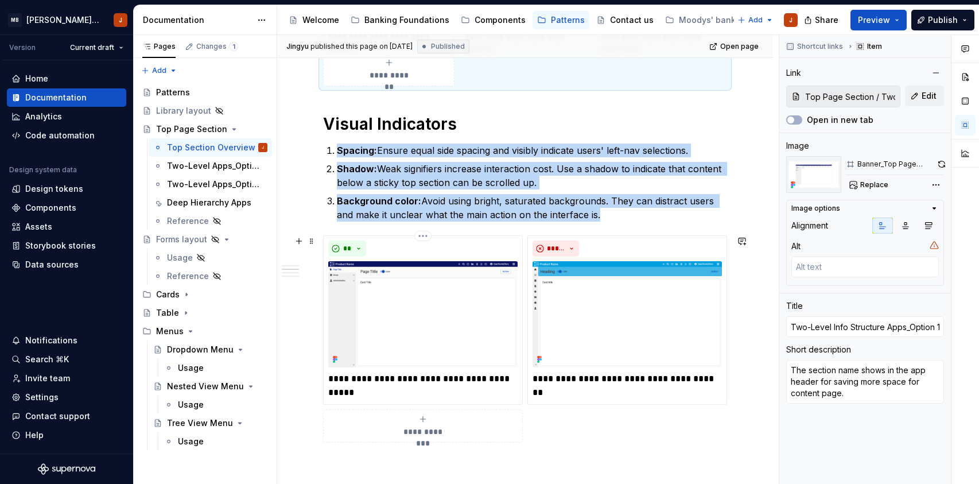
click at [407, 297] on img at bounding box center [422, 314] width 189 height 107
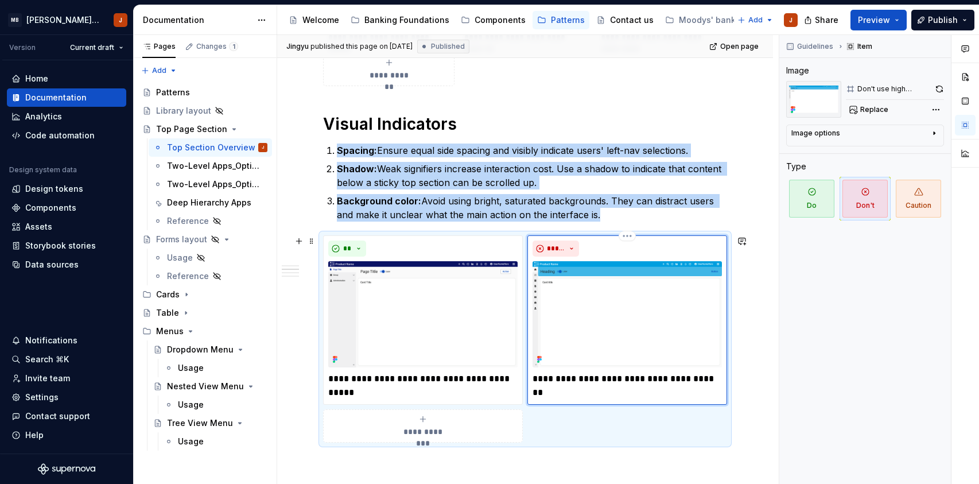
click at [578, 284] on img at bounding box center [627, 314] width 189 height 107
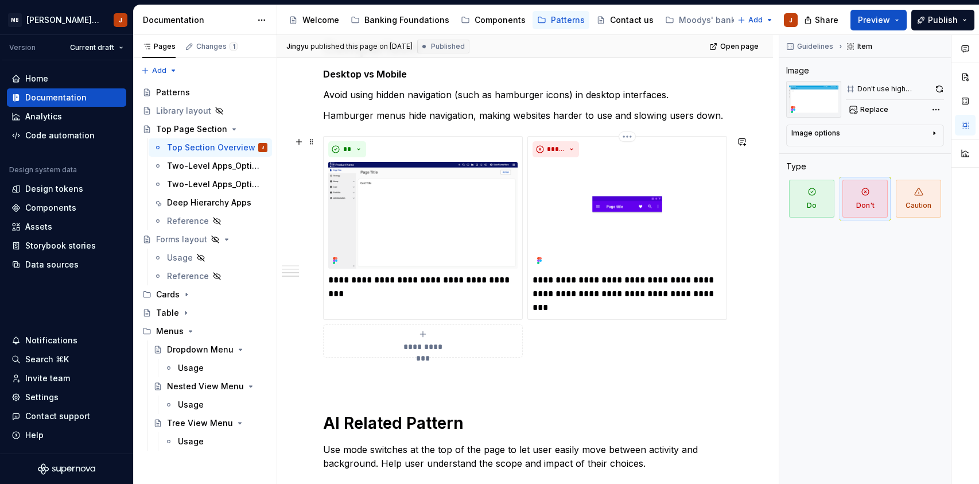
scroll to position [985, 0]
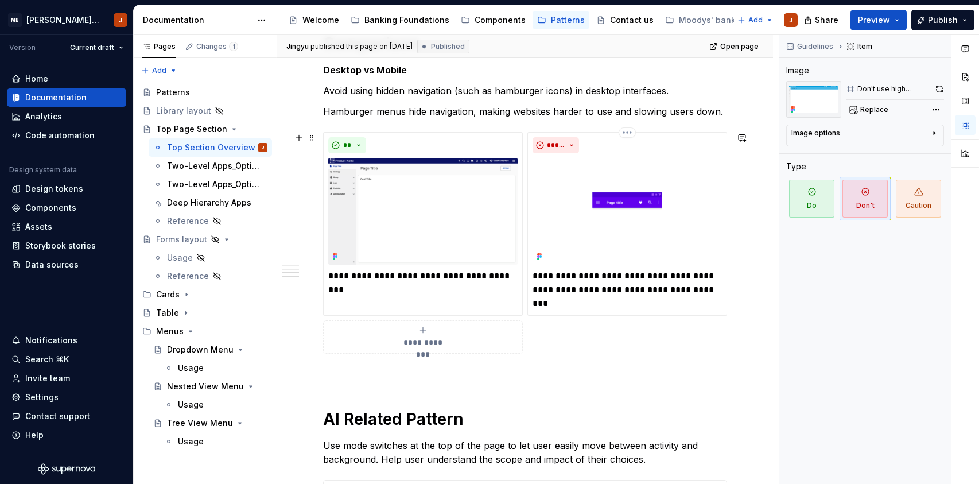
click at [578, 284] on p "**********" at bounding box center [627, 289] width 189 height 41
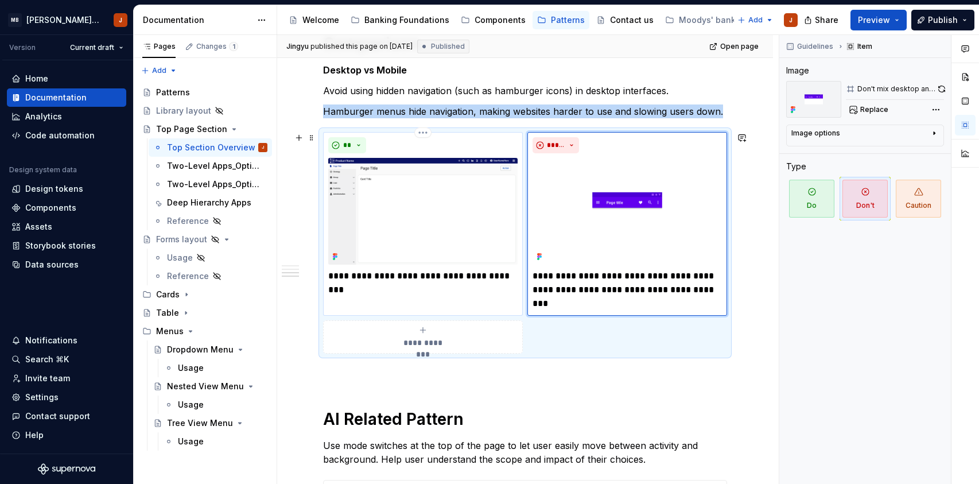
click at [443, 285] on div "**********" at bounding box center [423, 224] width 200 height 184
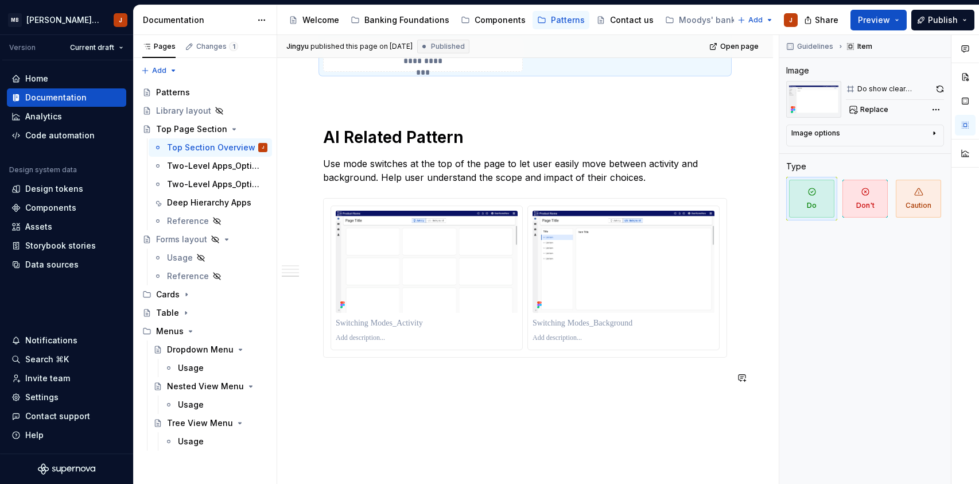
scroll to position [1270, 0]
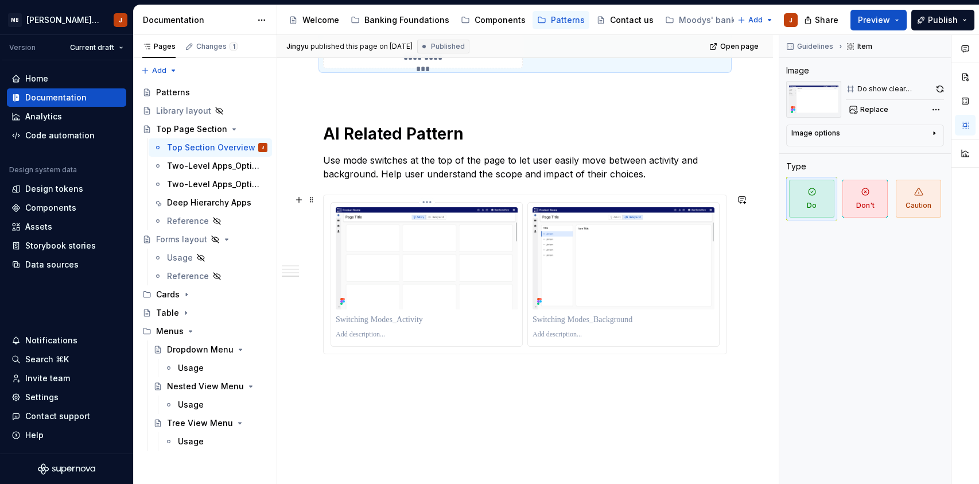
click at [464, 322] on p at bounding box center [427, 319] width 182 height 11
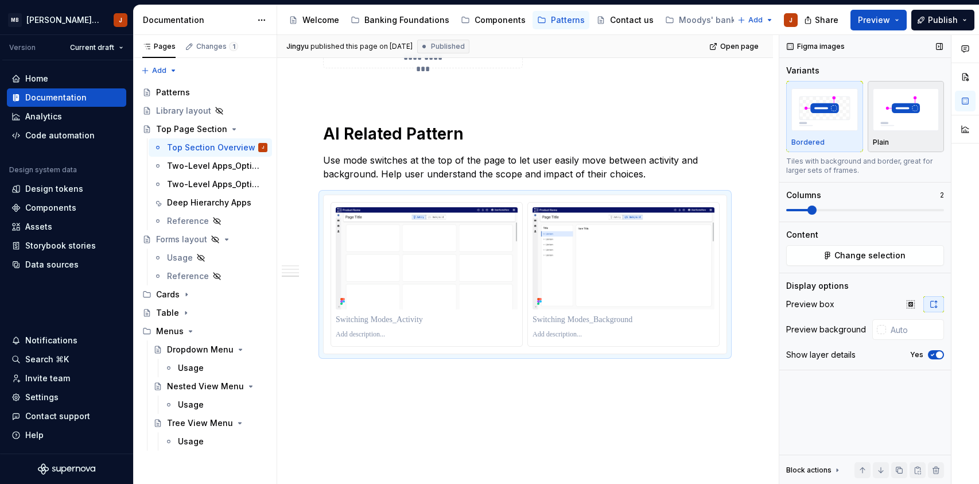
click at [894, 110] on img "button" at bounding box center [906, 109] width 67 height 42
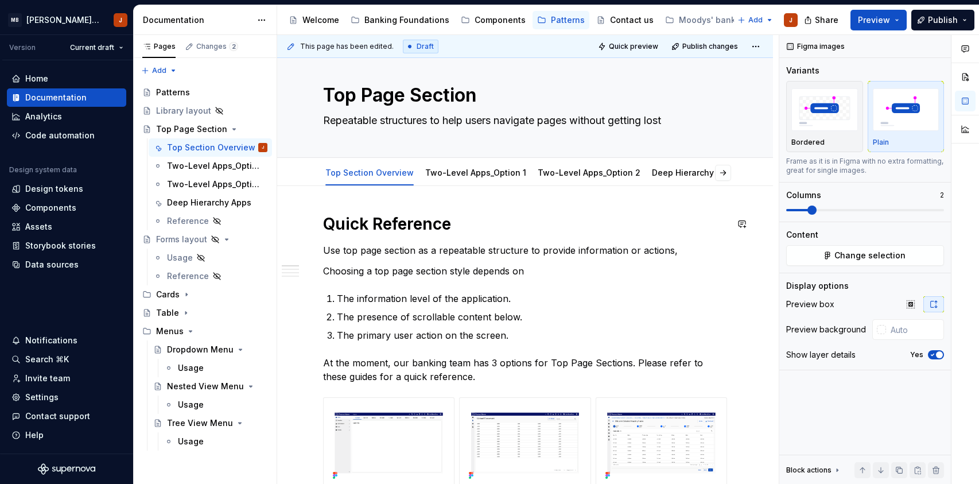
scroll to position [0, 0]
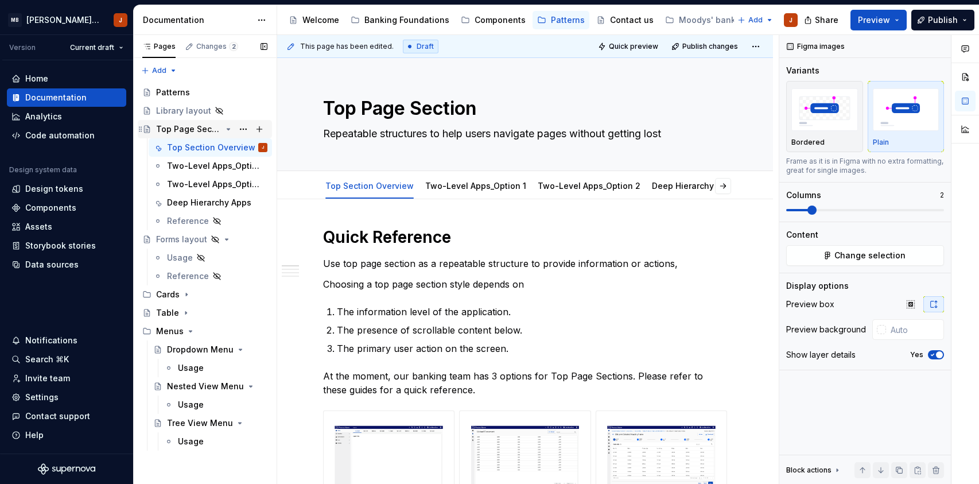
click at [193, 128] on div "Top Page Section" at bounding box center [188, 128] width 65 height 11
click at [962, 20] on button "Publish" at bounding box center [943, 20] width 63 height 21
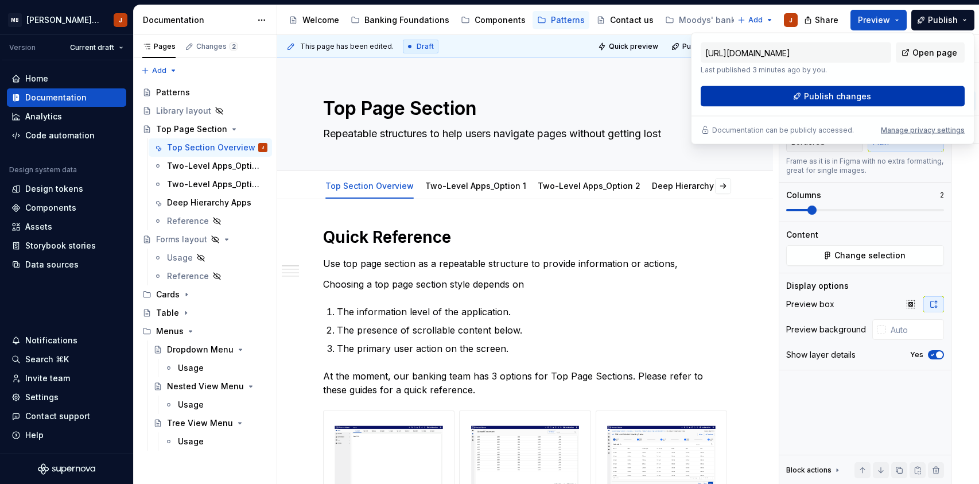
click at [842, 105] on button "Publish changes" at bounding box center [833, 96] width 264 height 21
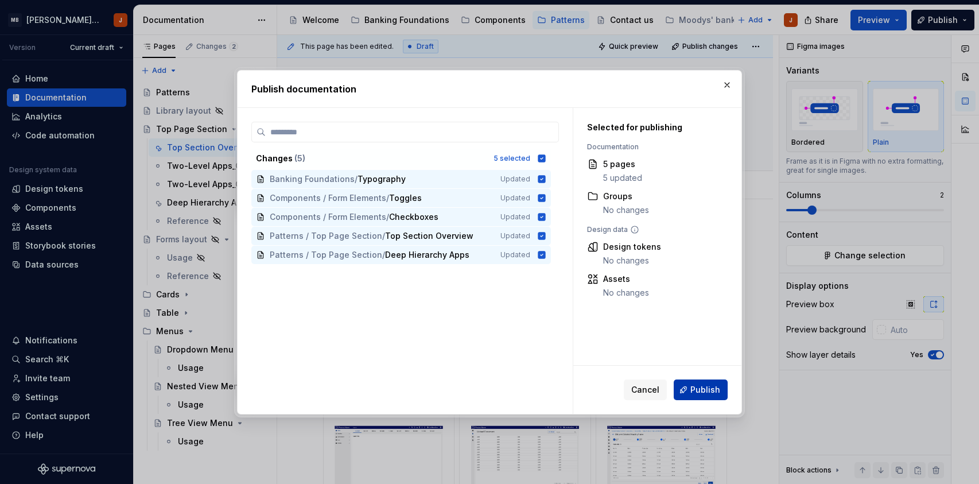
click at [704, 392] on span "Publish" at bounding box center [706, 389] width 30 height 11
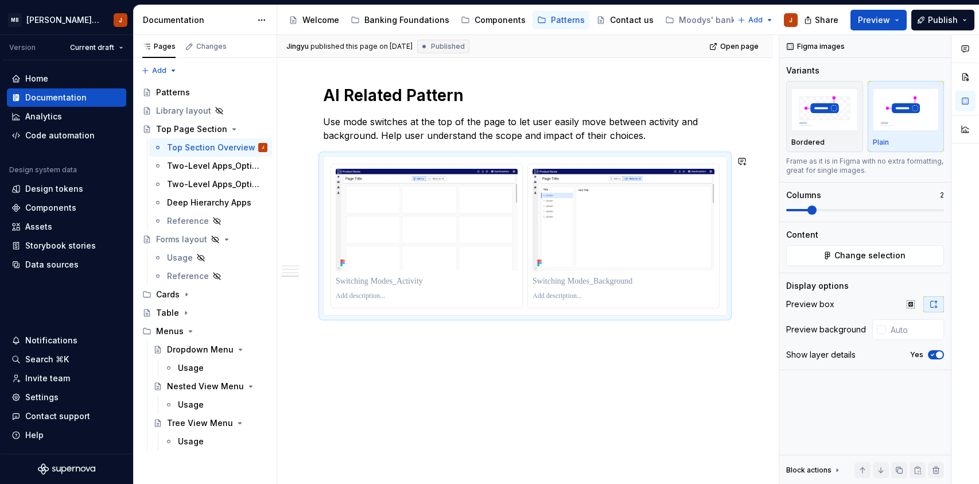
scroll to position [1326, 0]
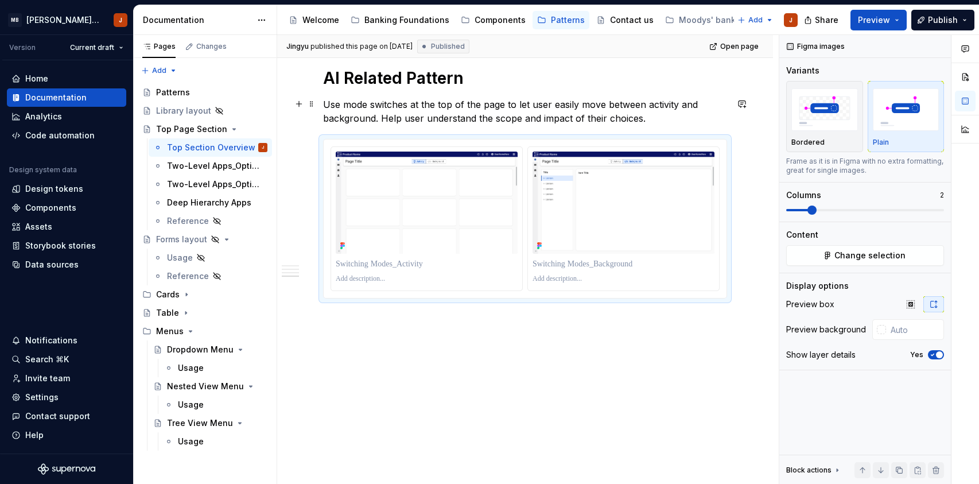
click at [441, 114] on p "Use mode switches at the top of the page to let user easily move between activi…" at bounding box center [525, 112] width 404 height 28
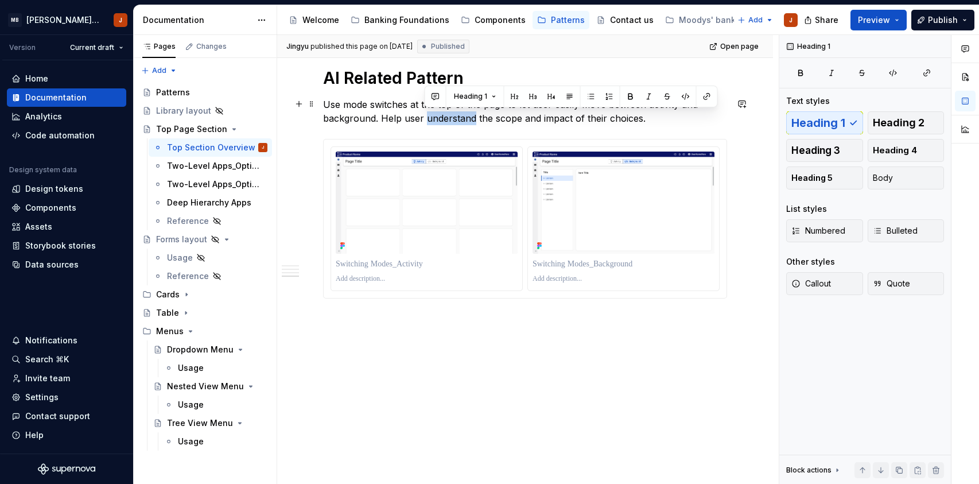
click at [441, 114] on p "Use mode switches at the top of the page to let user easily move between activi…" at bounding box center [525, 112] width 404 height 28
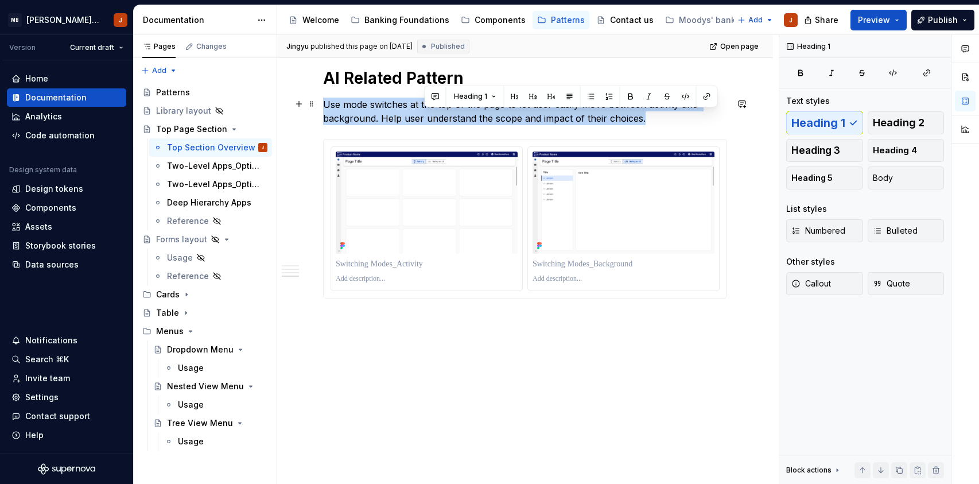
click at [441, 114] on p "Use mode switches at the top of the page to let user easily move between activi…" at bounding box center [525, 112] width 404 height 28
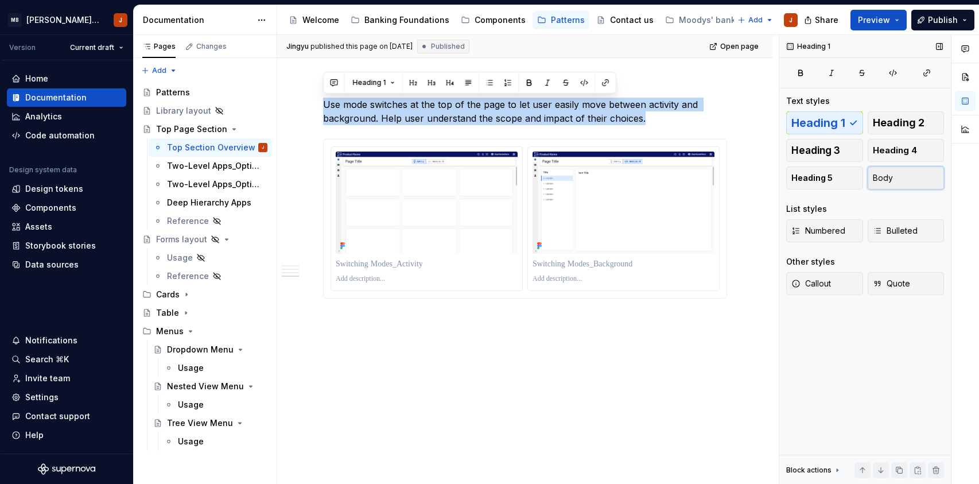
click at [892, 177] on span "Body" at bounding box center [883, 177] width 20 height 11
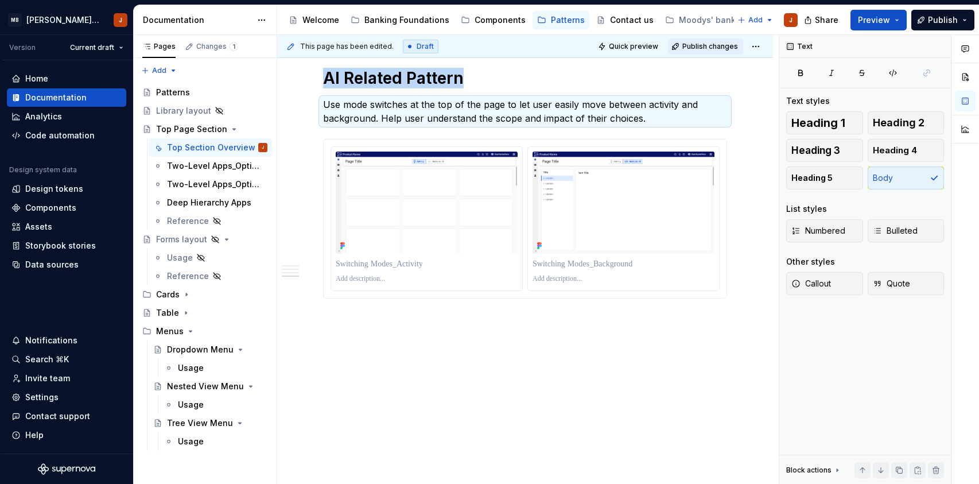
click at [721, 48] on span "Publish changes" at bounding box center [711, 46] width 56 height 9
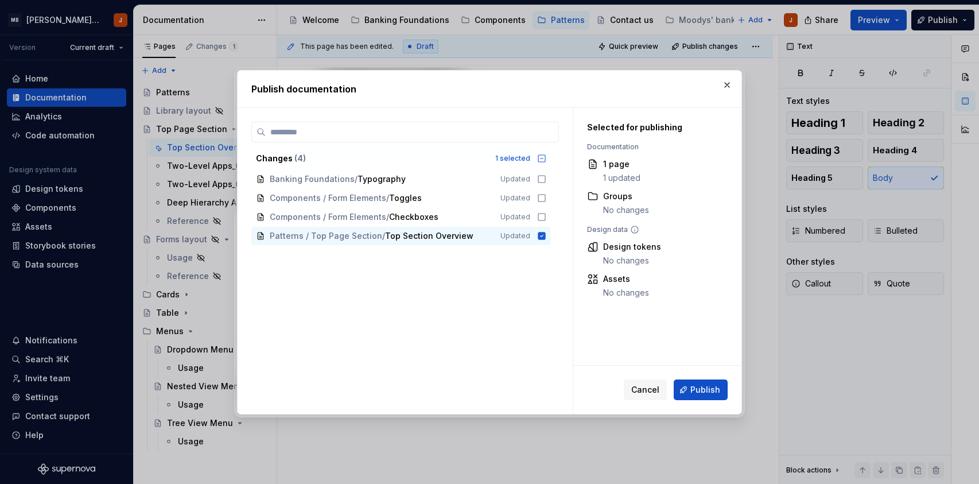
click at [695, 404] on div "Cancel Publish" at bounding box center [658, 390] width 168 height 48
click at [695, 390] on span "Publish" at bounding box center [706, 389] width 30 height 11
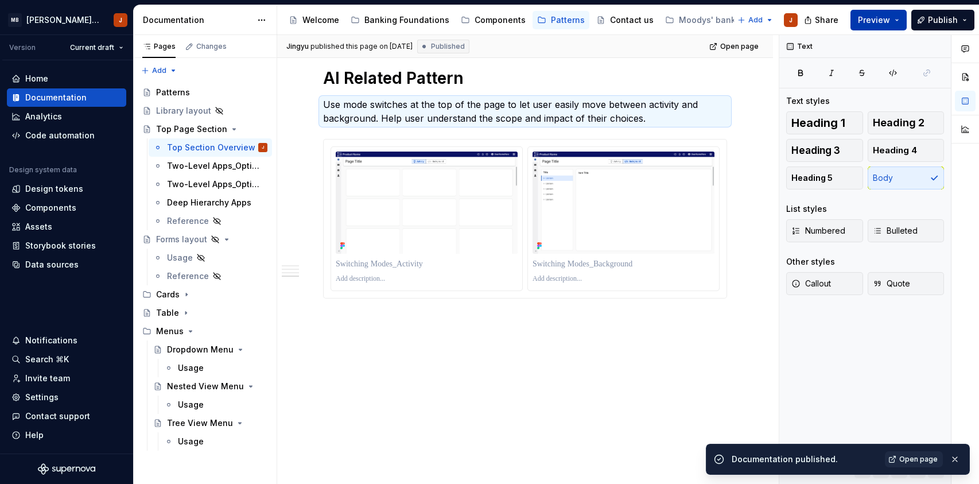
click at [899, 21] on button "Preview" at bounding box center [879, 20] width 56 height 21
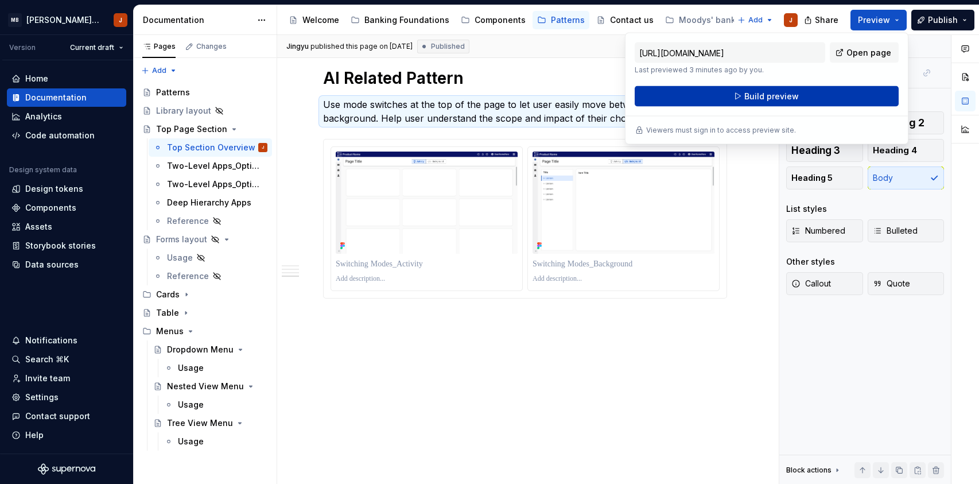
click at [804, 96] on button "Build preview" at bounding box center [767, 96] width 264 height 21
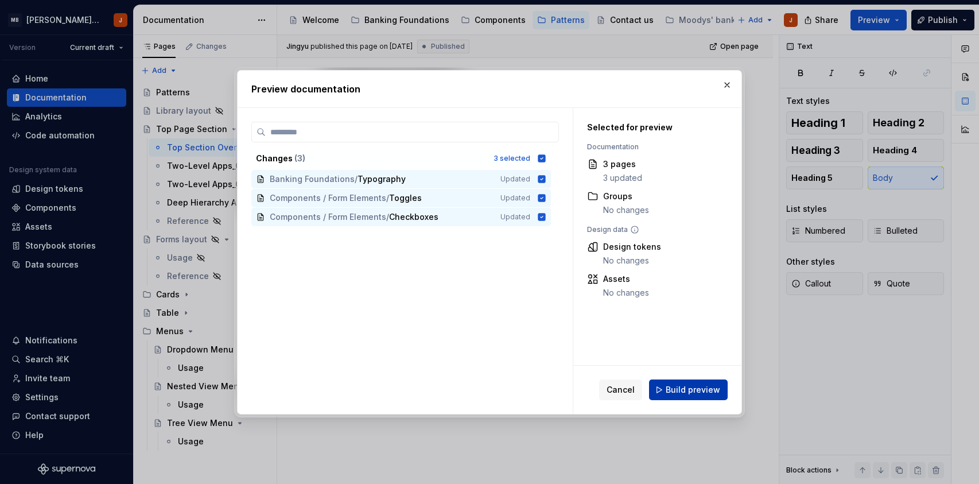
click at [704, 390] on span "Build preview" at bounding box center [693, 389] width 55 height 11
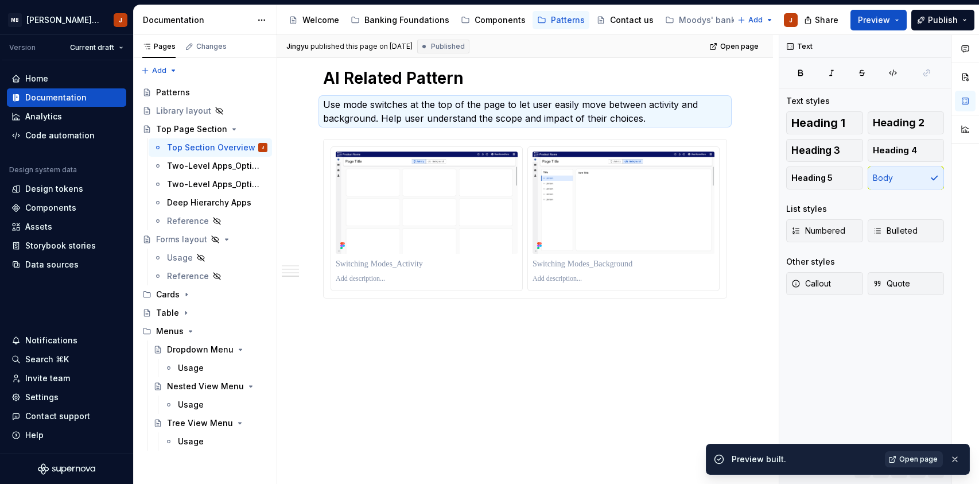
click at [931, 458] on span "Open page" at bounding box center [919, 459] width 38 height 9
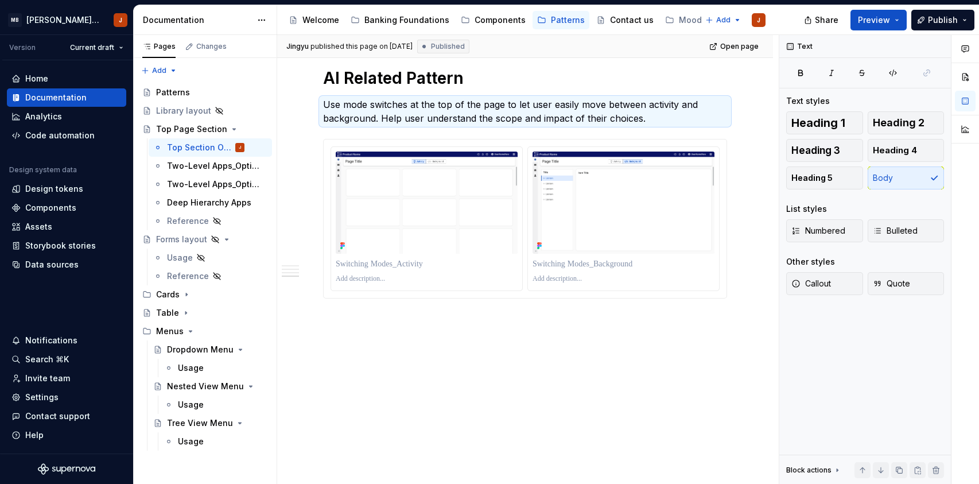
type textarea "*"
